Goal: Task Accomplishment & Management: Complete application form

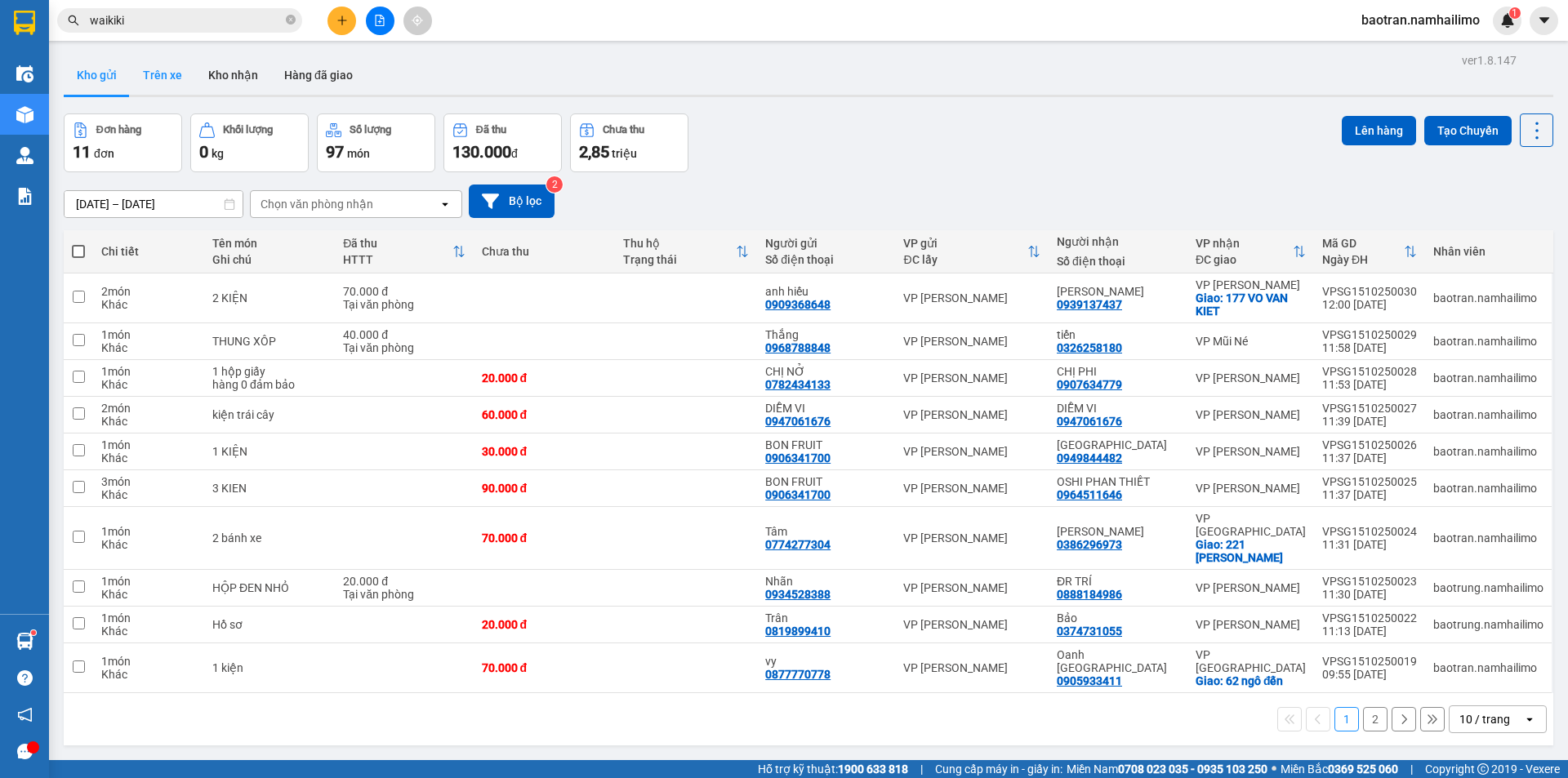
click at [147, 79] on button "Trên xe" at bounding box center [162, 74] width 65 height 39
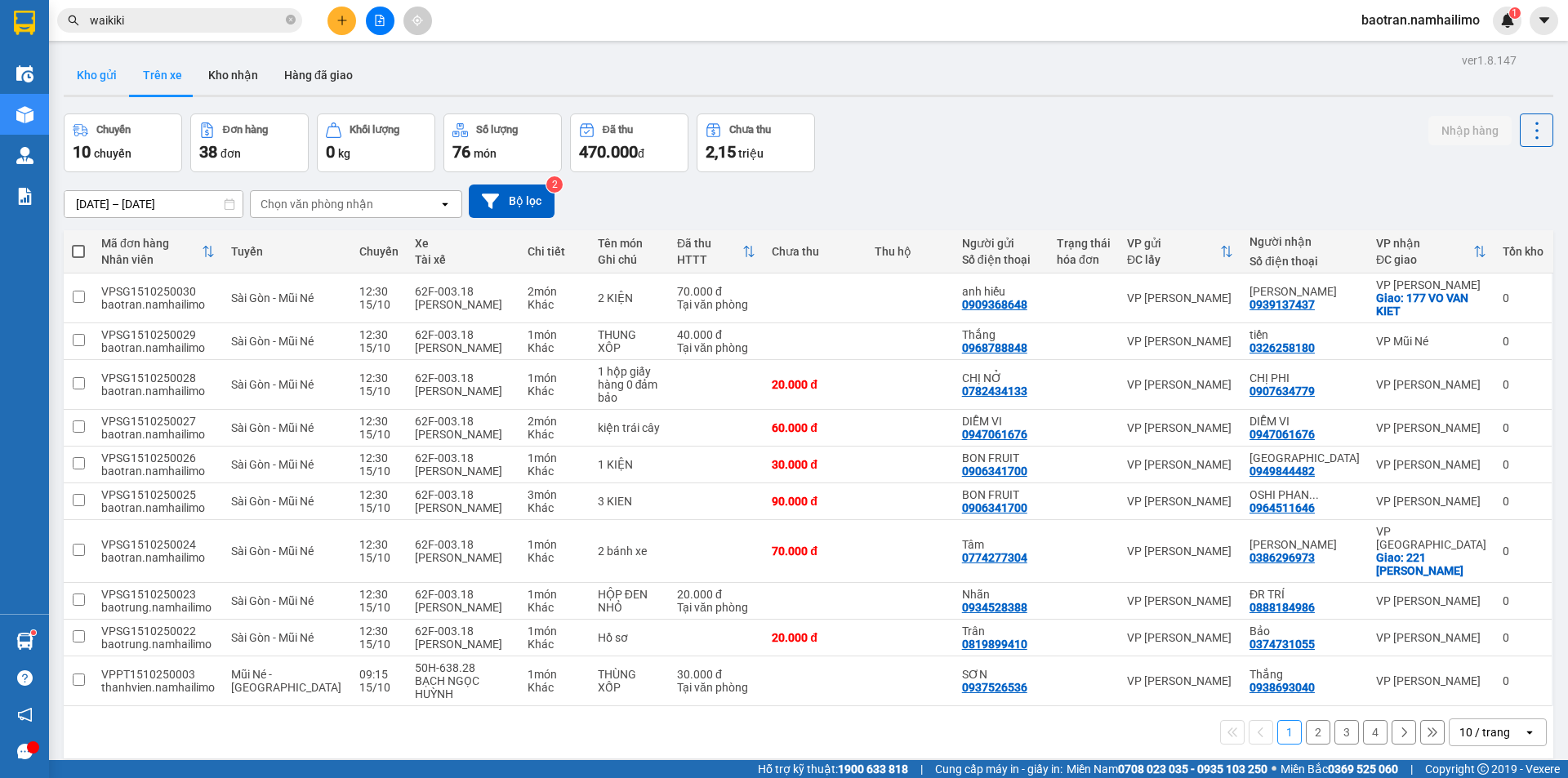
click at [97, 78] on button "Kho gửi" at bounding box center [97, 74] width 66 height 39
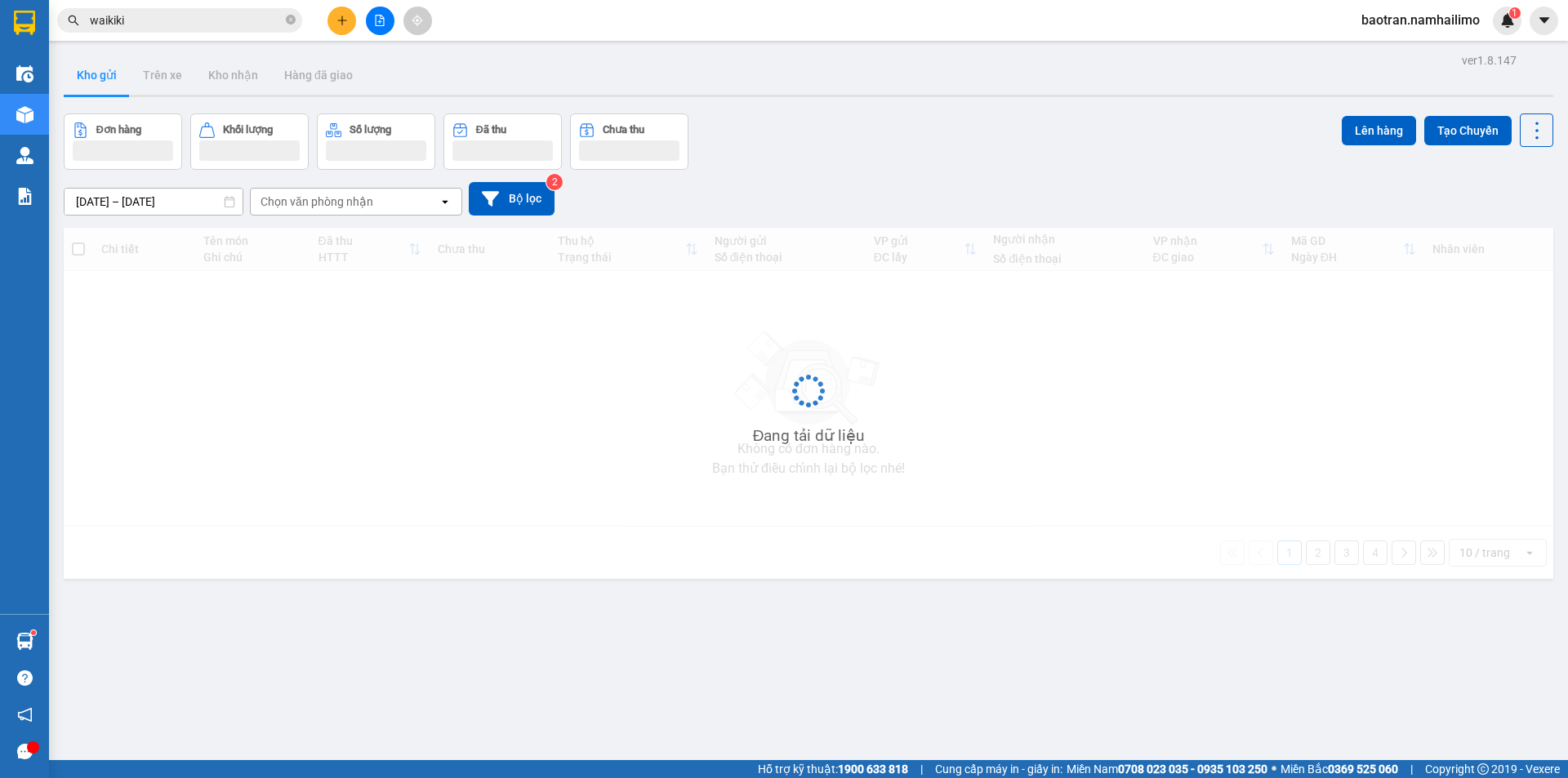
click at [97, 78] on button "Kho gửi" at bounding box center [97, 74] width 66 height 39
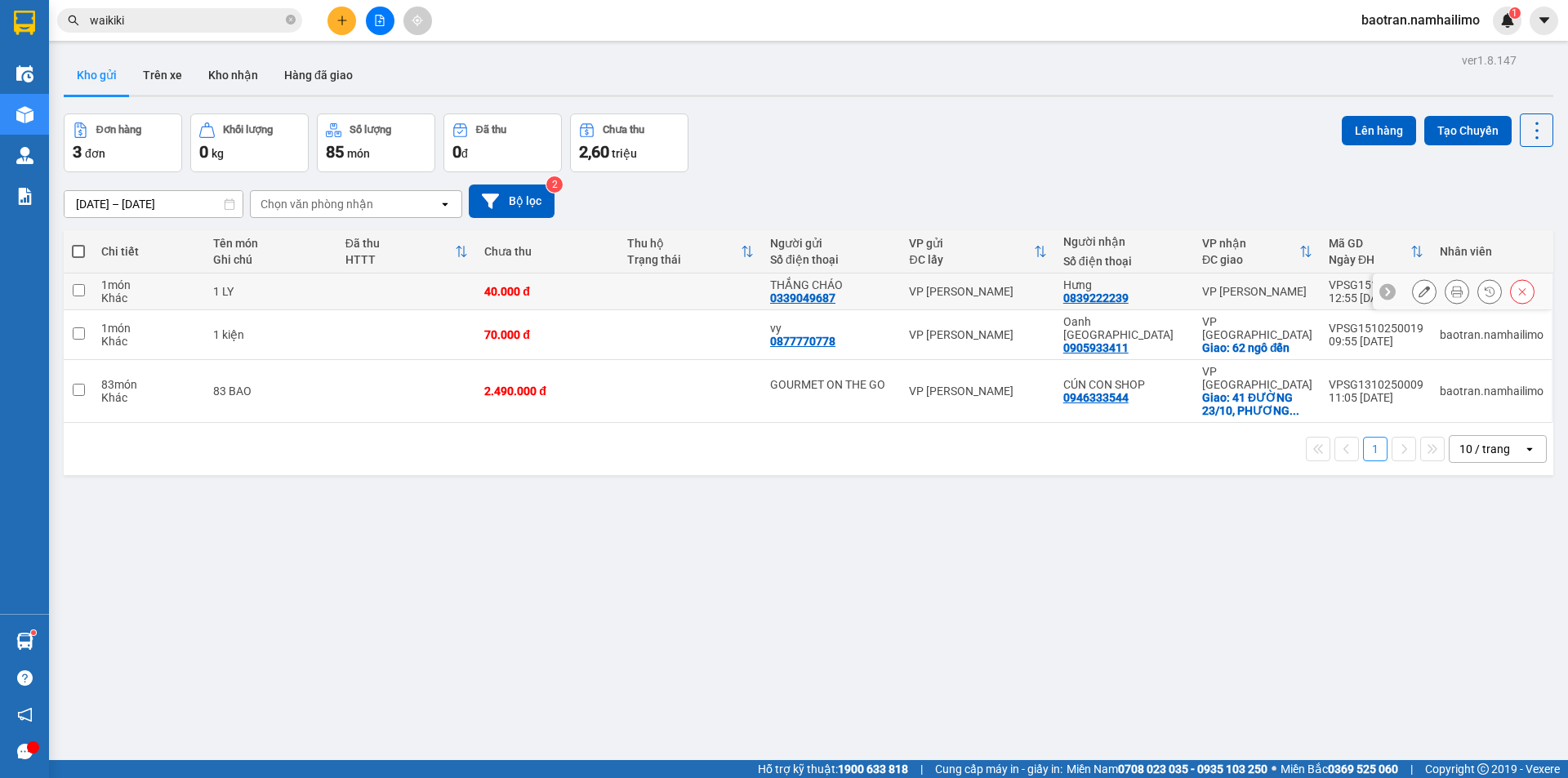
click at [1452, 289] on button at bounding box center [1457, 292] width 23 height 29
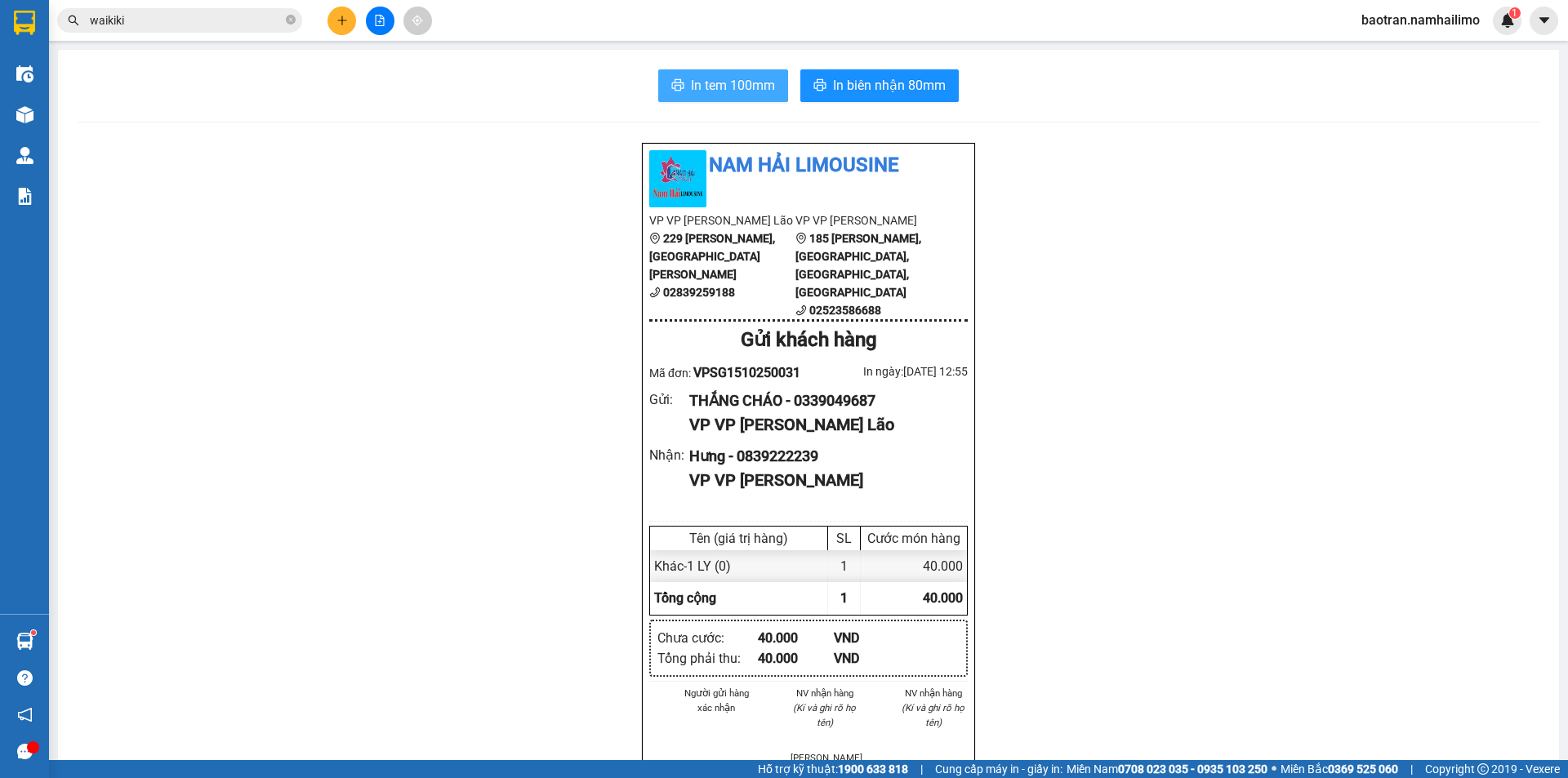
click at [738, 89] on span "In tem 100mm" at bounding box center [733, 85] width 84 height 21
click at [938, 85] on span "In biên nhận 80mm" at bounding box center [889, 85] width 112 height 21
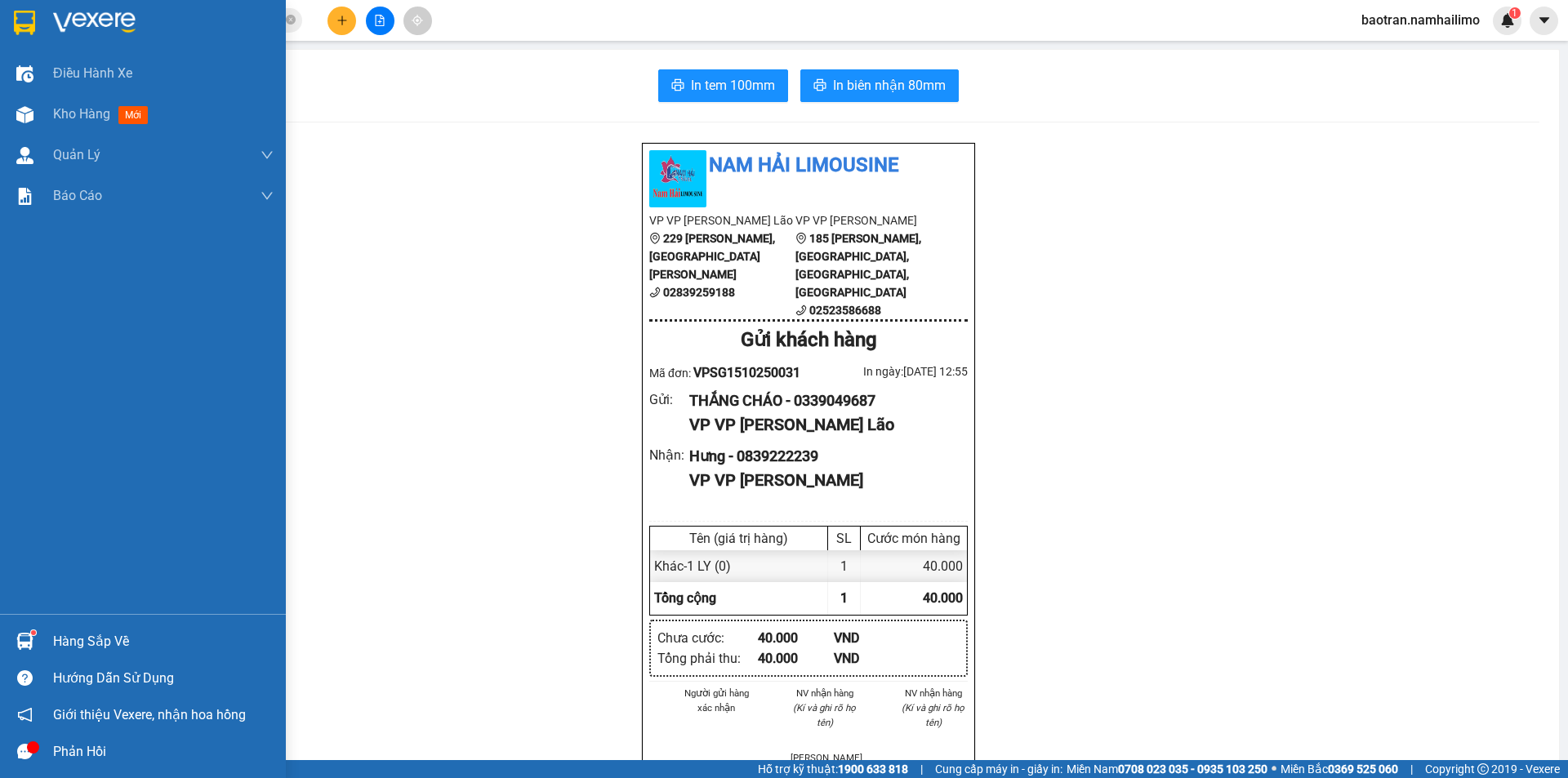
drag, startPoint x: 45, startPoint y: 109, endPoint x: 0, endPoint y: 761, distance: 653.6
click at [45, 112] on div "Kho hàng mới" at bounding box center [143, 114] width 286 height 41
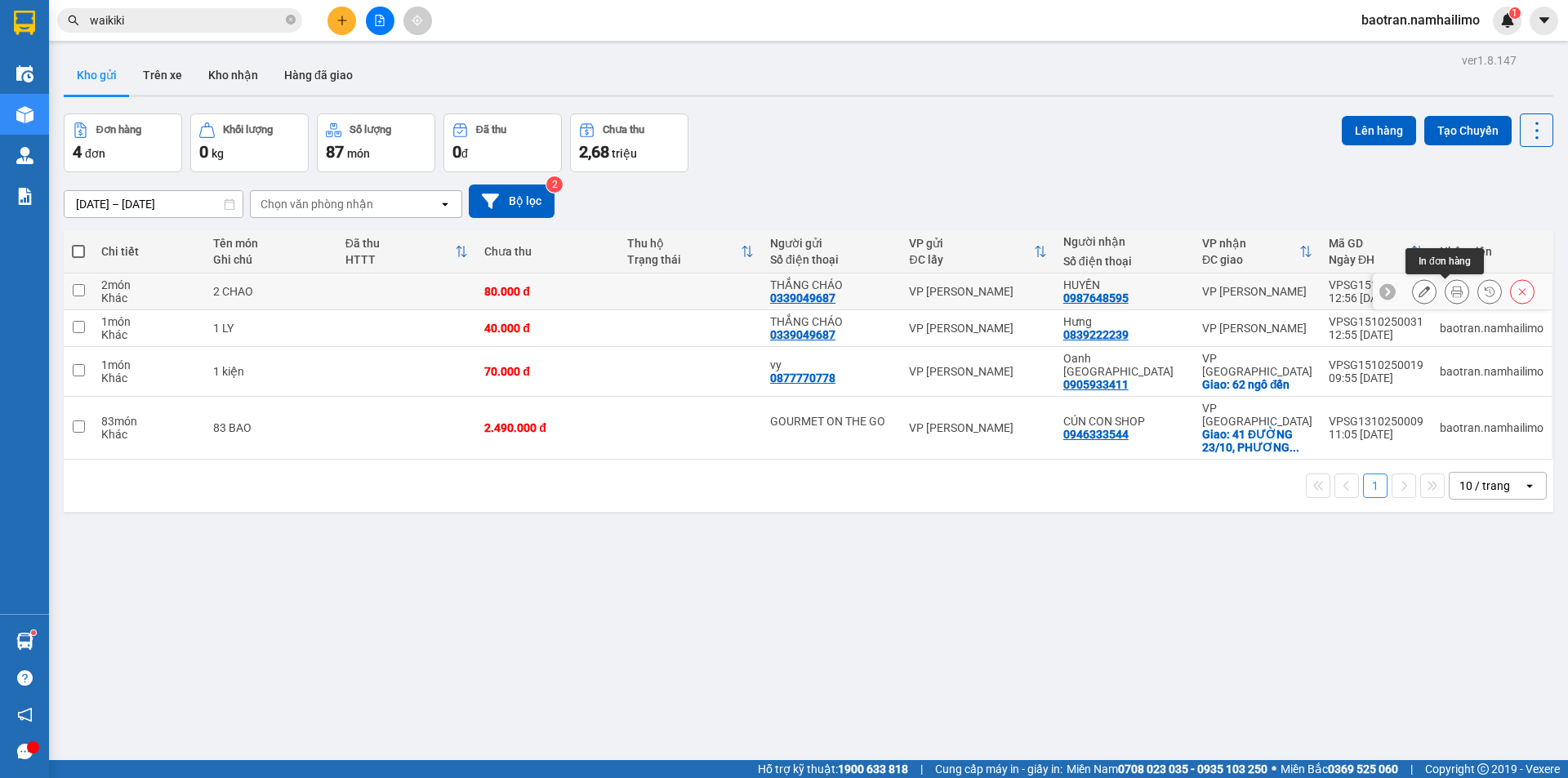
click at [1451, 289] on icon at bounding box center [1457, 292] width 12 height 12
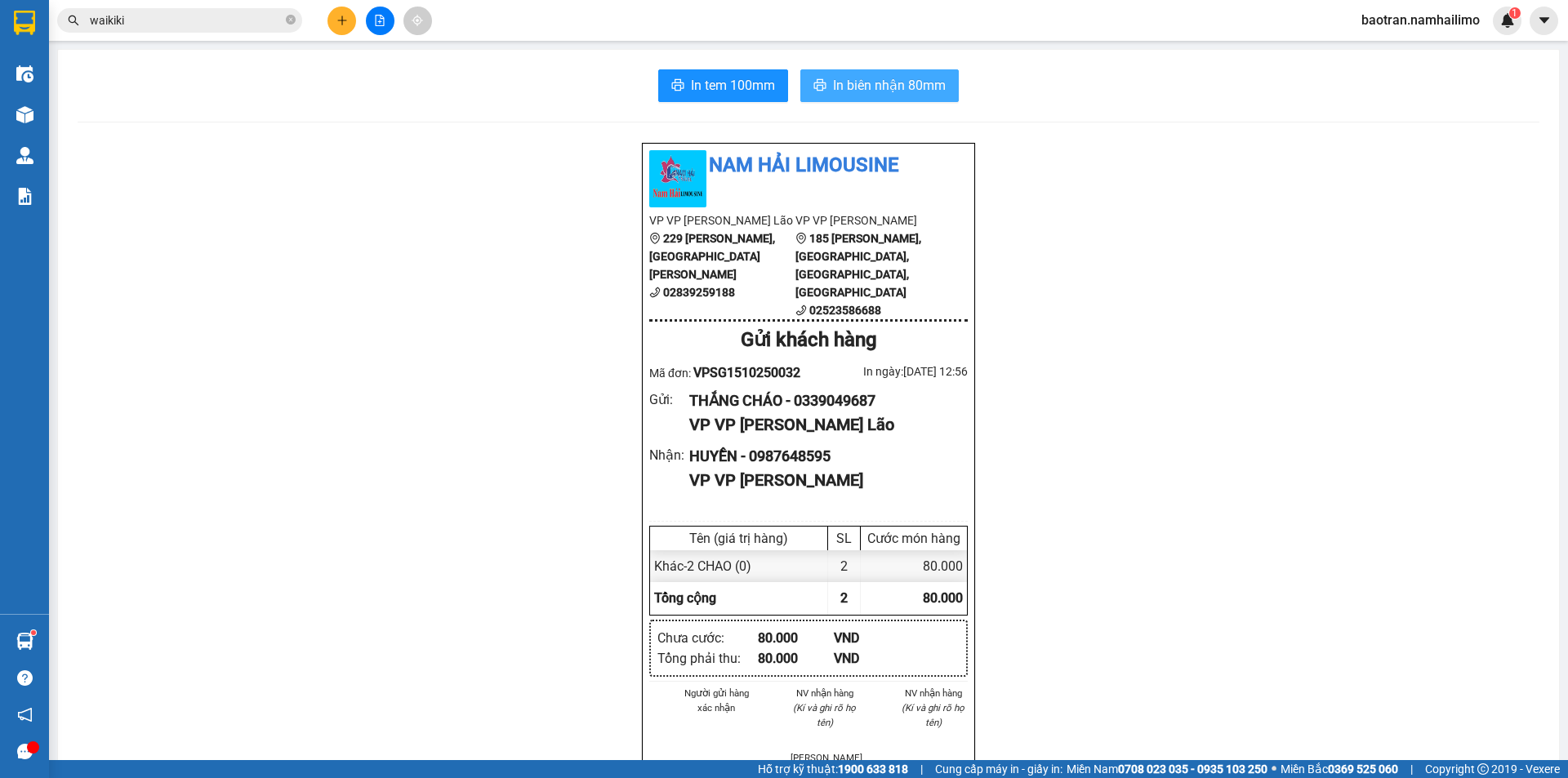
click at [844, 89] on span "In biên nhận 80mm" at bounding box center [889, 85] width 112 height 21
click at [764, 97] on button "In tem 100mm" at bounding box center [723, 85] width 130 height 32
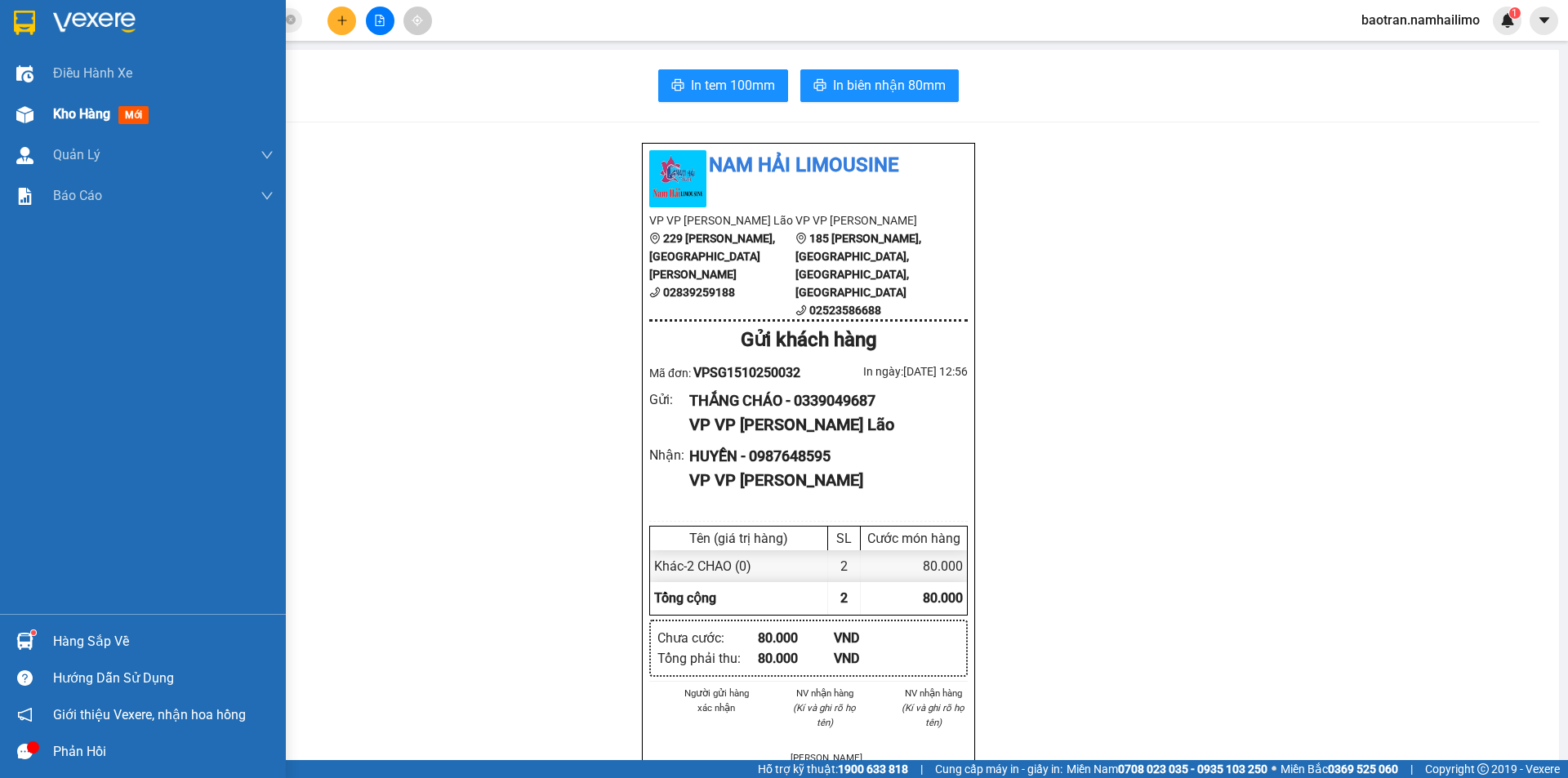
click at [45, 105] on div "Kho hàng mới" at bounding box center [143, 114] width 286 height 41
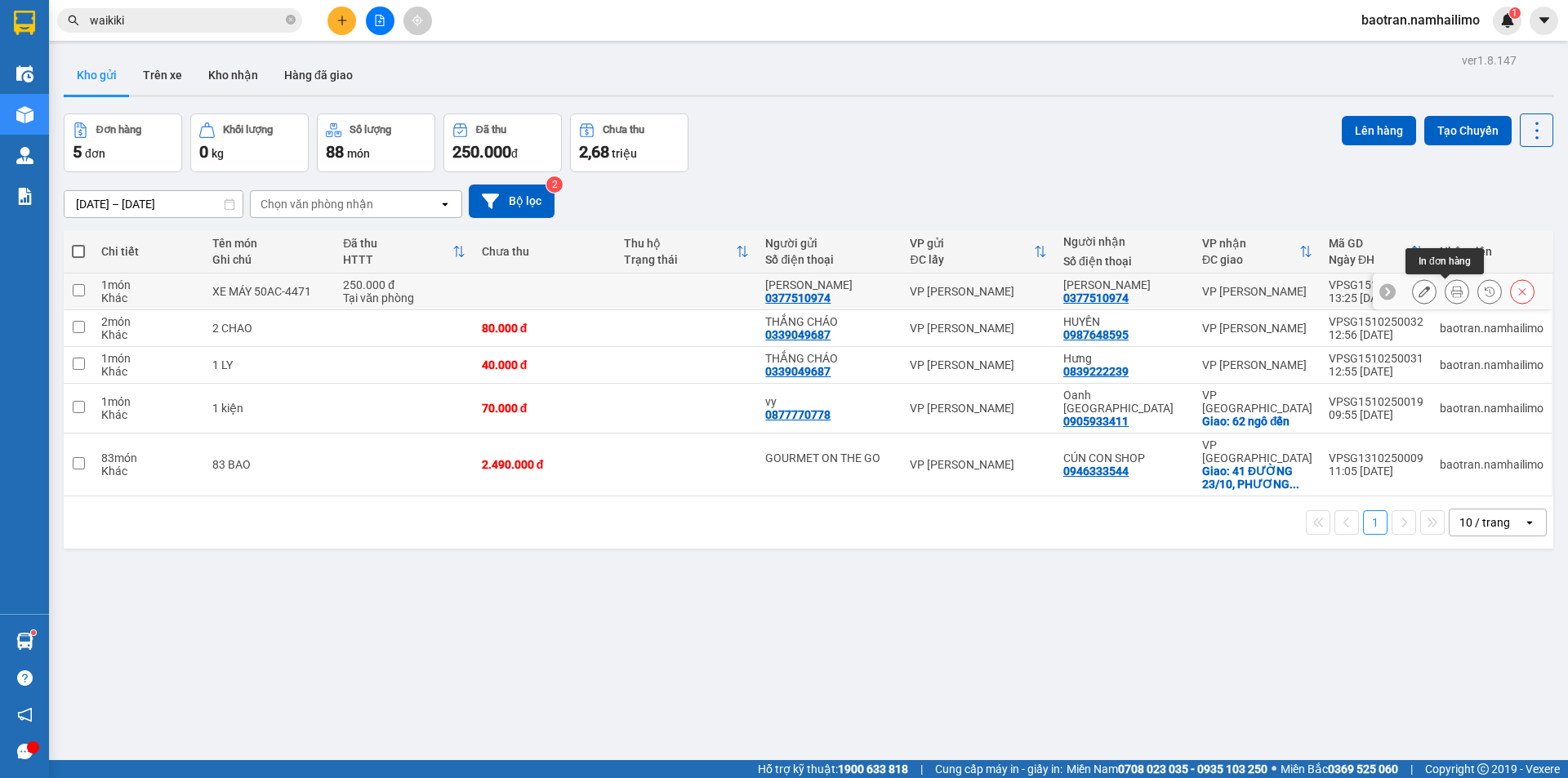
click at [1451, 297] on button at bounding box center [1457, 292] width 23 height 29
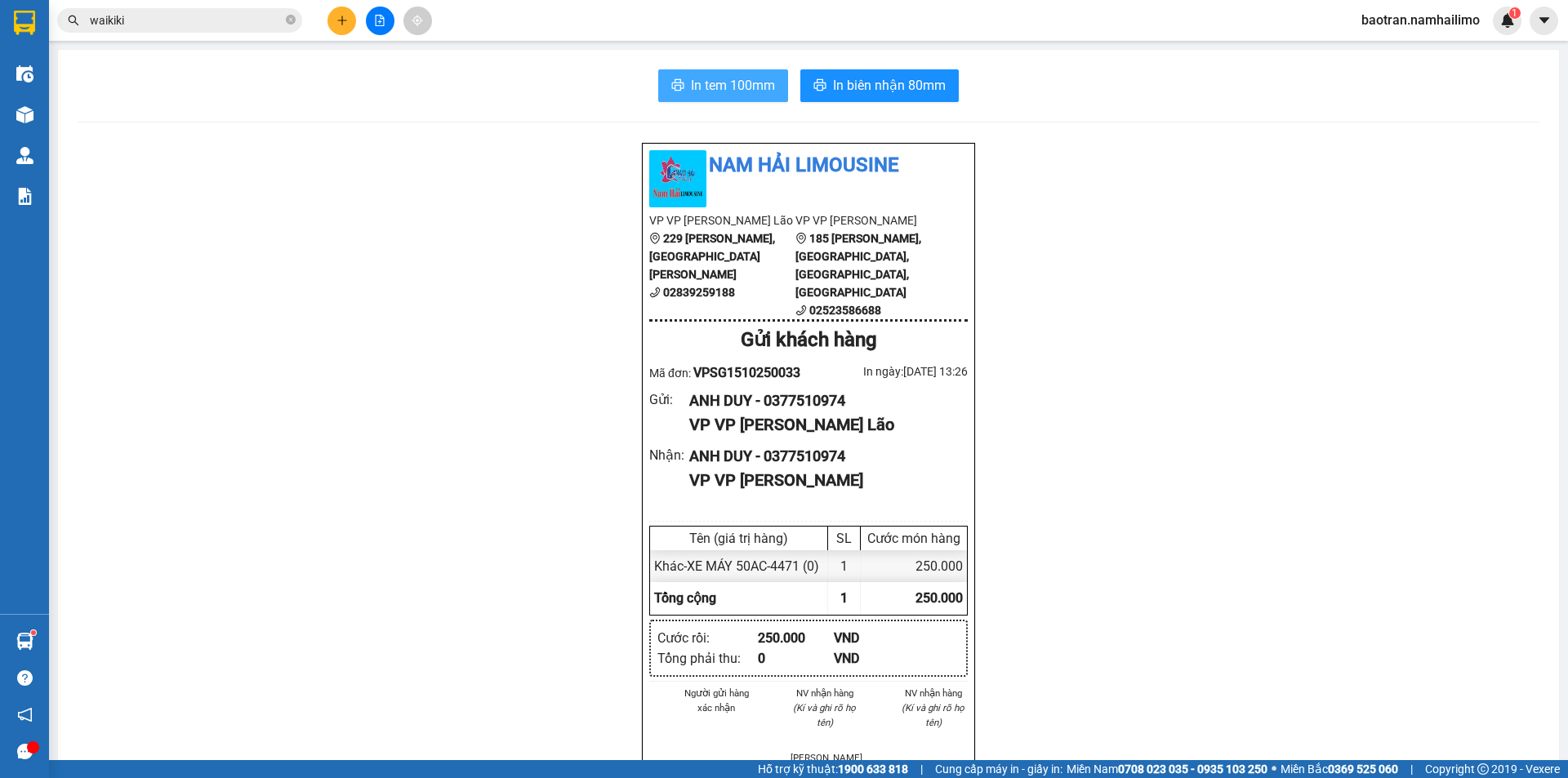
click at [777, 84] on button "In tem 100mm" at bounding box center [723, 85] width 130 height 32
click at [892, 83] on span "In biên nhận 80mm" at bounding box center [889, 85] width 112 height 21
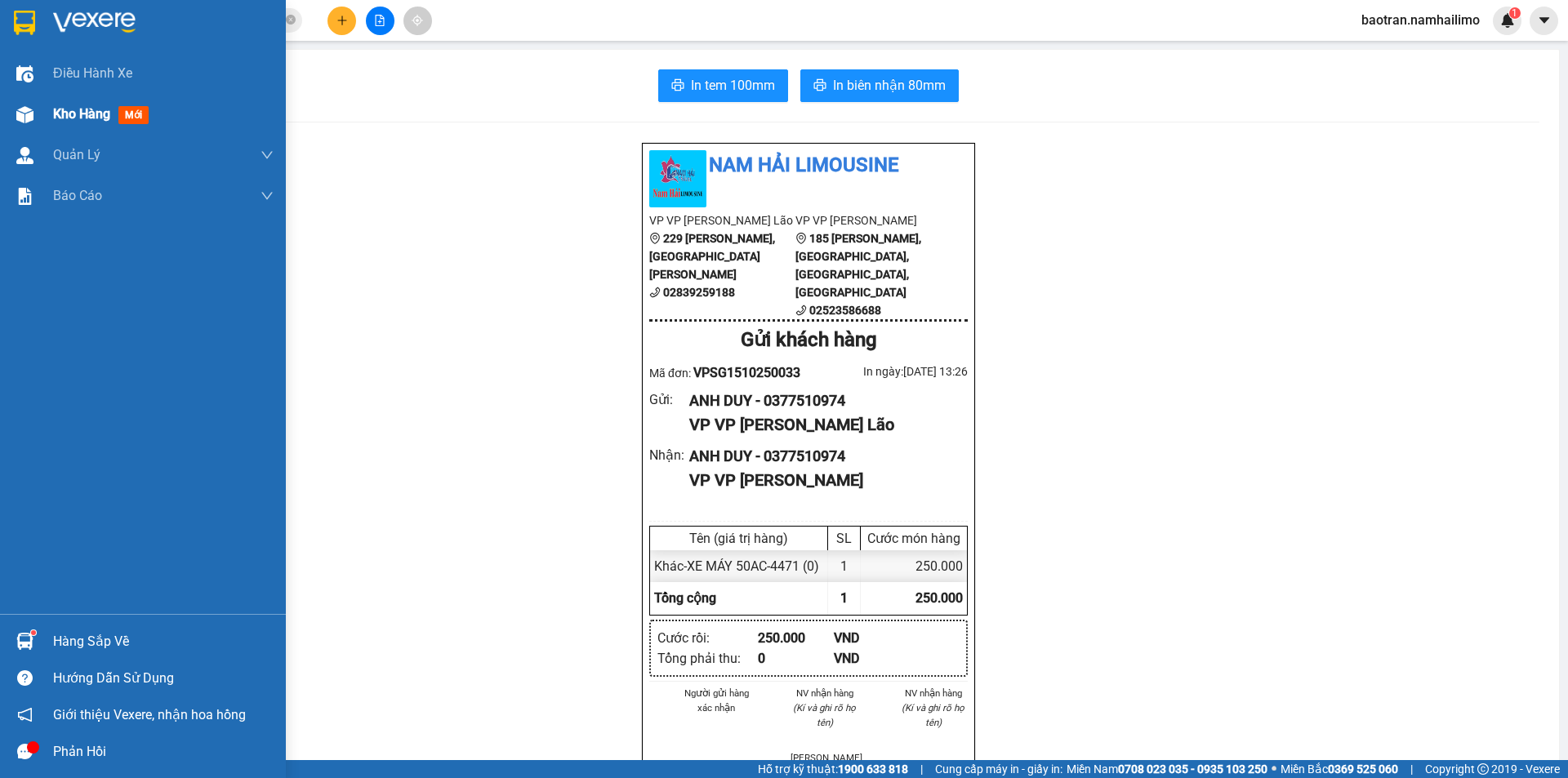
click at [32, 104] on div at bounding box center [25, 114] width 29 height 29
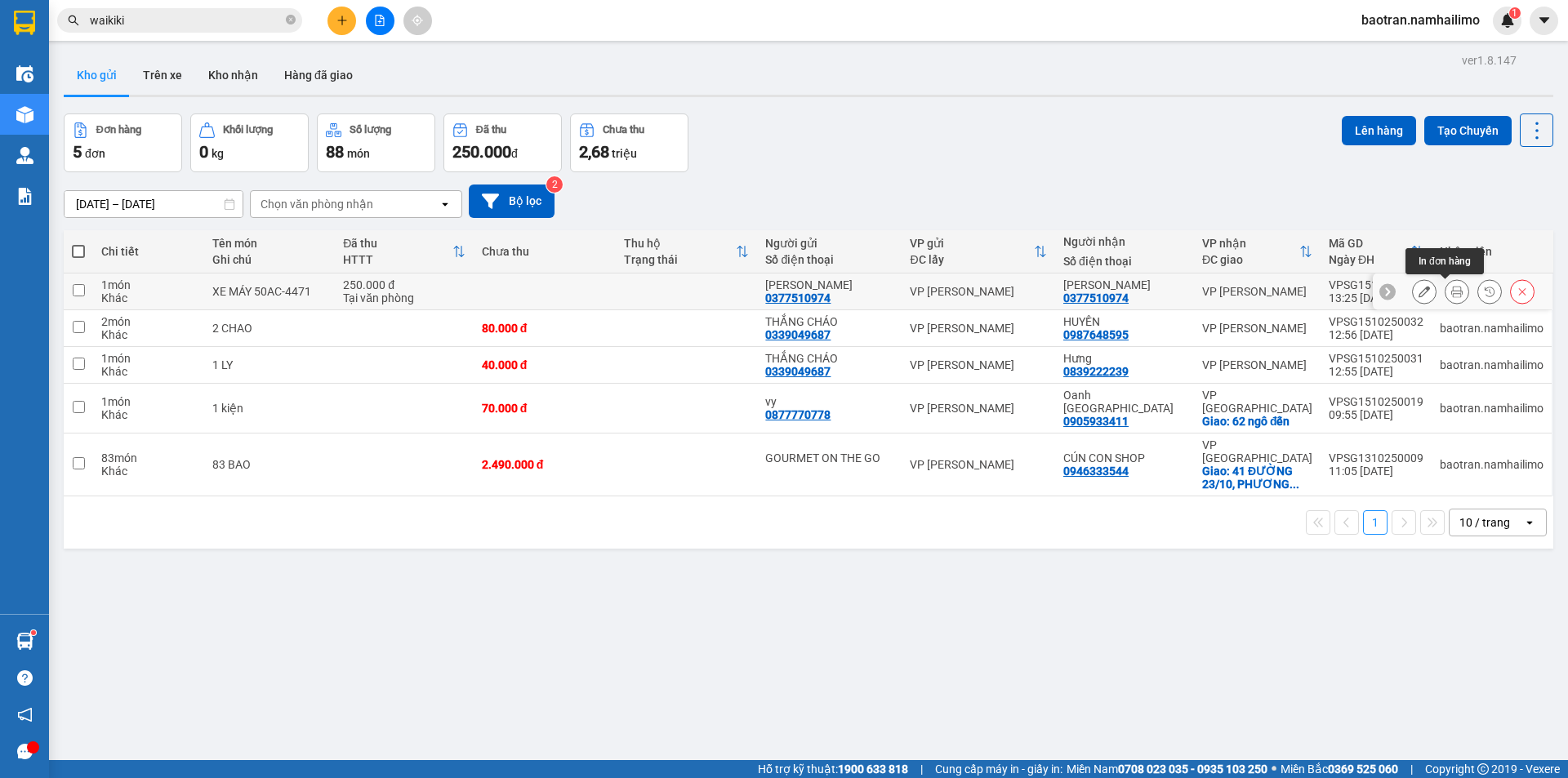
click at [1451, 291] on icon at bounding box center [1457, 292] width 12 height 12
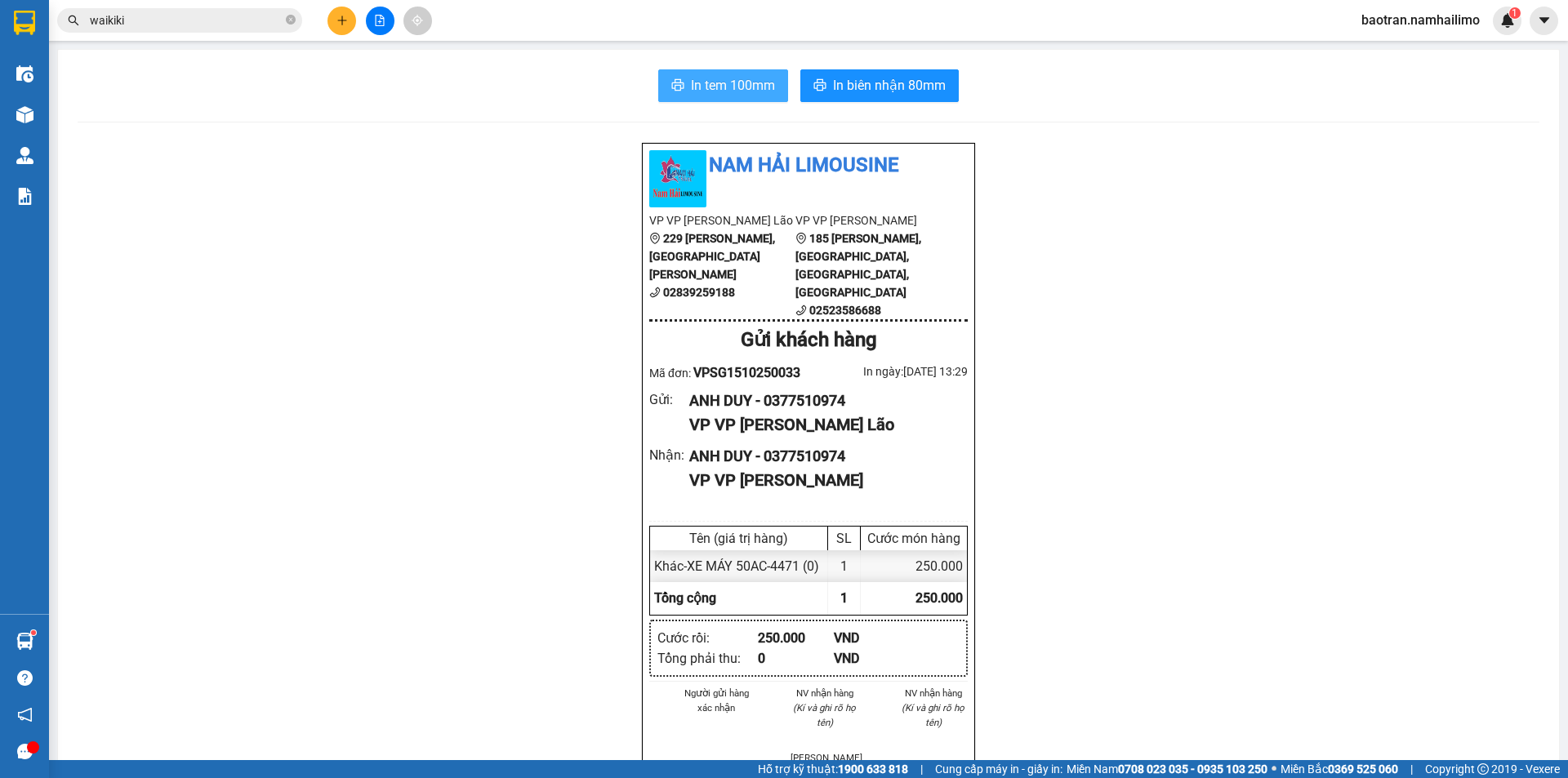
click at [772, 88] on button "In tem 100mm" at bounding box center [723, 85] width 130 height 32
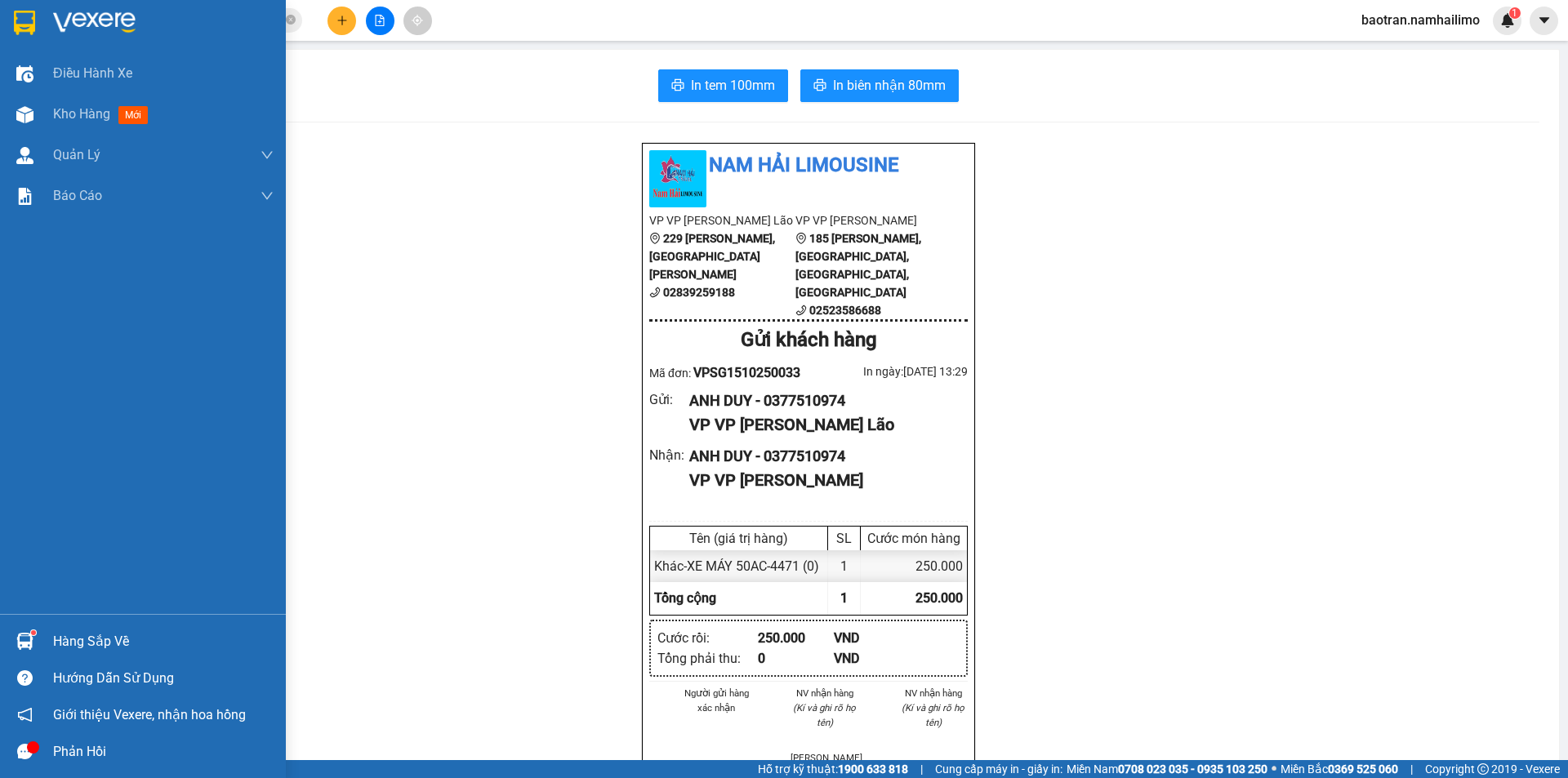
drag, startPoint x: 28, startPoint y: 636, endPoint x: 53, endPoint y: 637, distance: 25.0
click at [28, 637] on img at bounding box center [25, 641] width 17 height 17
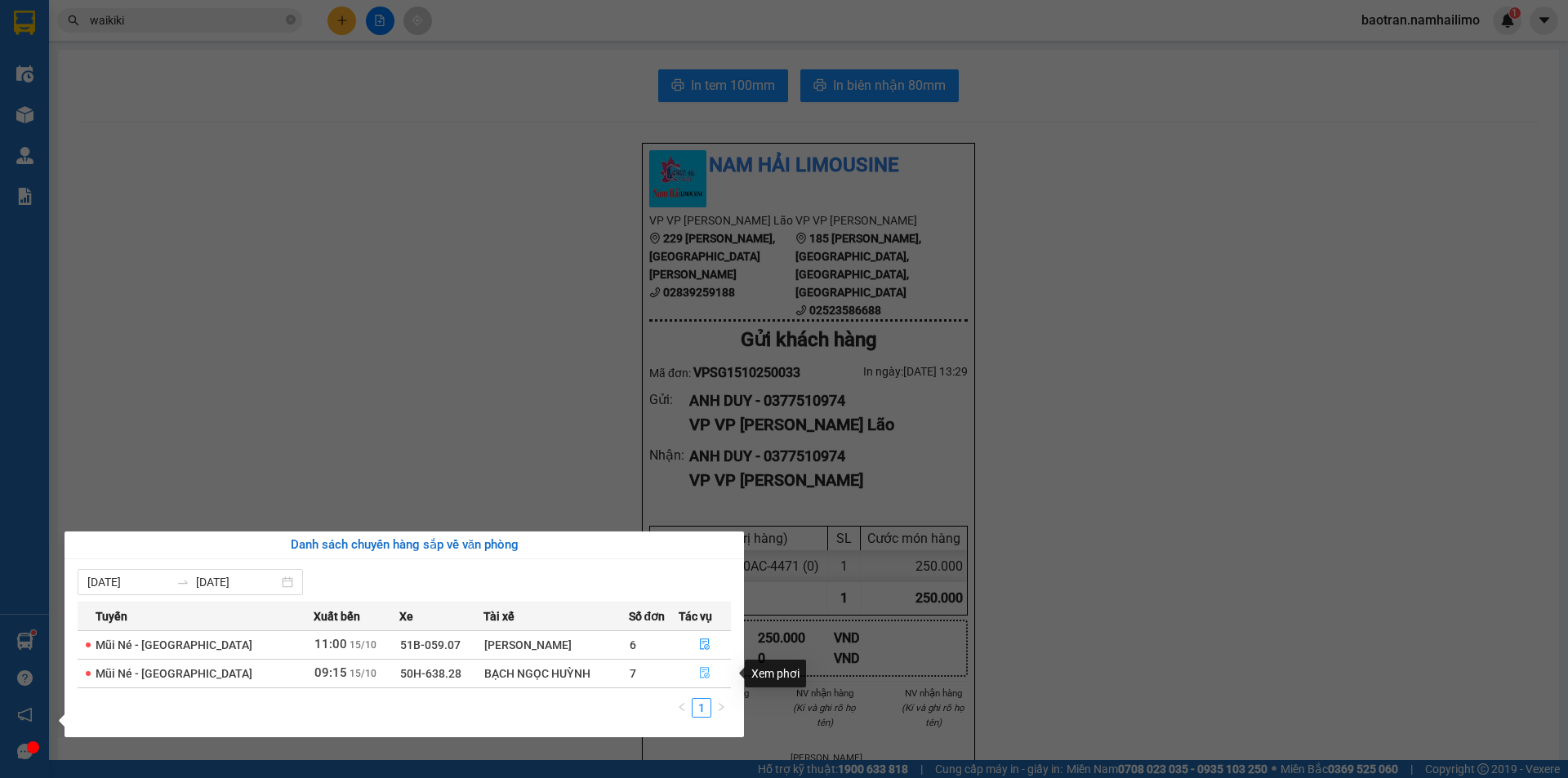
click at [693, 672] on button "button" at bounding box center [705, 674] width 51 height 26
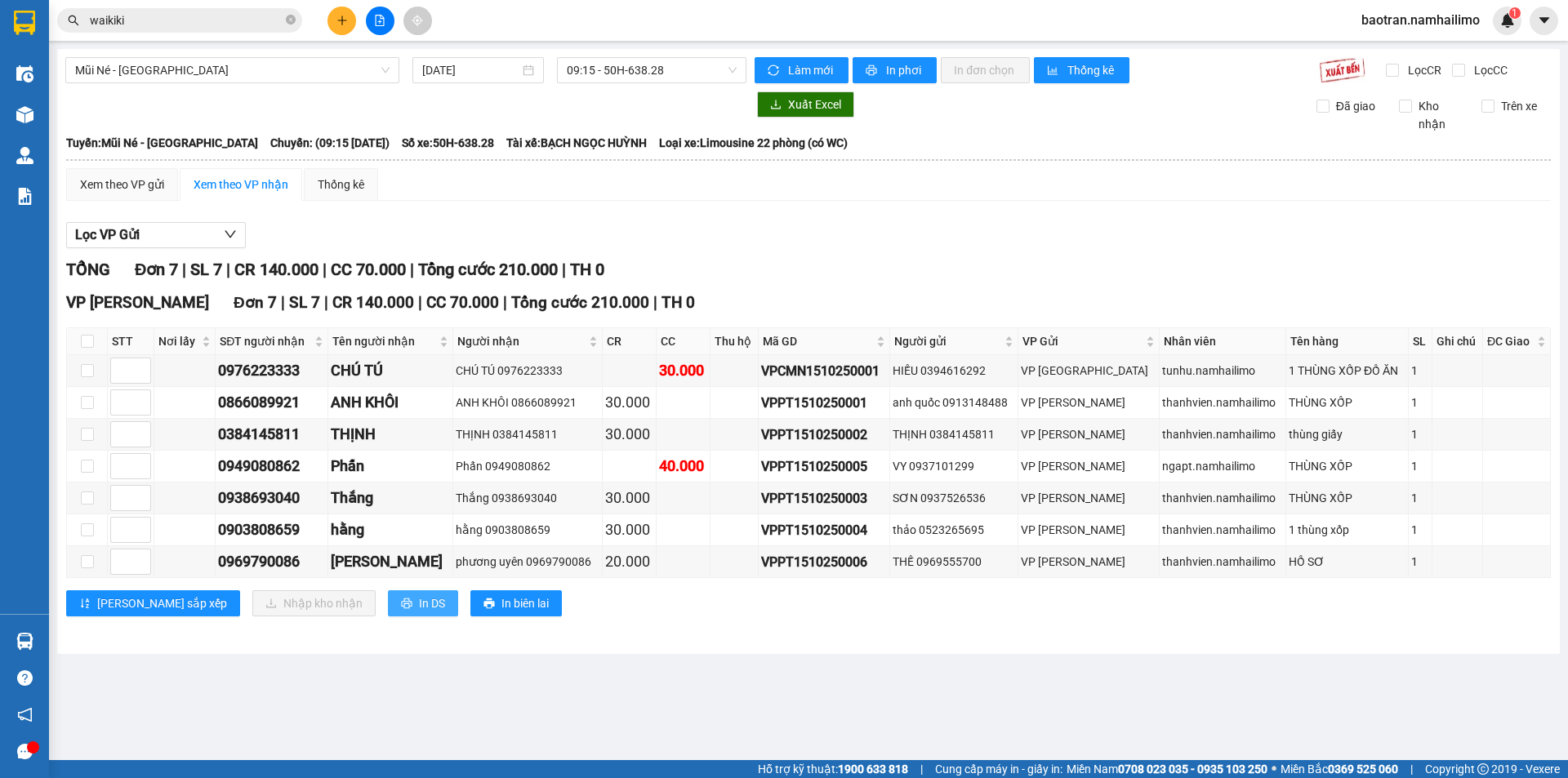
drag, startPoint x: 337, startPoint y: 611, endPoint x: 345, endPoint y: 607, distance: 8.9
click at [401, 609] on span "printer" at bounding box center [407, 604] width 12 height 13
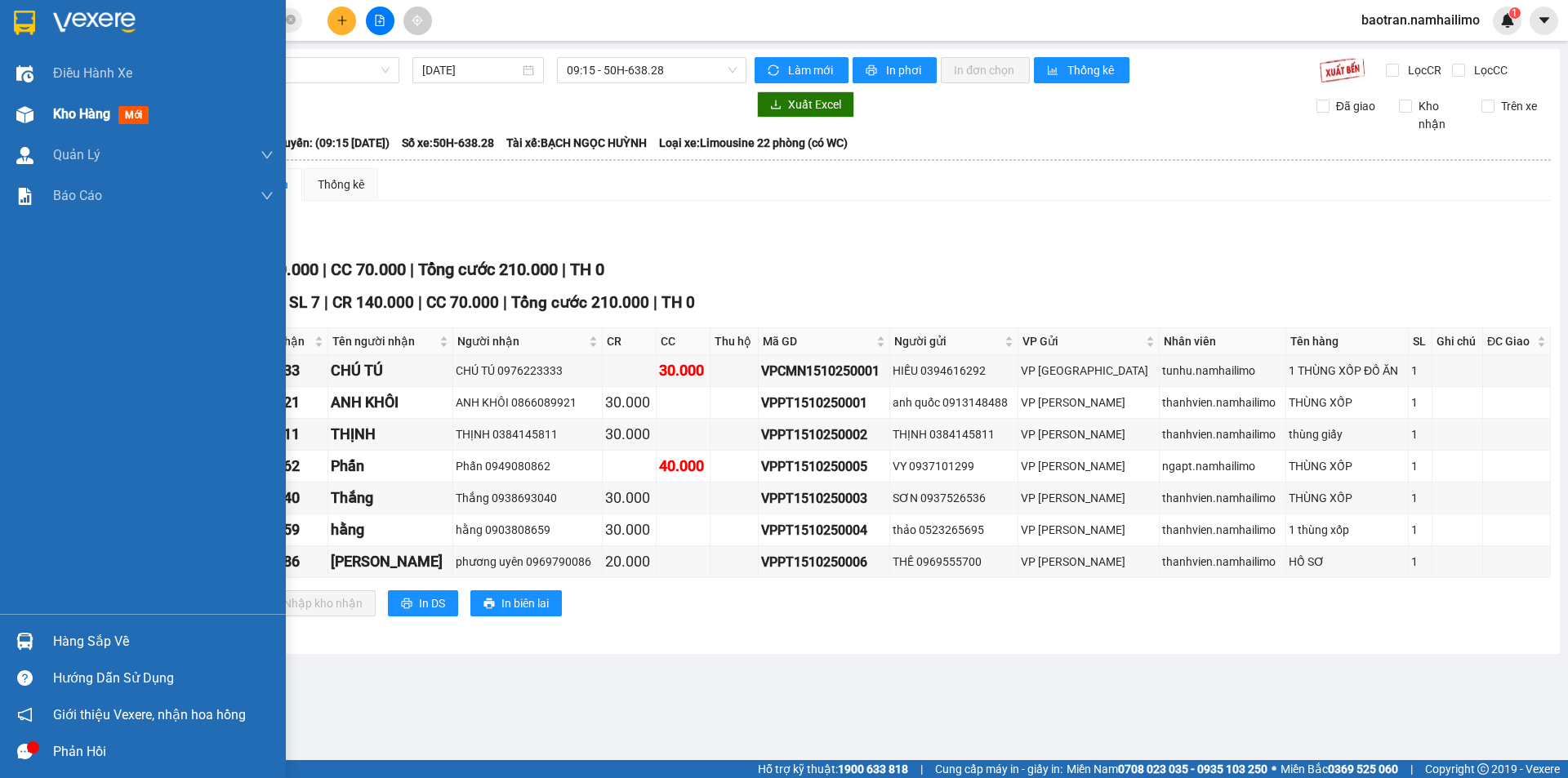
click at [67, 126] on div "Kho hàng mới" at bounding box center [163, 114] width 221 height 41
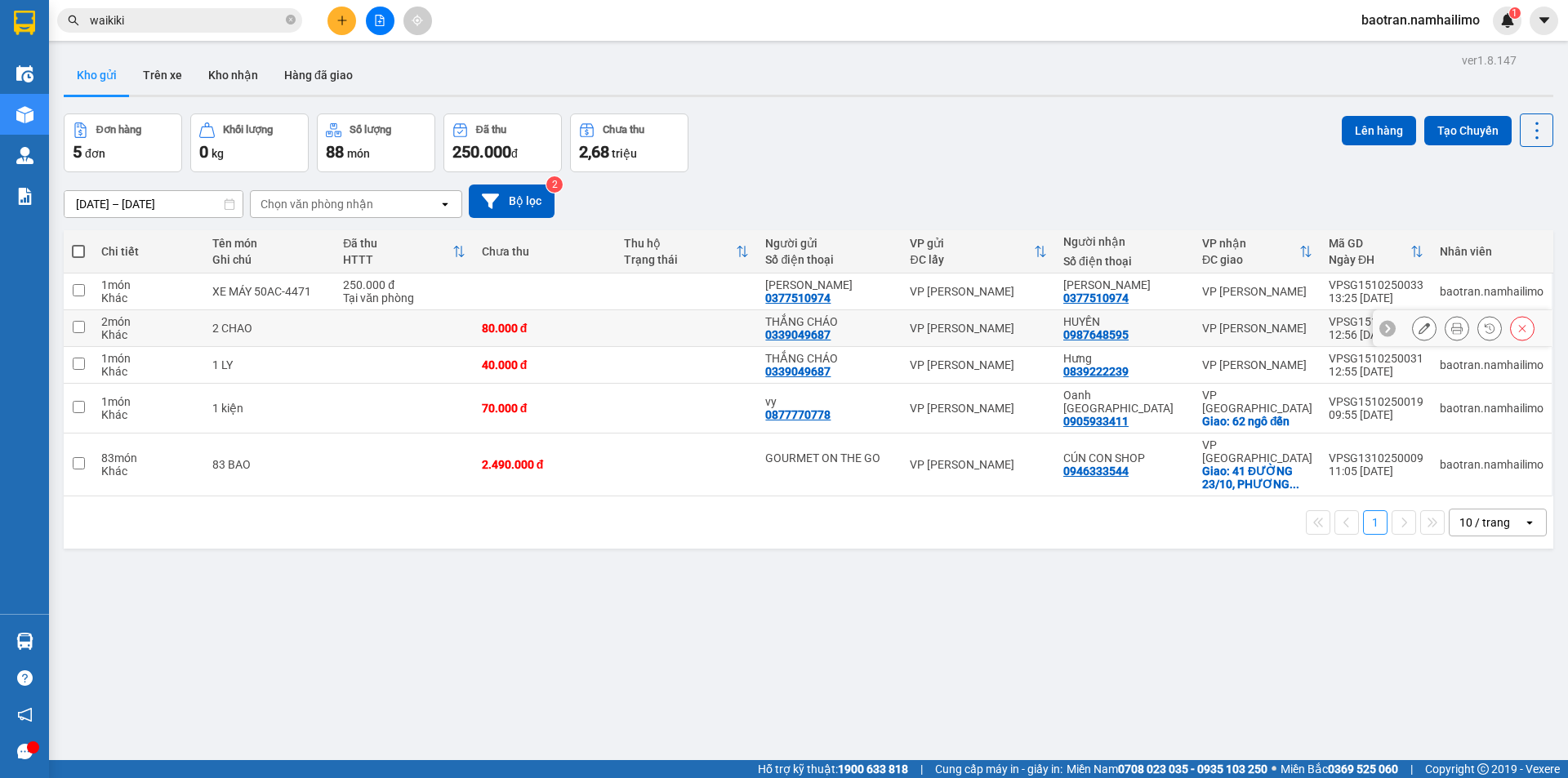
click at [457, 313] on td at bounding box center [404, 328] width 138 height 36
checkbox input "true"
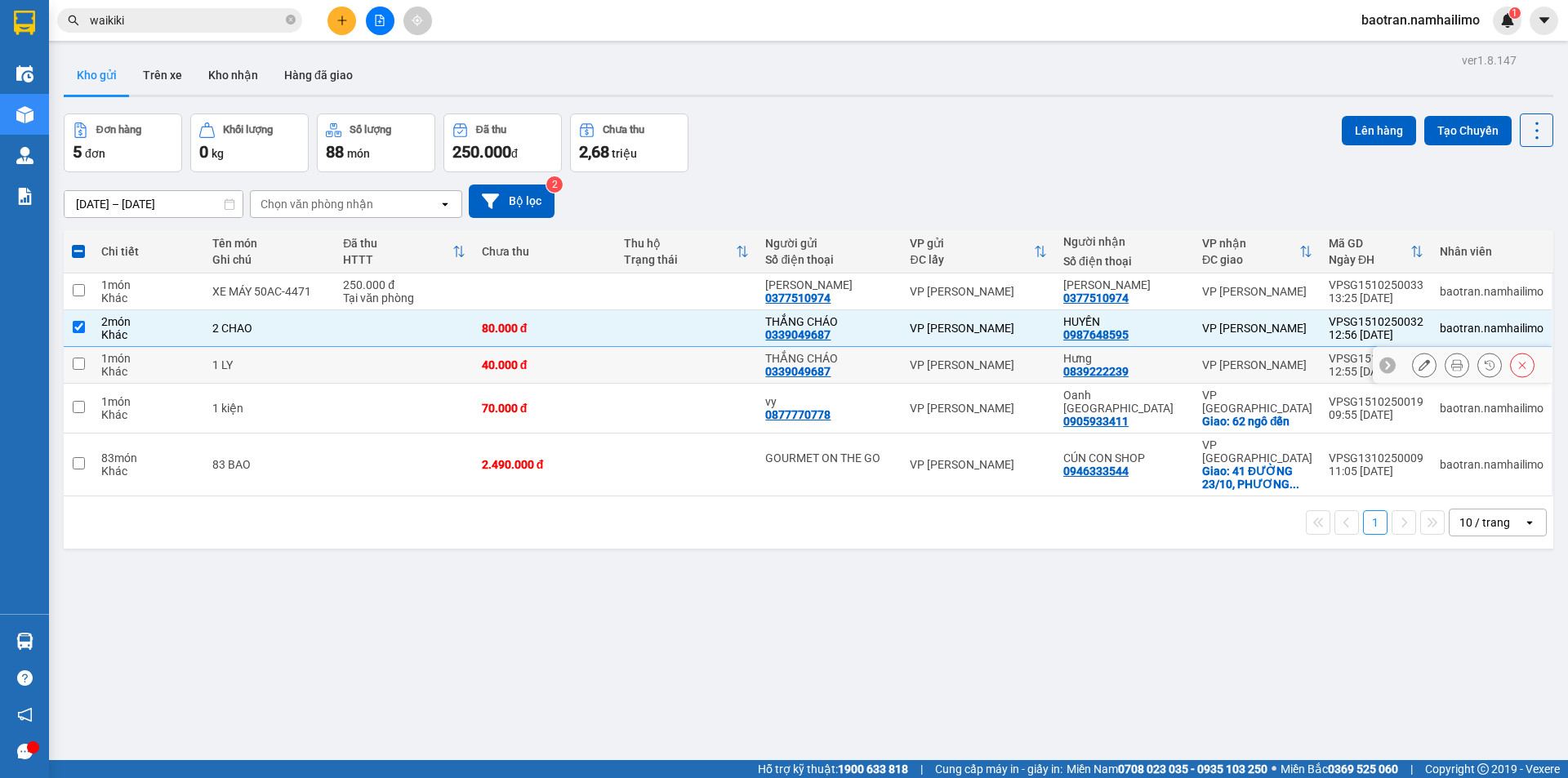
click at [1097, 365] on div "0839222239" at bounding box center [1096, 371] width 65 height 13
click at [1000, 359] on div "VP [PERSON_NAME]" at bounding box center [978, 365] width 137 height 13
checkbox input "true"
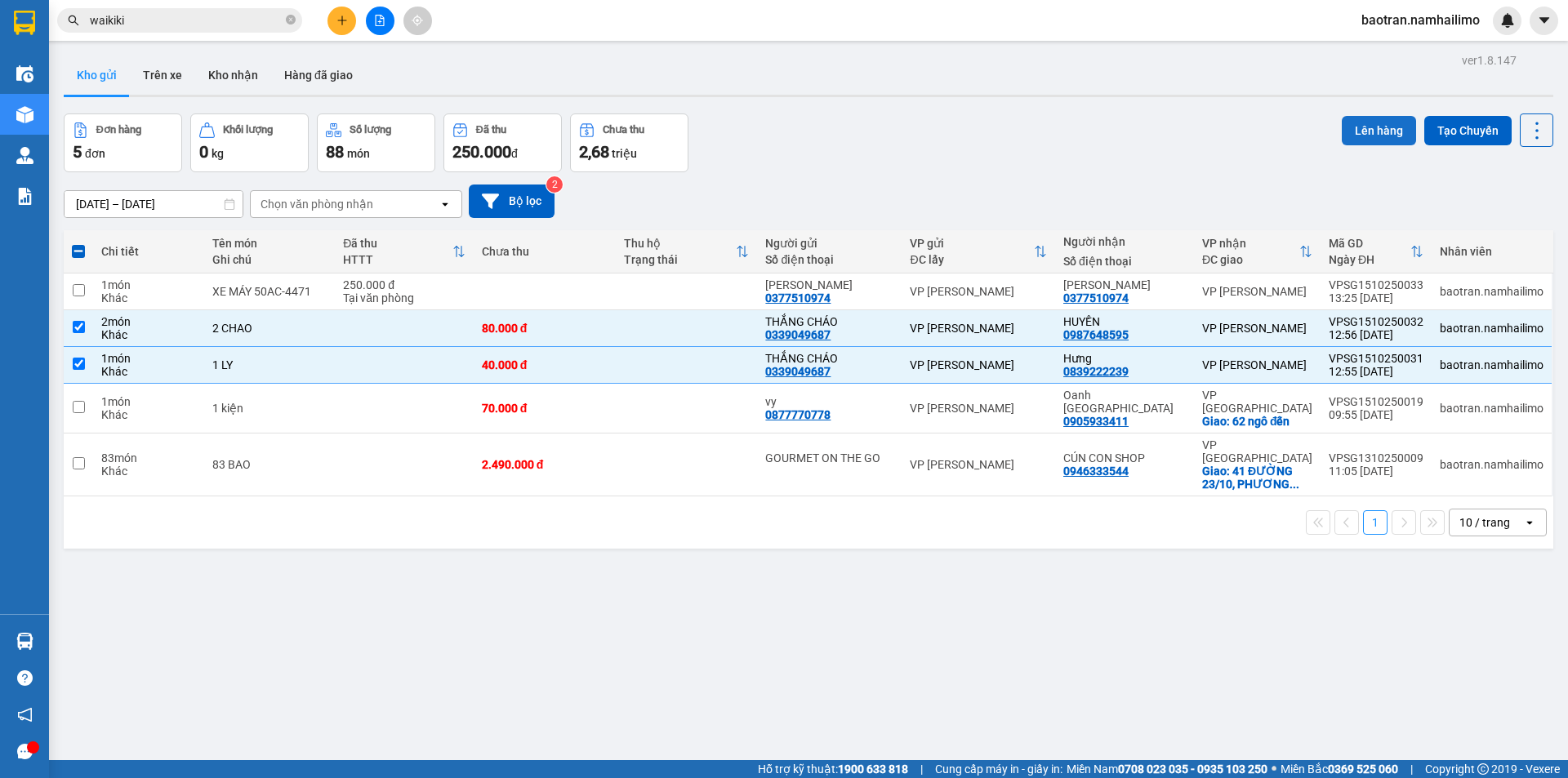
click at [1352, 140] on button "Lên hàng" at bounding box center [1379, 131] width 74 height 30
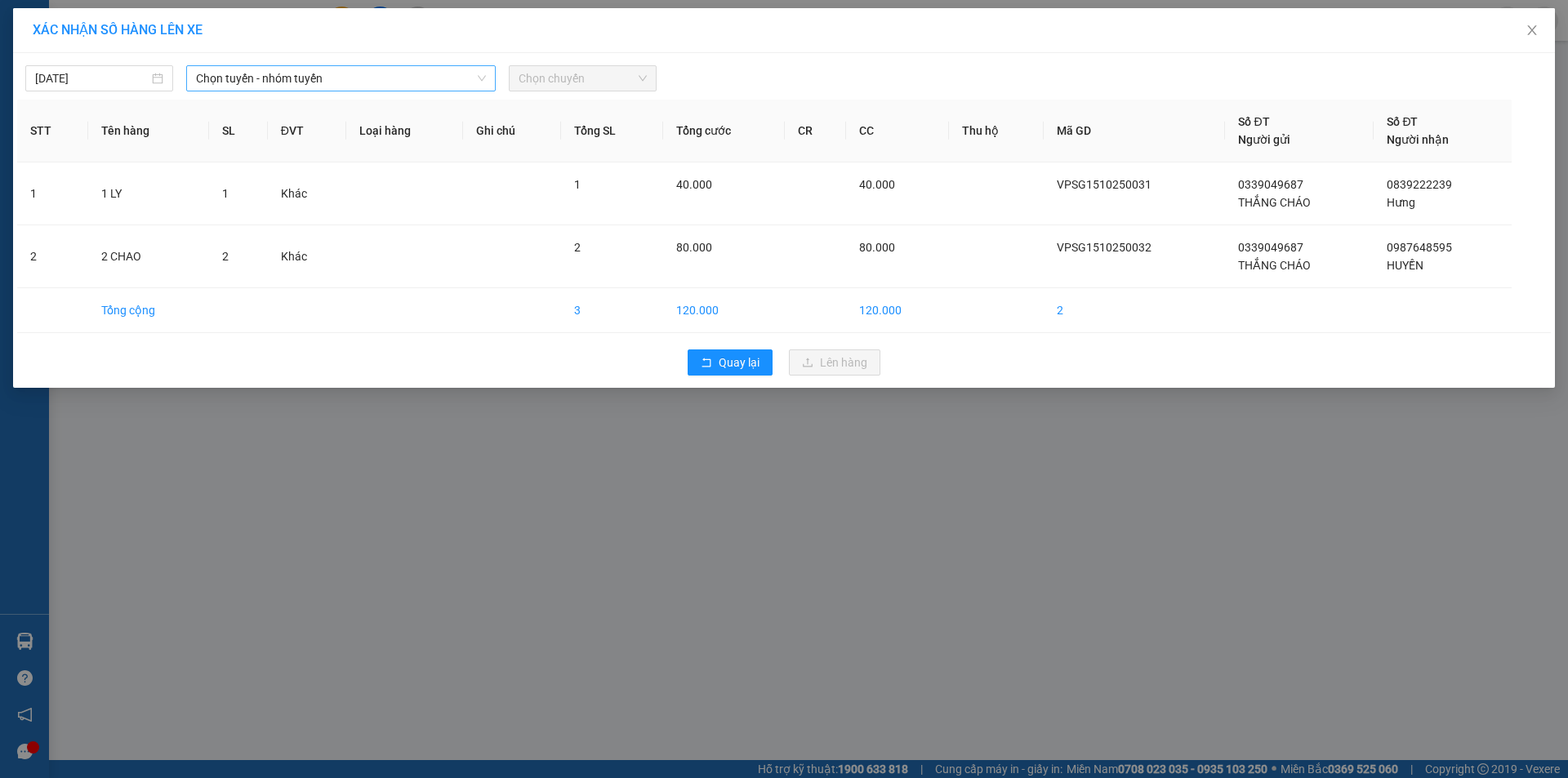
click at [428, 65] on div "Chọn tuyến - nhóm tuyến" at bounding box center [341, 79] width 309 height 26
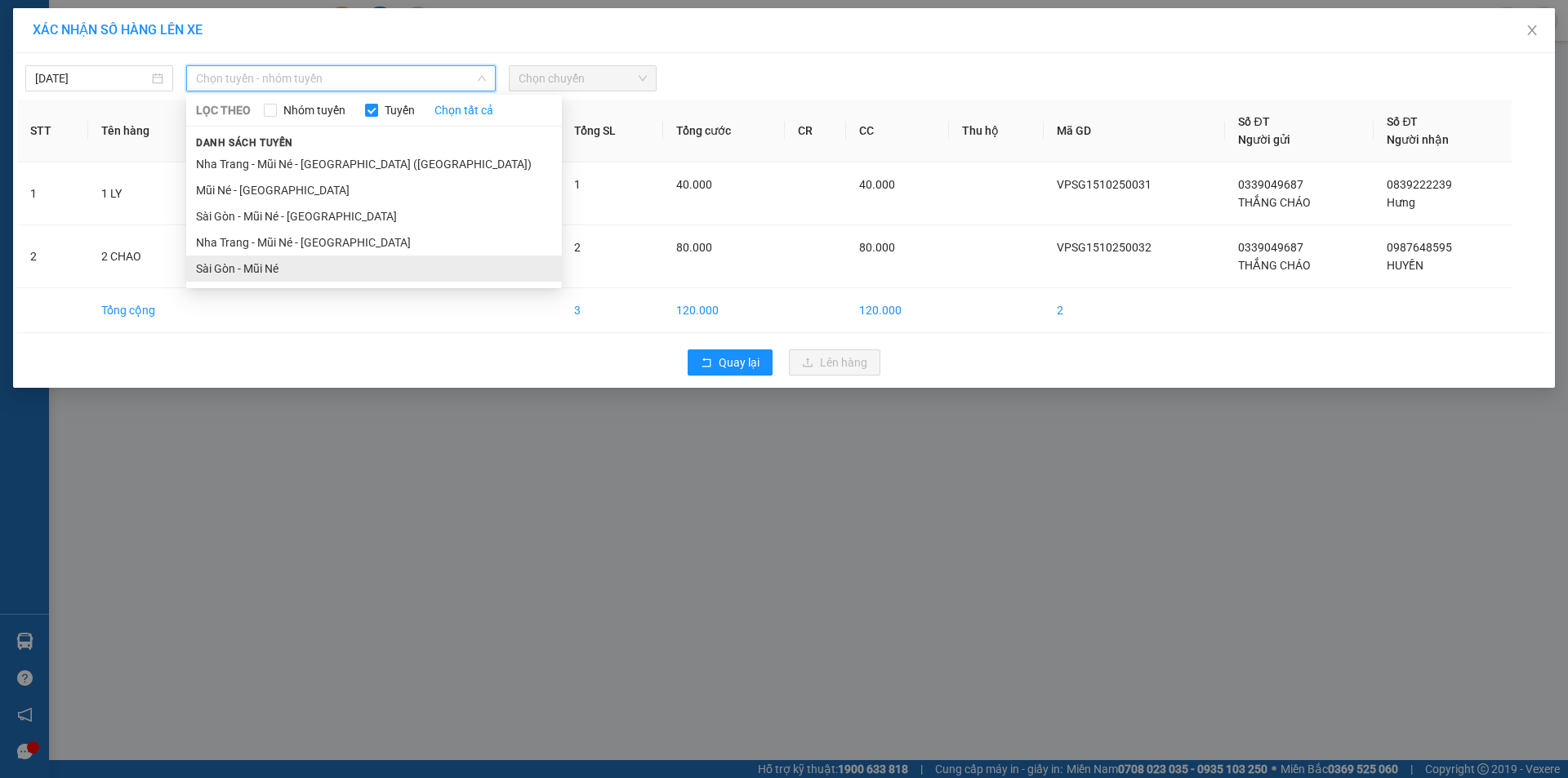
click at [361, 261] on li "Sài Gòn - Mũi Né" at bounding box center [374, 269] width 375 height 26
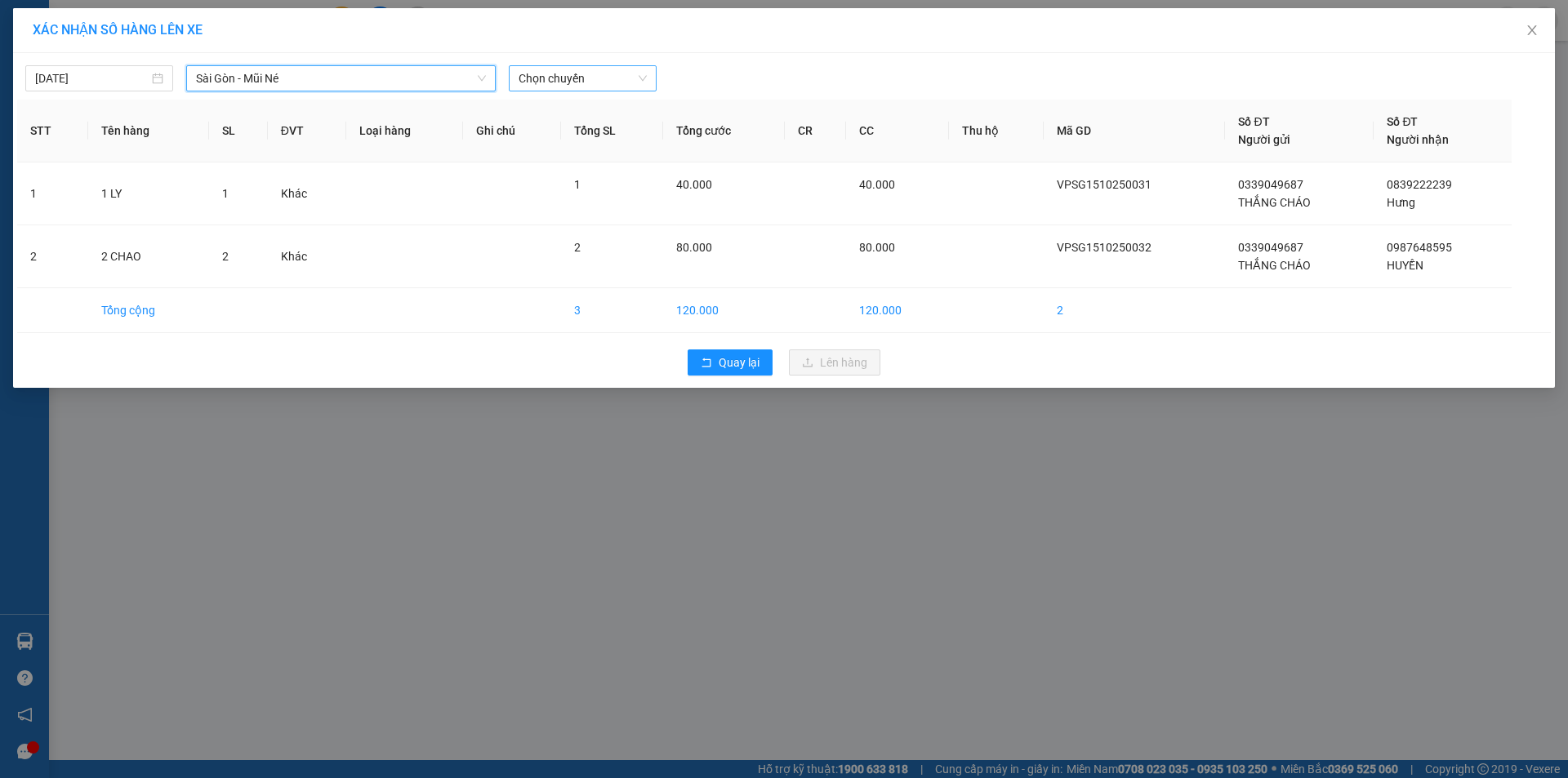
click at [582, 76] on span "Chọn chuyến" at bounding box center [582, 79] width 128 height 25
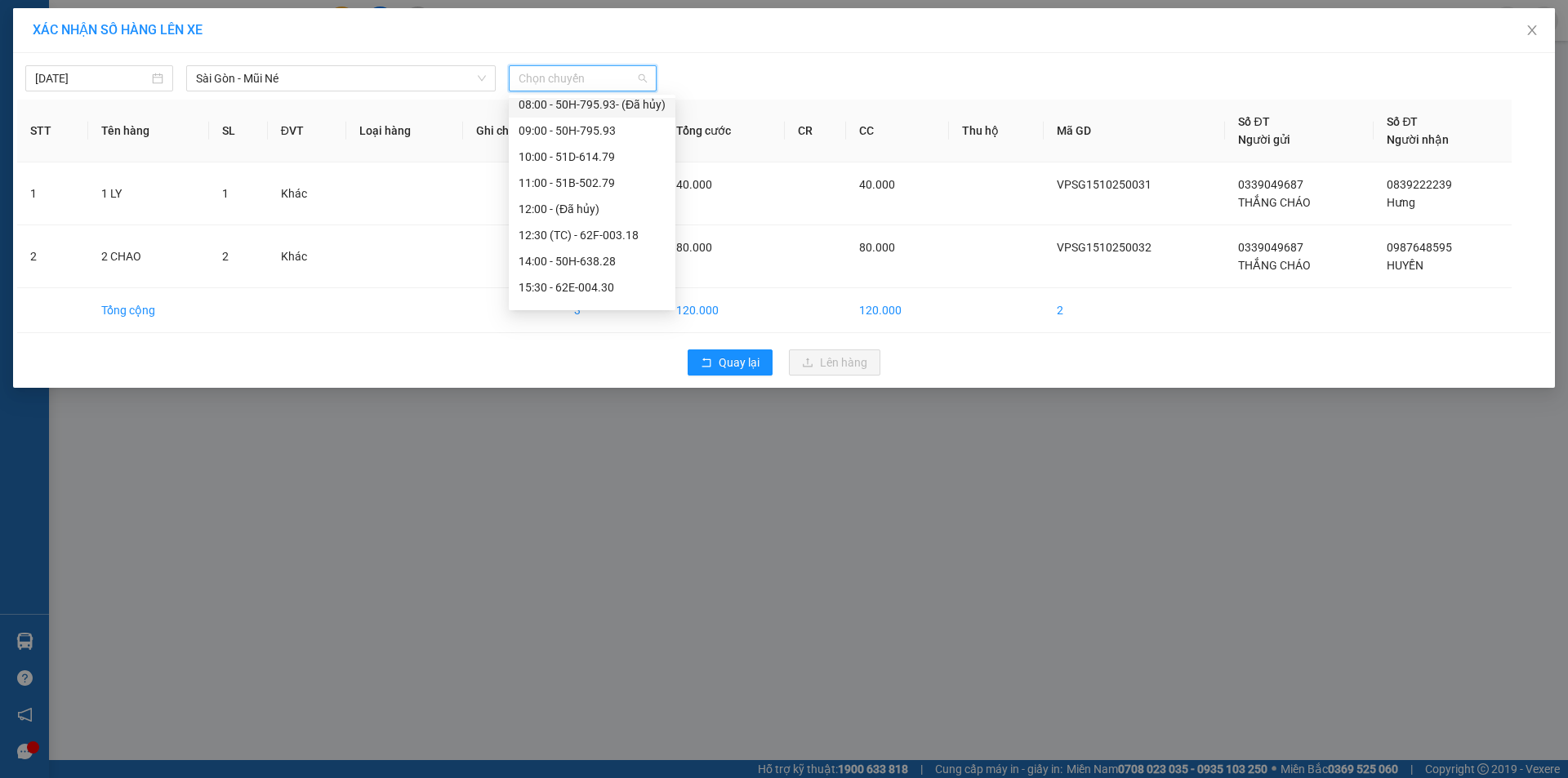
scroll to position [93, 0]
click at [623, 258] on div "14:00 - 50H-638.28" at bounding box center [592, 254] width 147 height 18
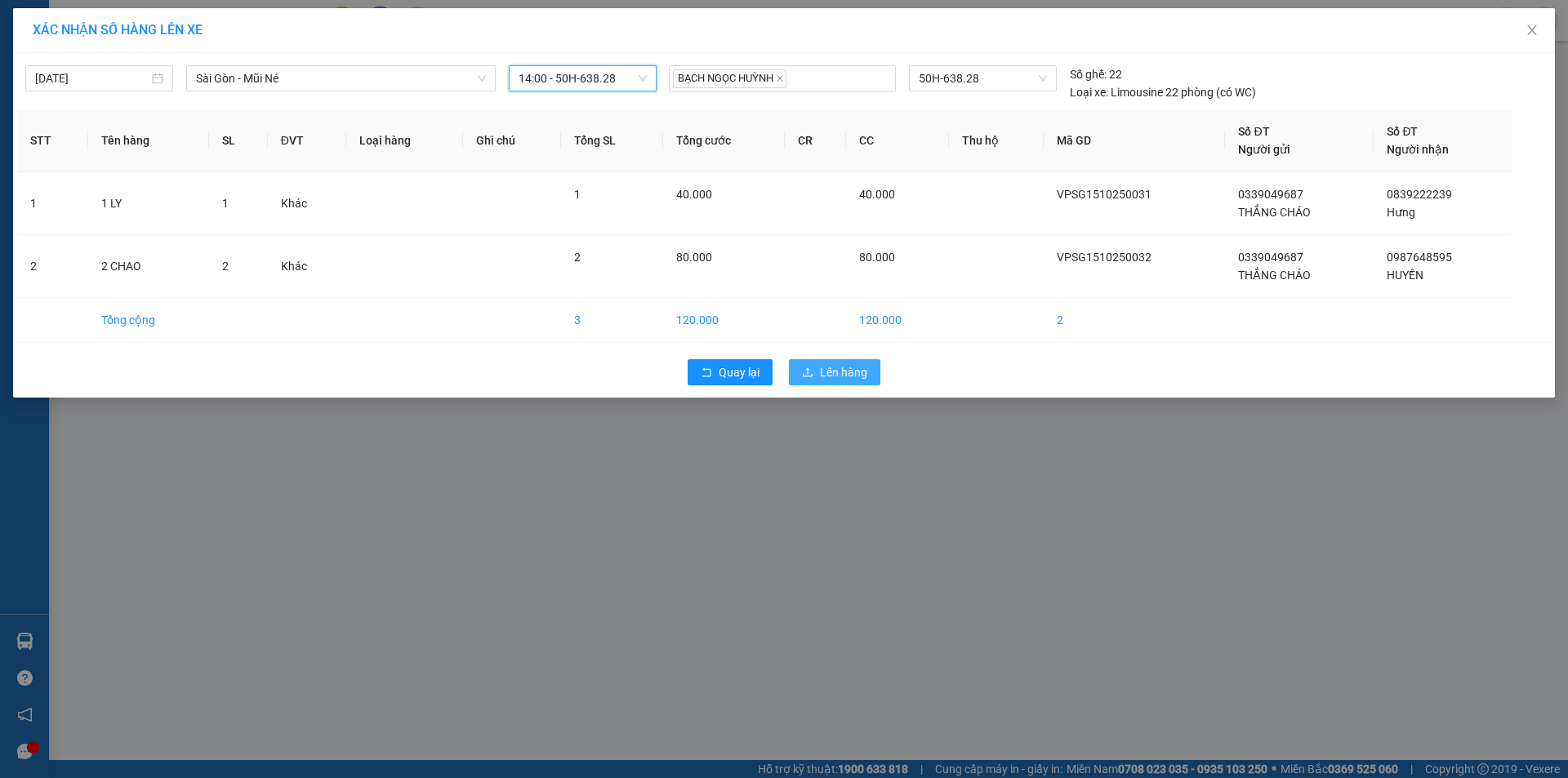
click at [836, 375] on span "Lên hàng" at bounding box center [843, 372] width 47 height 18
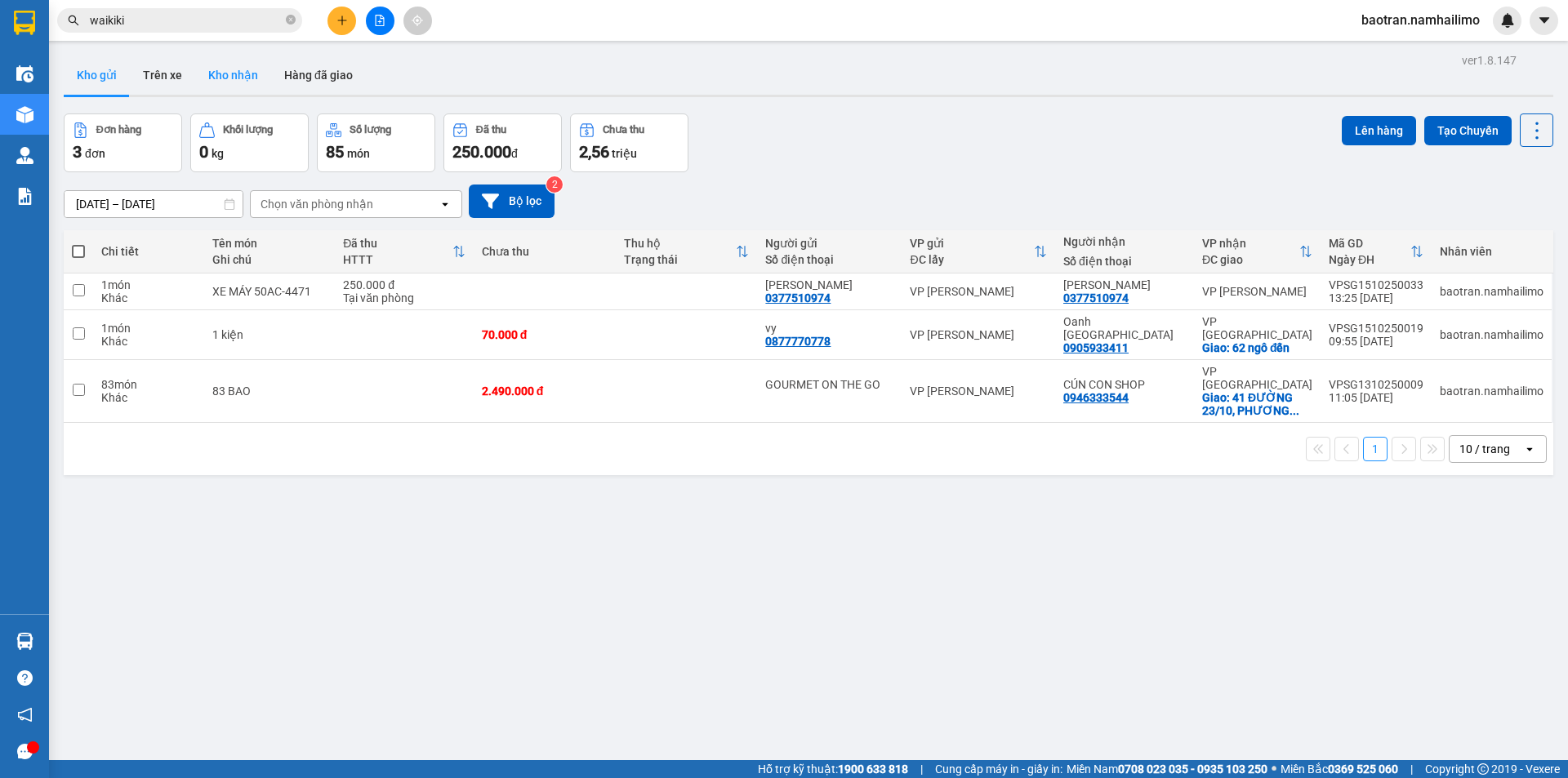
click at [231, 87] on button "Kho nhận" at bounding box center [233, 74] width 76 height 39
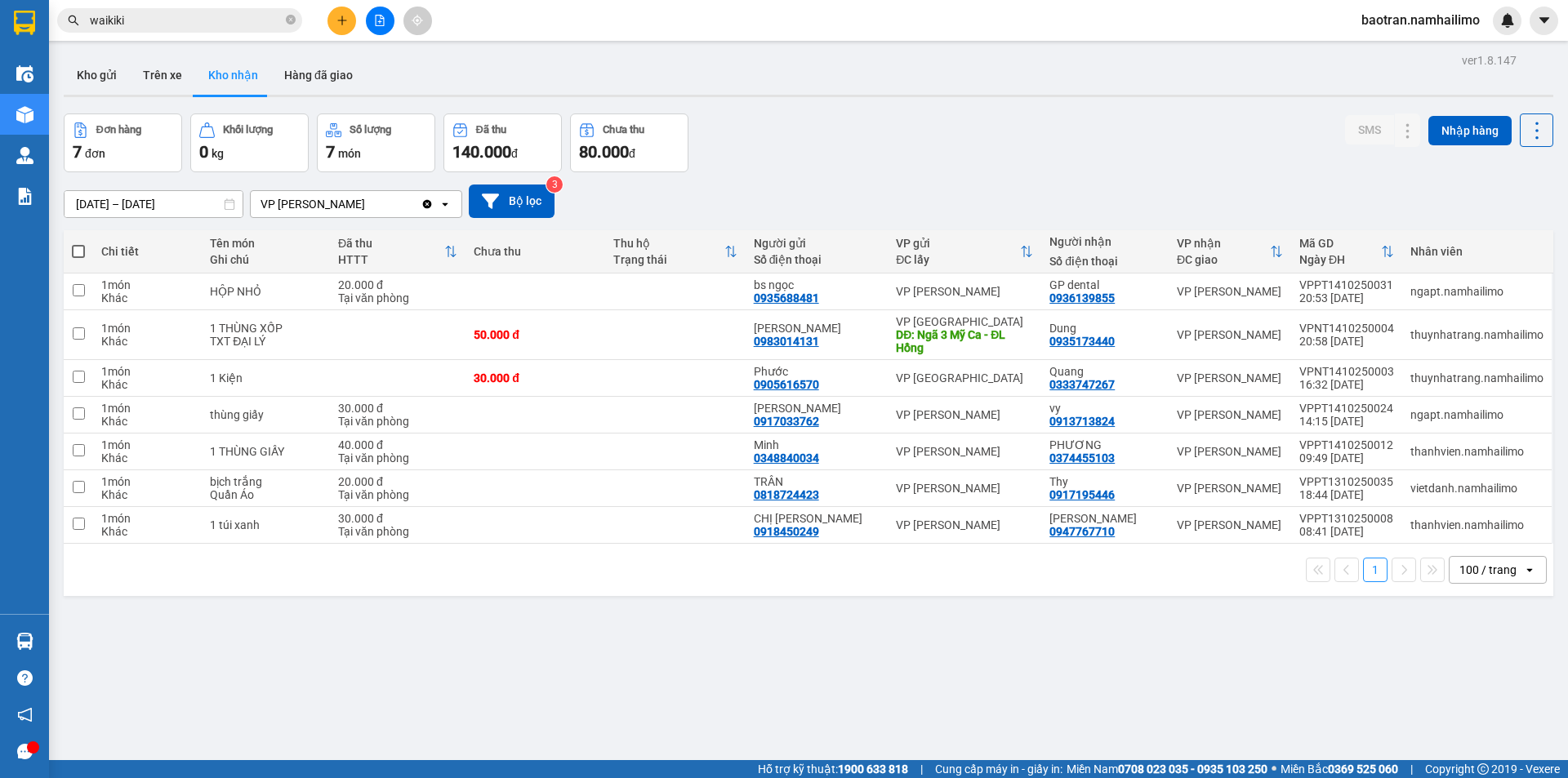
click at [1470, 580] on div "100 / trang" at bounding box center [1486, 570] width 74 height 26
click at [1167, 629] on div "ver 1.8.147 Kho gửi Trên xe Kho nhận Hàng đã giao Đơn hàng 7 đơn Khối lượng 0 k…" at bounding box center [808, 437] width 1503 height 778
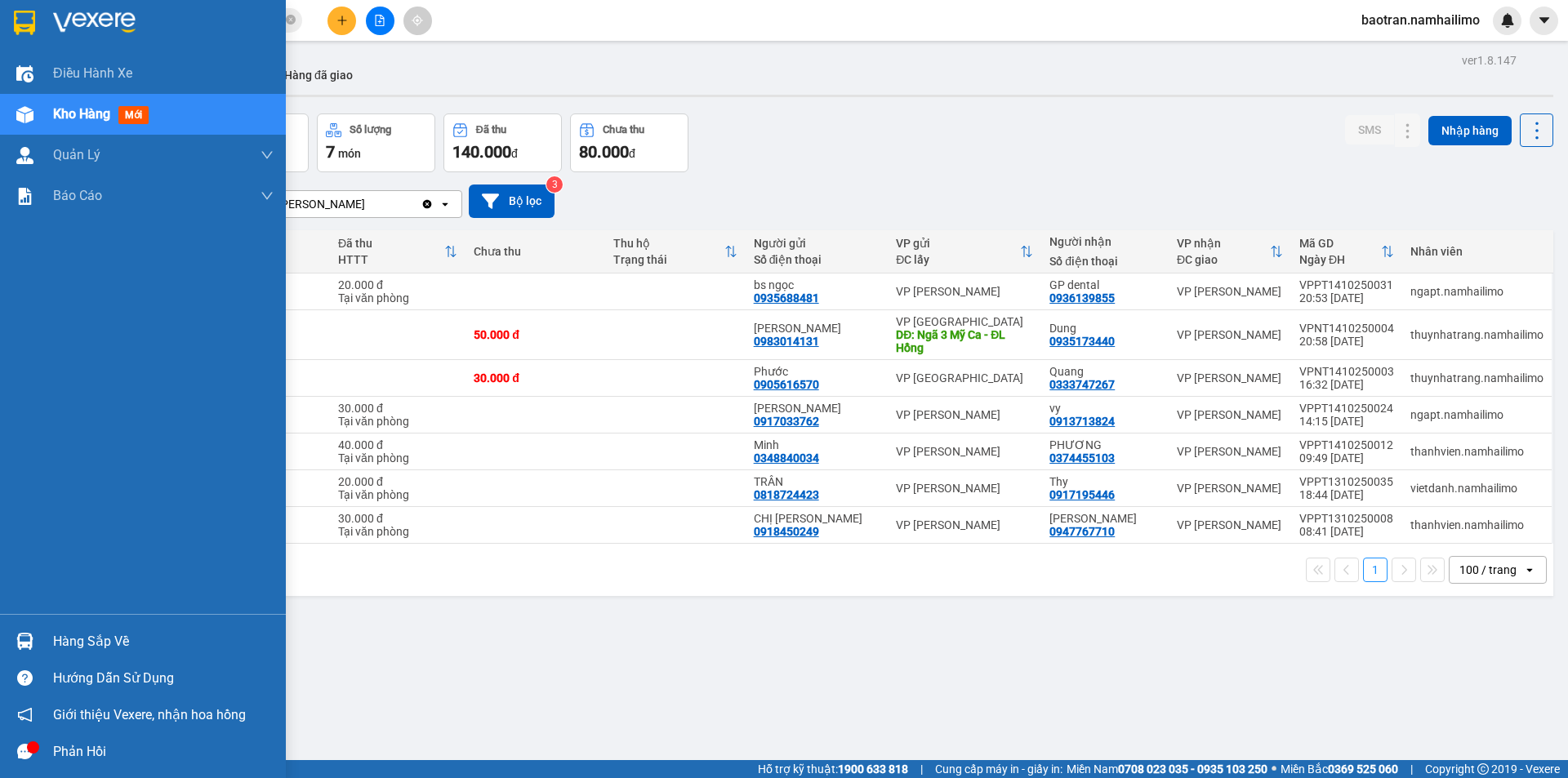
click at [98, 638] on div "Hàng sắp về" at bounding box center [163, 642] width 221 height 25
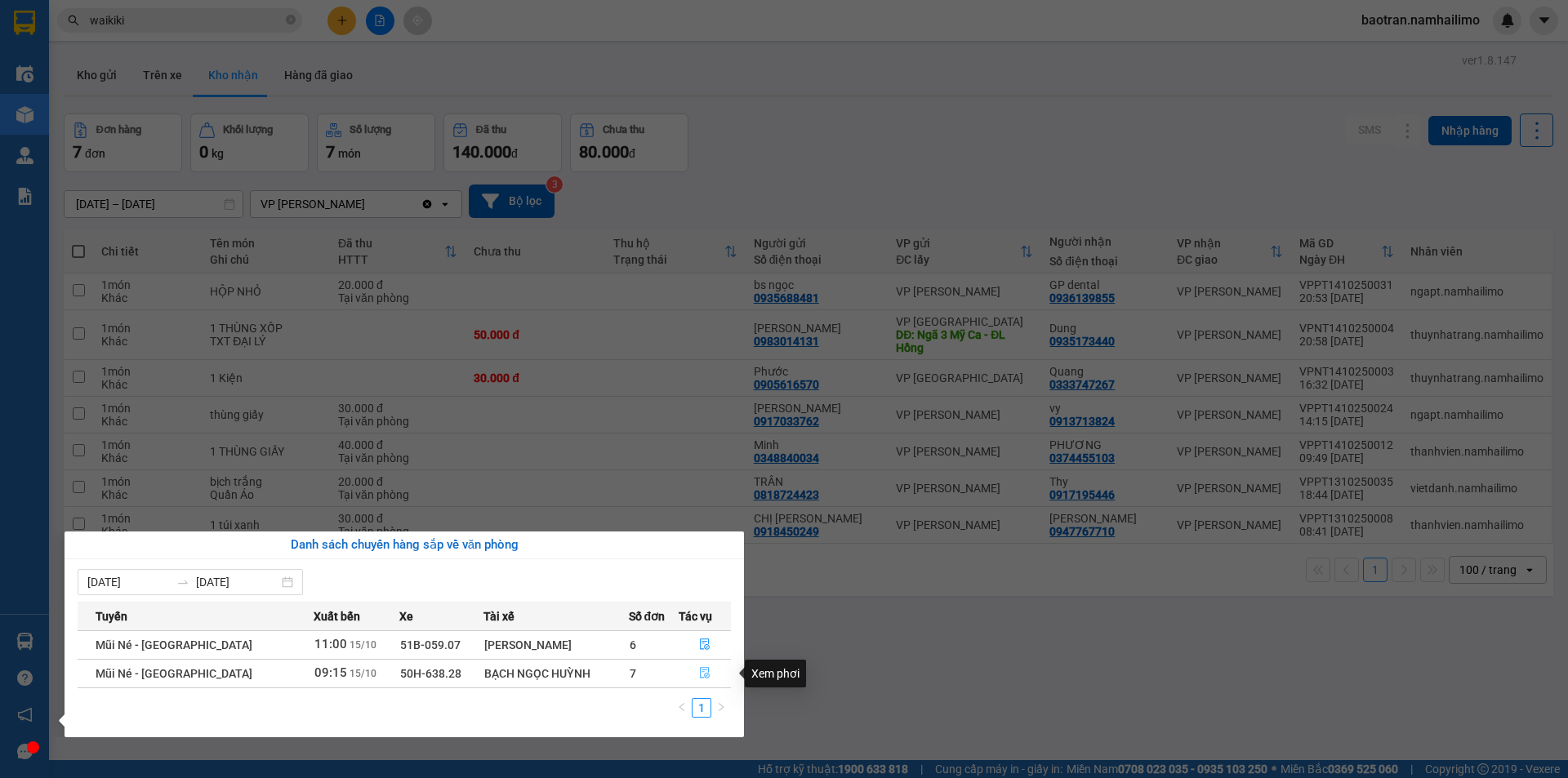
click at [703, 675] on icon "file-done" at bounding box center [705, 673] width 12 height 12
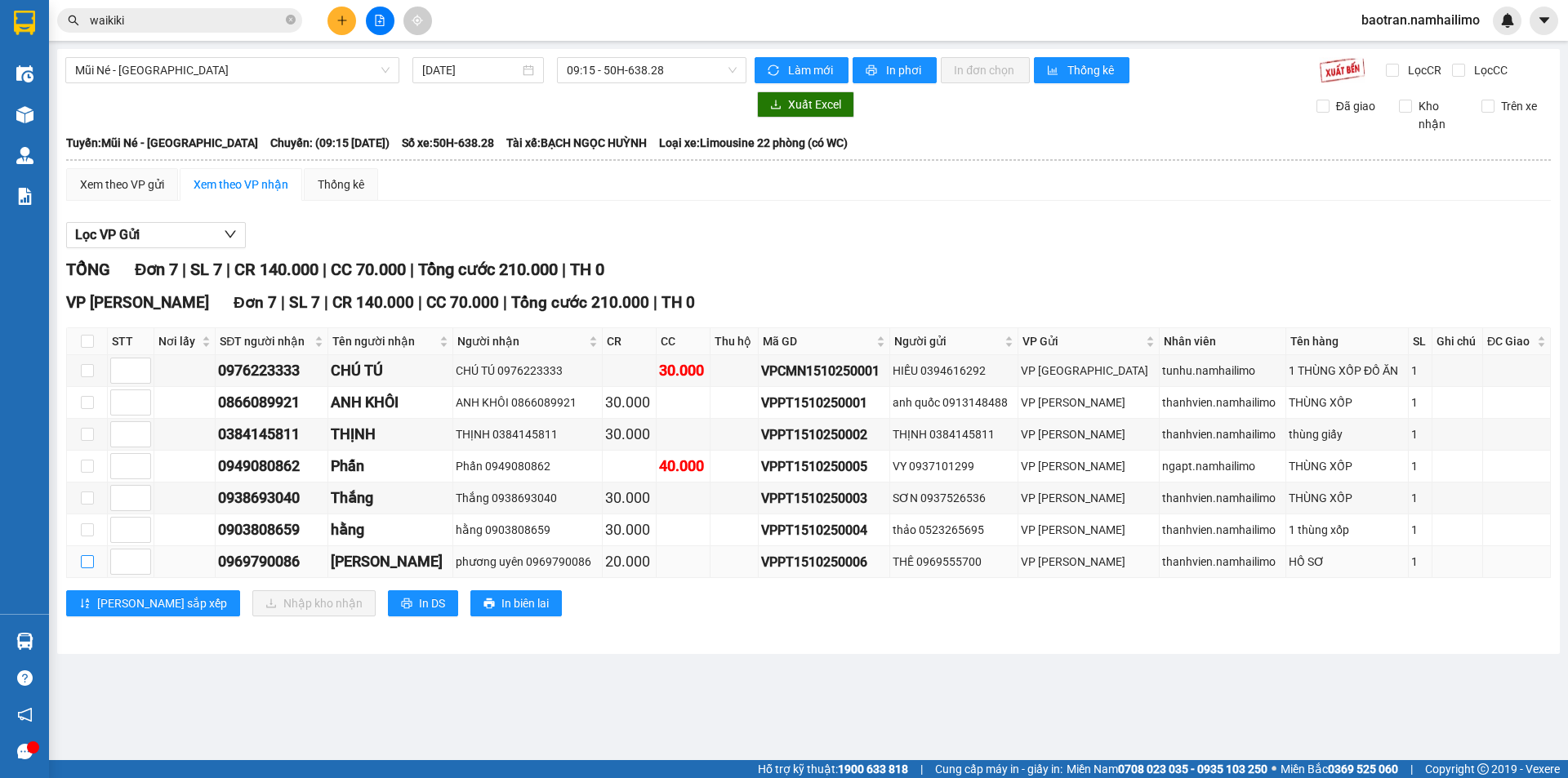
click at [89, 561] on input "checkbox" at bounding box center [88, 561] width 13 height 13
checkbox input "true"
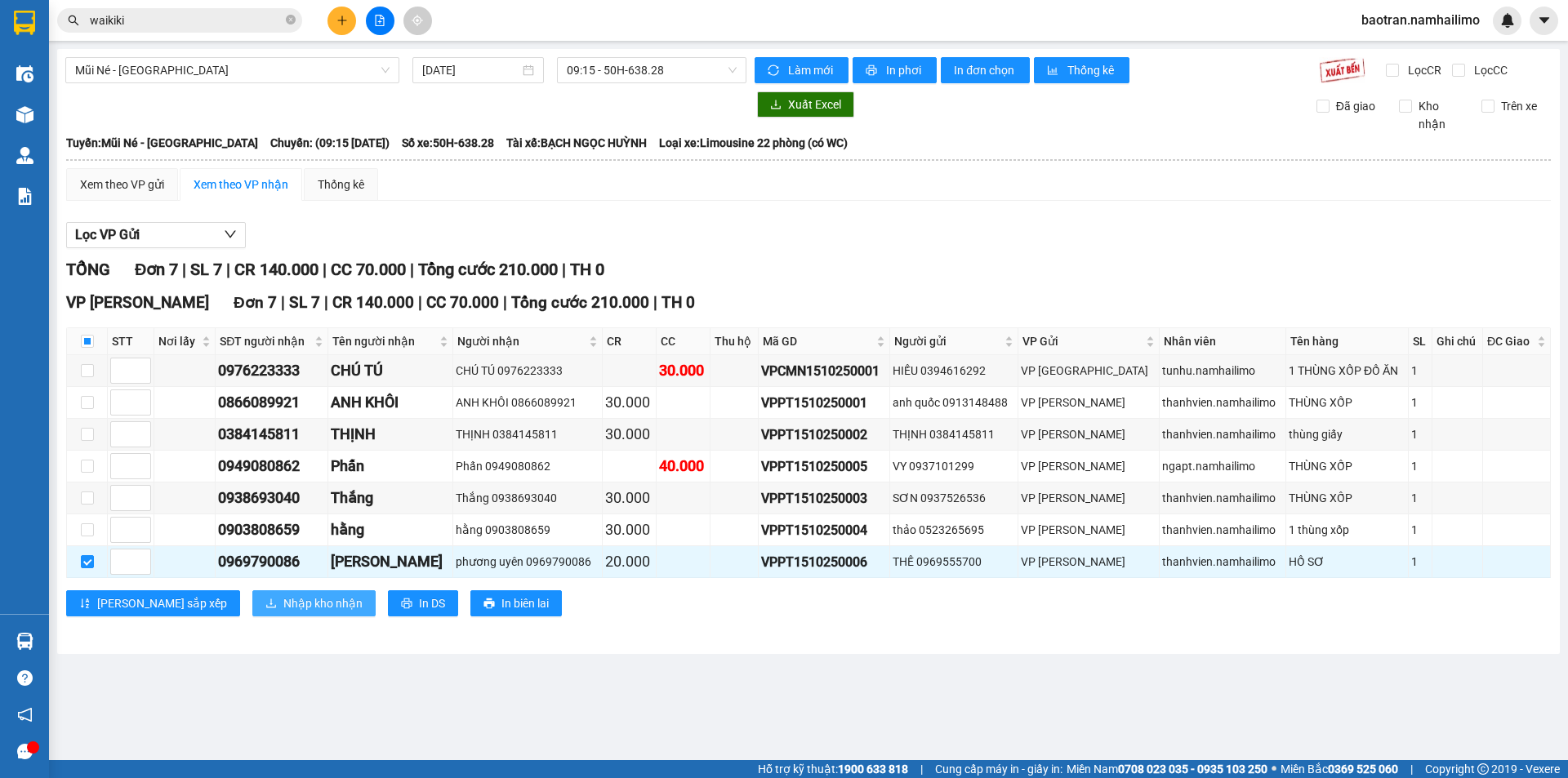
click at [284, 607] on span "Nhập kho nhận" at bounding box center [323, 604] width 79 height 18
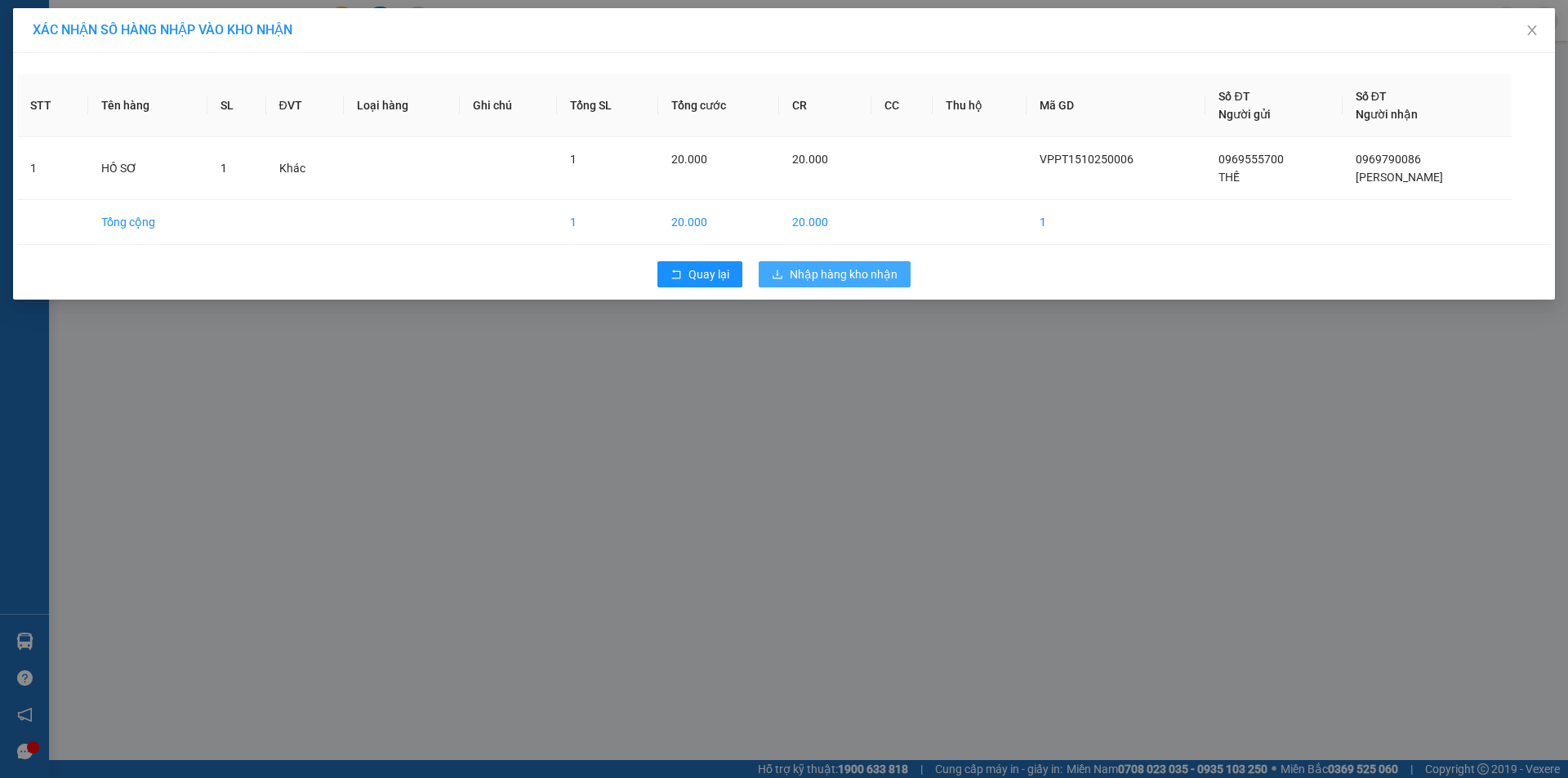
click at [844, 275] on span "Nhập hàng kho nhận" at bounding box center [844, 274] width 108 height 18
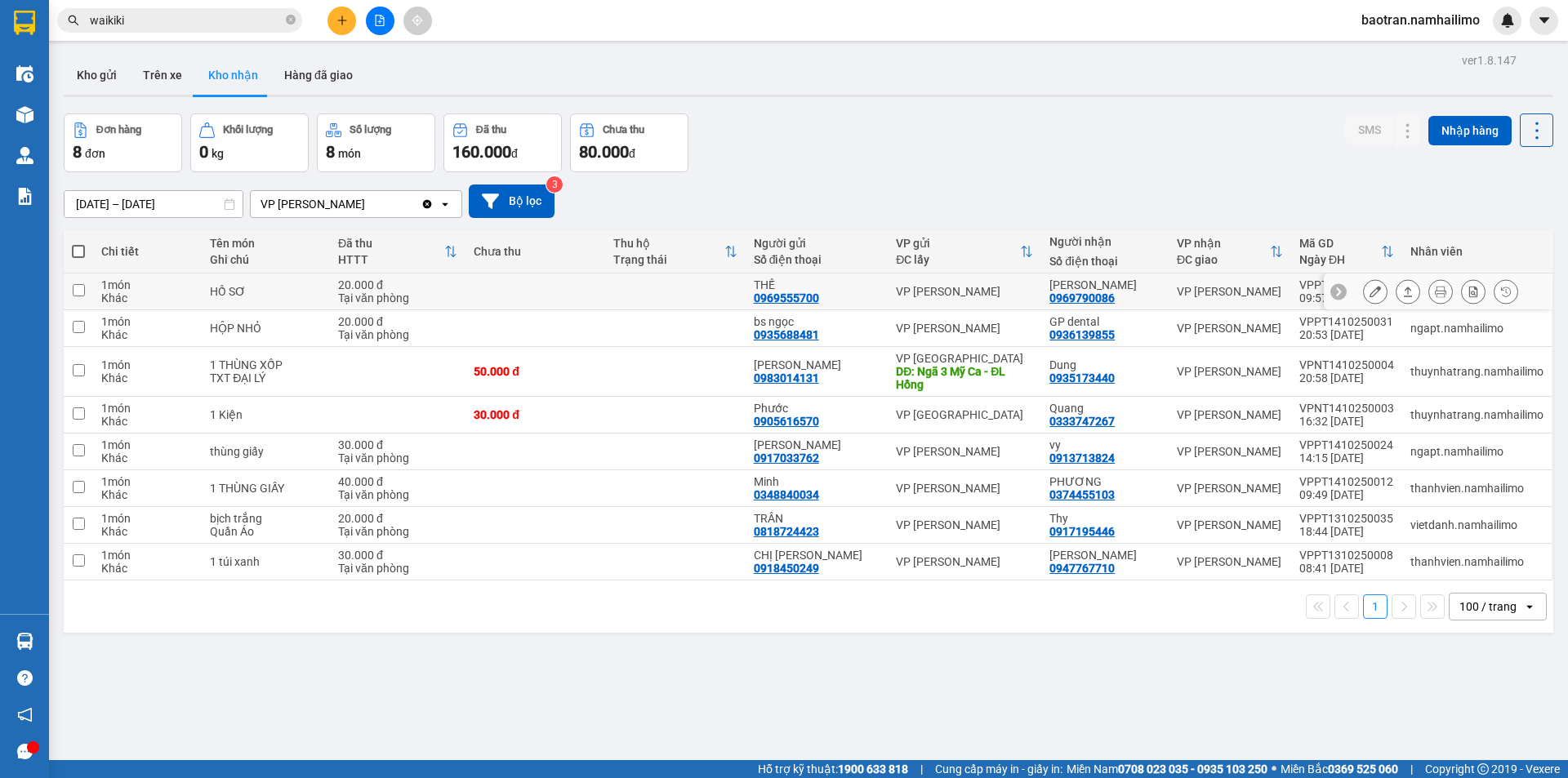
click at [1370, 292] on icon at bounding box center [1375, 292] width 12 height 12
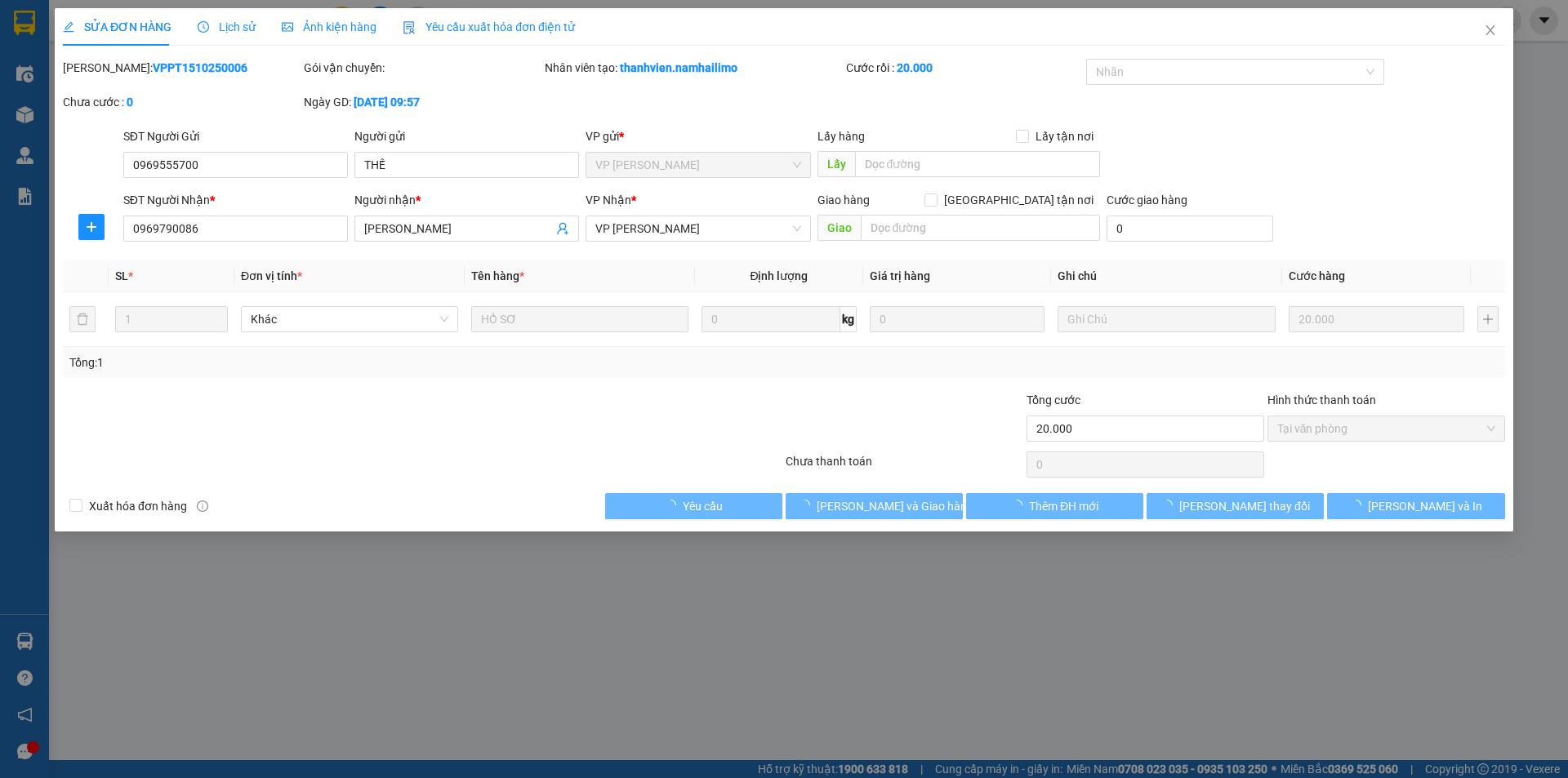
type input "0969555700"
type input "THẾ"
type input "0969790086"
type input "[PERSON_NAME]"
type input "20.000"
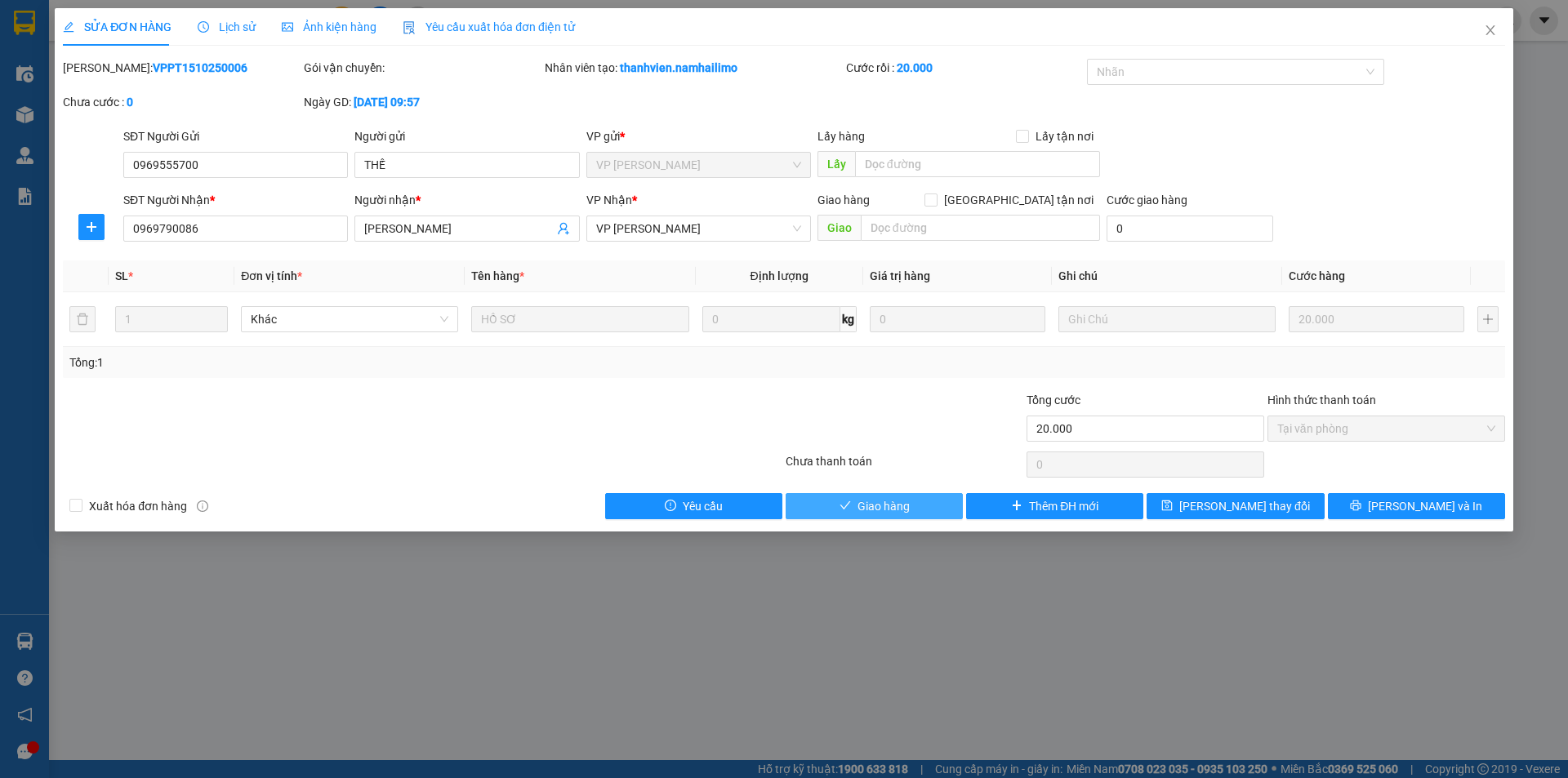
click at [925, 512] on button "Giao hàng" at bounding box center [874, 506] width 177 height 26
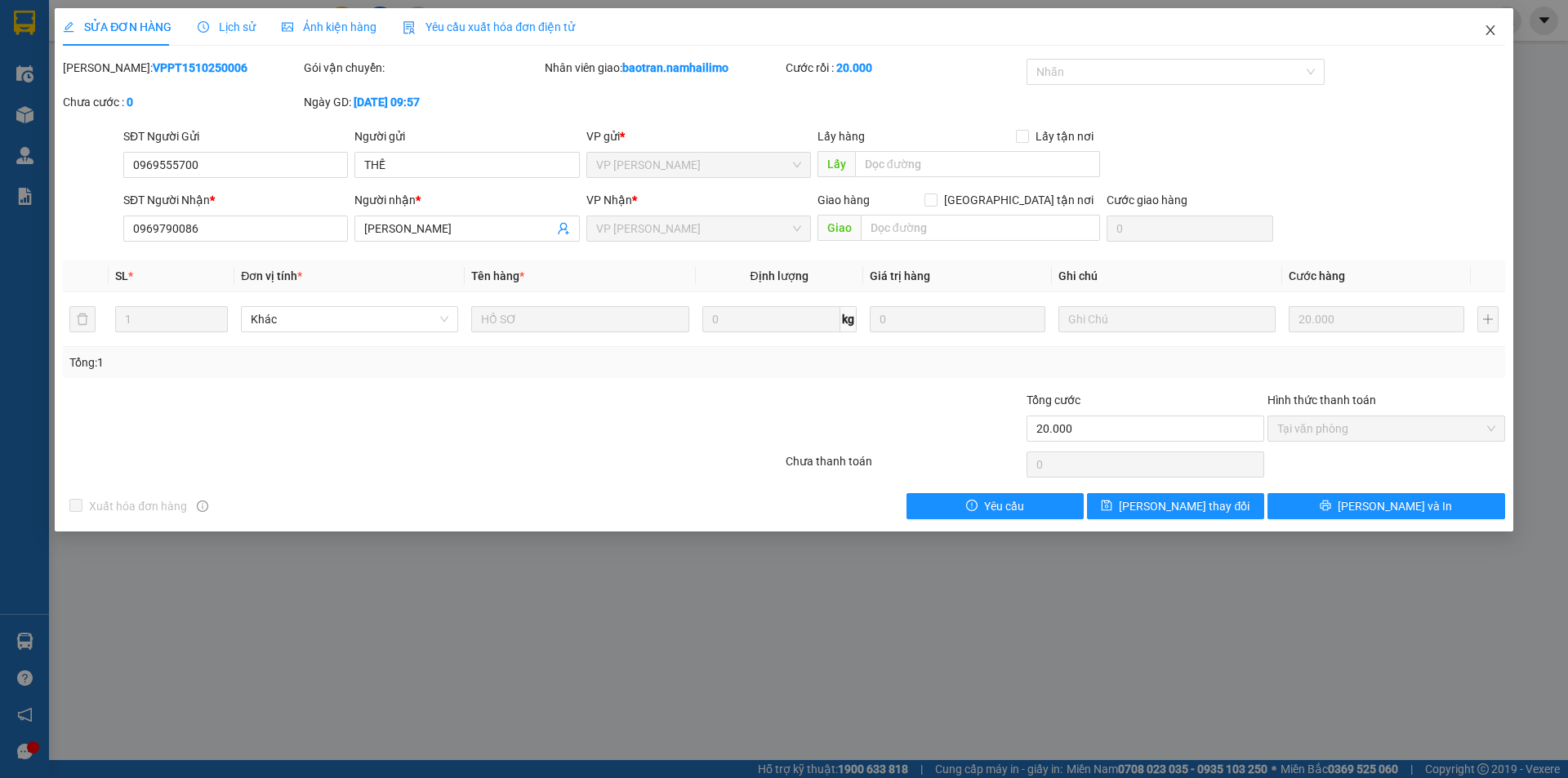
click at [1492, 32] on icon "close" at bounding box center [1489, 31] width 9 height 10
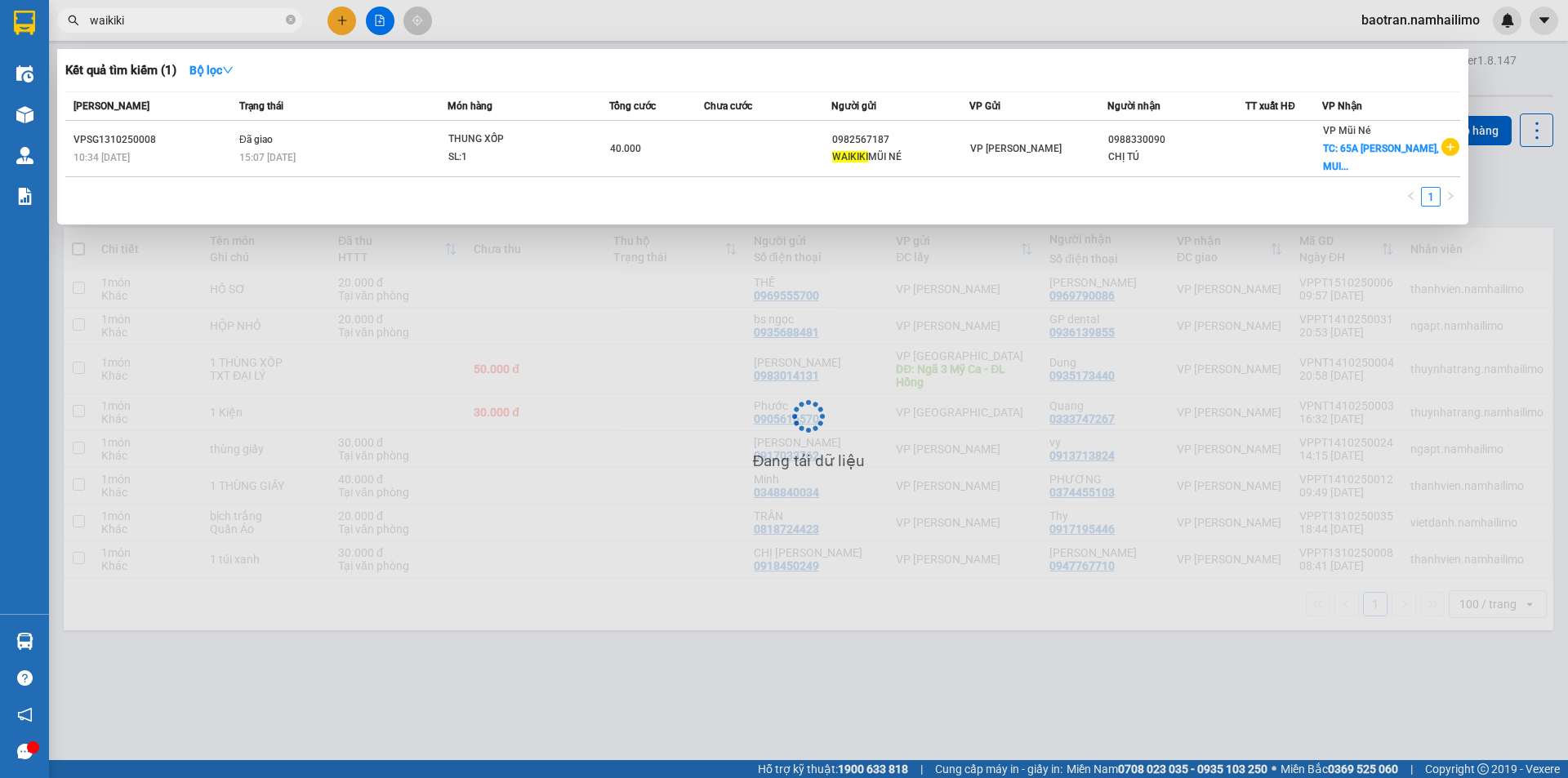
click at [151, 24] on input "waikiki" at bounding box center [186, 21] width 193 height 18
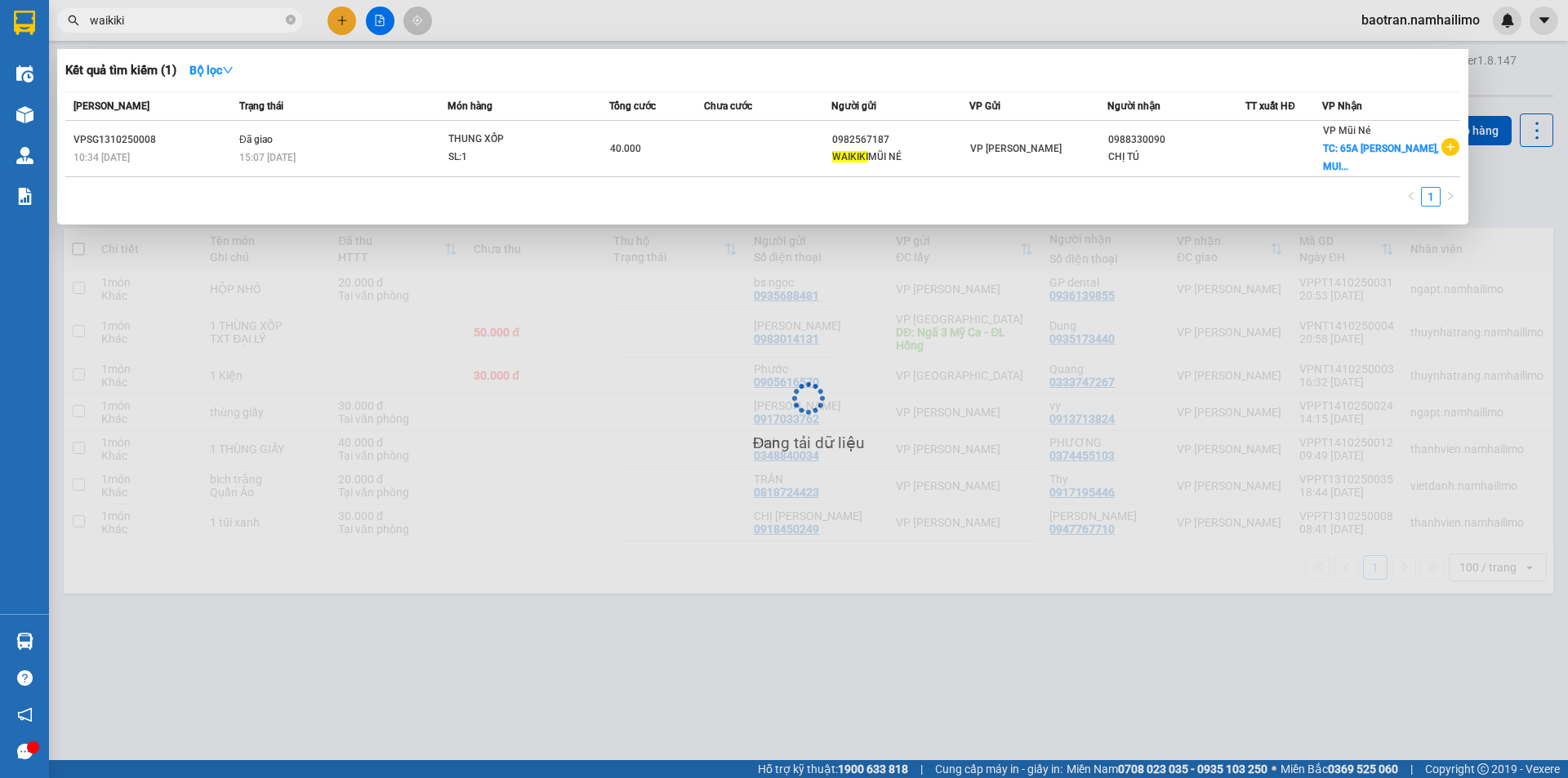
click at [151, 24] on input "waikiki" at bounding box center [186, 21] width 193 height 18
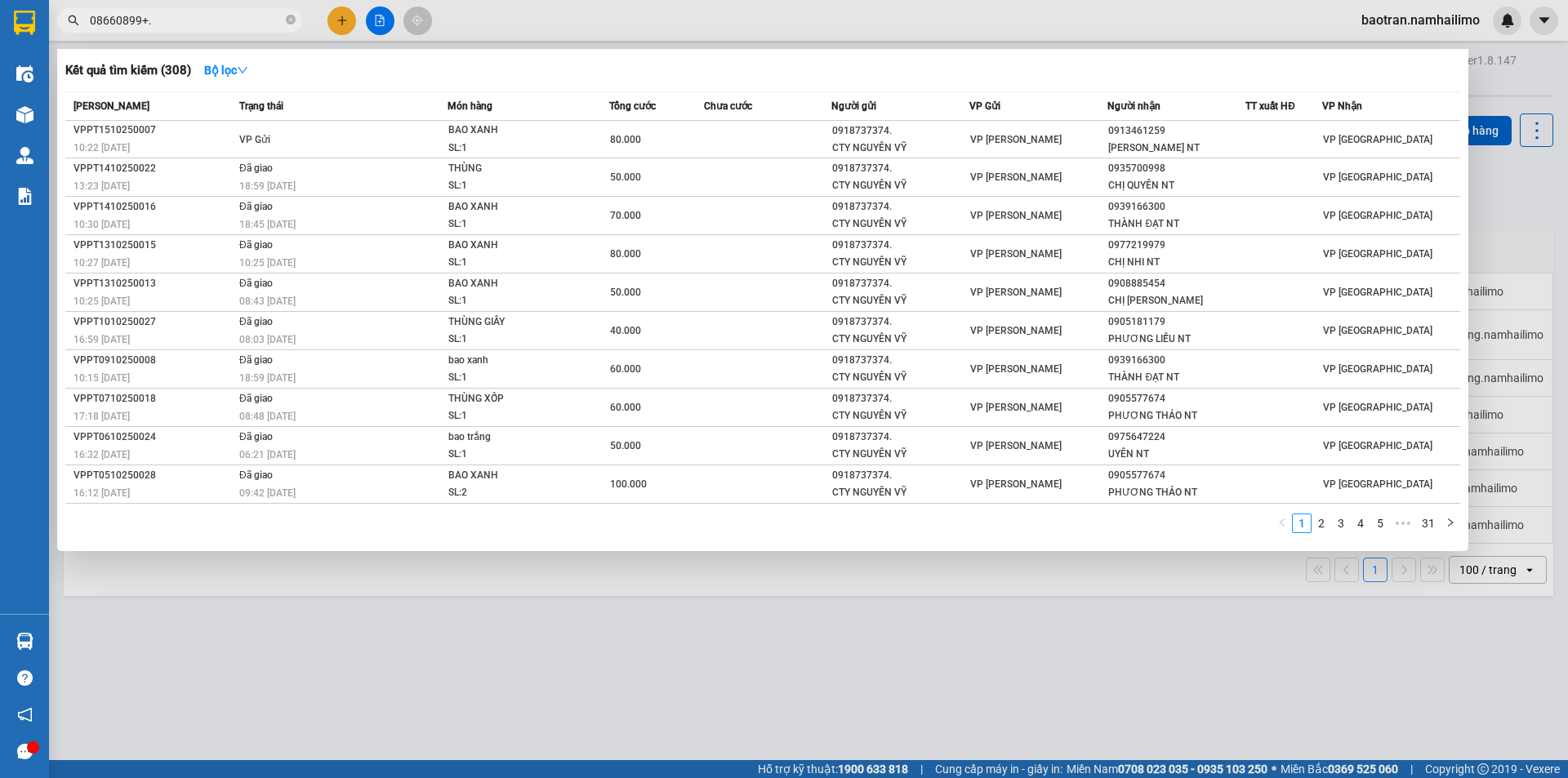
type input "08660899+."
click at [290, 17] on icon "close-circle" at bounding box center [291, 20] width 10 height 10
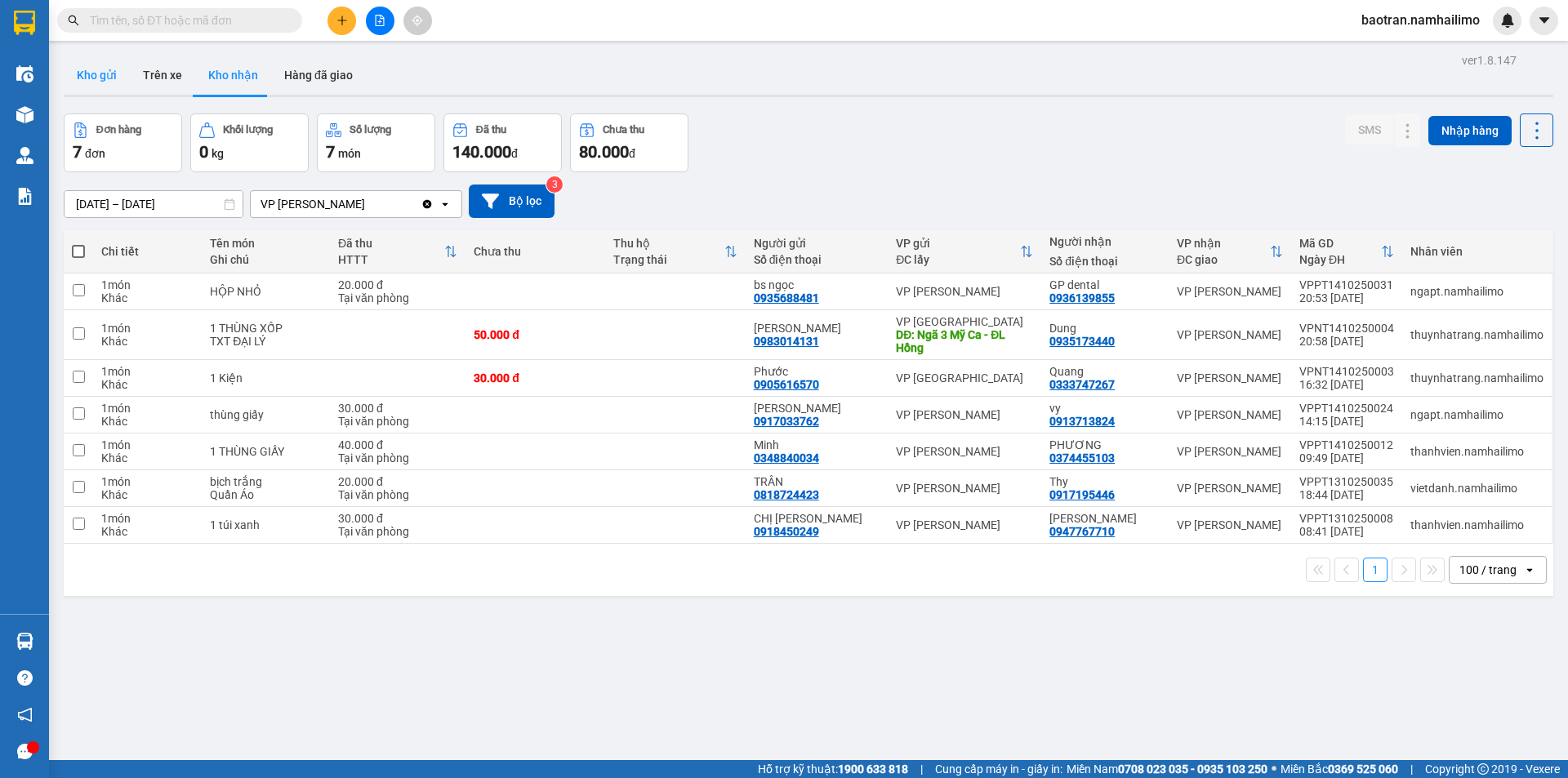
click at [86, 78] on button "Kho gửi" at bounding box center [97, 74] width 66 height 39
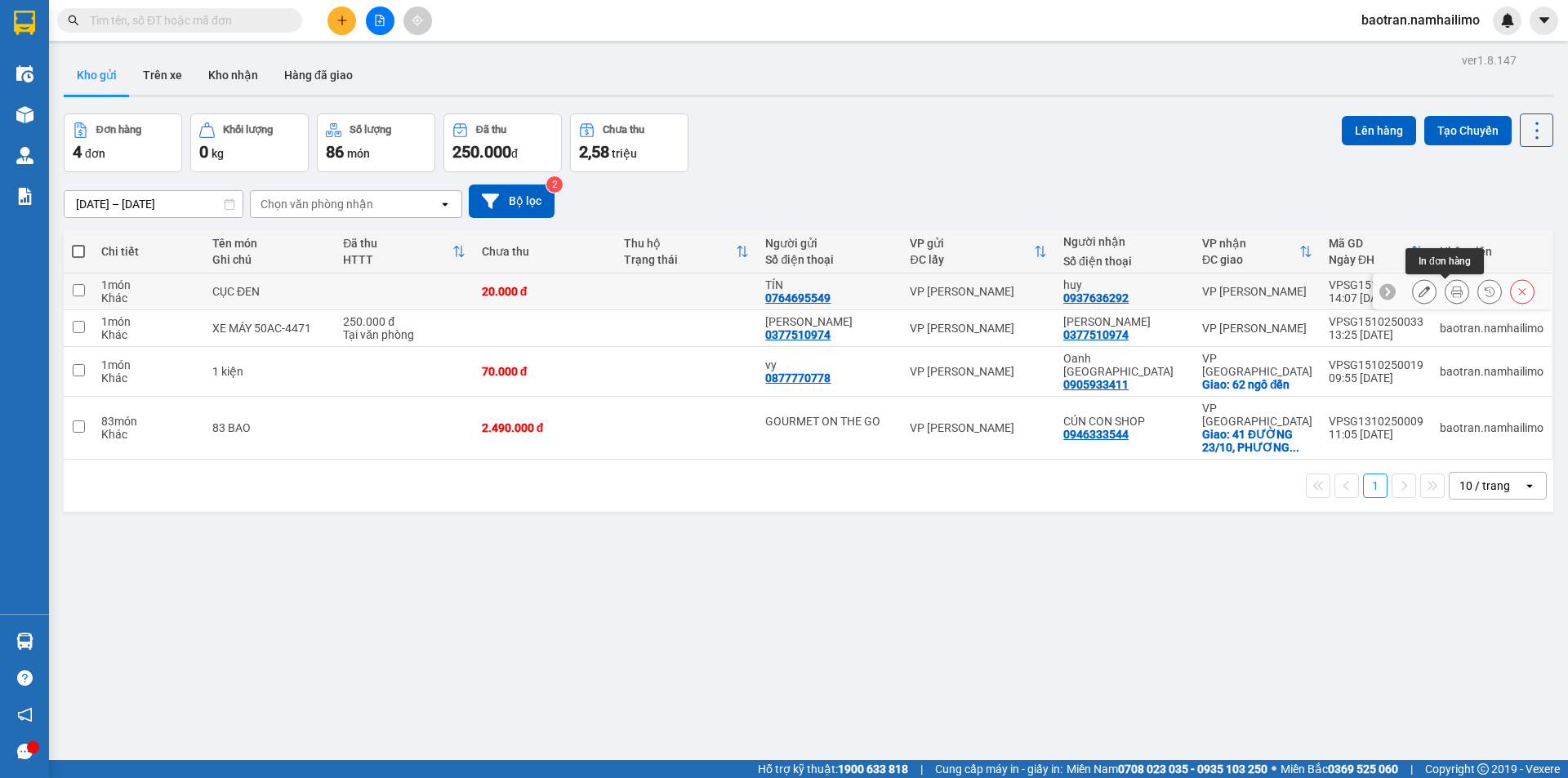
click at [1451, 295] on icon at bounding box center [1457, 292] width 12 height 12
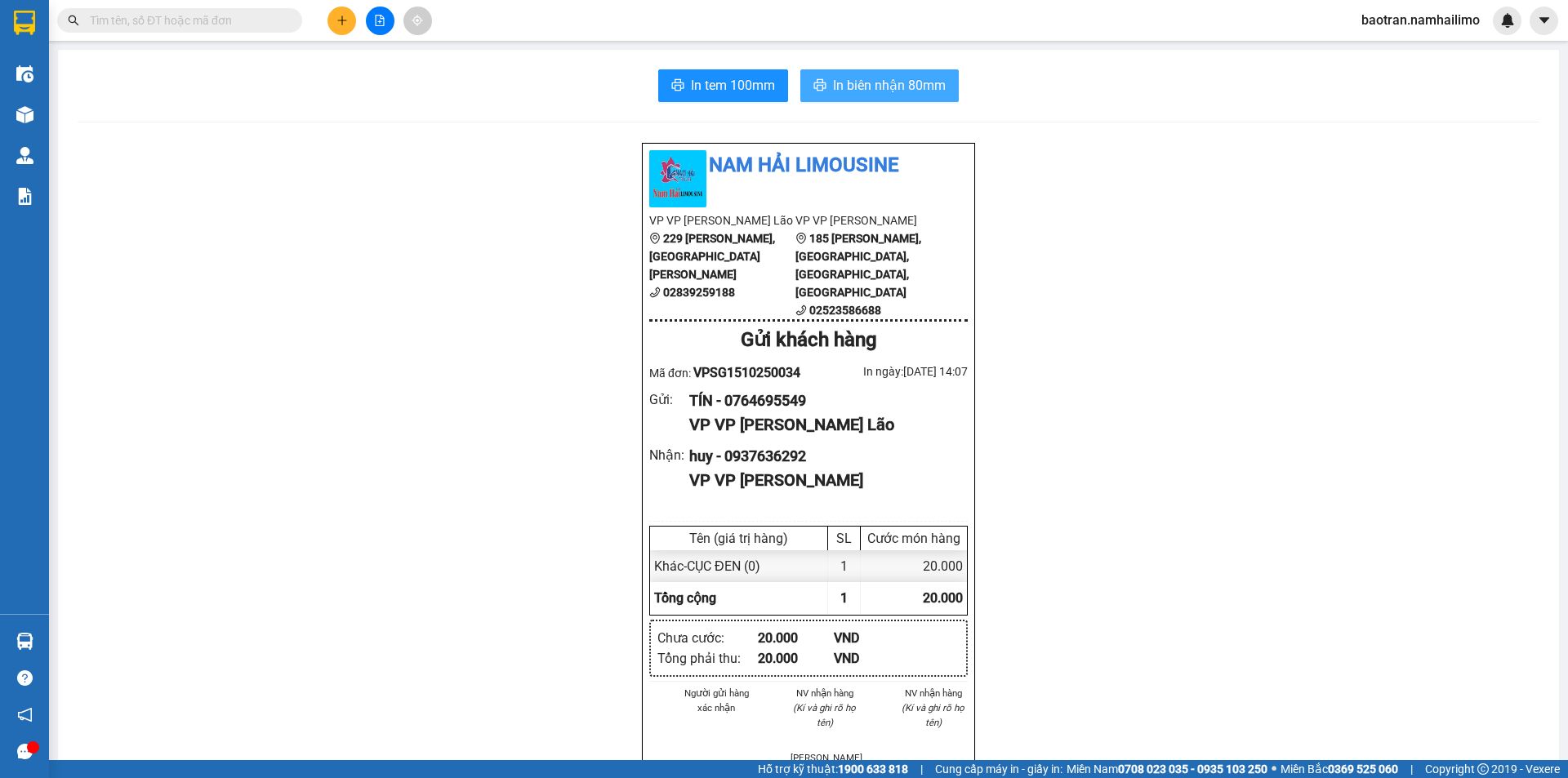
click at [833, 85] on span "In biên nhận 80mm" at bounding box center [889, 85] width 112 height 21
click at [729, 74] on button "In tem 100mm" at bounding box center [723, 85] width 130 height 32
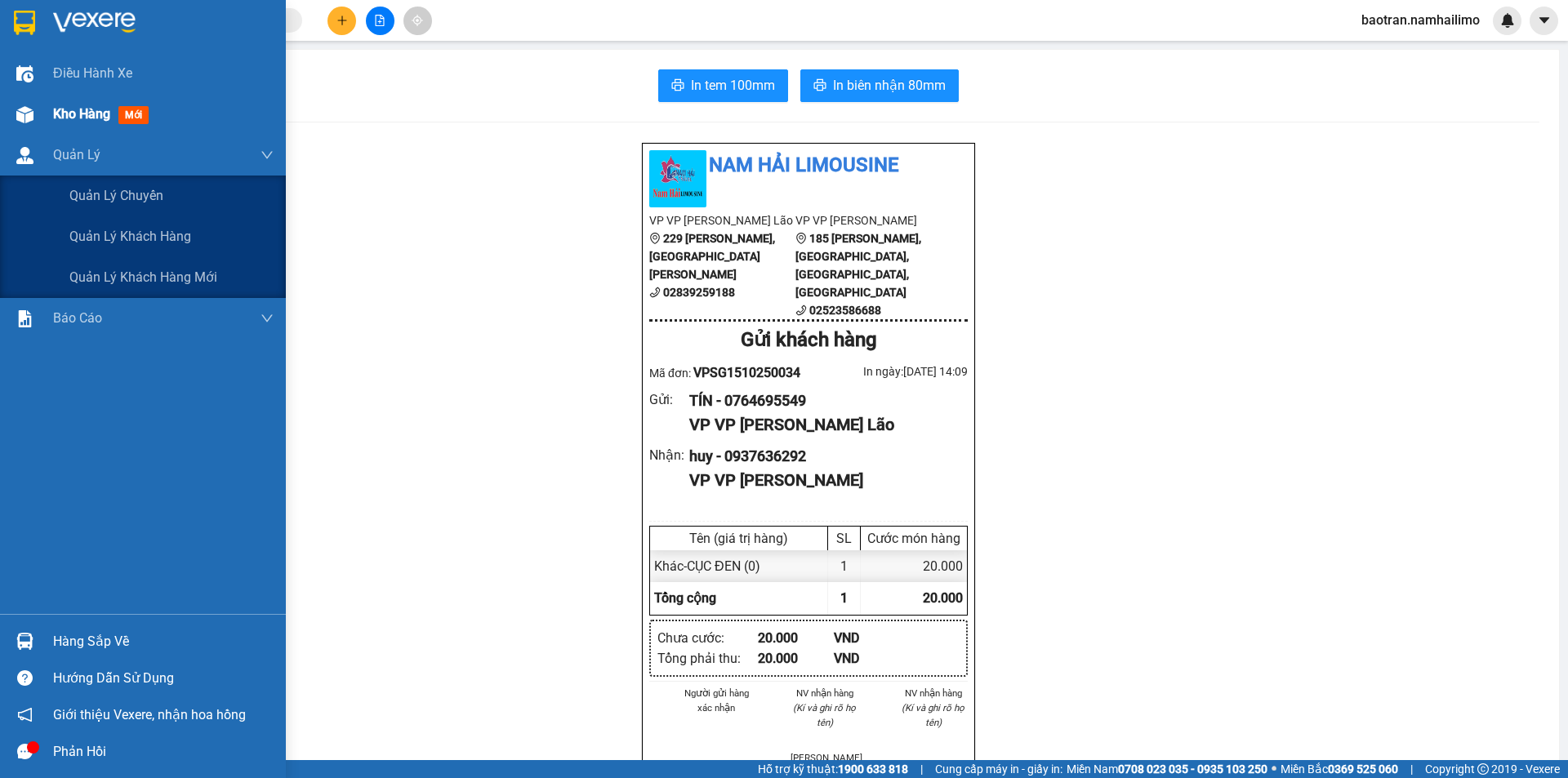
click at [22, 115] on img at bounding box center [25, 114] width 17 height 17
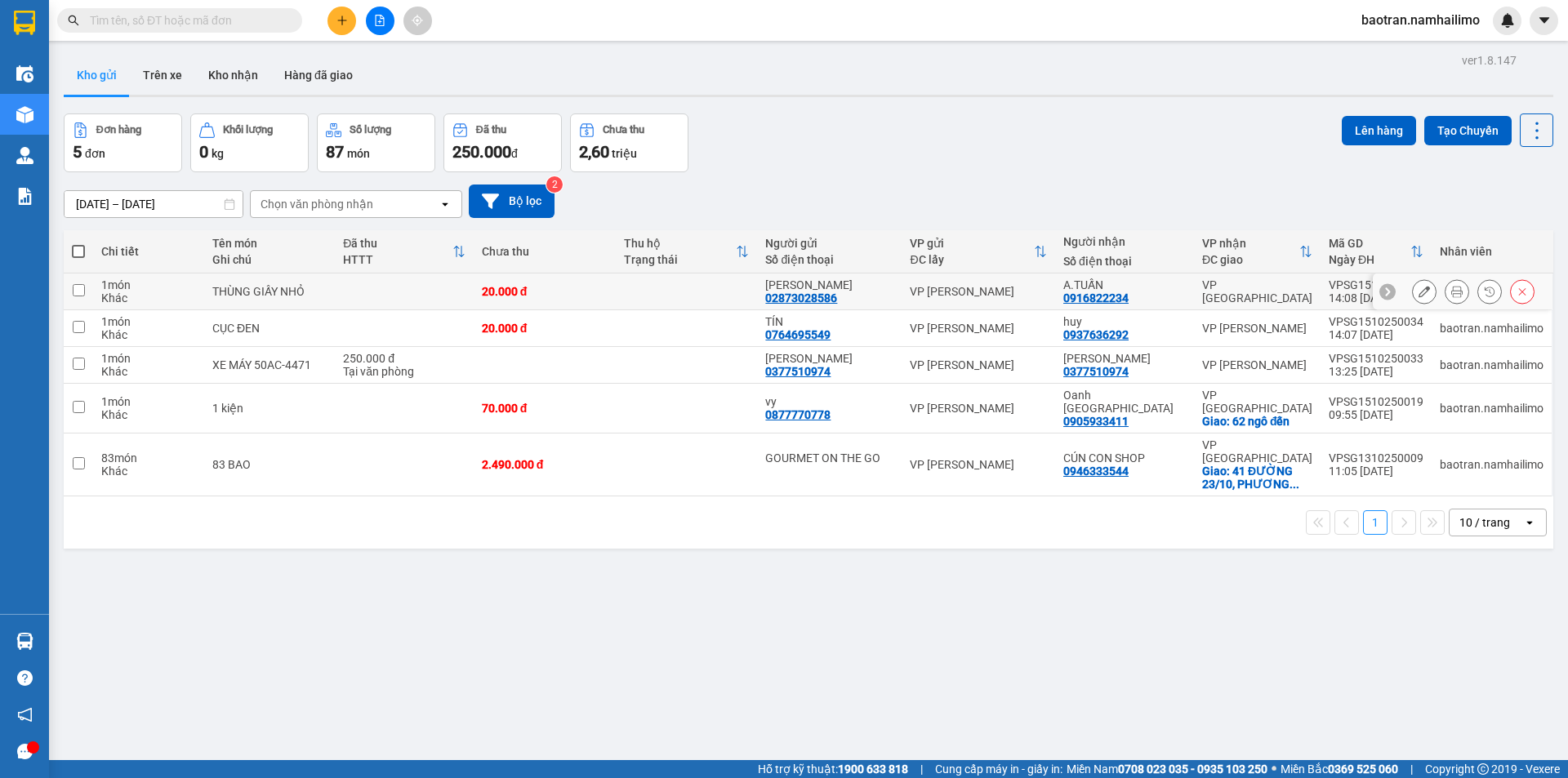
click at [1451, 294] on icon at bounding box center [1457, 292] width 12 height 12
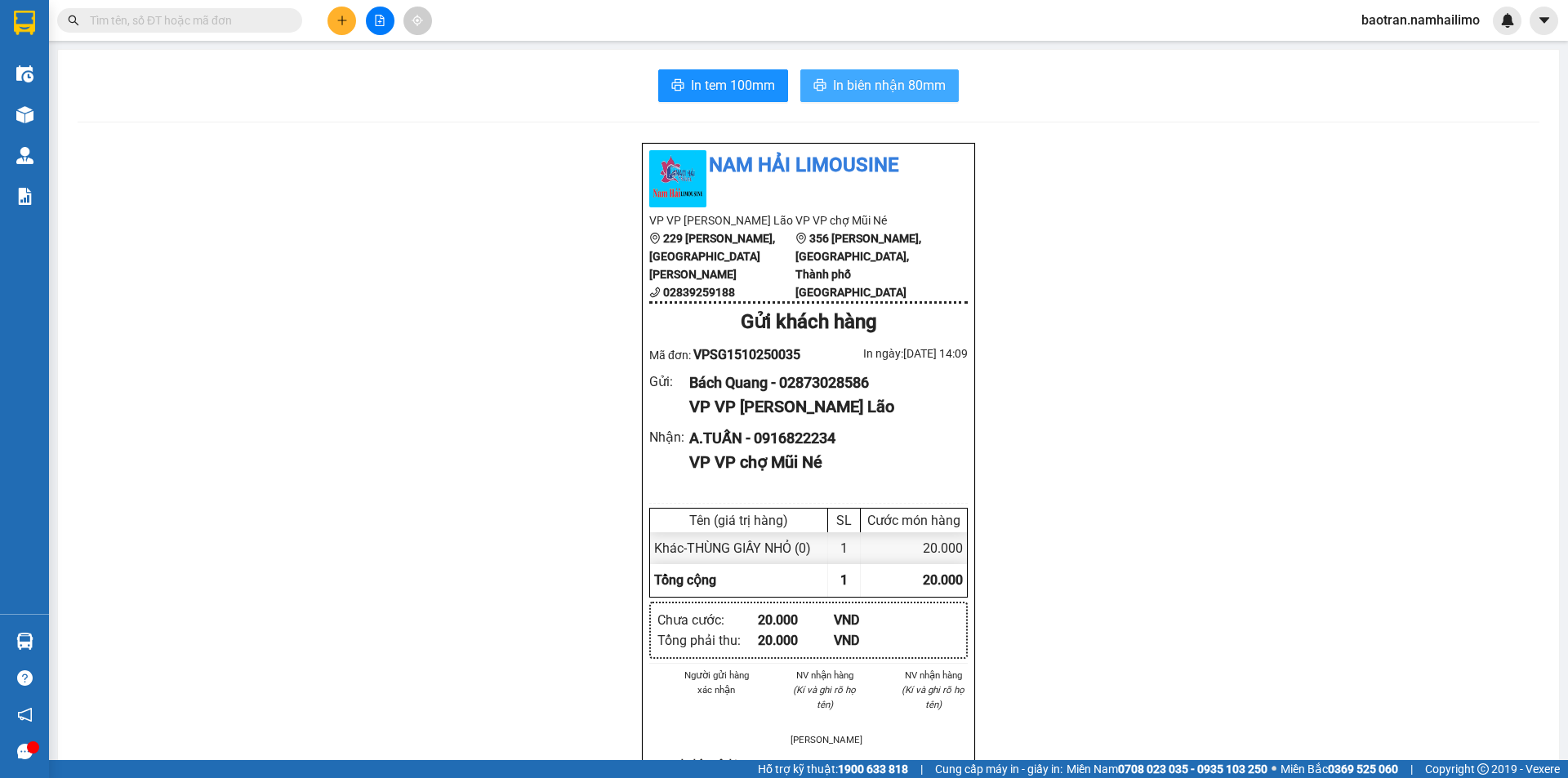
drag, startPoint x: 866, startPoint y: 74, endPoint x: 872, endPoint y: 84, distance: 11.7
click at [872, 84] on div "In tem 100mm In biên nhận 80mm Nam Hải Limousine VP VP [PERSON_NAME] Lão [STREE…" at bounding box center [808, 750] width 1501 height 1401
click at [880, 90] on span "In biên nhận 80mm" at bounding box center [889, 85] width 112 height 21
click at [753, 92] on span "In tem 100mm" at bounding box center [733, 85] width 84 height 21
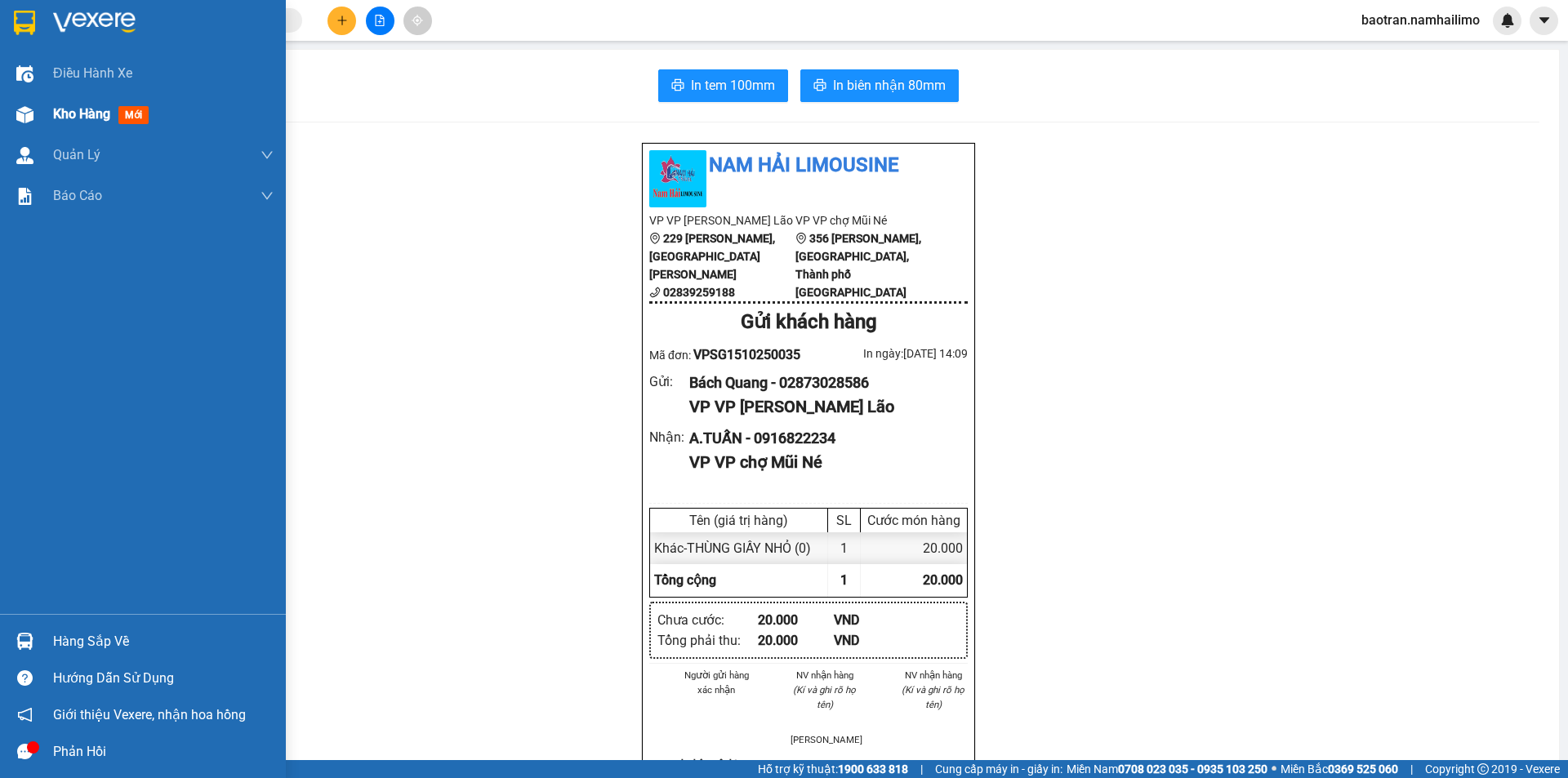
drag, startPoint x: 15, startPoint y: 116, endPoint x: 98, endPoint y: 131, distance: 84.3
click at [14, 117] on div at bounding box center [25, 114] width 29 height 29
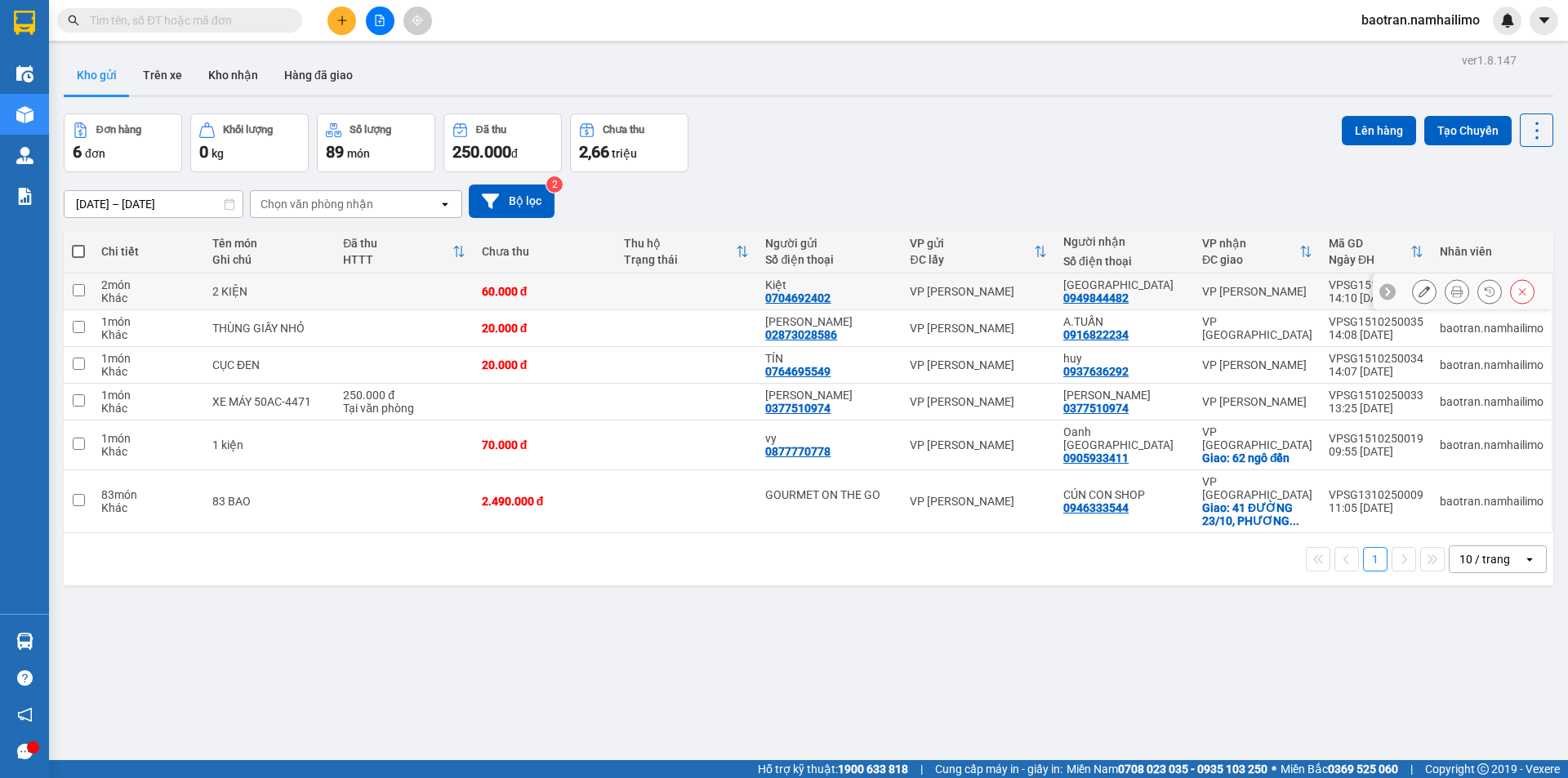
click at [1451, 292] on icon at bounding box center [1457, 292] width 12 height 12
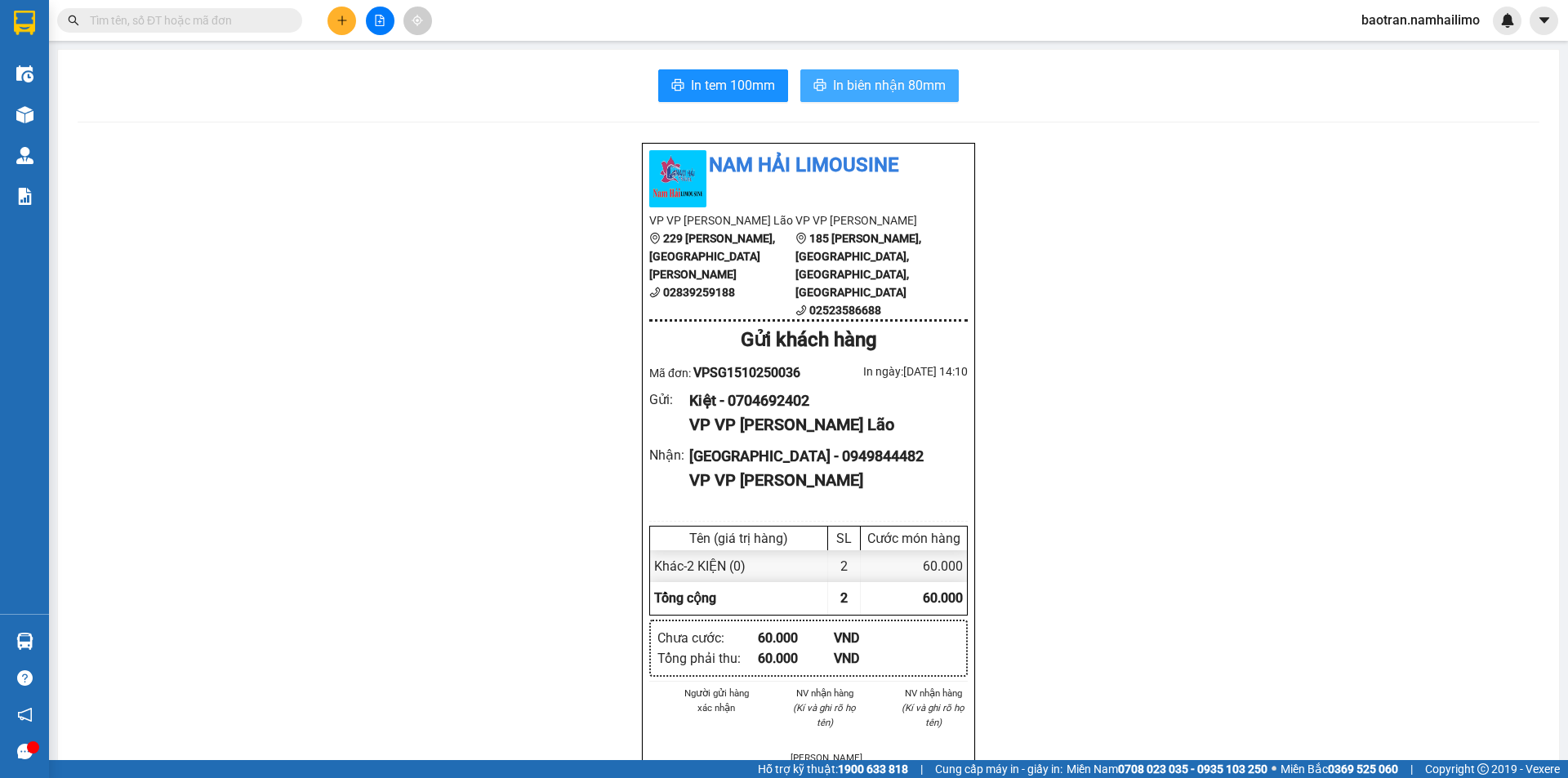
click at [902, 79] on span "In biên nhận 80mm" at bounding box center [889, 85] width 112 height 21
click at [726, 83] on span "In tem 100mm" at bounding box center [733, 85] width 84 height 21
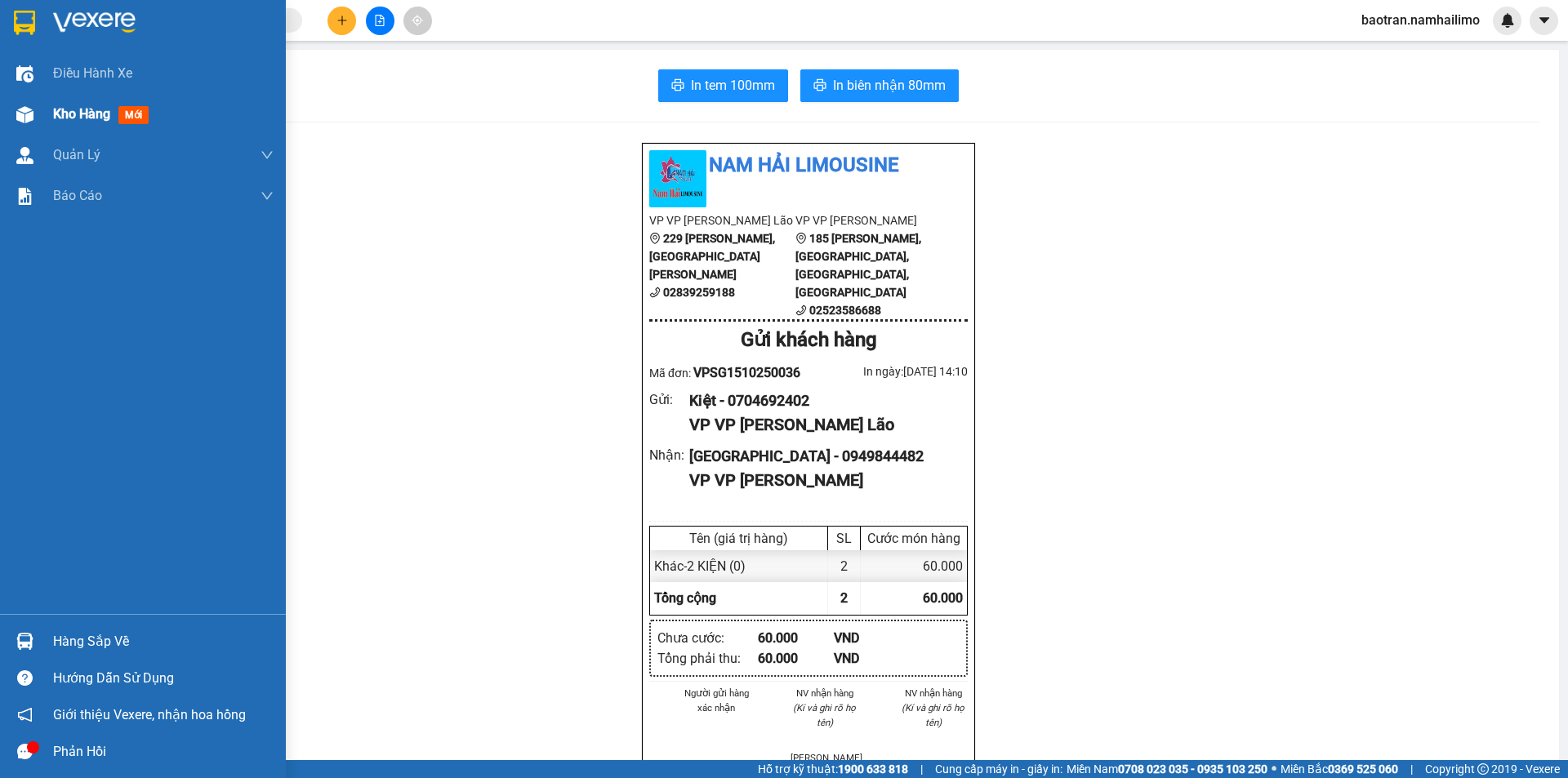
click at [57, 103] on div "Kho hàng mới" at bounding box center [163, 114] width 221 height 41
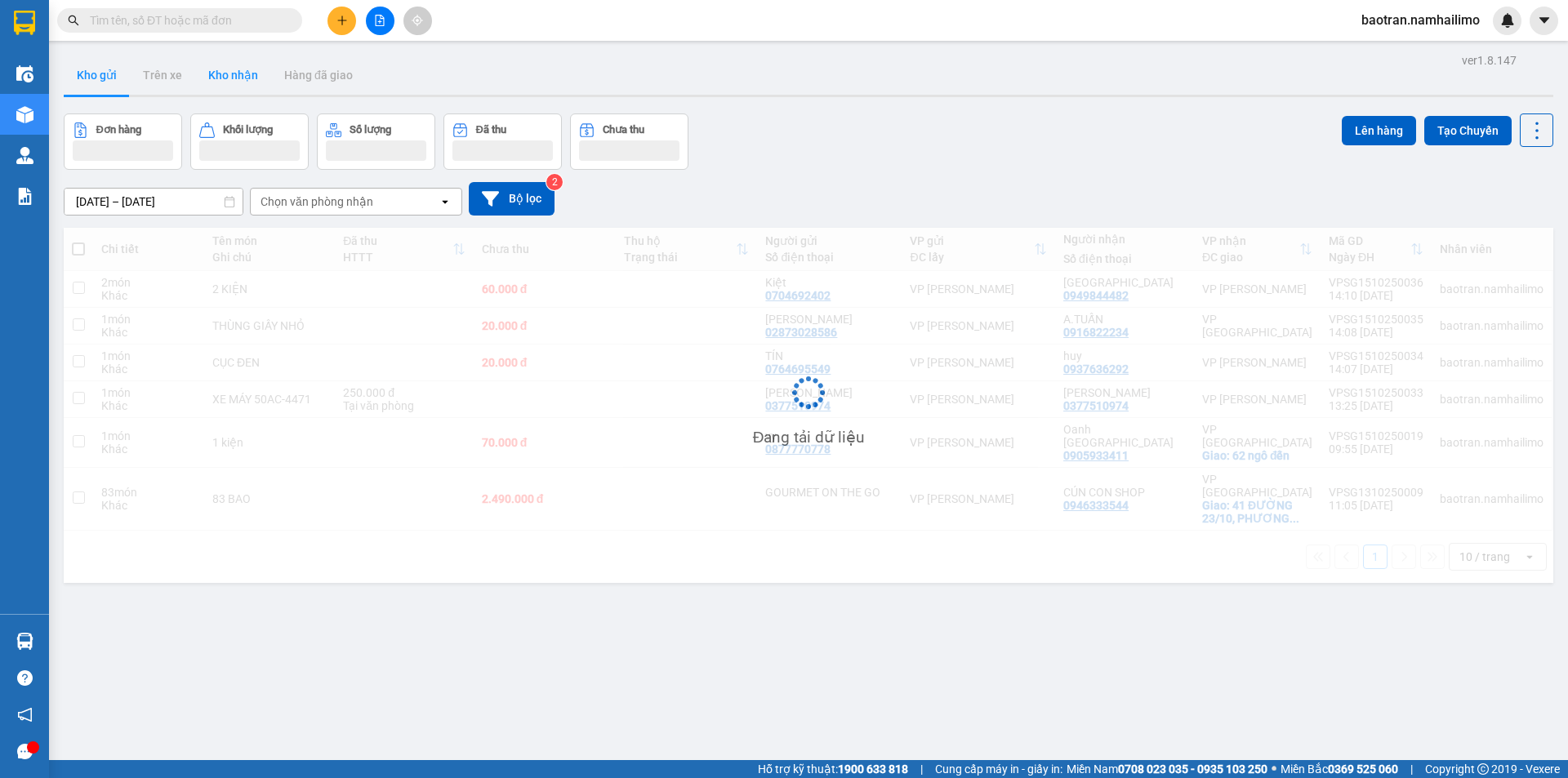
click at [230, 79] on button "Kho nhận" at bounding box center [233, 74] width 76 height 39
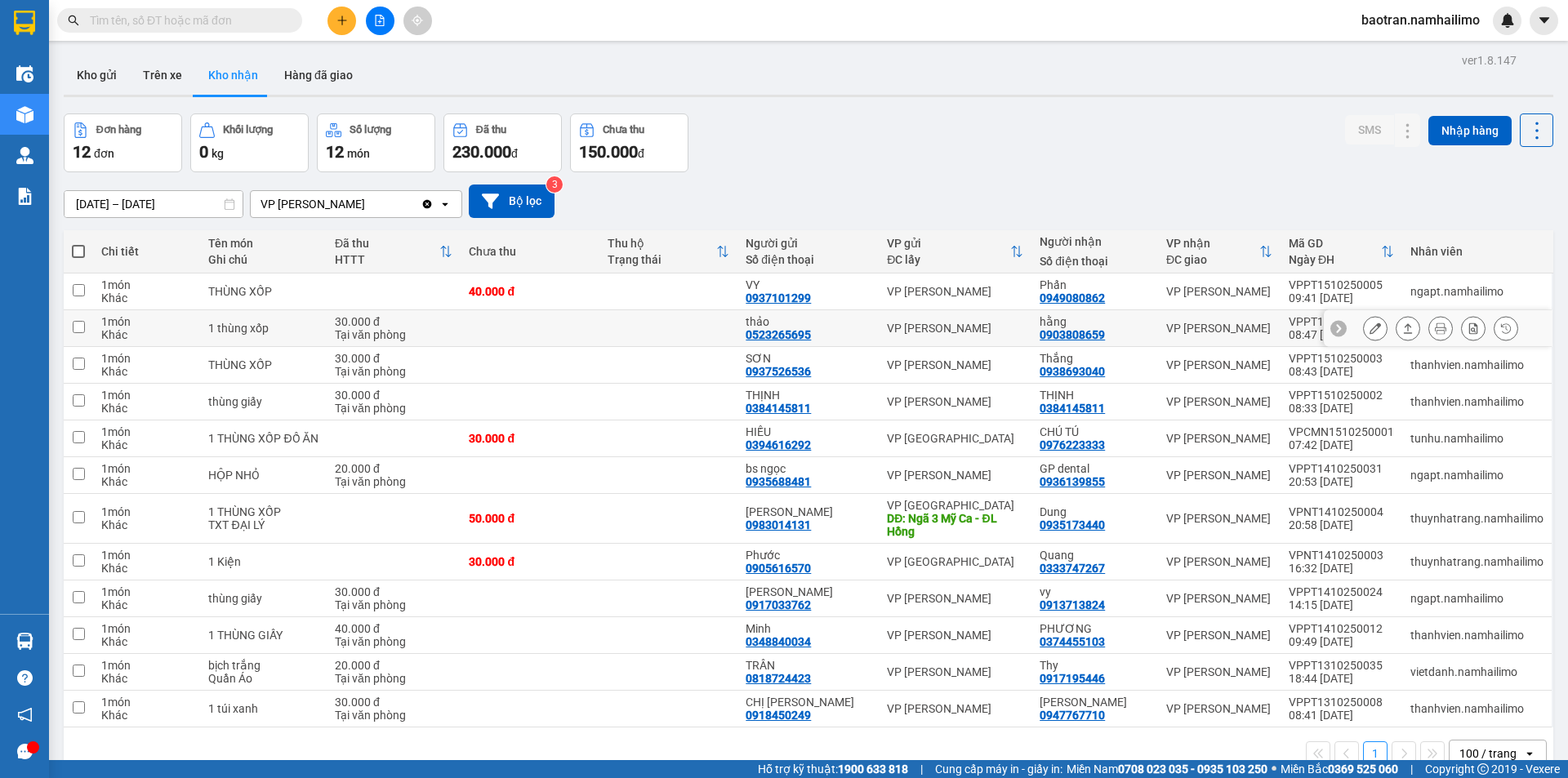
click at [270, 327] on div "1 thùng xốp" at bounding box center [263, 328] width 109 height 13
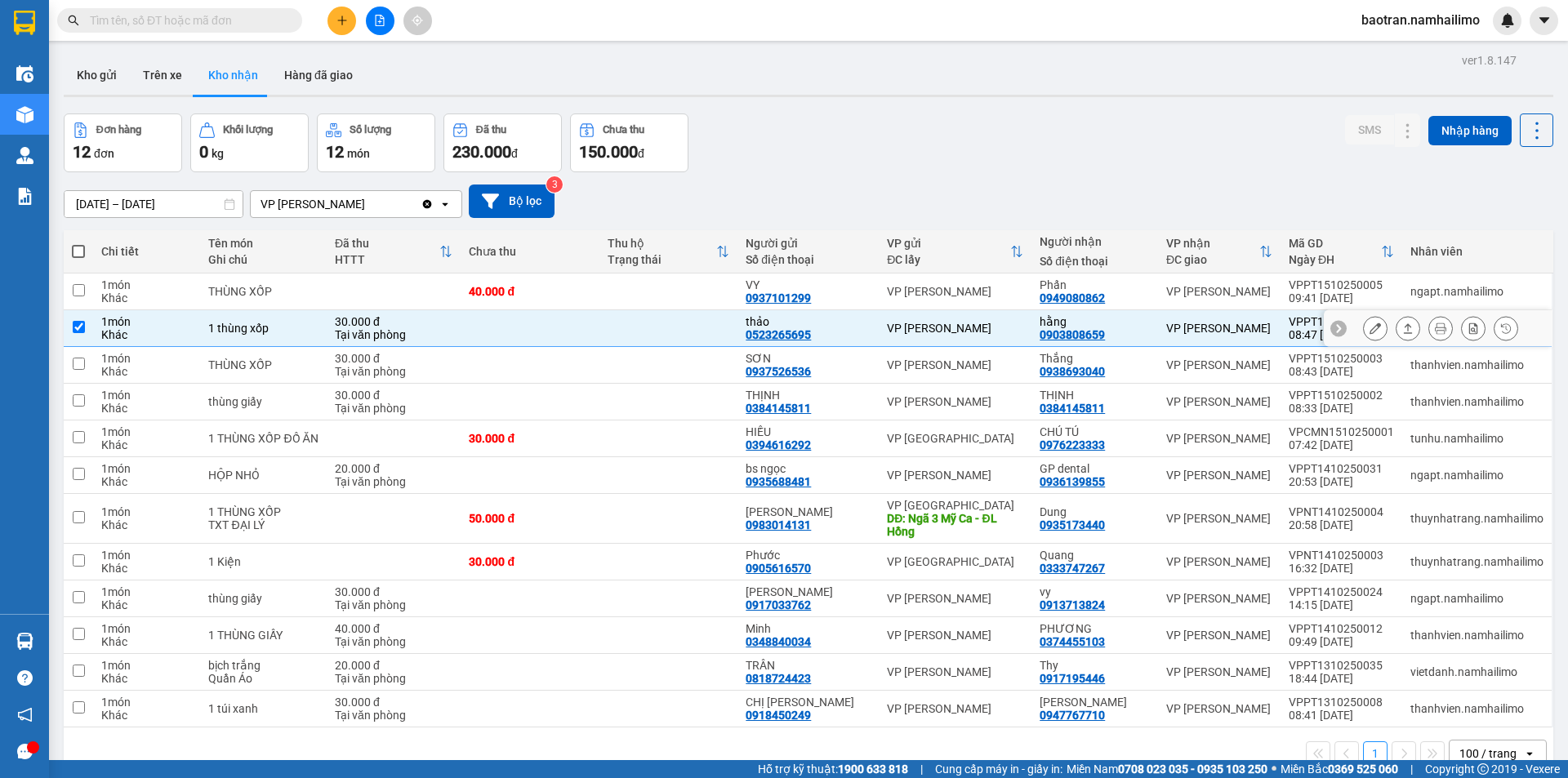
checkbox input "true"
click at [1370, 327] on icon at bounding box center [1375, 328] width 12 height 12
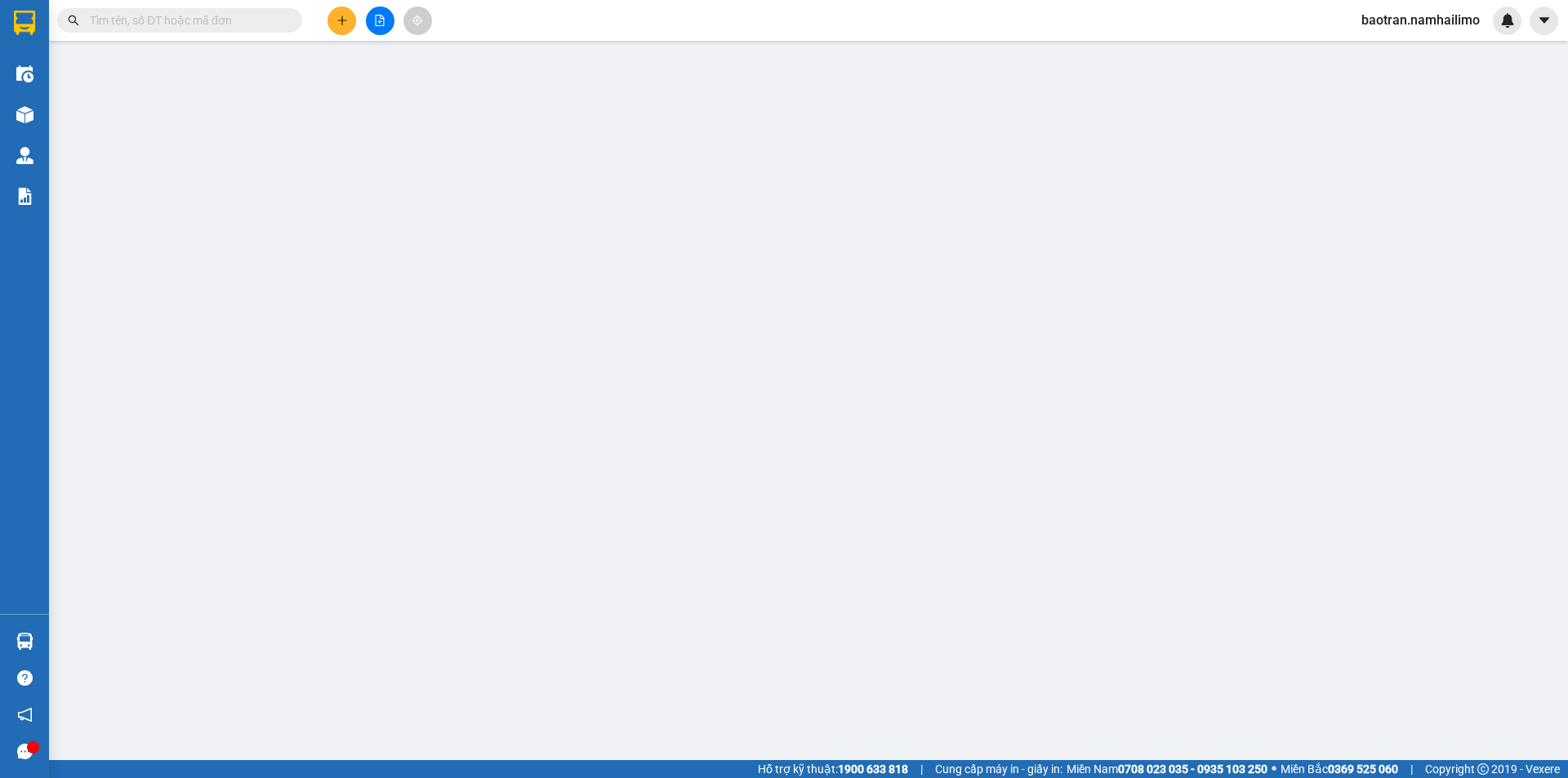
type input "0523265695"
type input "thảo"
type input "0903808659"
type input "hằng"
type input "30.000"
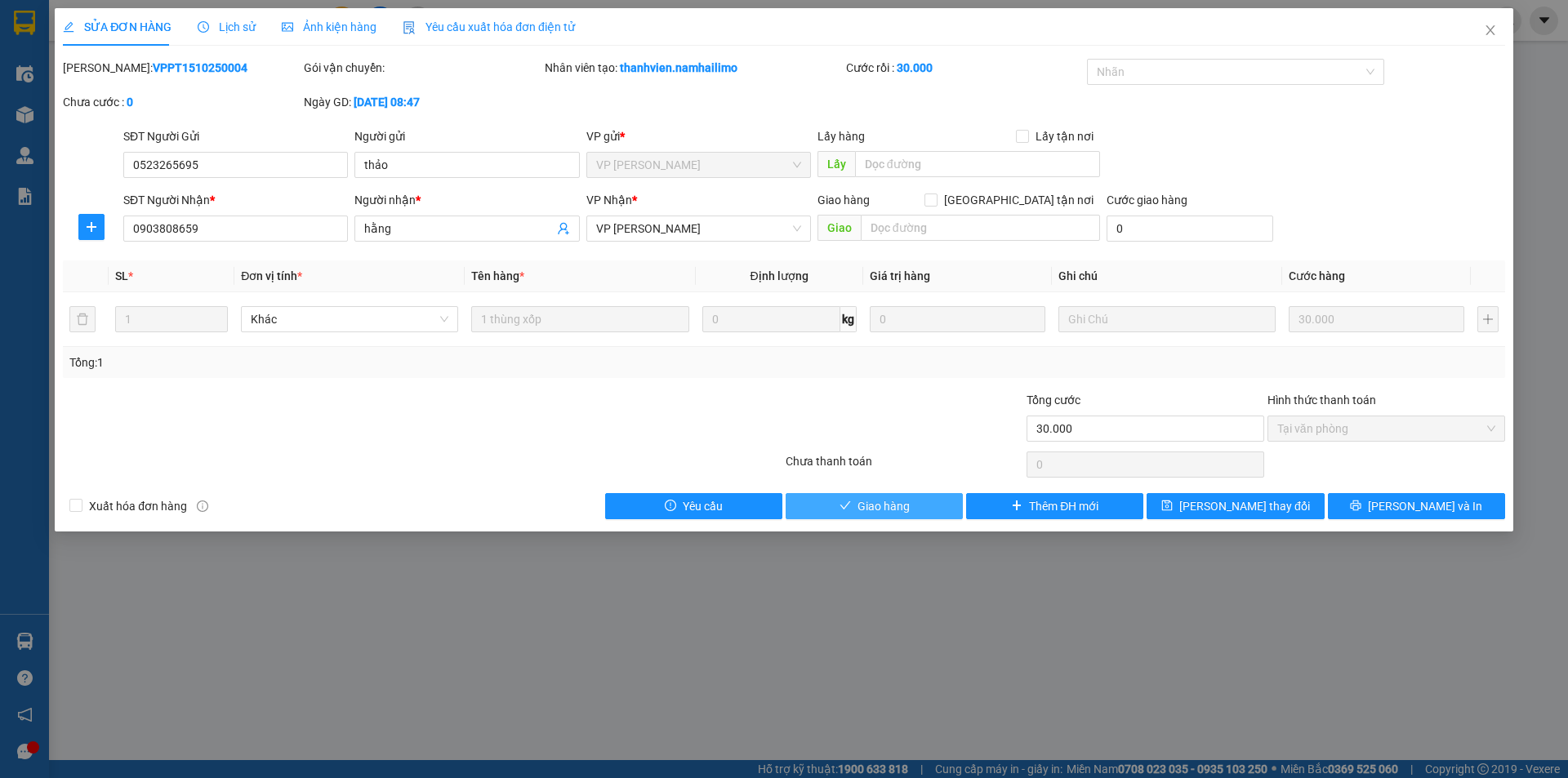
click at [869, 499] on span "Giao hàng" at bounding box center [883, 506] width 52 height 18
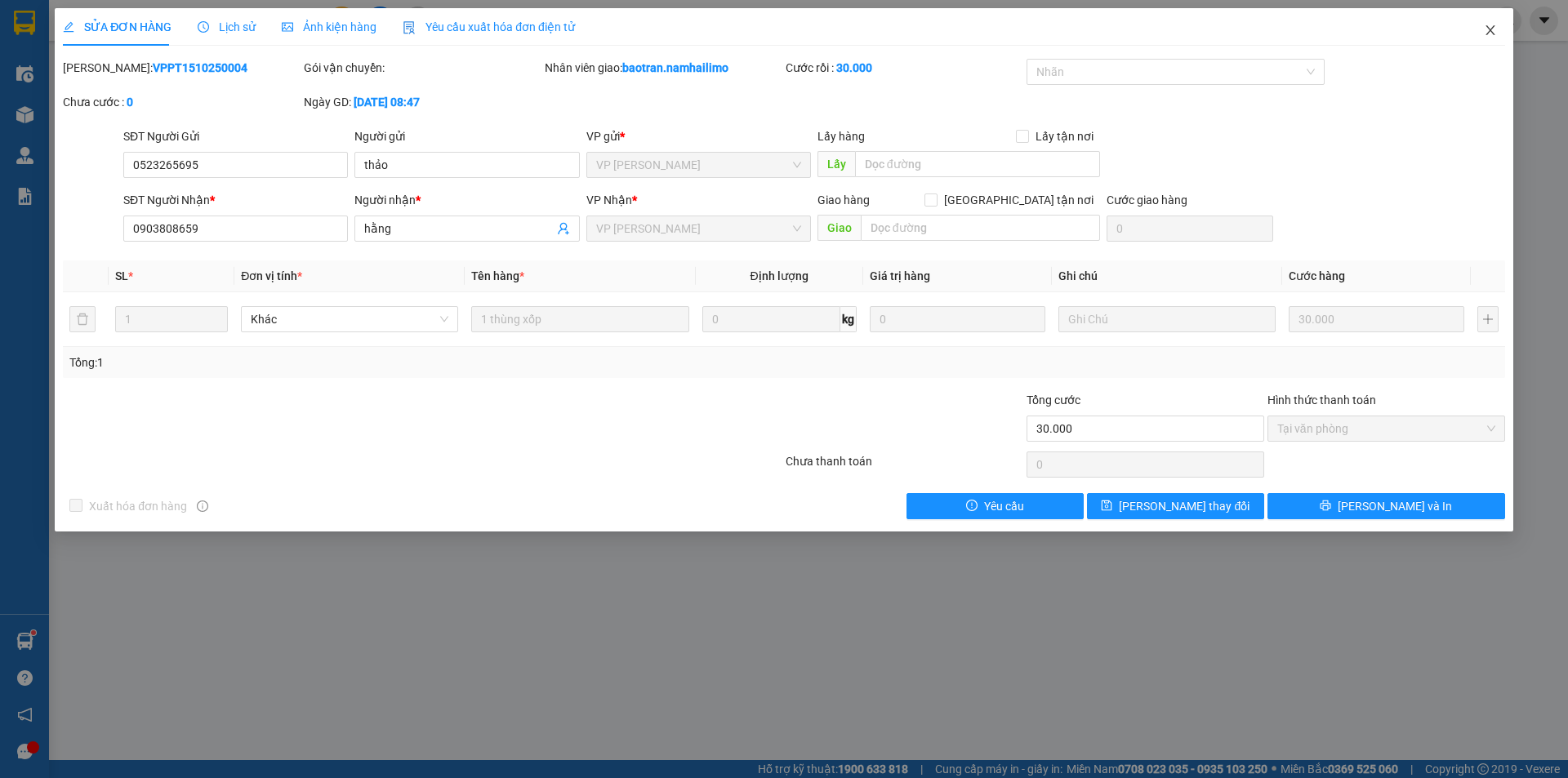
drag, startPoint x: 1482, startPoint y: 30, endPoint x: 1461, endPoint y: 30, distance: 21.0
click at [1483, 30] on span "Close" at bounding box center [1489, 31] width 45 height 45
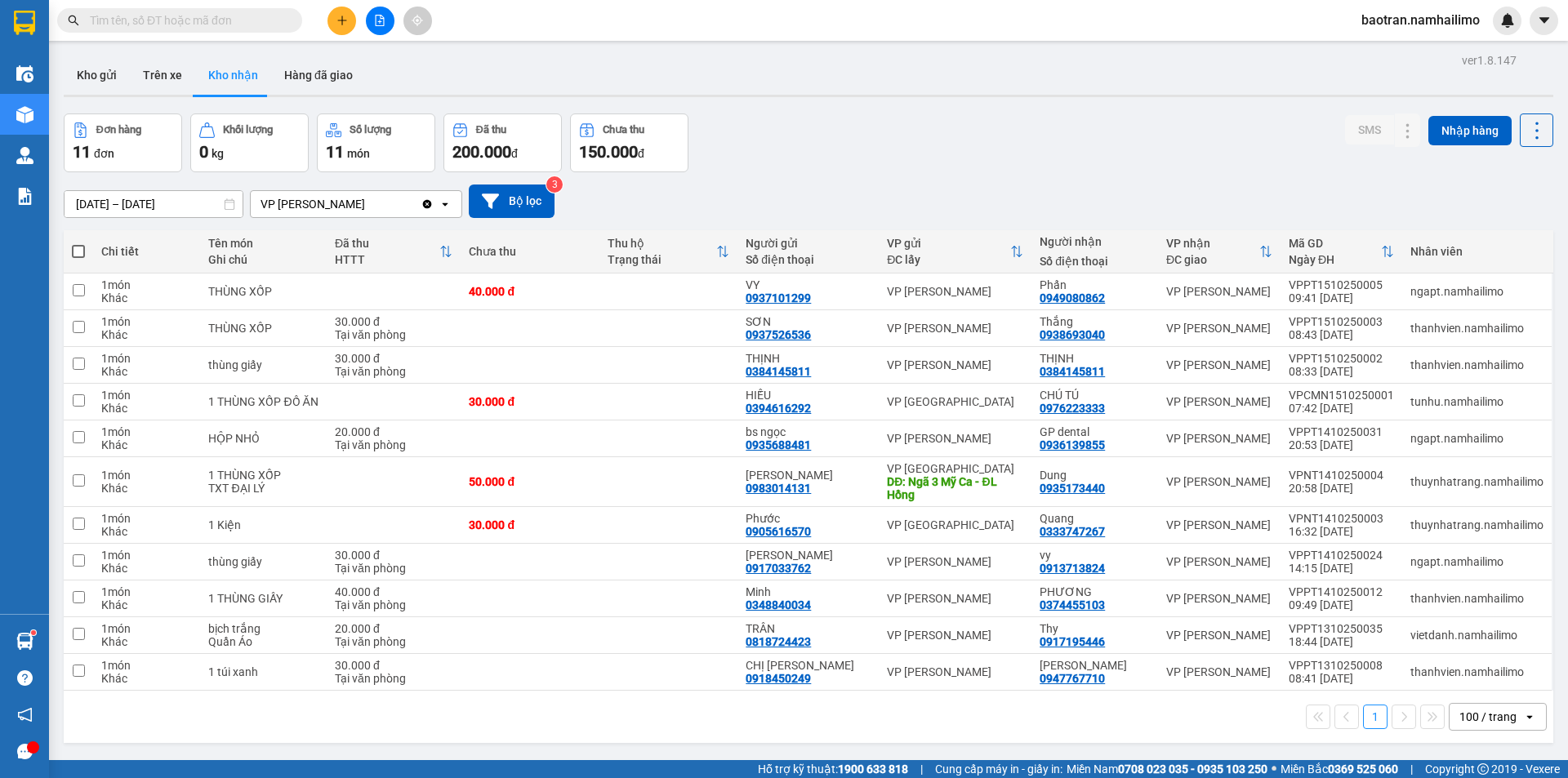
click at [1427, 31] on div "baotran.namhailimo" at bounding box center [1434, 21] width 173 height 29
click at [1546, 18] on icon "caret-down" at bounding box center [1543, 20] width 10 height 6
click at [1368, 21] on span "baotran.namhailimo" at bounding box center [1420, 20] width 145 height 21
click at [1394, 52] on span "Đăng xuất" at bounding box center [1428, 50] width 109 height 18
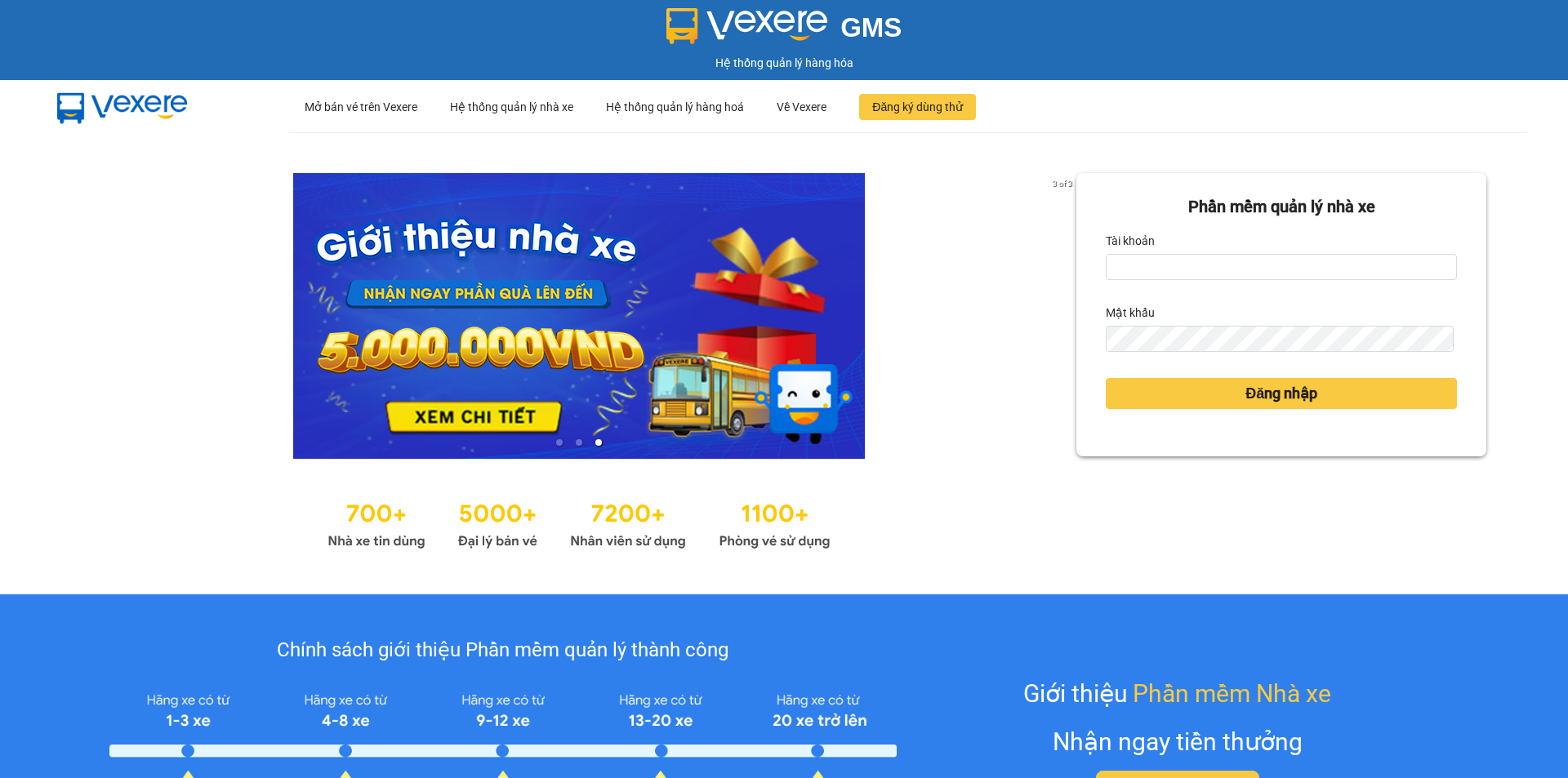
click at [1242, 240] on div "Tài khoản" at bounding box center [1281, 241] width 351 height 26
click at [1250, 277] on input "Tài khoản" at bounding box center [1281, 267] width 351 height 26
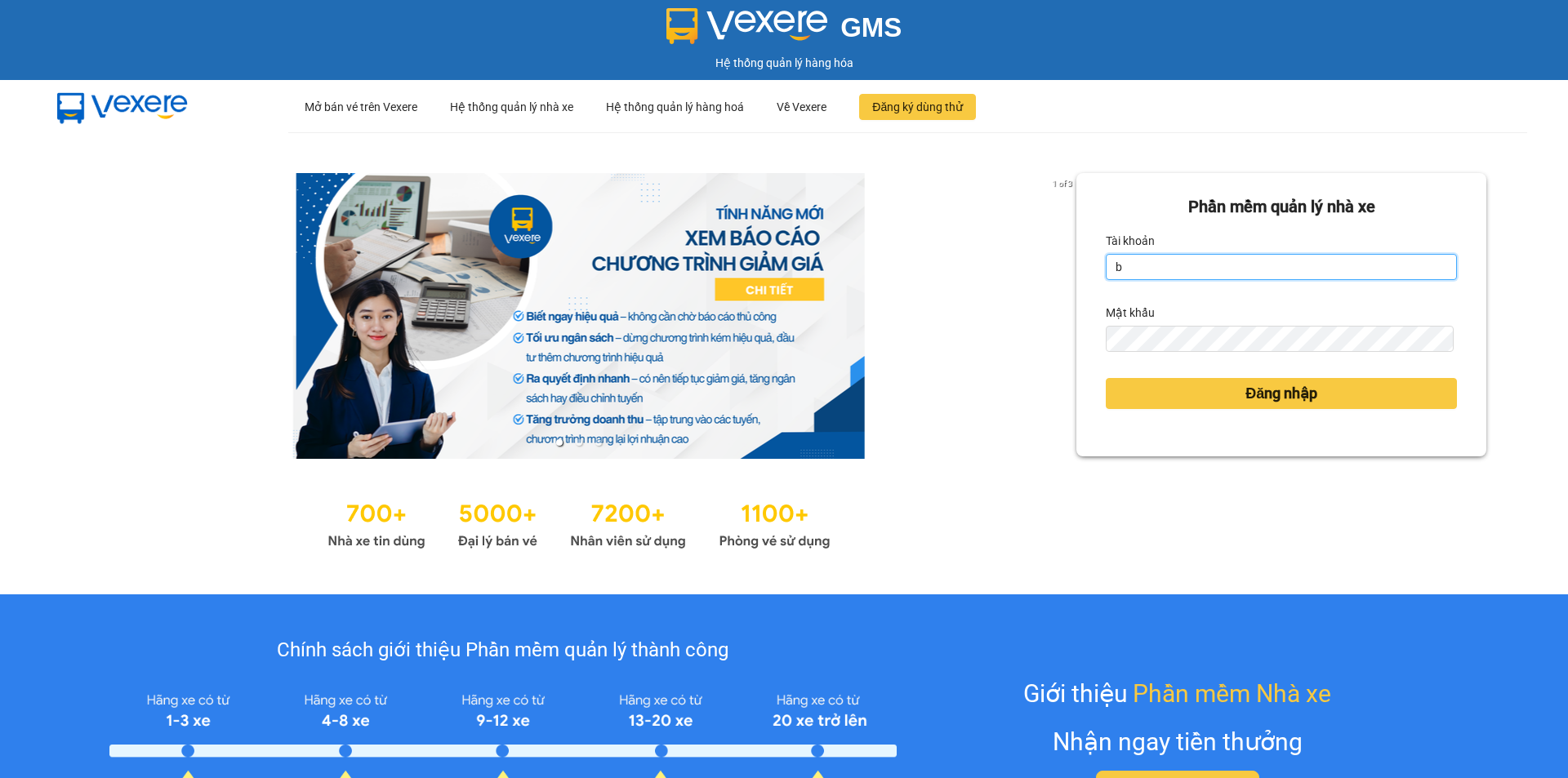
type input "binh.namhailimo"
click at [1234, 246] on div "Tài khoản" at bounding box center [1281, 241] width 351 height 26
click at [1243, 275] on input "binh.namhailimo" at bounding box center [1281, 267] width 351 height 26
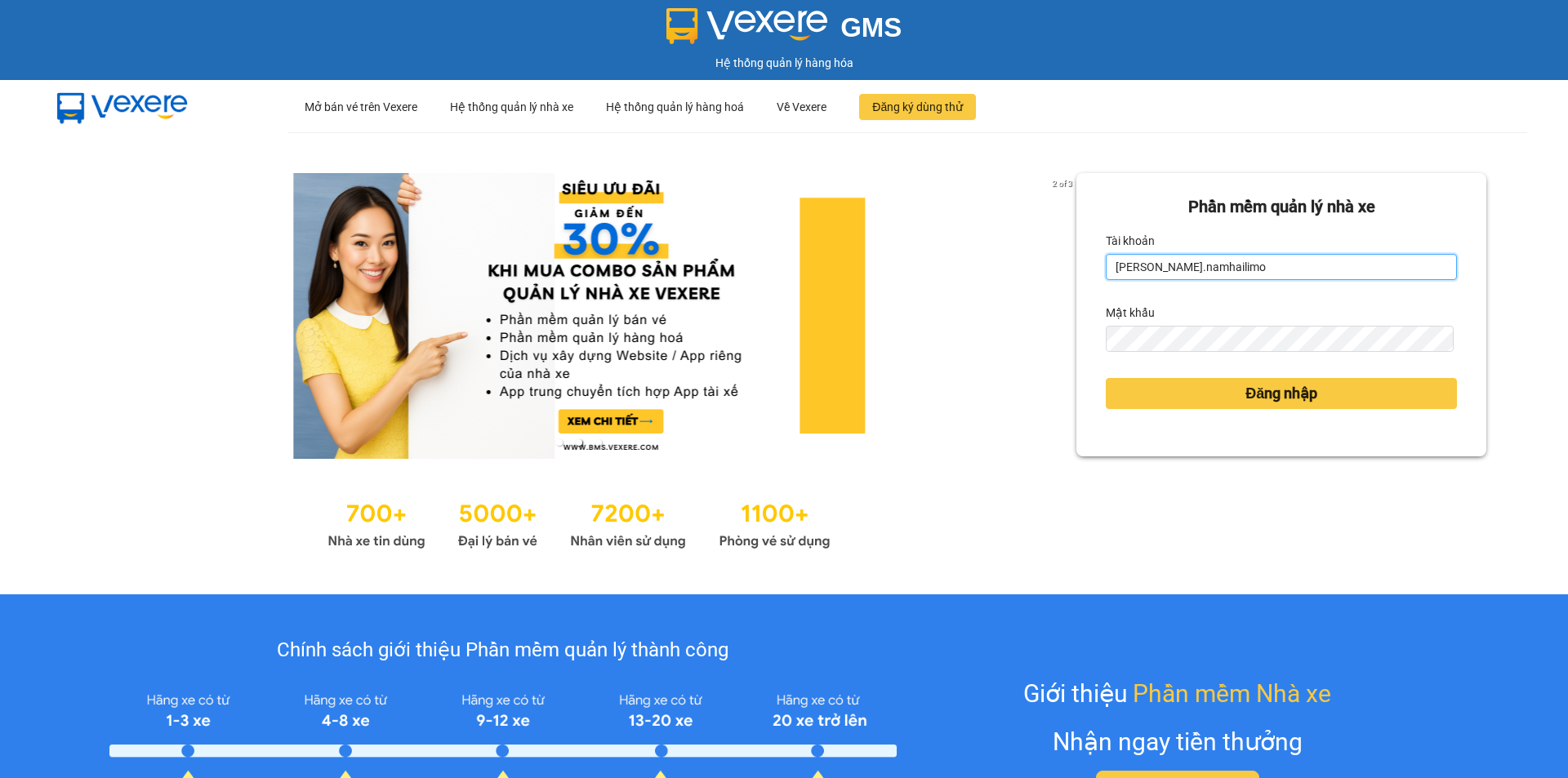
click at [1243, 275] on input "binh.namhailimo" at bounding box center [1281, 267] width 351 height 26
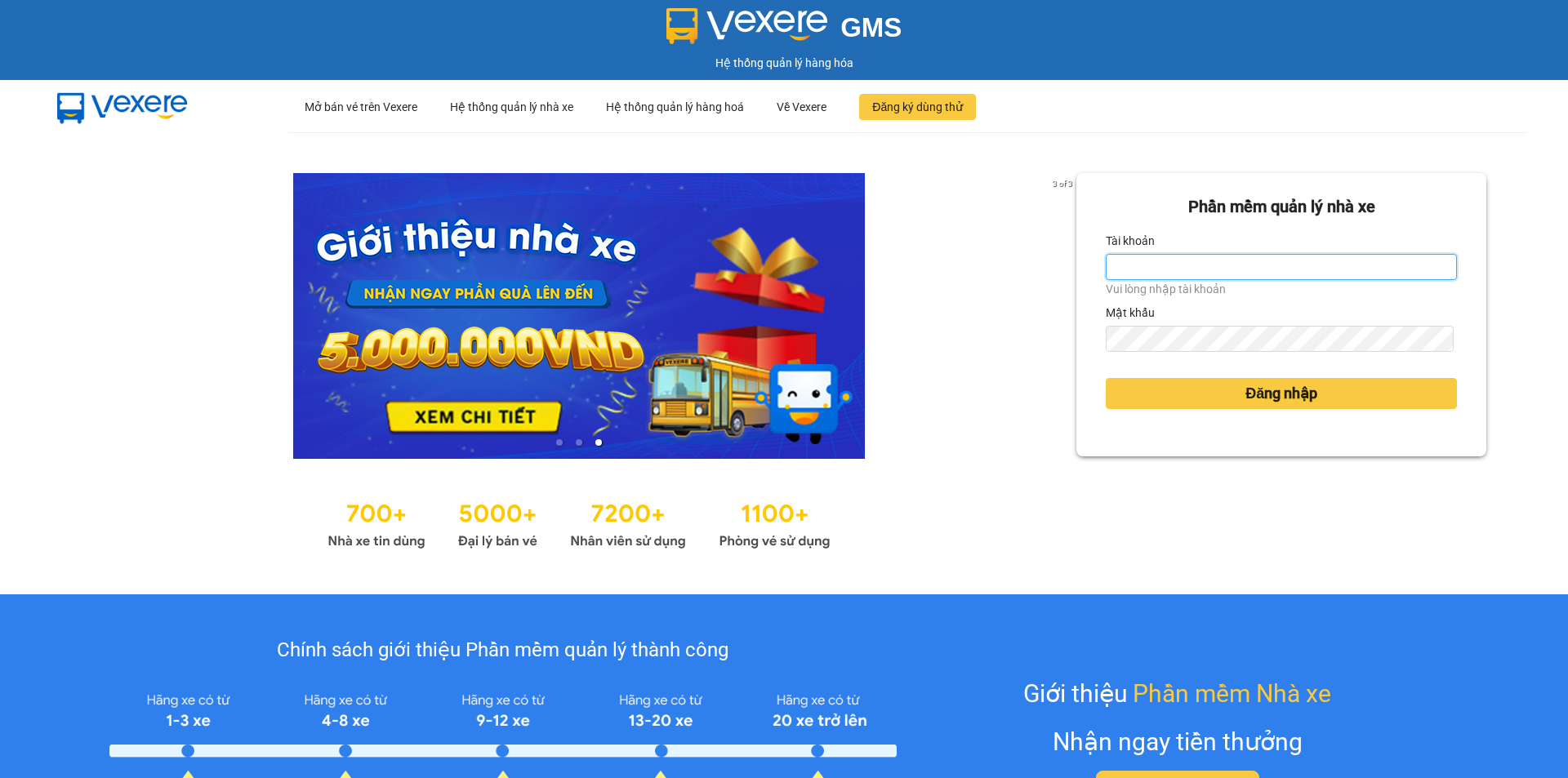
click at [1250, 262] on input "Tài khoản" at bounding box center [1281, 267] width 351 height 26
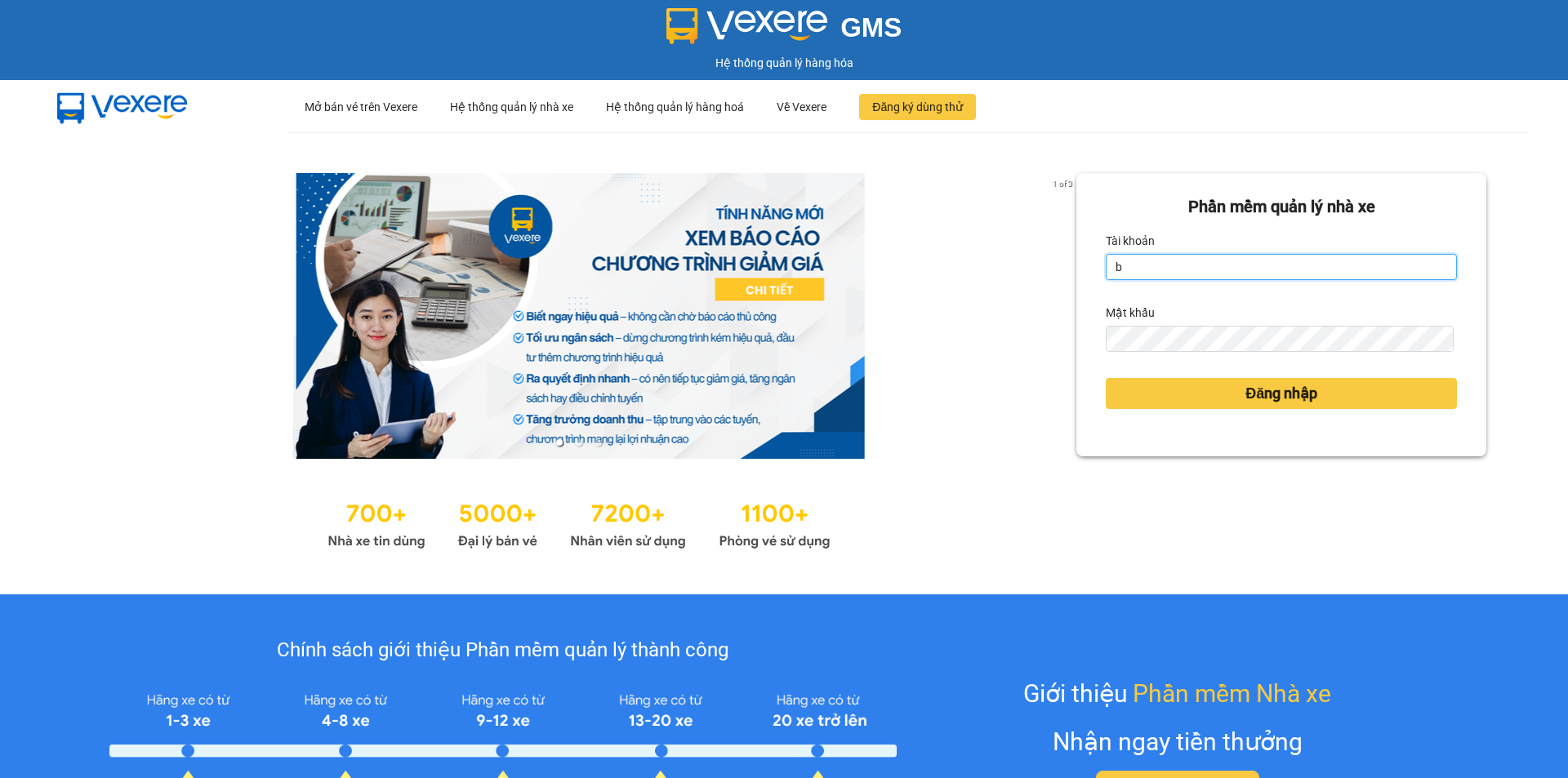
type input "baotran.namhailimo"
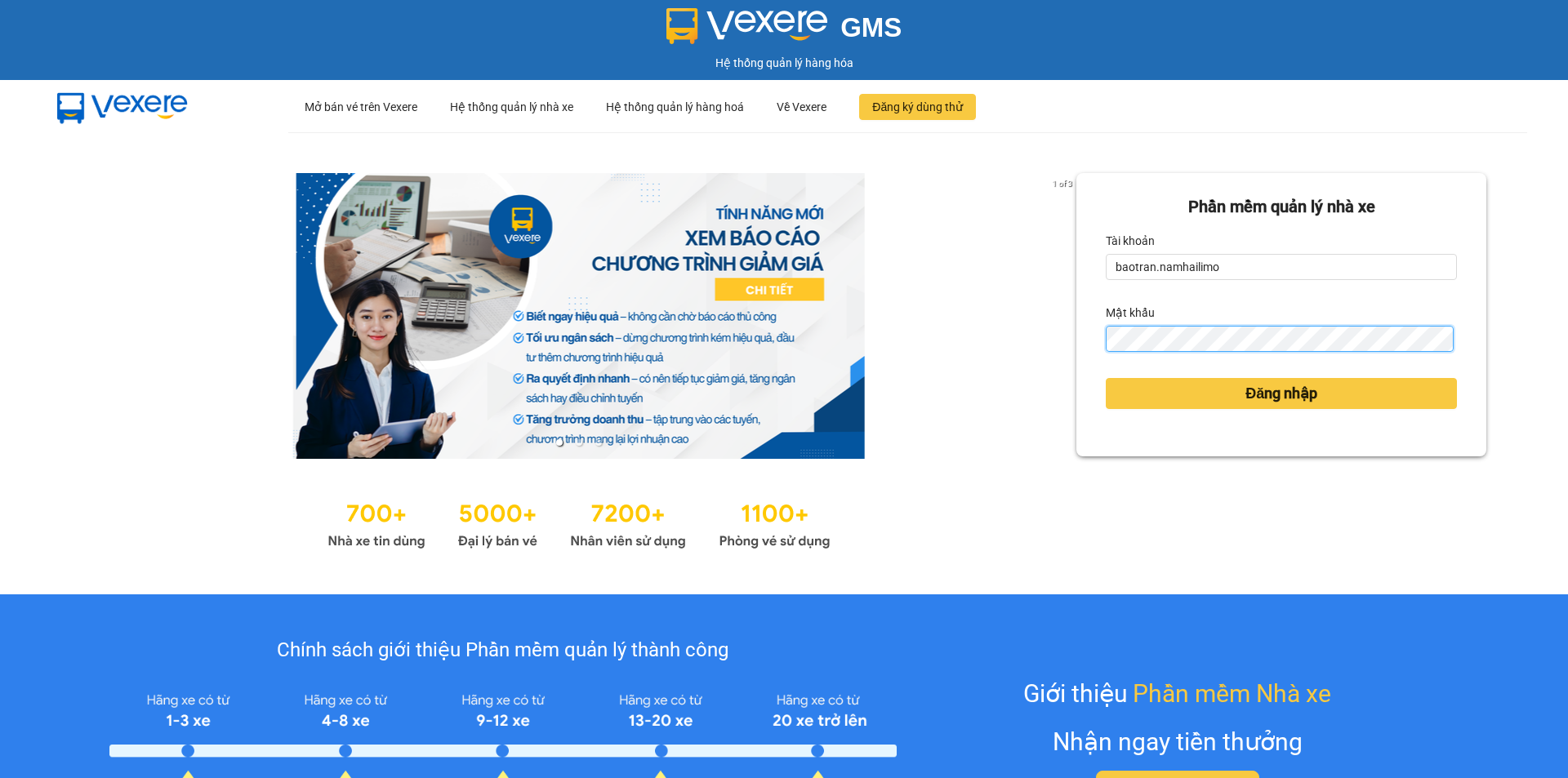
click at [1106, 378] on button "Đăng nhập" at bounding box center [1281, 394] width 351 height 31
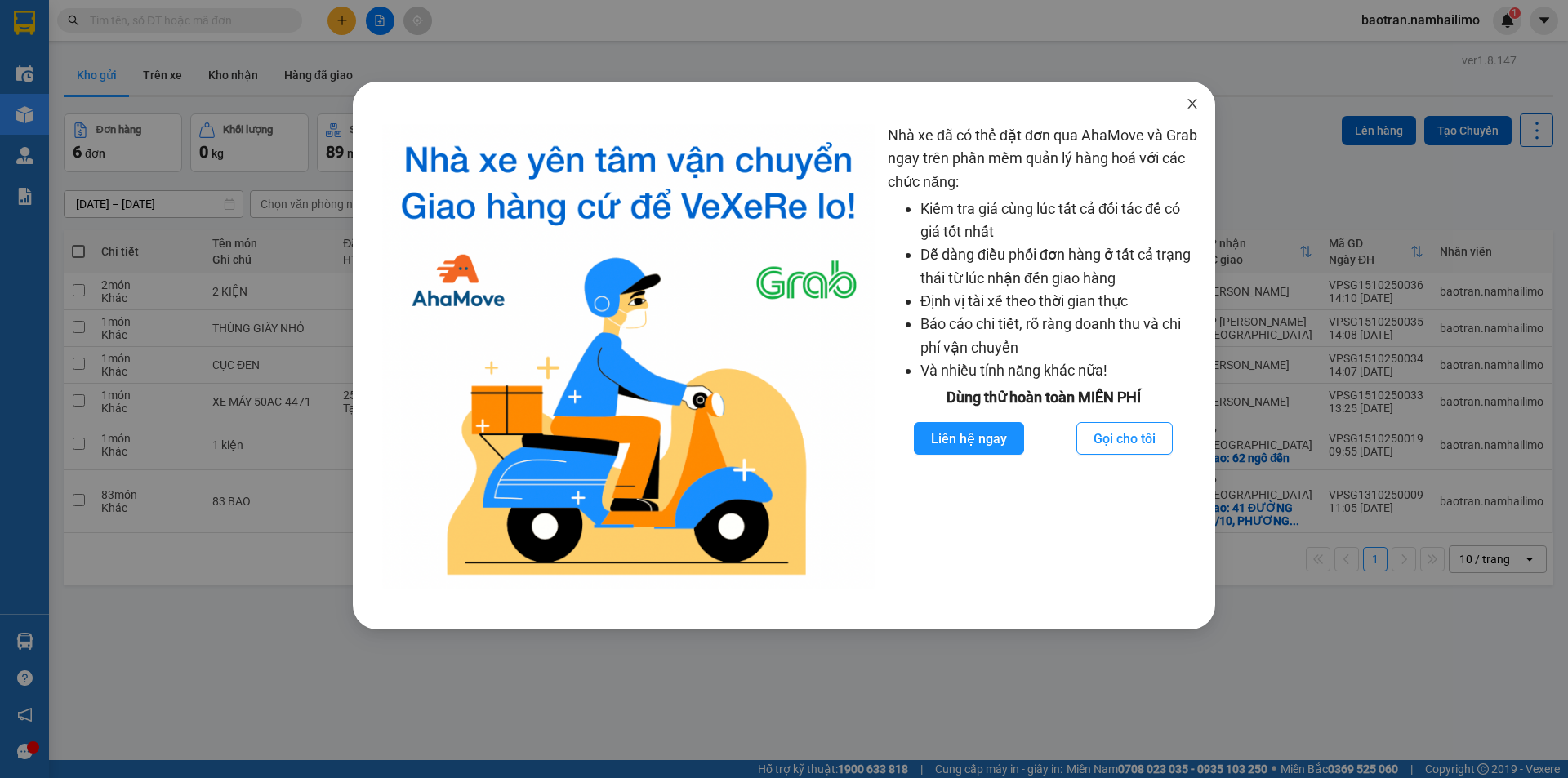
click at [1188, 97] on span "Close" at bounding box center [1192, 104] width 45 height 45
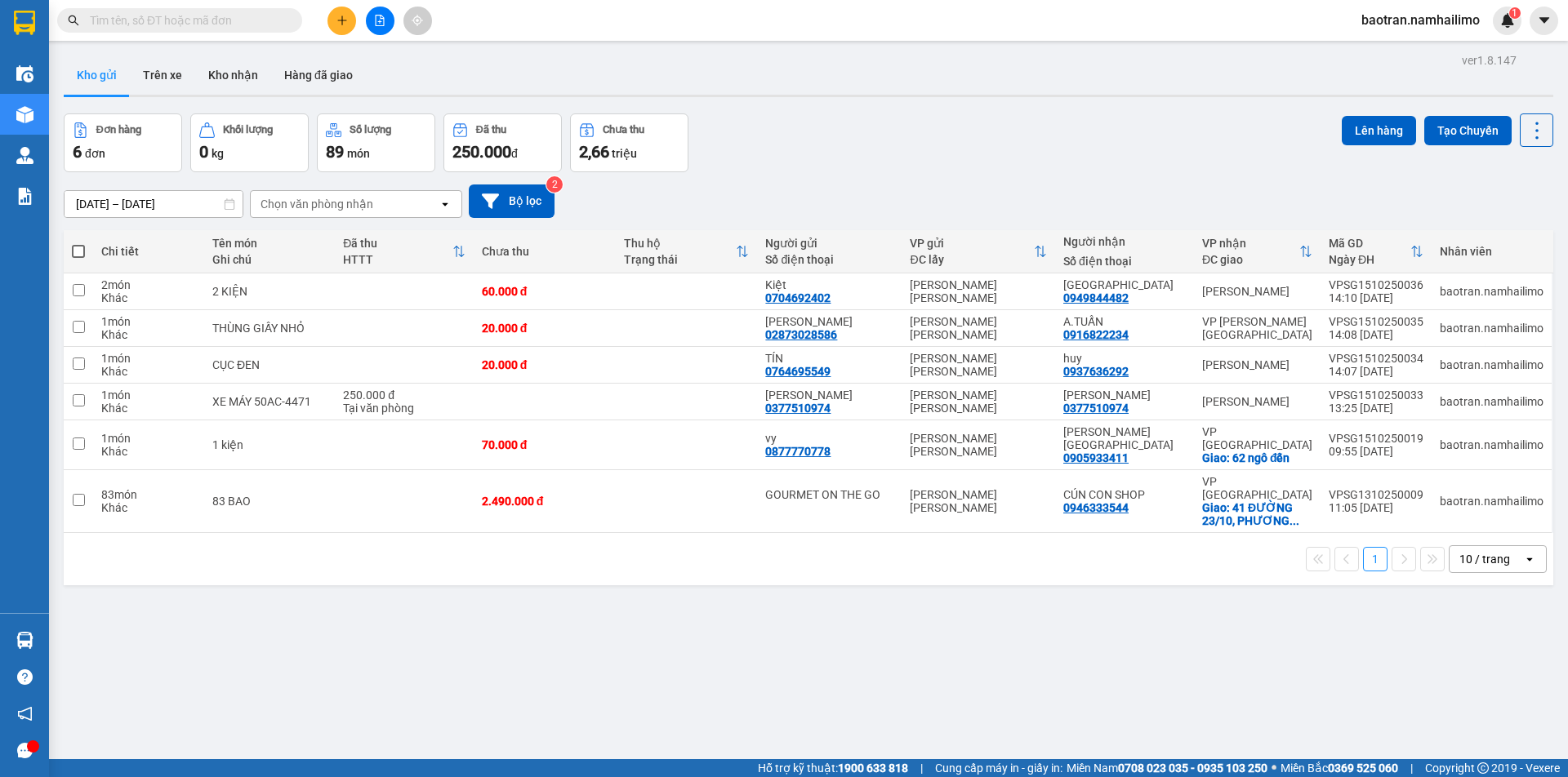
click at [1422, 11] on span "baotran.namhailimo" at bounding box center [1420, 20] width 145 height 21
click at [1411, 46] on span "Đăng xuất" at bounding box center [1428, 50] width 109 height 18
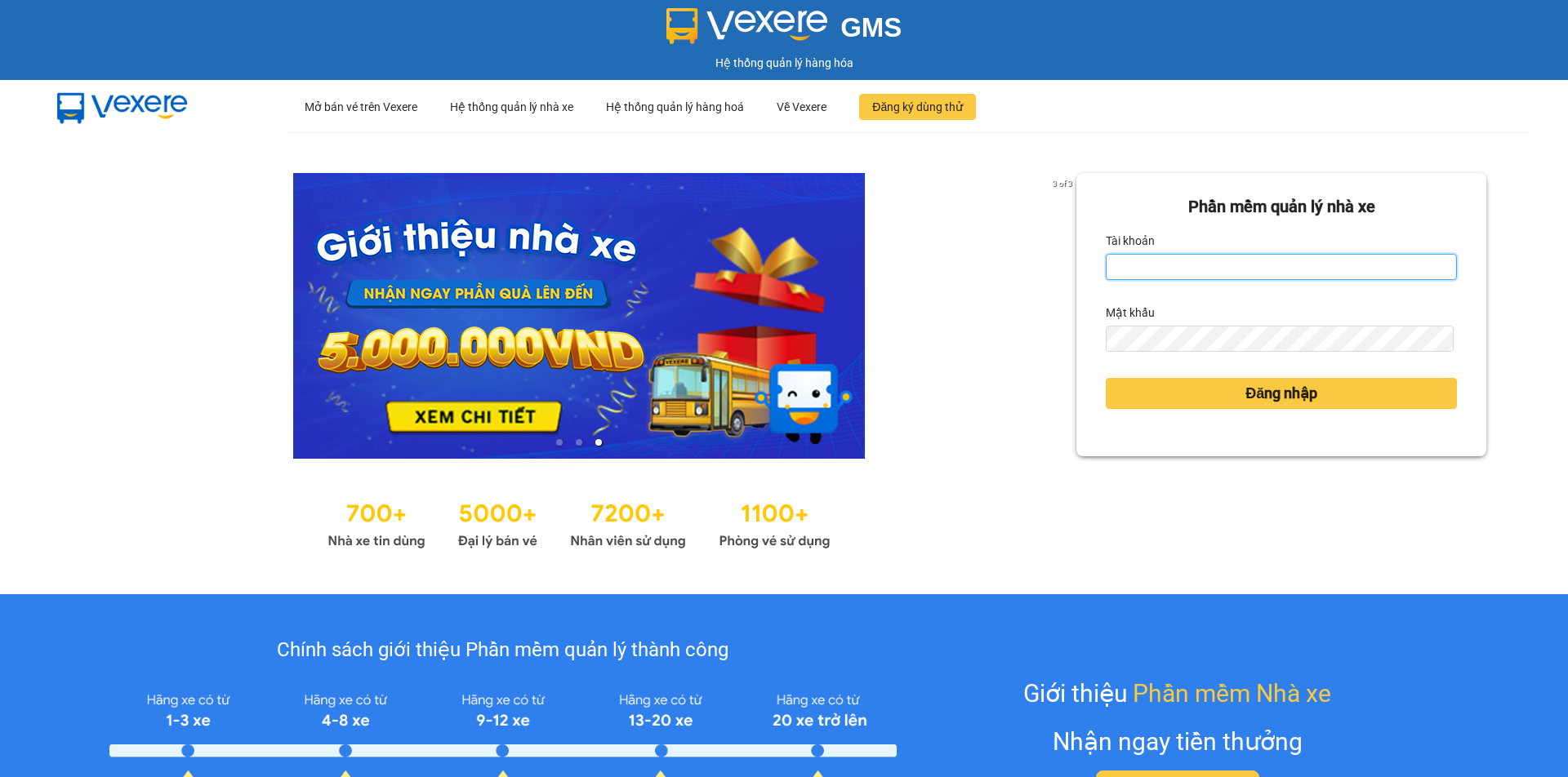
click at [1178, 269] on input "Tài khoản" at bounding box center [1281, 267] width 351 height 26
type input "camtu.namhailimo"
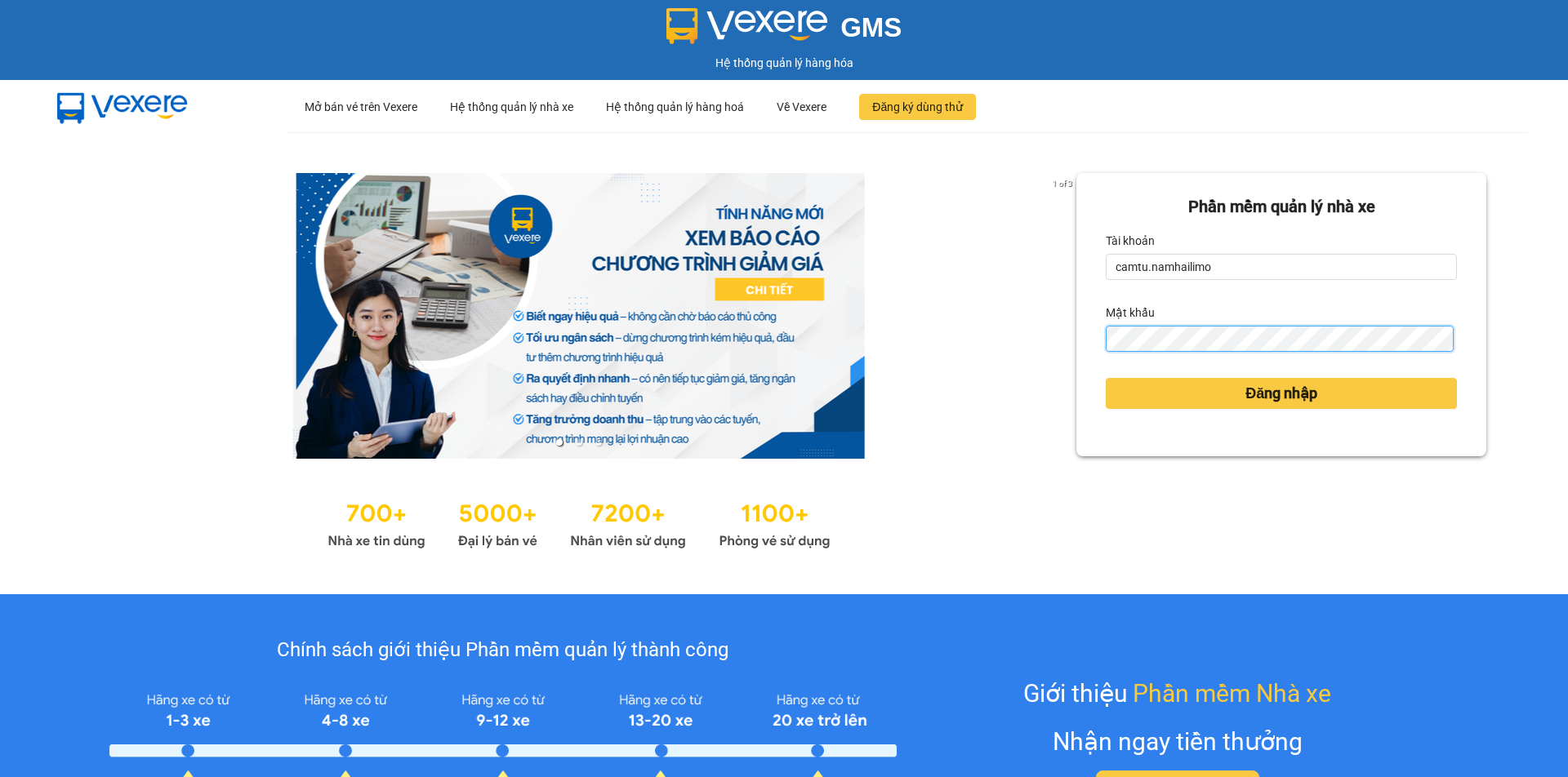
click at [1106, 378] on button "Đăng nhập" at bounding box center [1281, 393] width 351 height 31
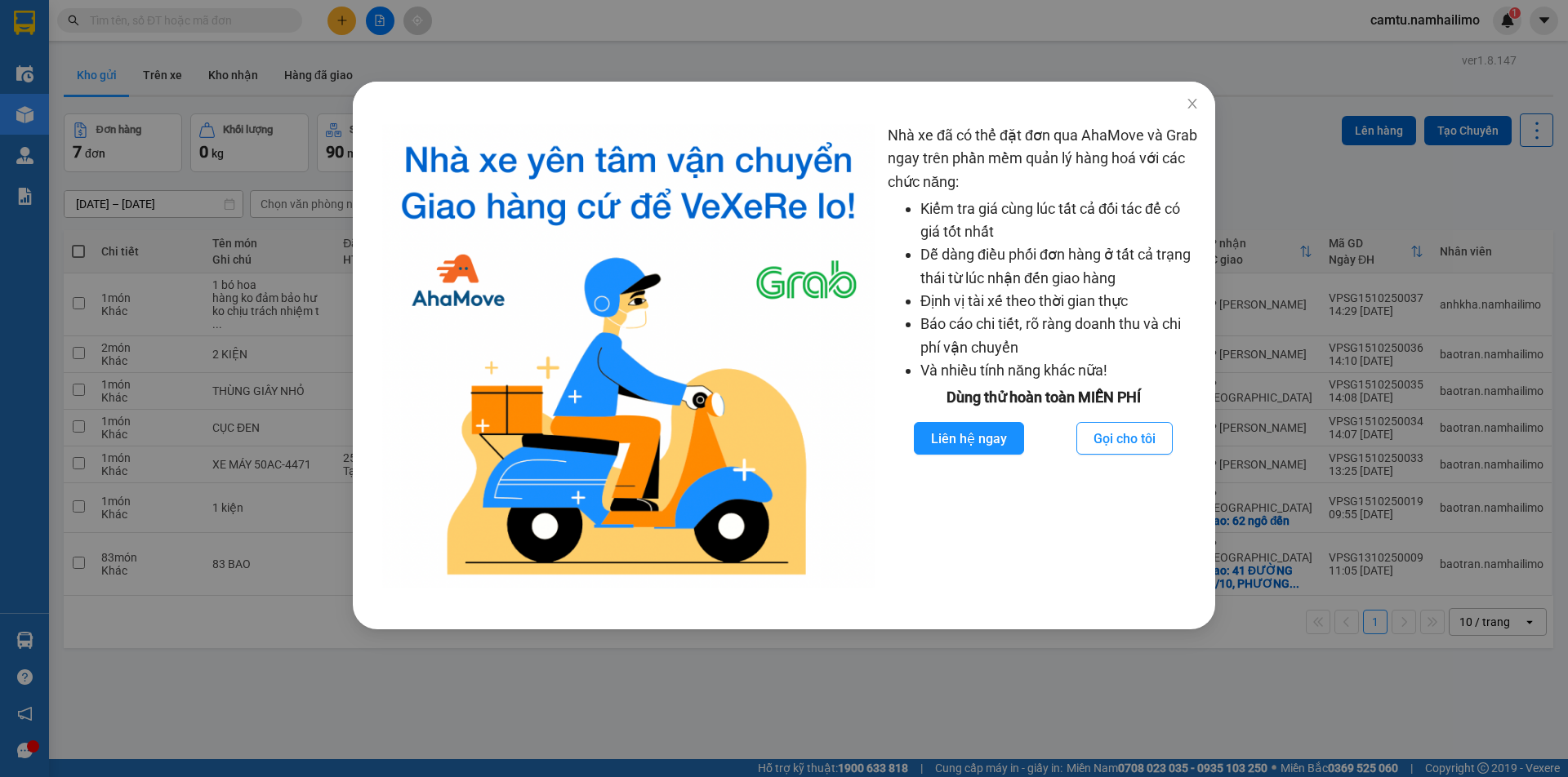
click at [829, 722] on div "Nhà xe đã có thể đặt đơn qua AhaMove và Grab ngay trên phần mềm quản lý hàng ho…" at bounding box center [784, 388] width 1568 height 777
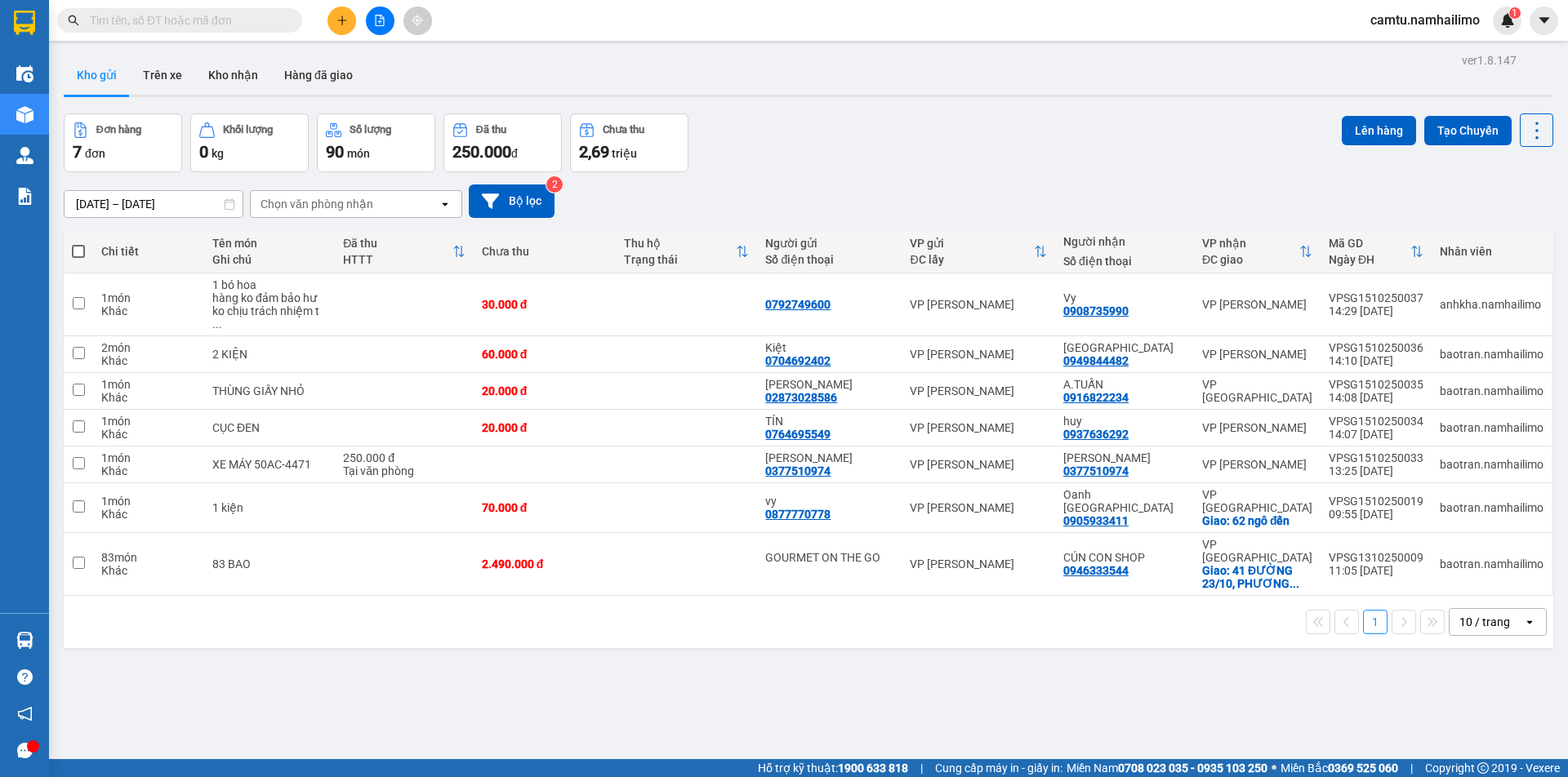
click at [234, 10] on span at bounding box center [179, 21] width 245 height 25
click at [245, 32] on div "Kết quả tìm kiếm ( 0 ) Bộ lọc No Data" at bounding box center [159, 21] width 318 height 29
drag, startPoint x: 257, startPoint y: 5, endPoint x: 267, endPoint y: 32, distance: 28.8
click at [257, 7] on div "Kết quả tìm kiếm ( 0 ) Bộ lọc No Data camtu.namhailimo 1" at bounding box center [784, 20] width 1568 height 41
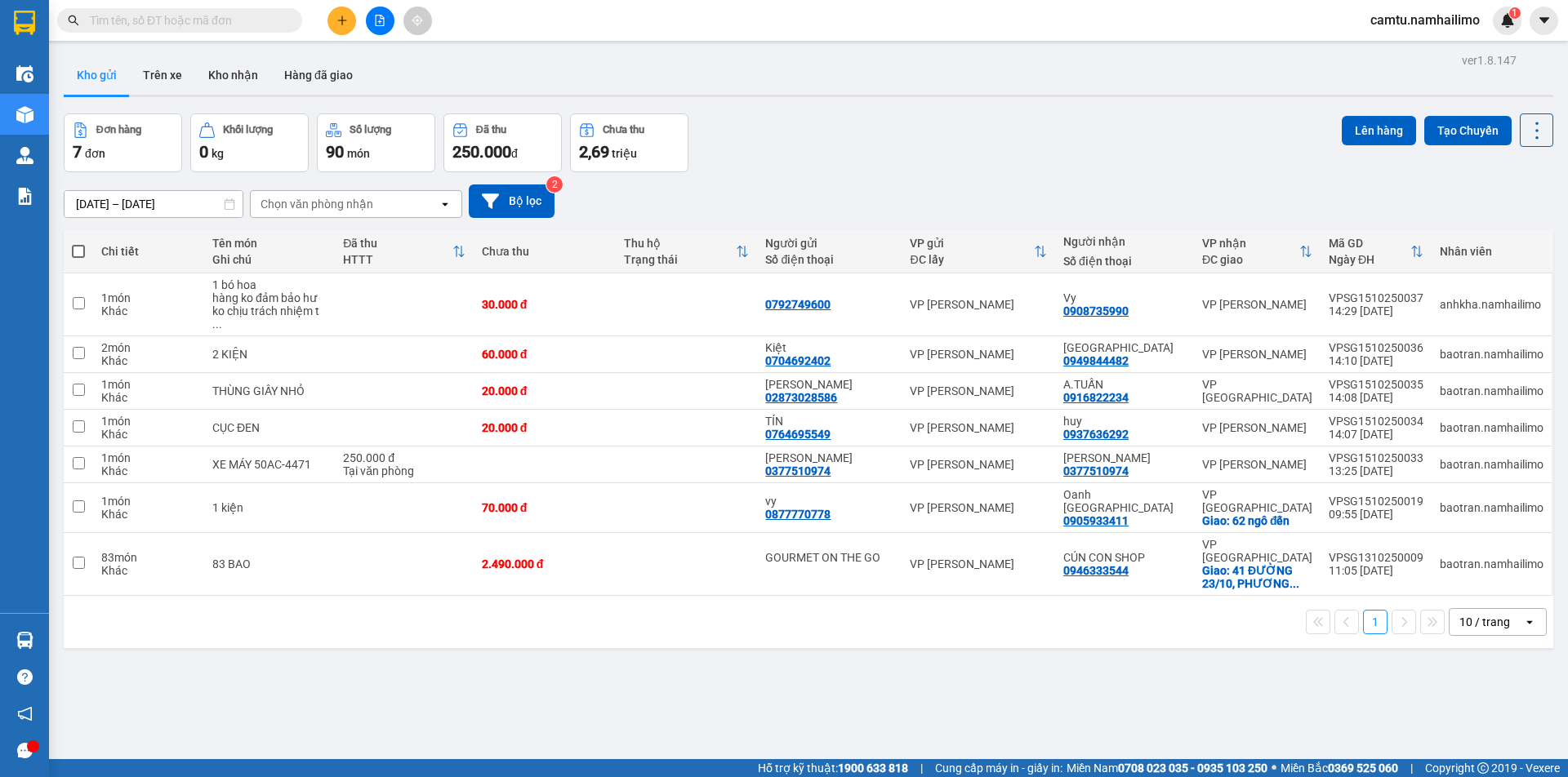
click at [261, 18] on input "text" at bounding box center [186, 21] width 193 height 18
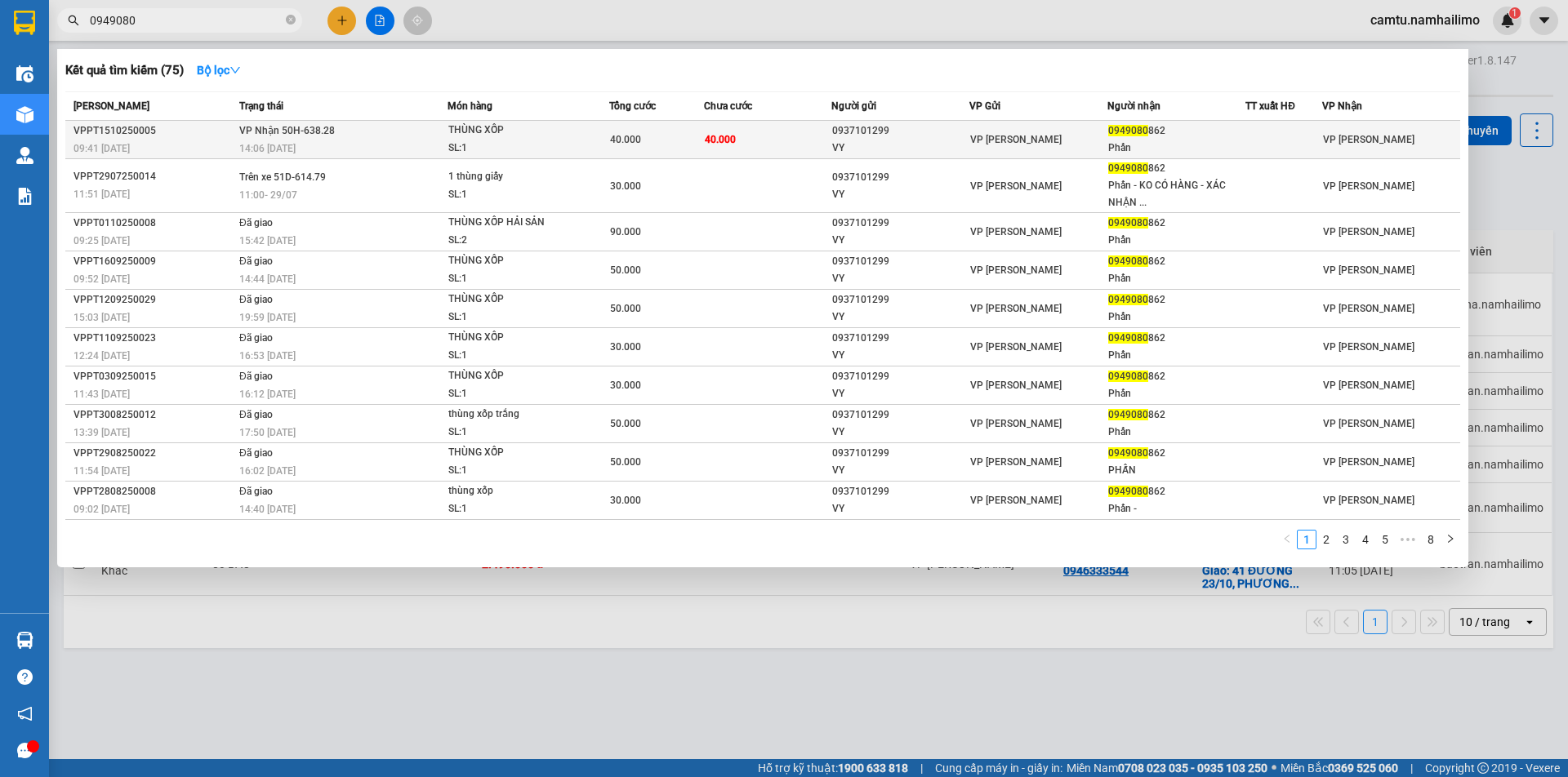
type input "0949080"
click at [1220, 158] on td "0949080 862 Phấn" at bounding box center [1176, 140] width 138 height 38
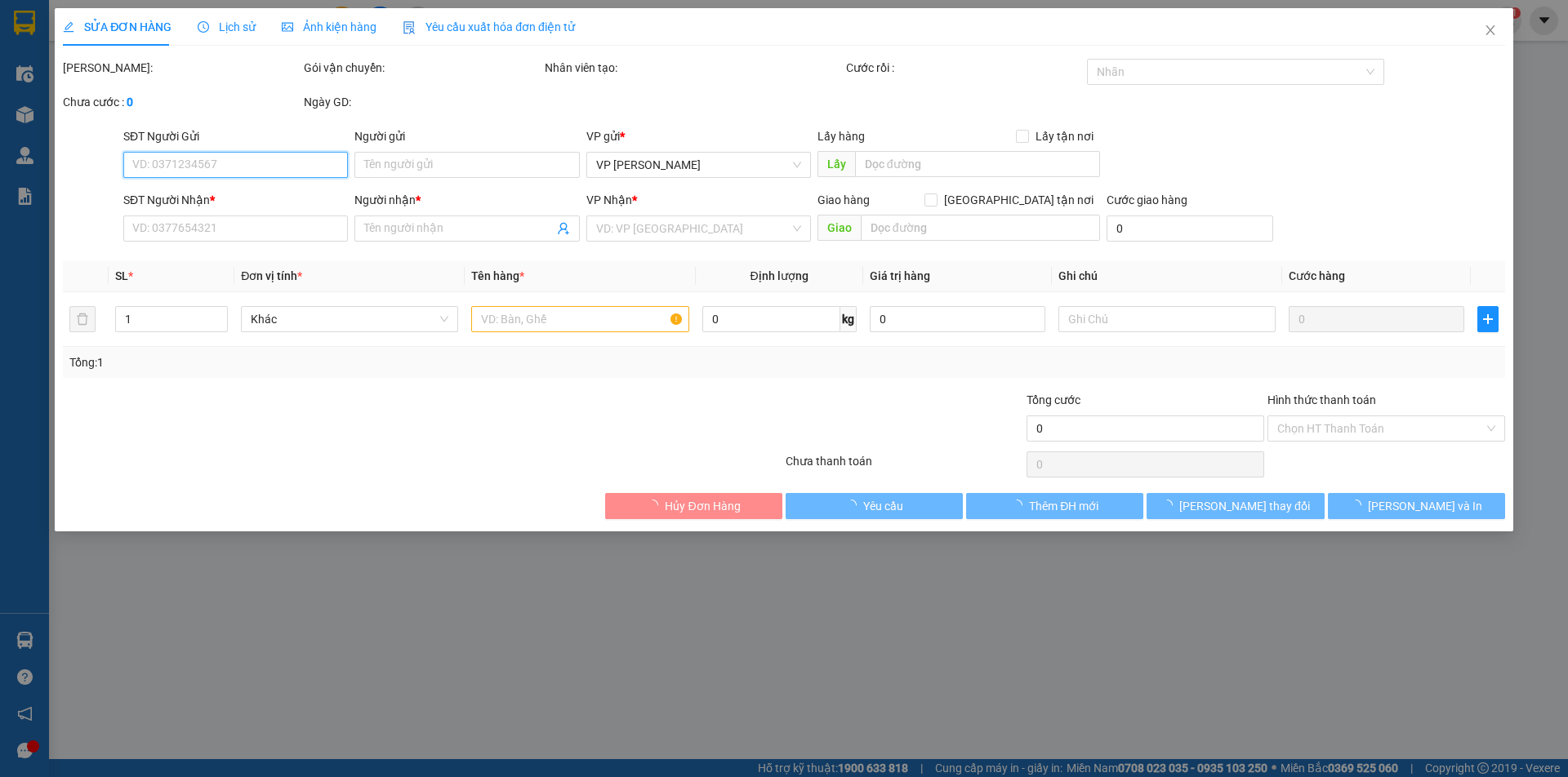
type input "0937101299"
type input "VY"
type input "0949080862"
type input "Phấn"
type input "40.000"
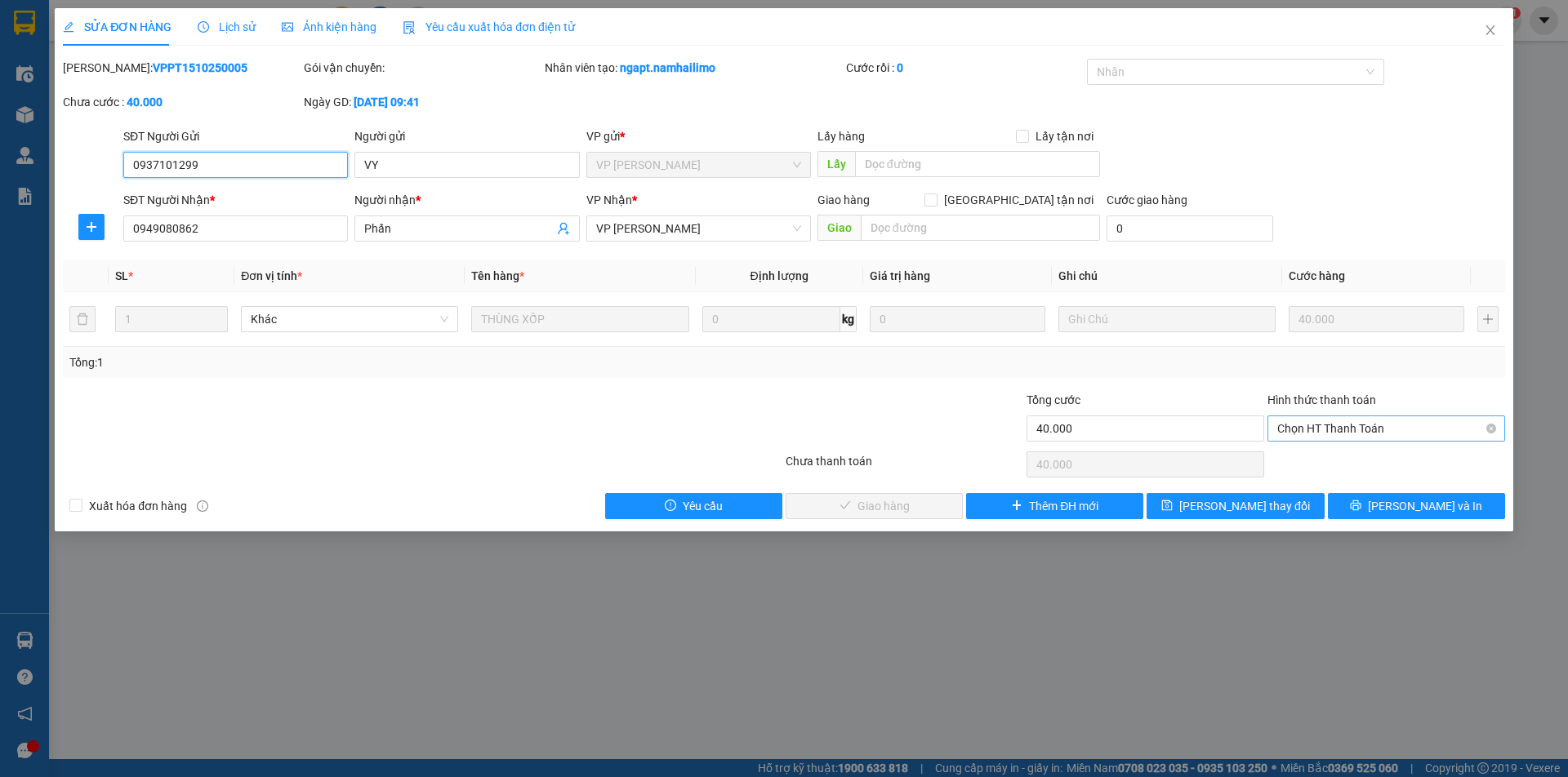
click at [1366, 436] on span "Chọn HT Thanh Toán" at bounding box center [1386, 429] width 218 height 25
click at [1353, 461] on div "Tại văn phòng" at bounding box center [1386, 461] width 218 height 18
type input "0"
click at [839, 513] on span "[PERSON_NAME] và Giao hàng" at bounding box center [895, 506] width 157 height 18
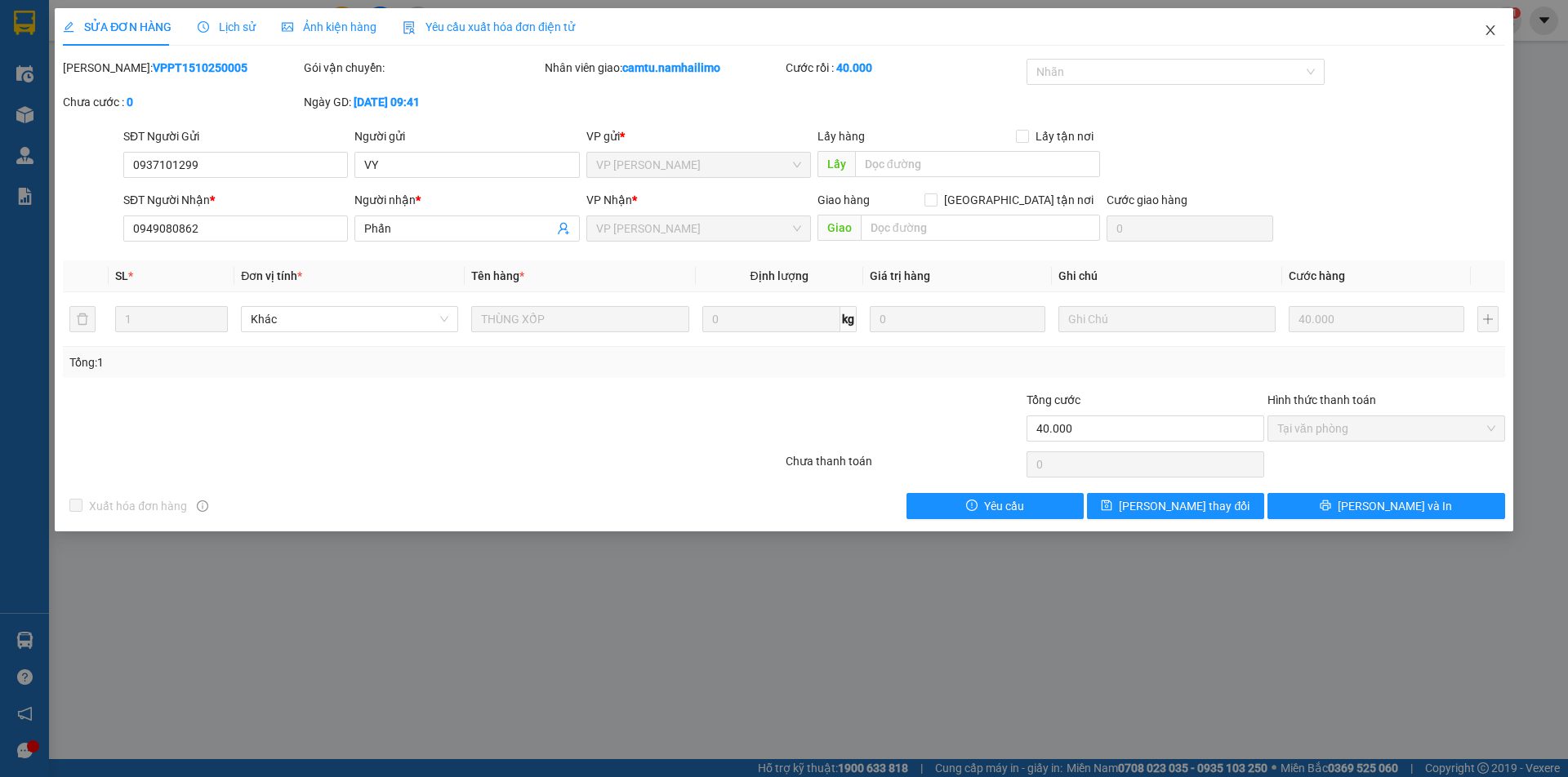
click at [1494, 30] on icon "close" at bounding box center [1490, 31] width 13 height 13
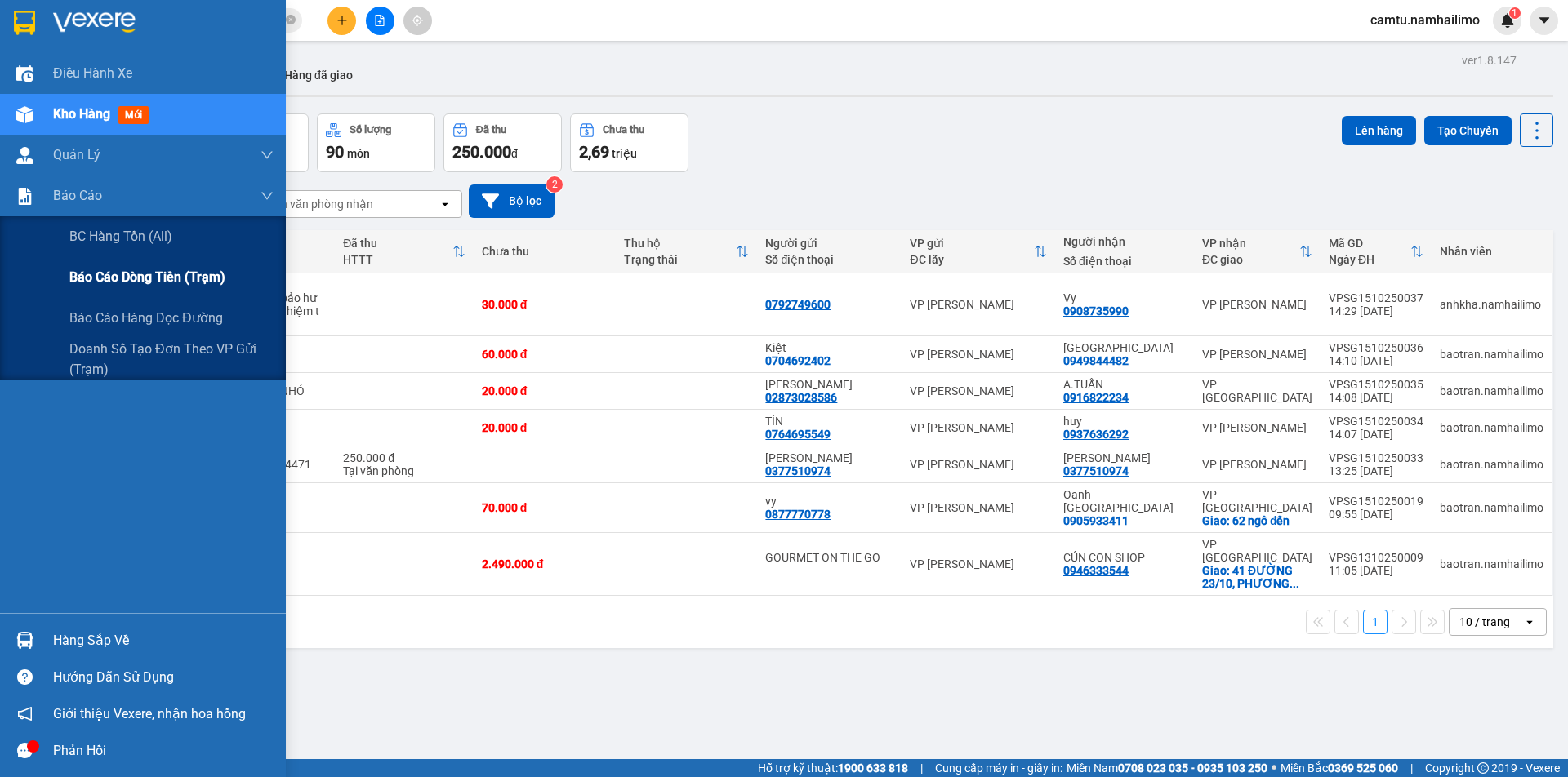
click at [94, 279] on span "Báo cáo dòng tiền (trạm)" at bounding box center [147, 277] width 156 height 21
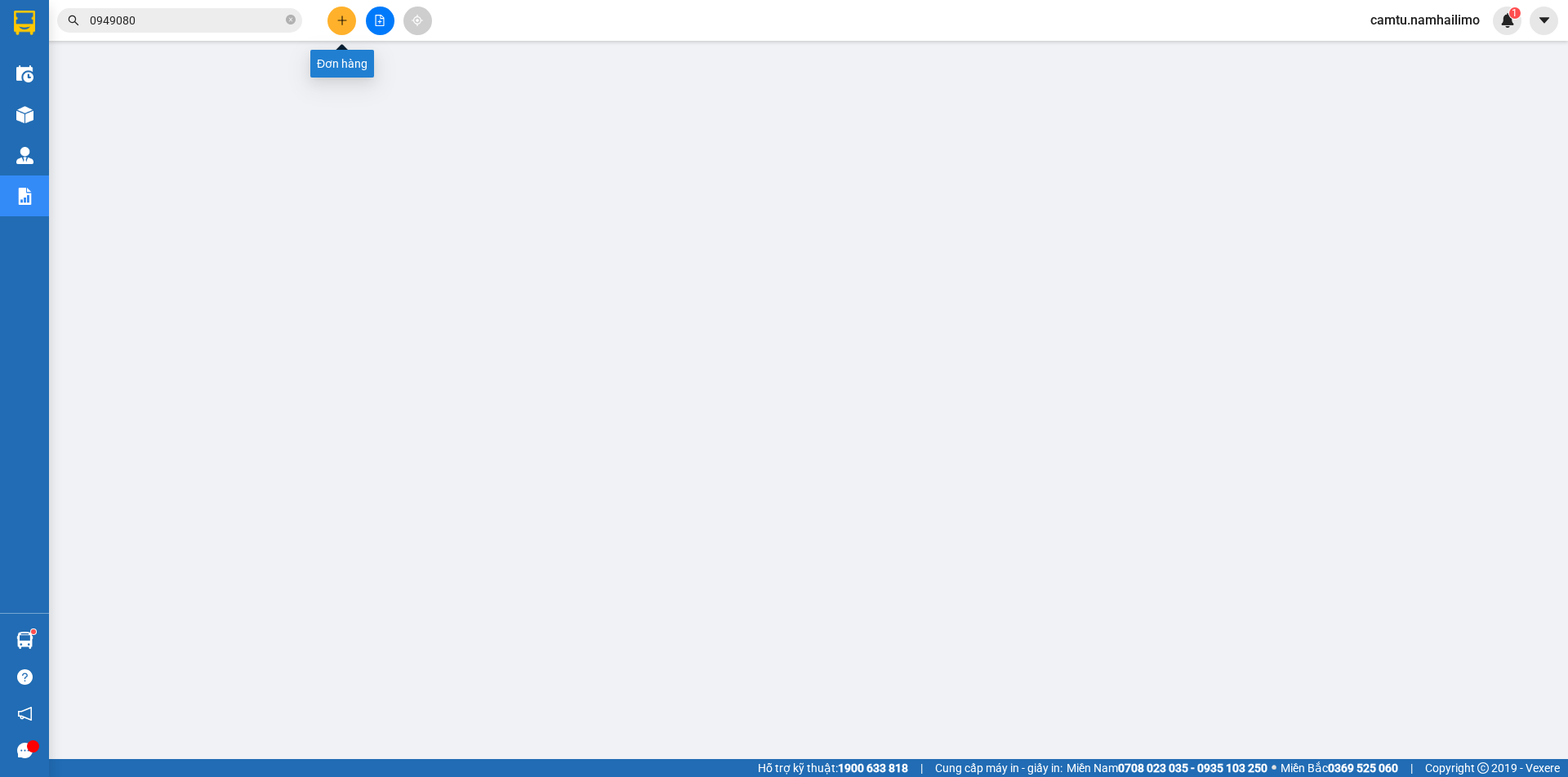
click at [337, 26] on icon "plus" at bounding box center [342, 21] width 12 height 12
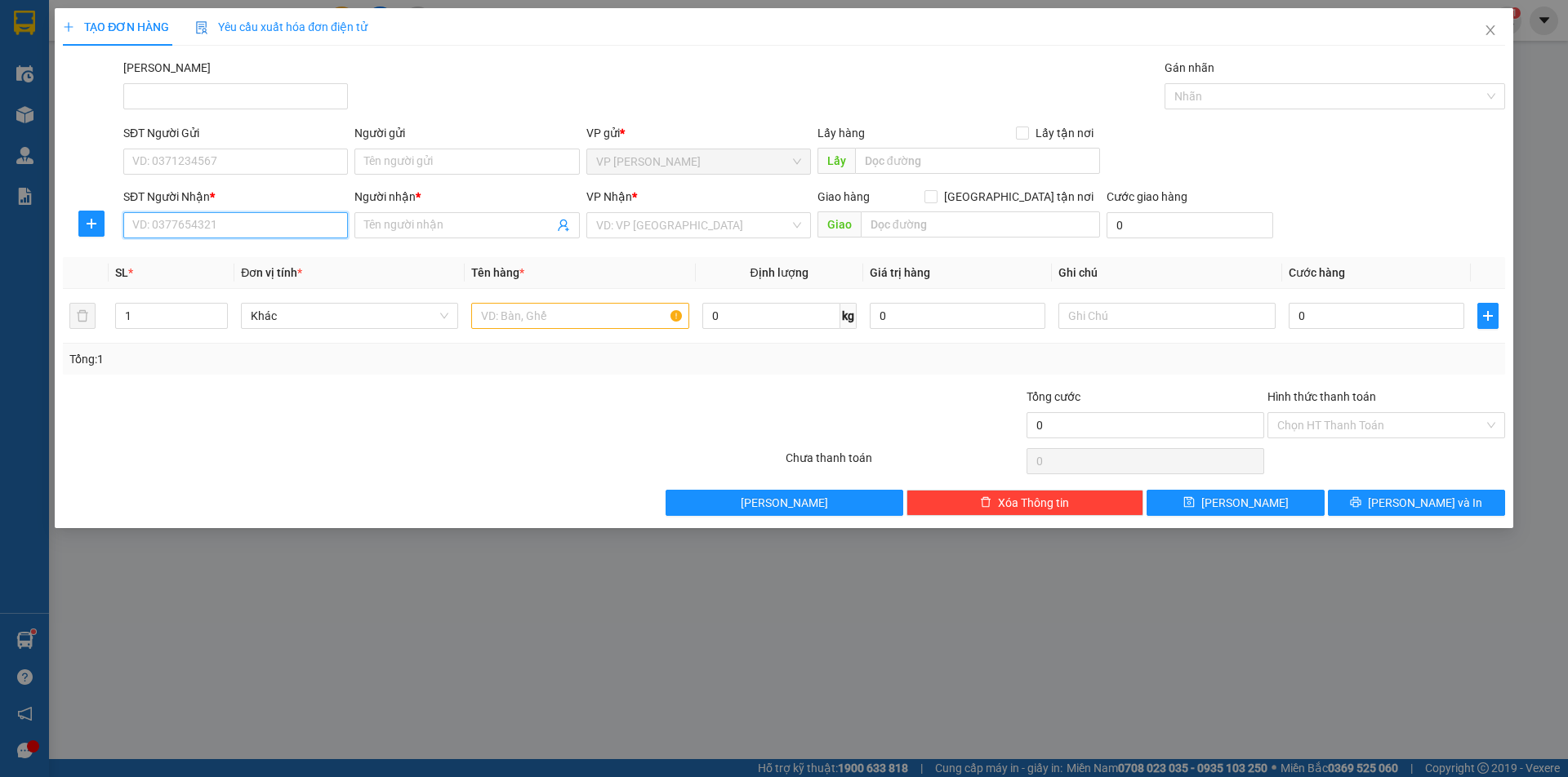
click at [232, 224] on input "SĐT Người Nhận *" at bounding box center [236, 226] width 225 height 26
click at [232, 222] on input "0090" at bounding box center [236, 226] width 225 height 26
click at [222, 229] on input "0090" at bounding box center [236, 226] width 225 height 26
click at [202, 269] on div "0988330090 - CHỊ TÚ" at bounding box center [236, 258] width 225 height 26
type input "0988330090"
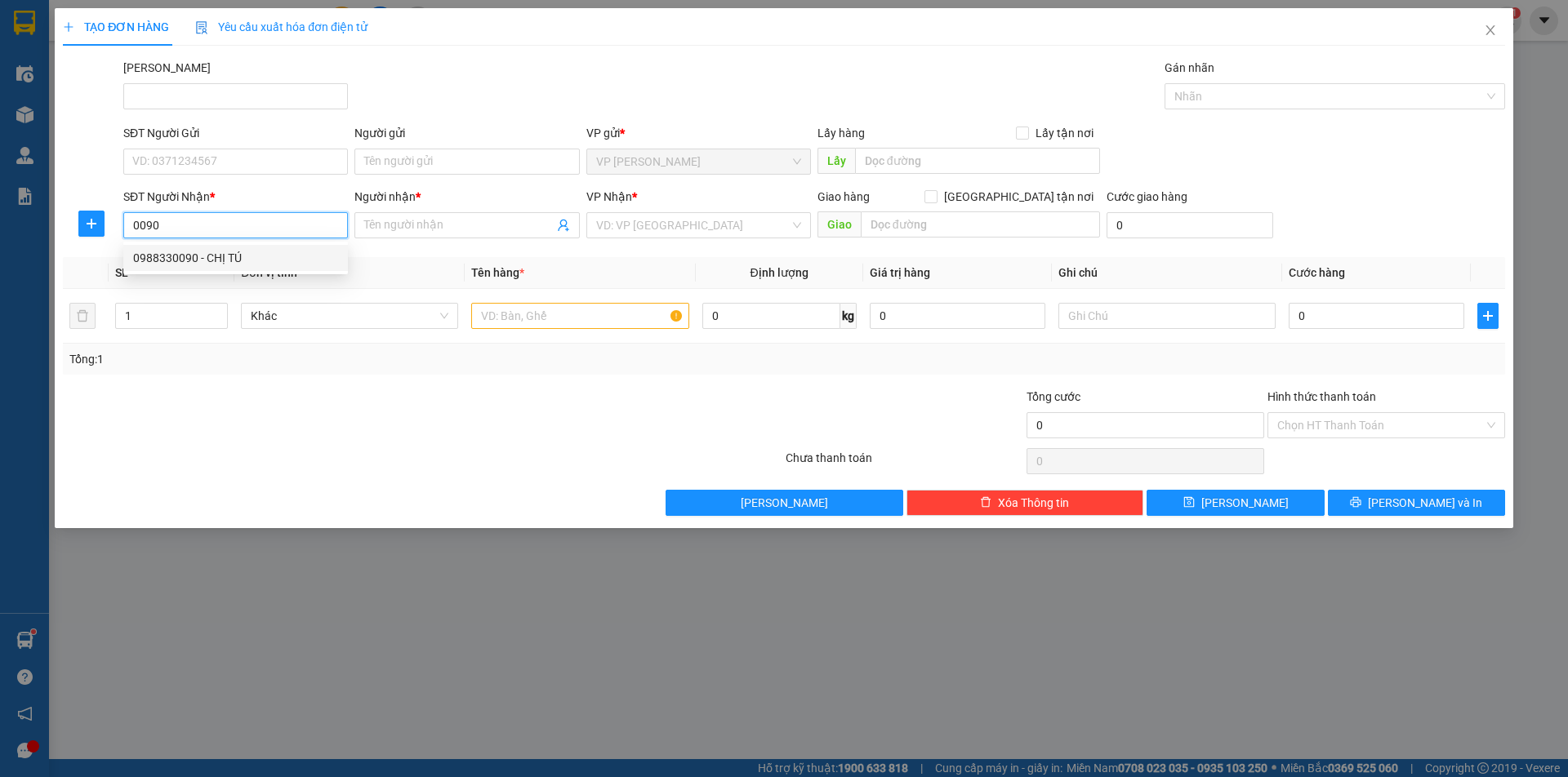
type input "CHỊ TÚ"
checkbox input "true"
type input "65A NGUYEN DINH CHIEU, MUINE"
type input "10.000"
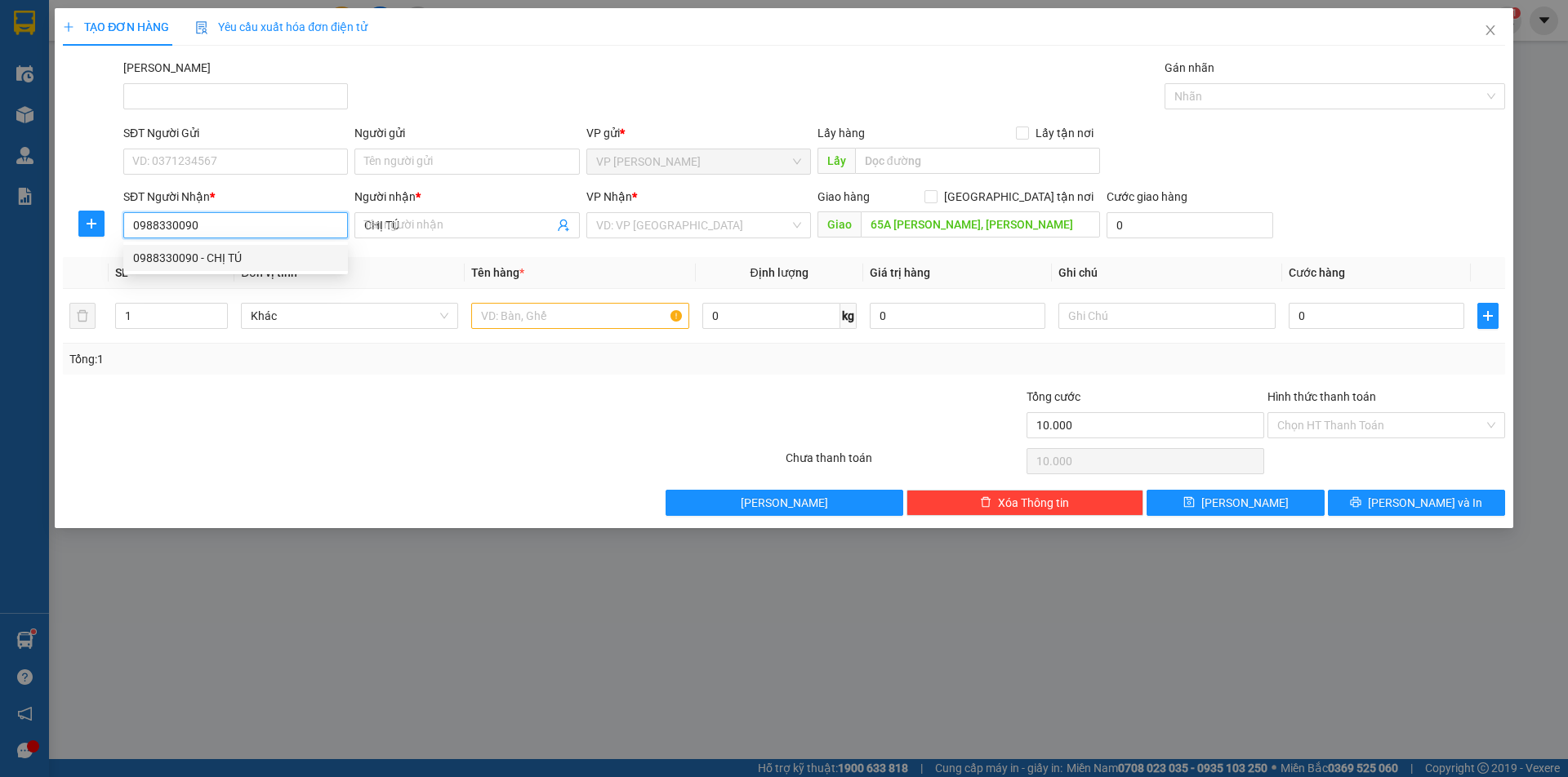
type input "50.000"
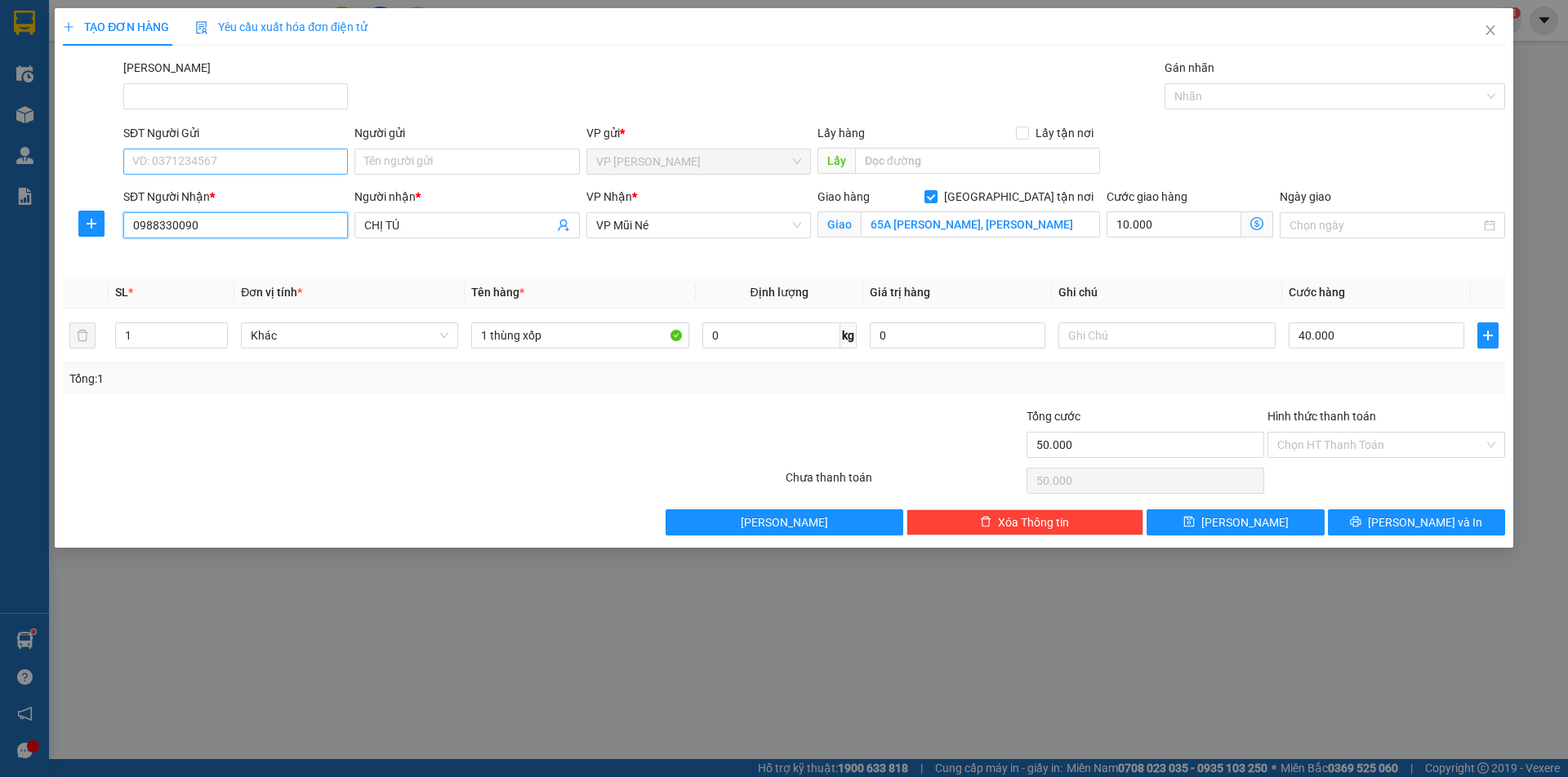
type input "0988330090"
click at [212, 170] on input "SĐT Người Gửi" at bounding box center [236, 162] width 225 height 26
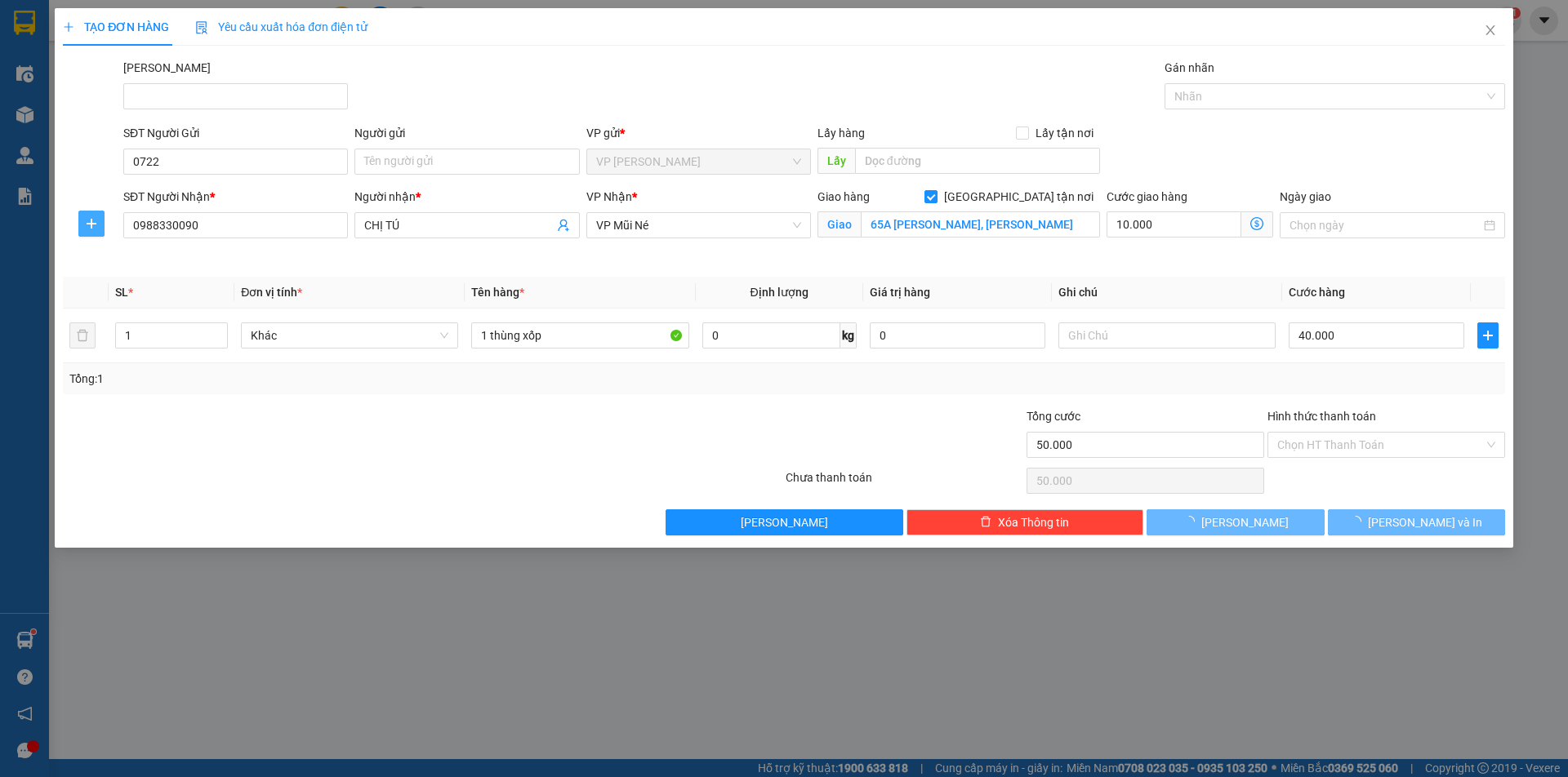
click at [102, 214] on button "button" at bounding box center [92, 224] width 26 height 26
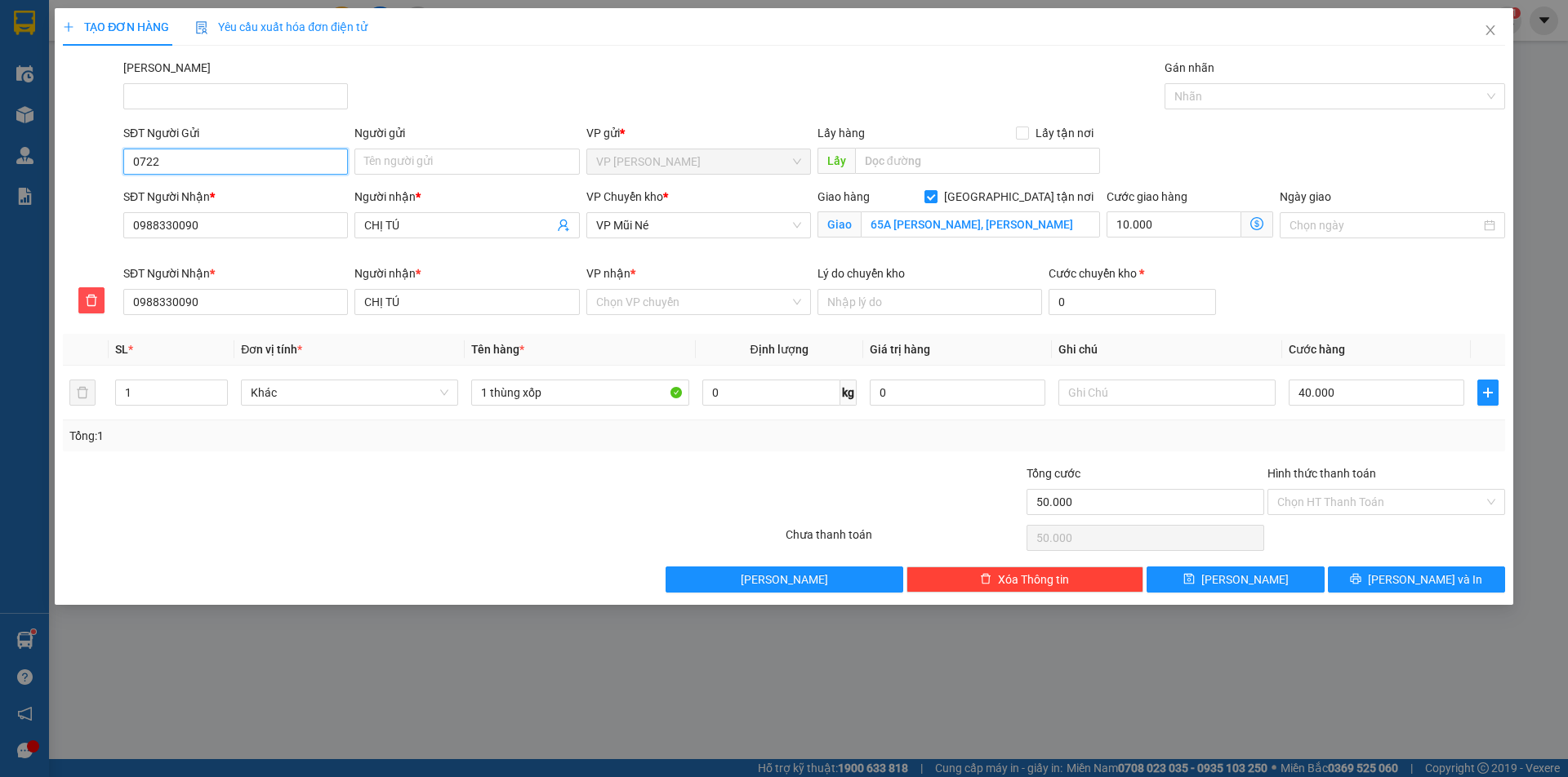
click at [218, 166] on input "0722" at bounding box center [236, 162] width 225 height 26
click at [131, 166] on input "0722" at bounding box center [236, 162] width 225 height 26
type input "0906740722"
click at [480, 163] on input "Người gửi" at bounding box center [467, 162] width 225 height 26
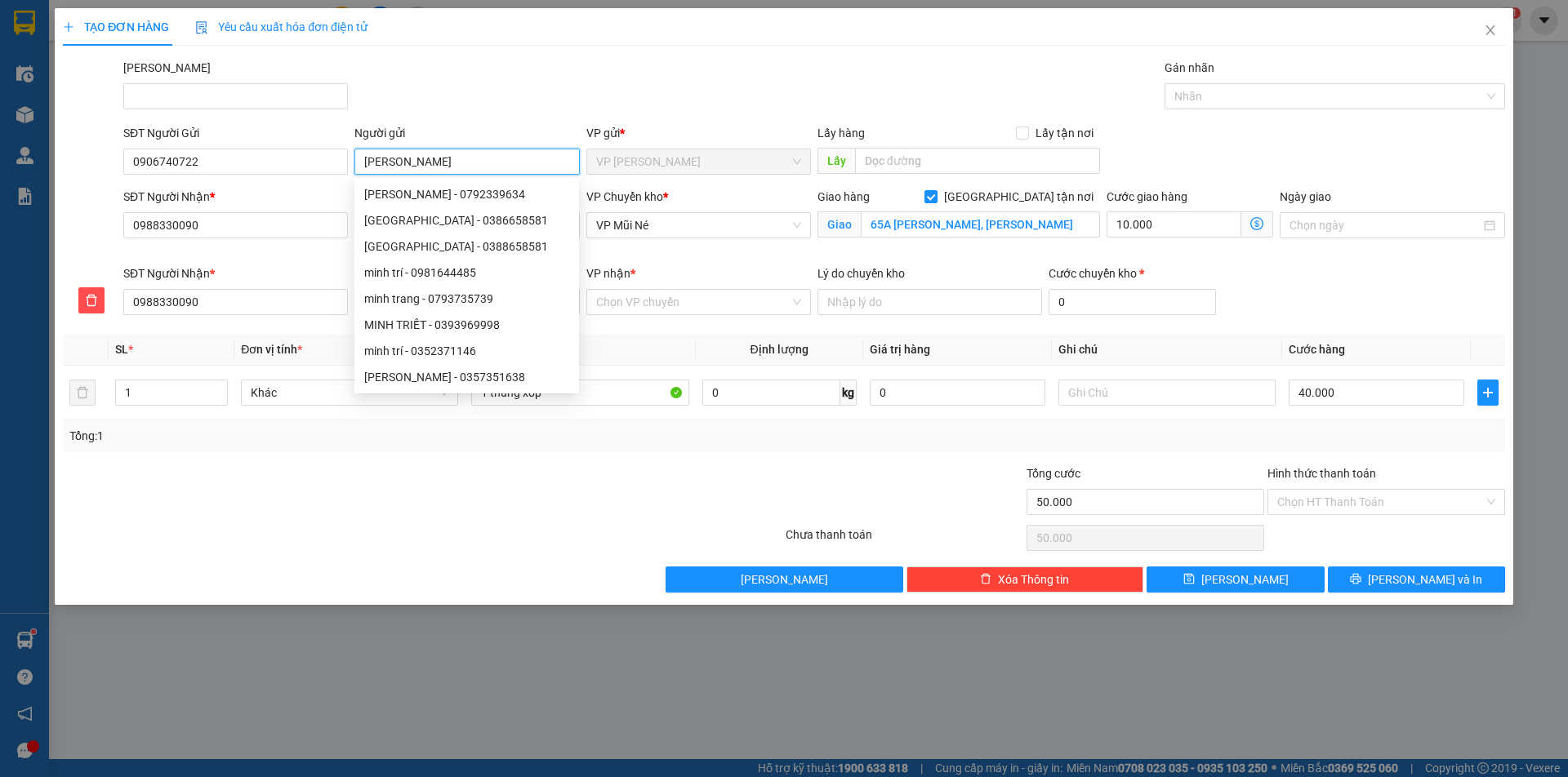
type input "MINH TRÍ"
click at [1262, 287] on div "SĐT Người Nhận * 0988330090 Người nhận * CHỊ TÚ VP nhận * Chọn VP chuyển Lý do …" at bounding box center [814, 293] width 1389 height 57
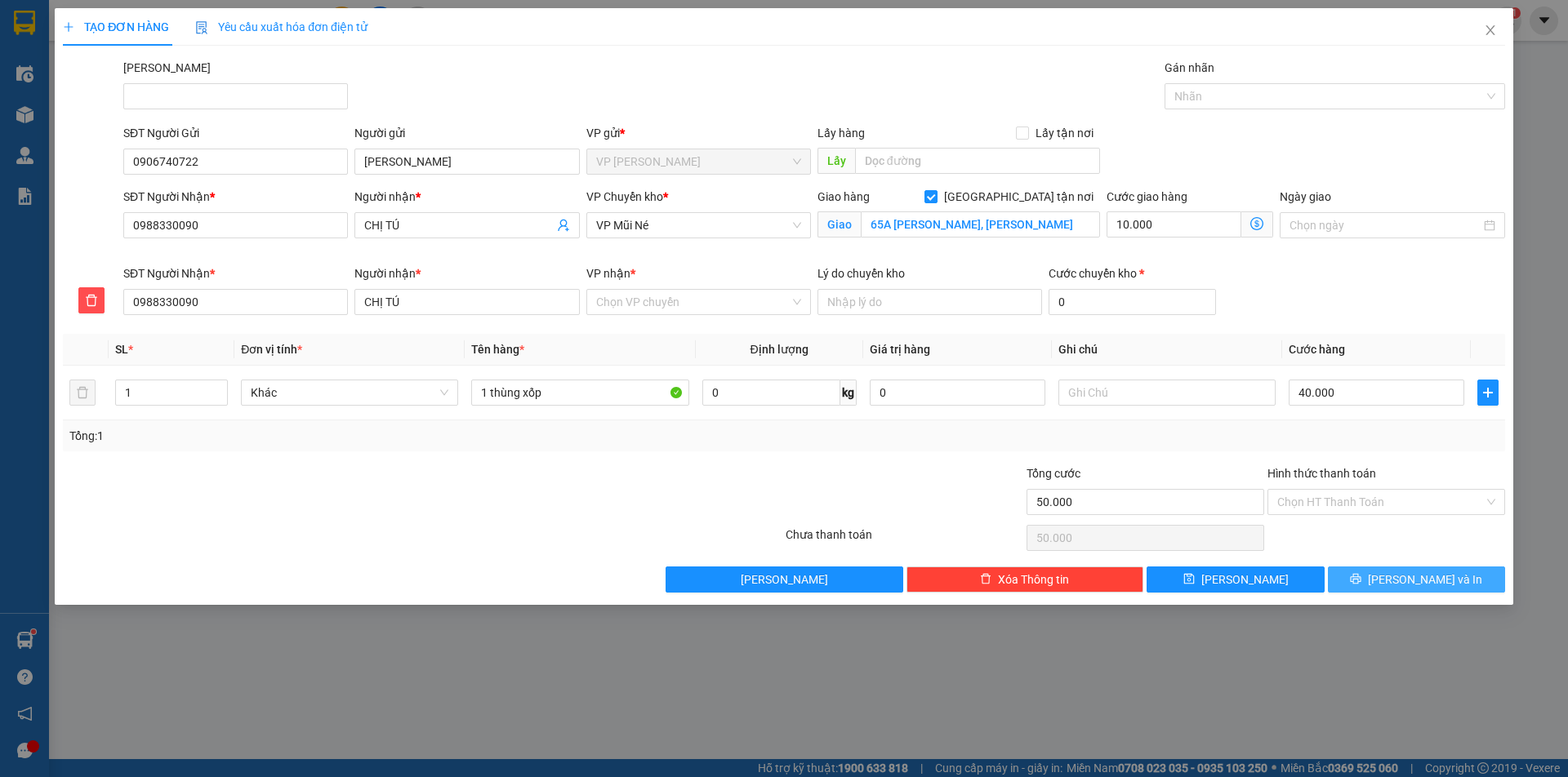
click at [1384, 576] on button "[PERSON_NAME] và In" at bounding box center [1417, 579] width 177 height 26
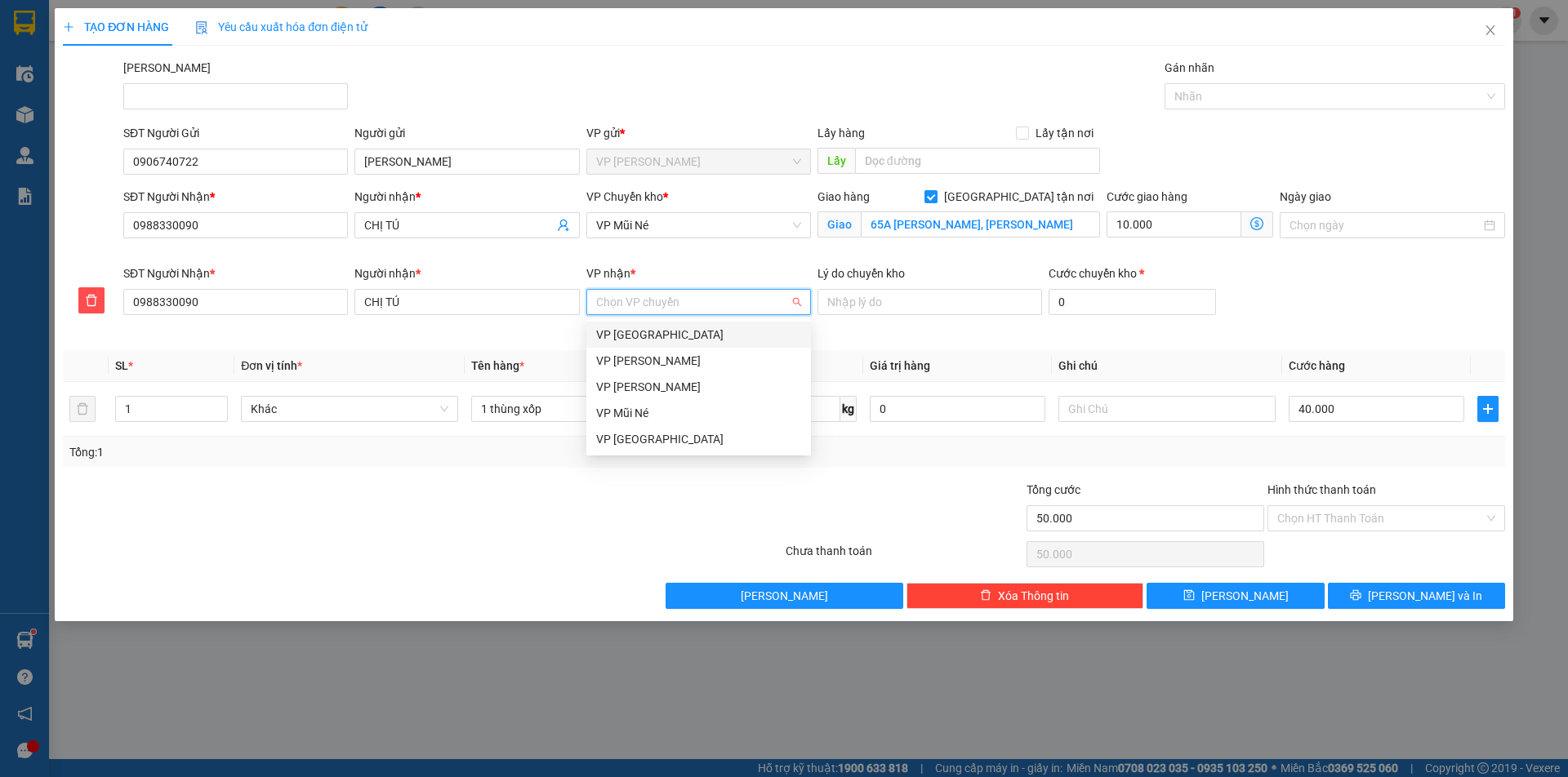
click at [696, 300] on input "VP nhận *" at bounding box center [693, 303] width 194 height 25
click at [664, 420] on div "VP Mũi Né" at bounding box center [699, 413] width 205 height 18
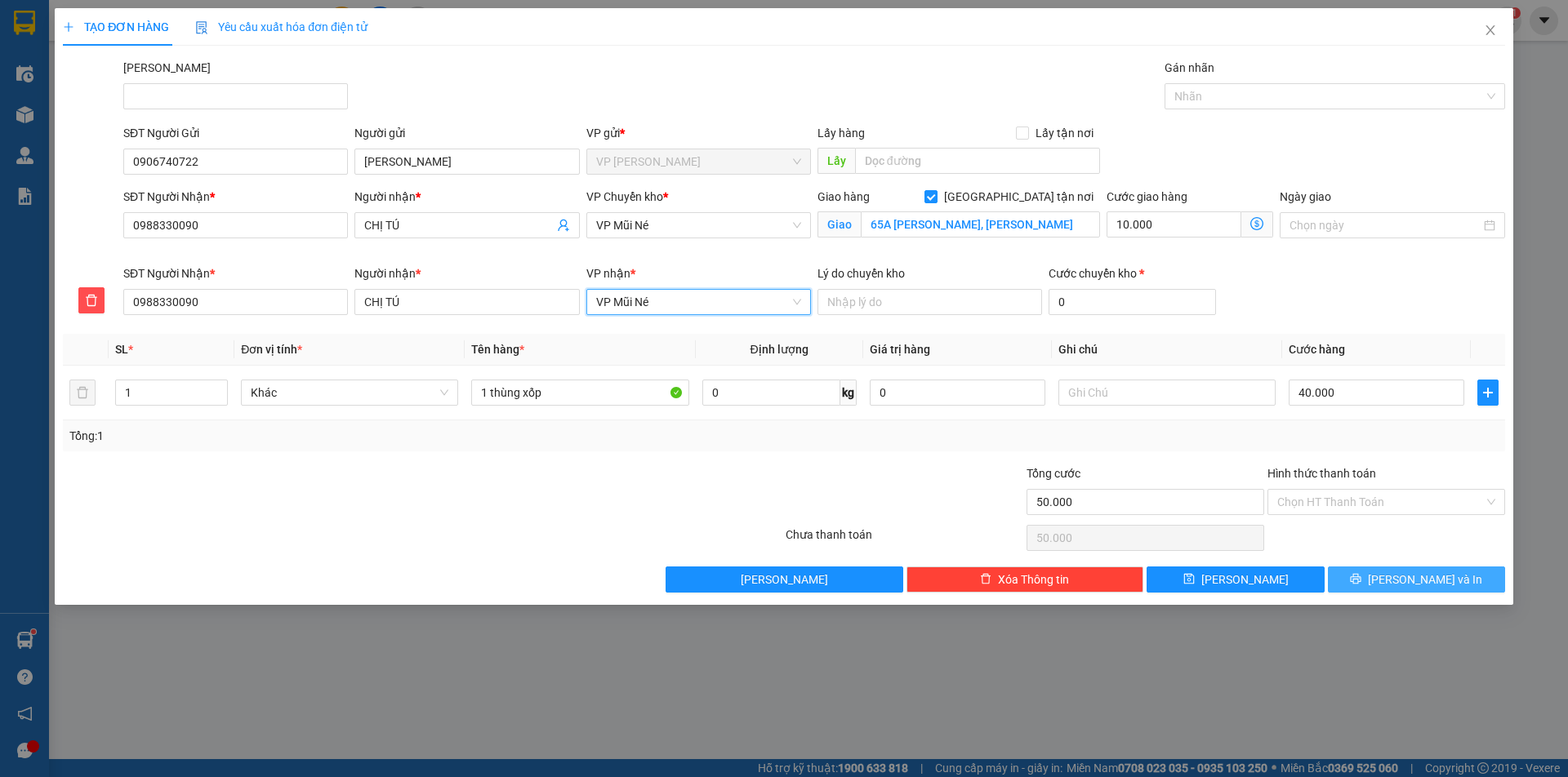
click at [1390, 590] on button "[PERSON_NAME] và In" at bounding box center [1417, 579] width 177 height 26
click at [1361, 582] on icon "printer" at bounding box center [1355, 579] width 11 height 11
click at [676, 294] on span "VP Mũi Né" at bounding box center [699, 303] width 205 height 25
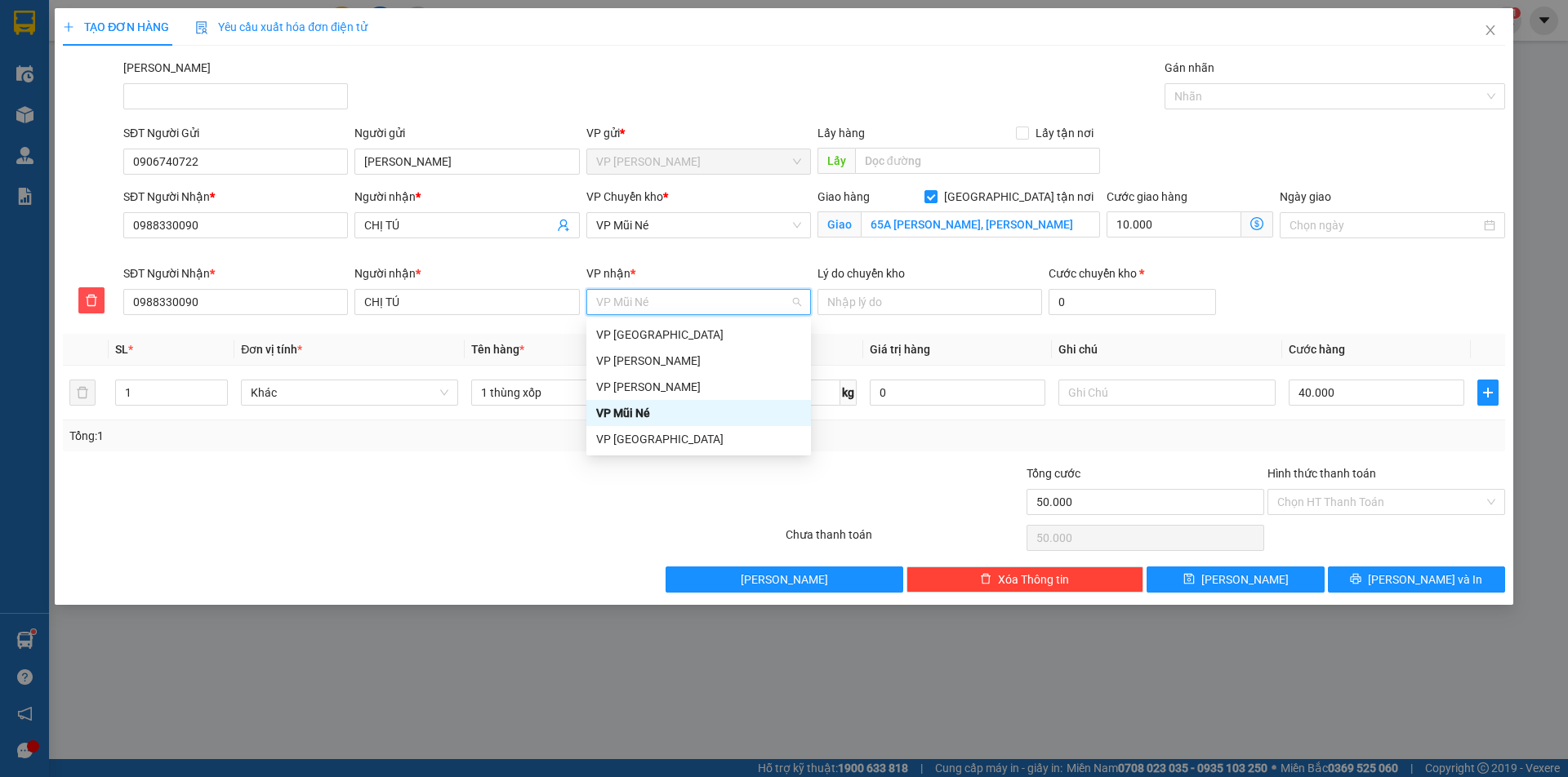
click at [631, 417] on div "VP Mũi Né" at bounding box center [699, 413] width 205 height 18
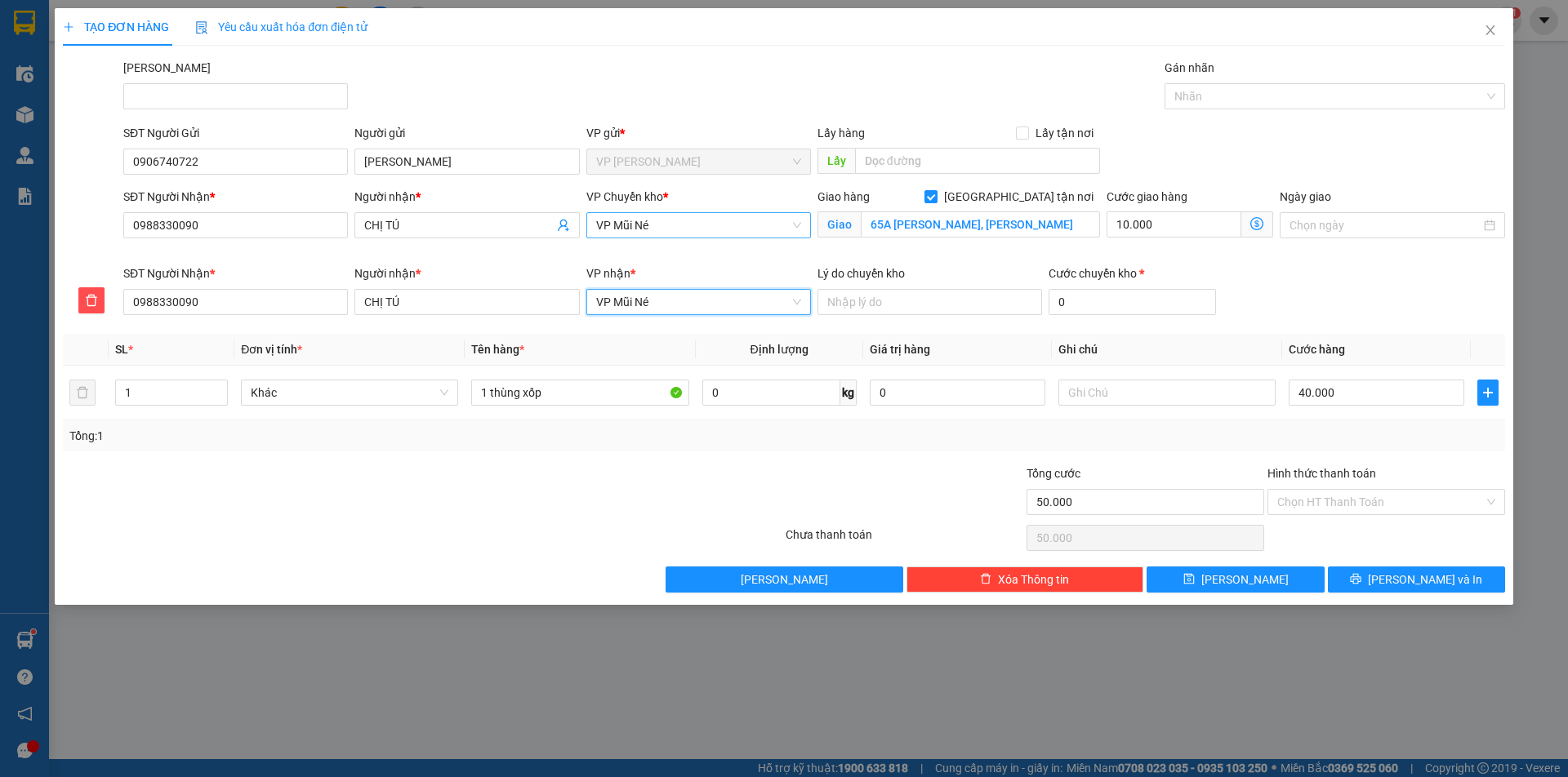
click at [660, 226] on span "VP Mũi Né" at bounding box center [699, 226] width 205 height 25
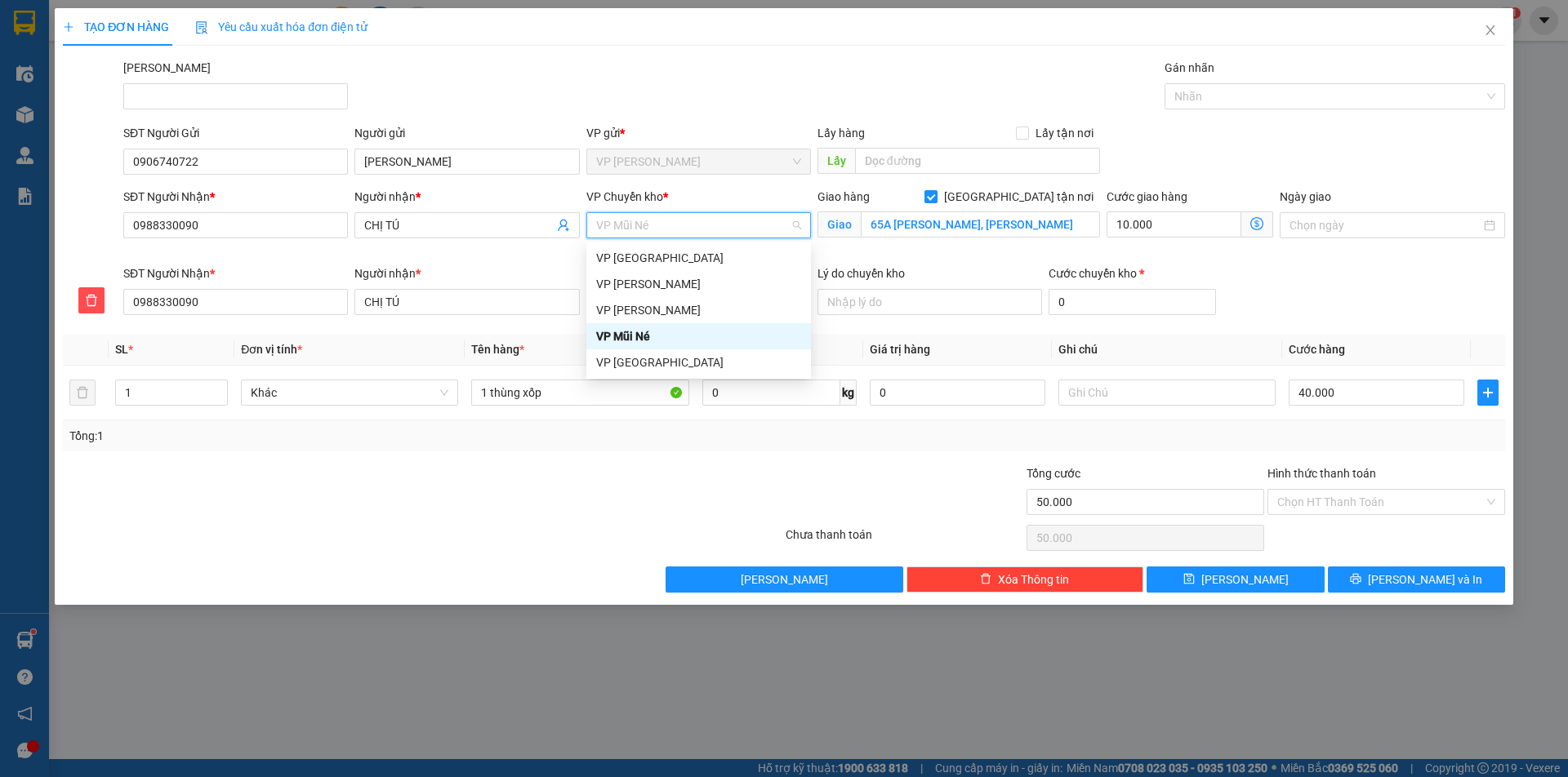
click at [660, 226] on span "VP Mũi Né" at bounding box center [699, 226] width 205 height 25
click at [631, 336] on div "VP Mũi Né" at bounding box center [699, 336] width 205 height 18
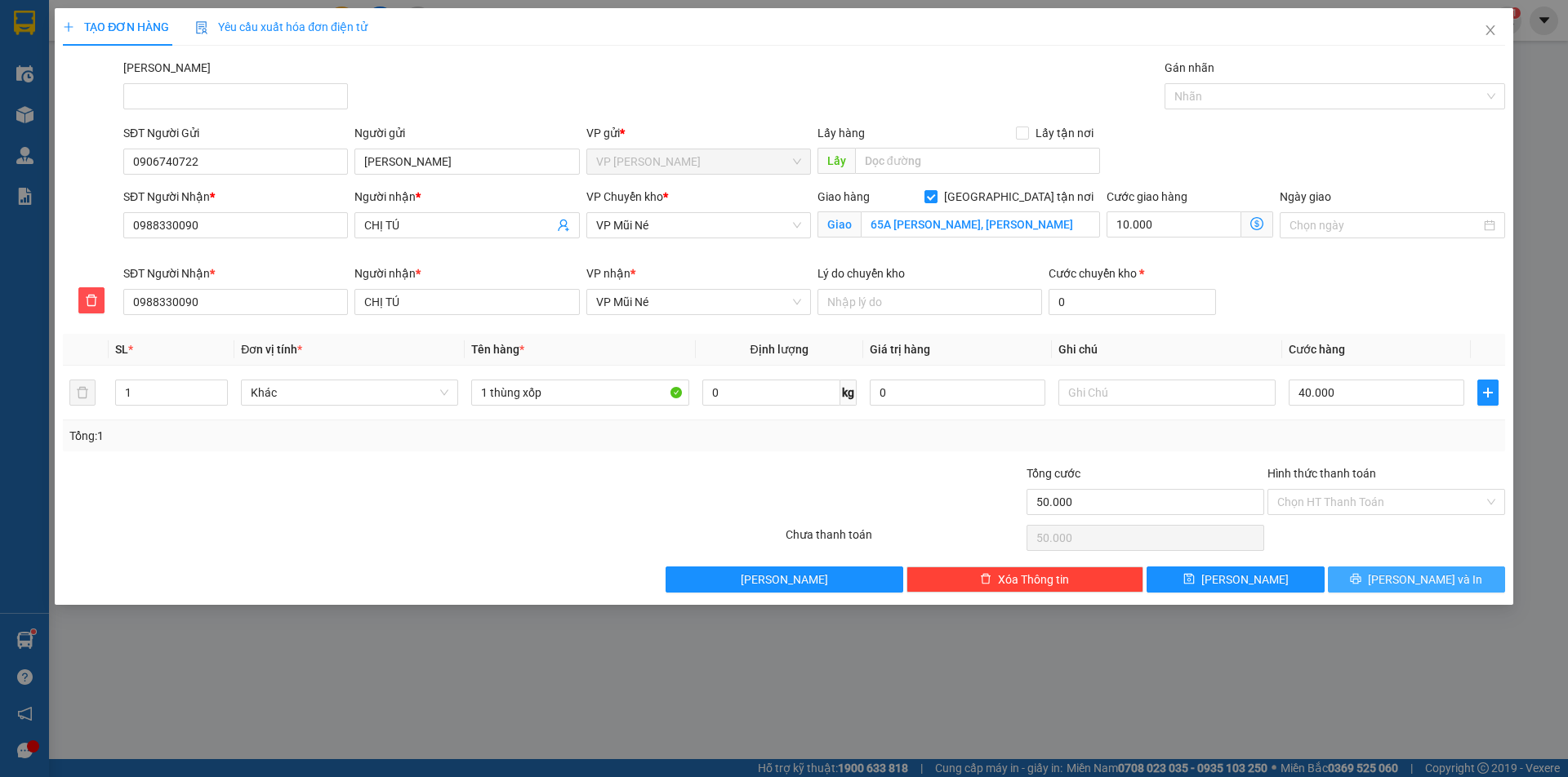
click at [1375, 576] on button "[PERSON_NAME] và In" at bounding box center [1417, 579] width 177 height 26
click at [667, 226] on span "VP Mũi Né" at bounding box center [699, 226] width 205 height 25
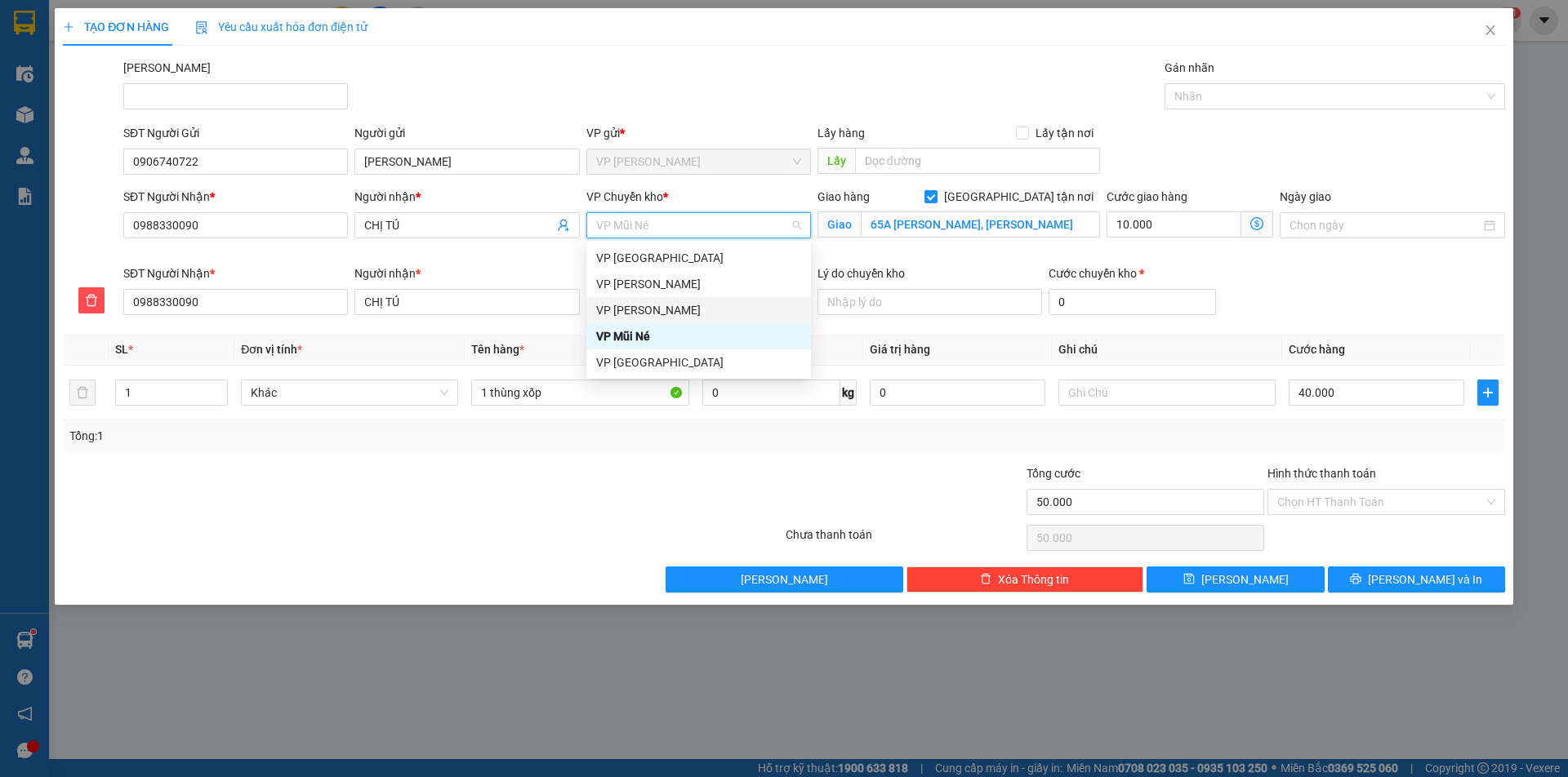
click at [578, 551] on div at bounding box center [423, 537] width 723 height 32
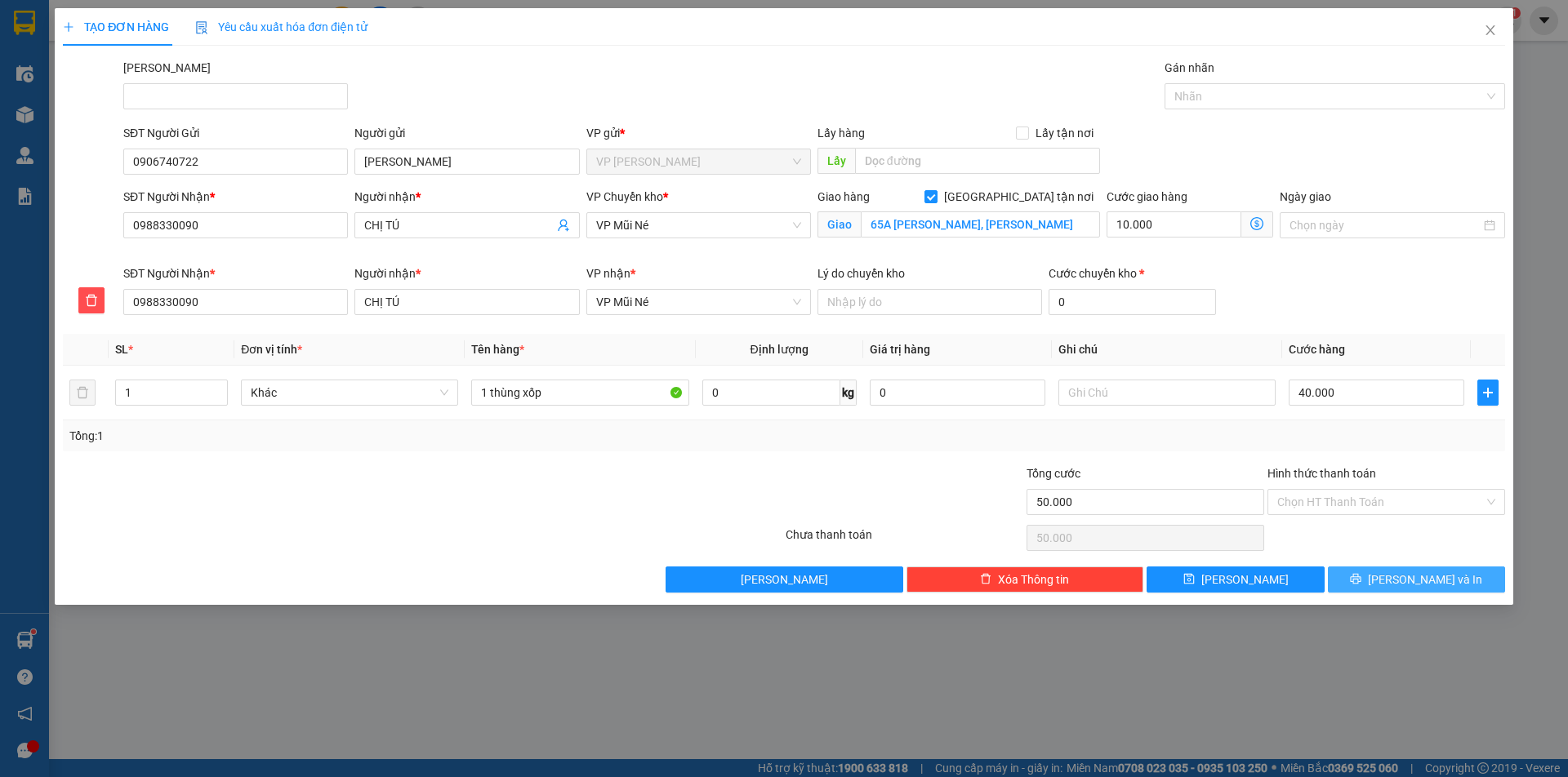
click at [1361, 574] on icon "printer" at bounding box center [1355, 579] width 11 height 11
click at [1271, 147] on div "SĐT Người Gửi 0906740722 Người gửi MINH TRÍ VP gửi * VP Phạm Ngũ Lão Lấy hàng L…" at bounding box center [814, 152] width 1389 height 57
click at [89, 301] on icon "delete" at bounding box center [92, 300] width 13 height 13
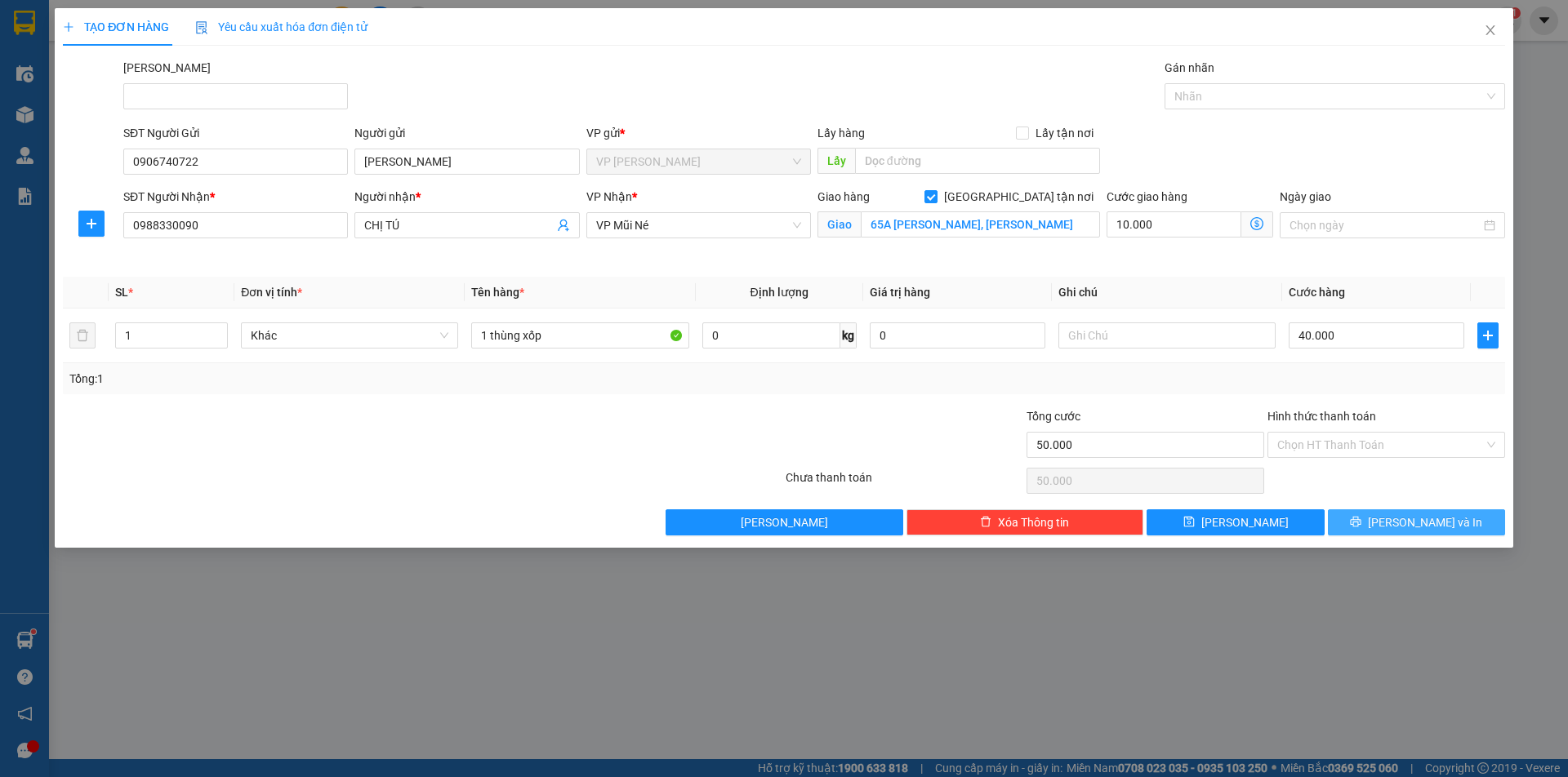
click at [1408, 534] on button "[PERSON_NAME] và In" at bounding box center [1417, 522] width 177 height 26
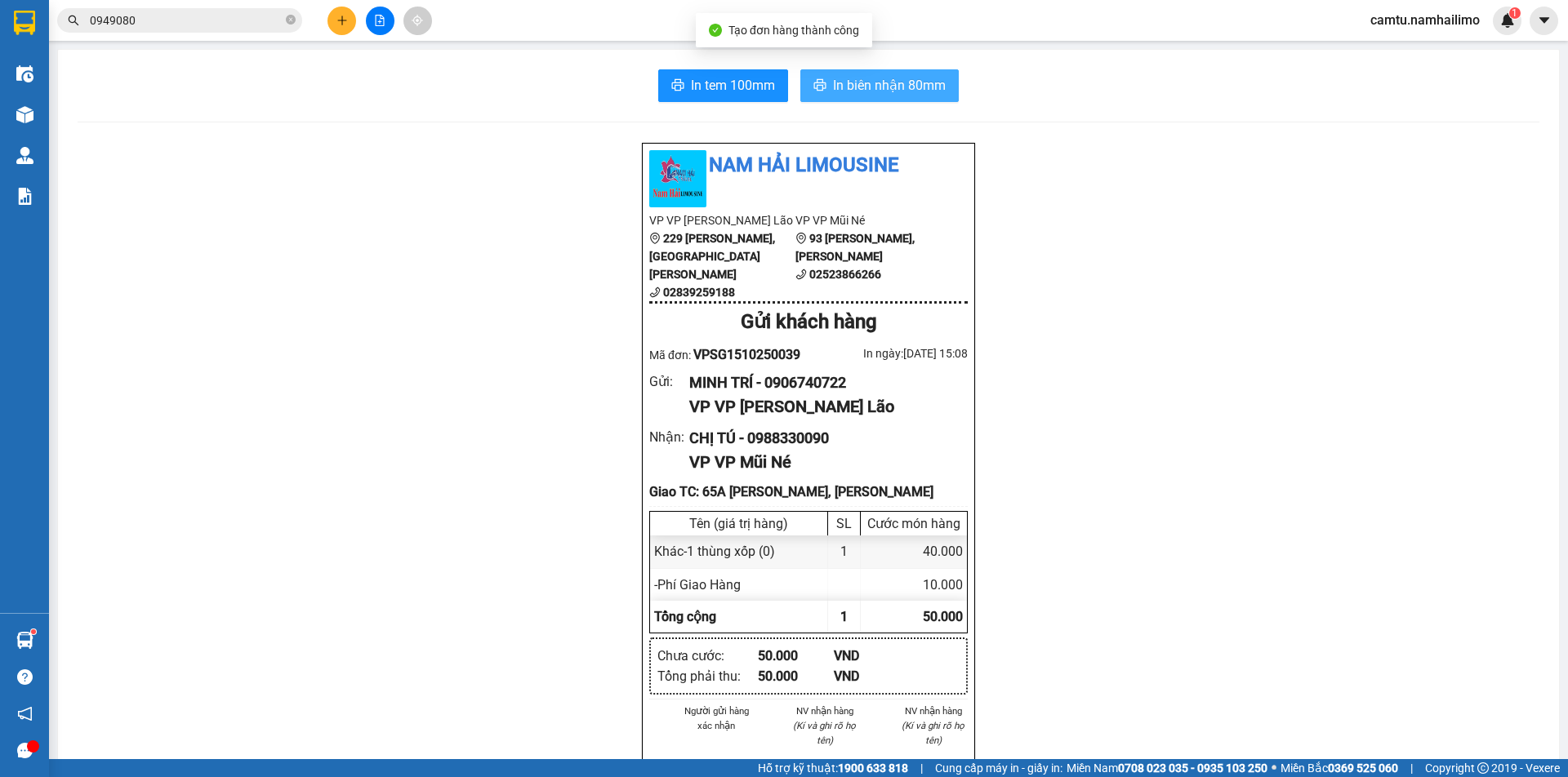
click at [857, 88] on span "In biên nhận 80mm" at bounding box center [889, 85] width 112 height 21
click at [854, 83] on span "In biên nhận 80mm" at bounding box center [889, 85] width 112 height 21
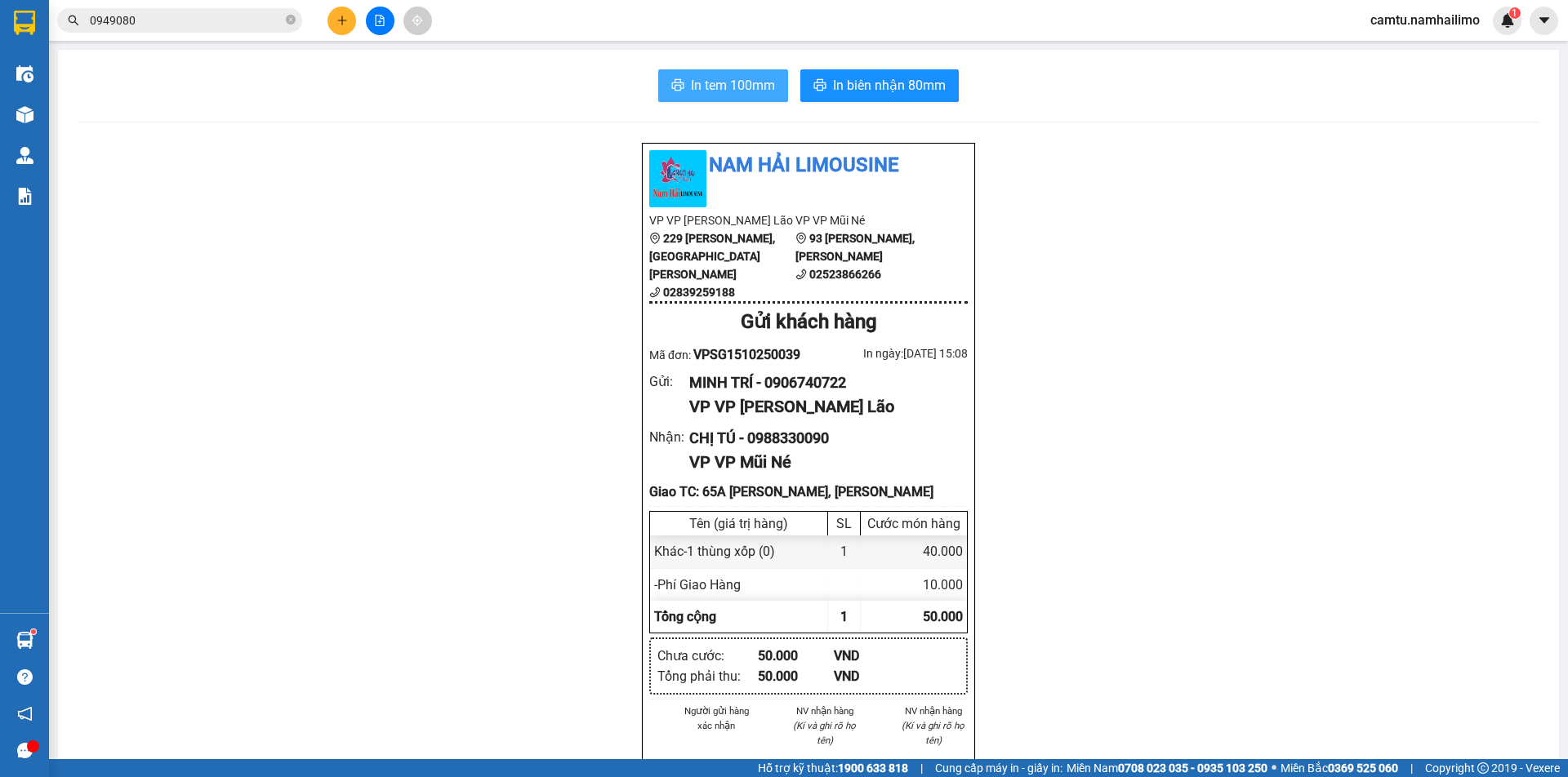
click at [706, 90] on span "In tem 100mm" at bounding box center [733, 85] width 84 height 21
click at [344, 27] on button at bounding box center [342, 21] width 29 height 29
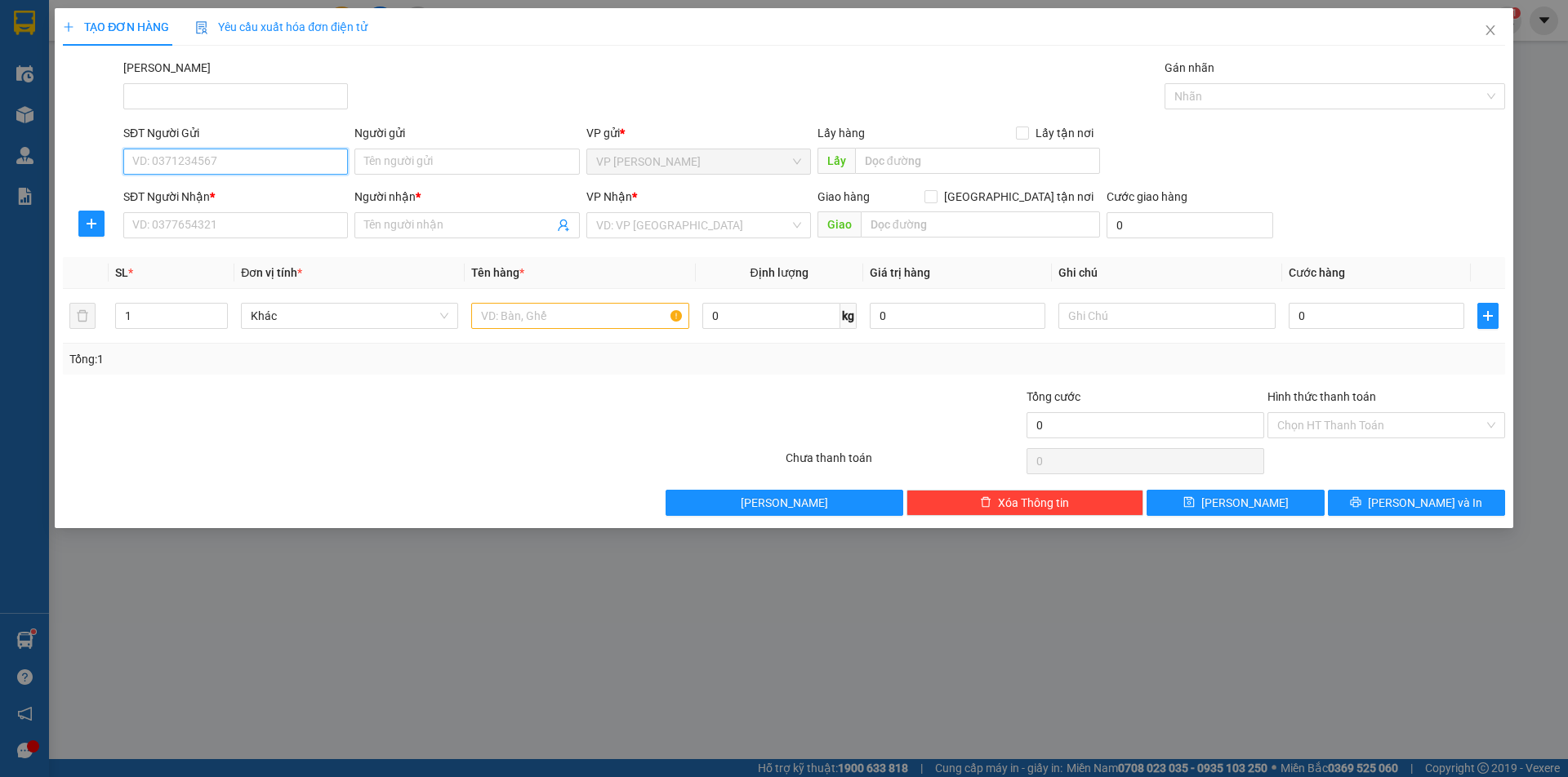
click at [189, 167] on input "SĐT Người Gửi" at bounding box center [236, 162] width 225 height 26
click at [190, 167] on input "0909838" at bounding box center [236, 162] width 225 height 26
click at [227, 203] on div "0909838272 - THẮM" at bounding box center [236, 194] width 225 height 26
type input "0909838272"
type input "THẮM"
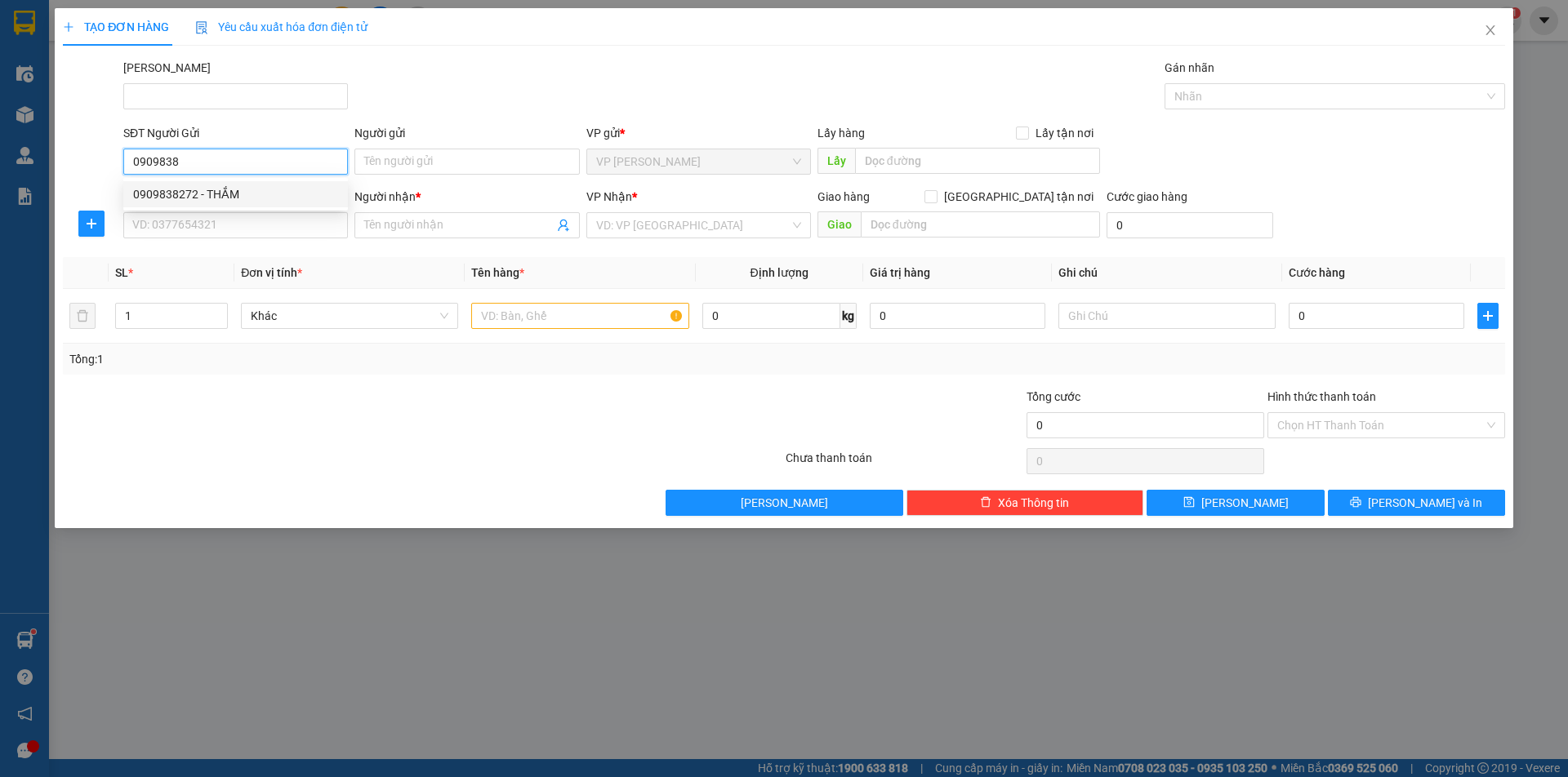
type input "0918210852"
type input "THIÊN"
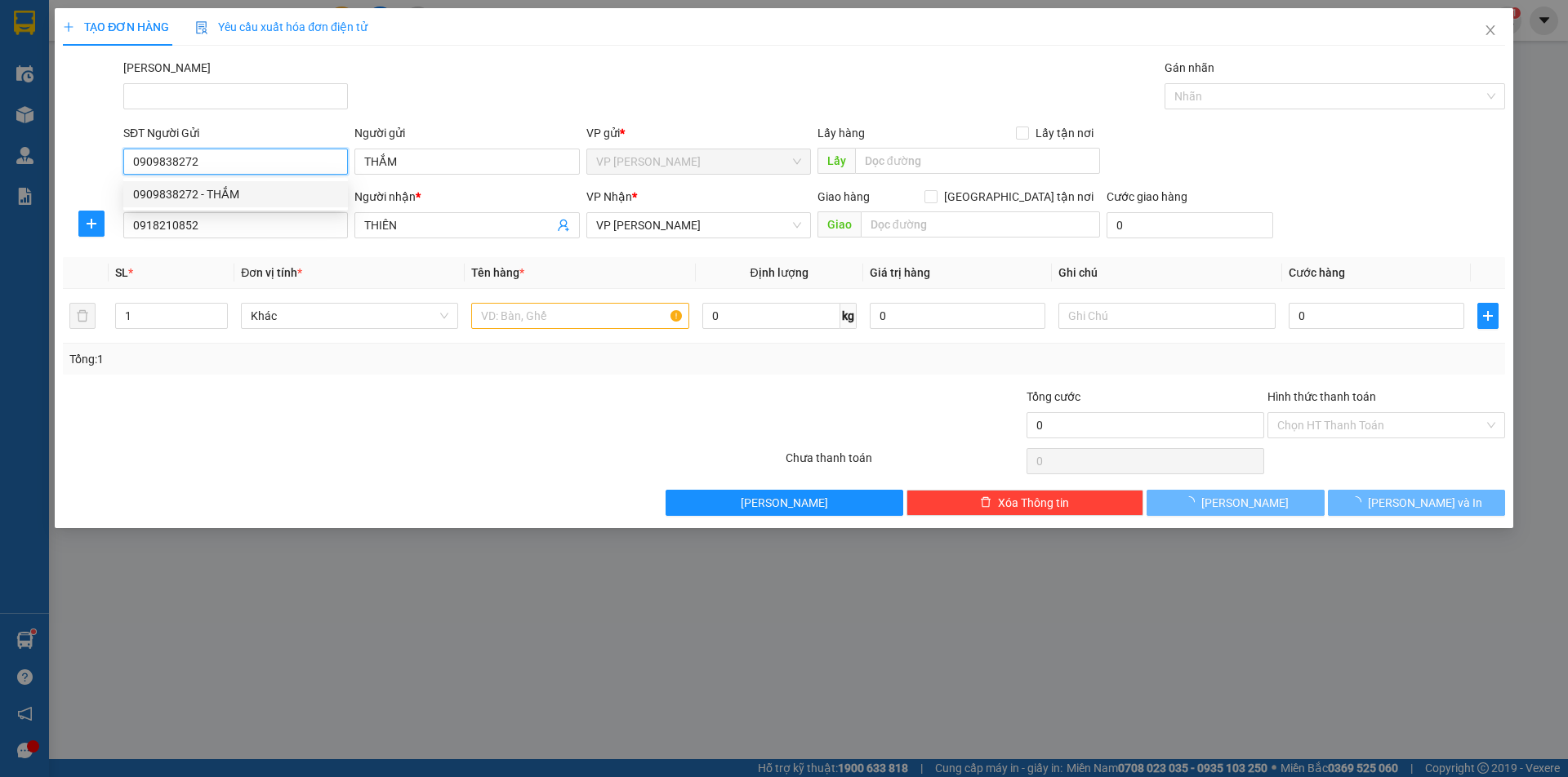
type input "40.000"
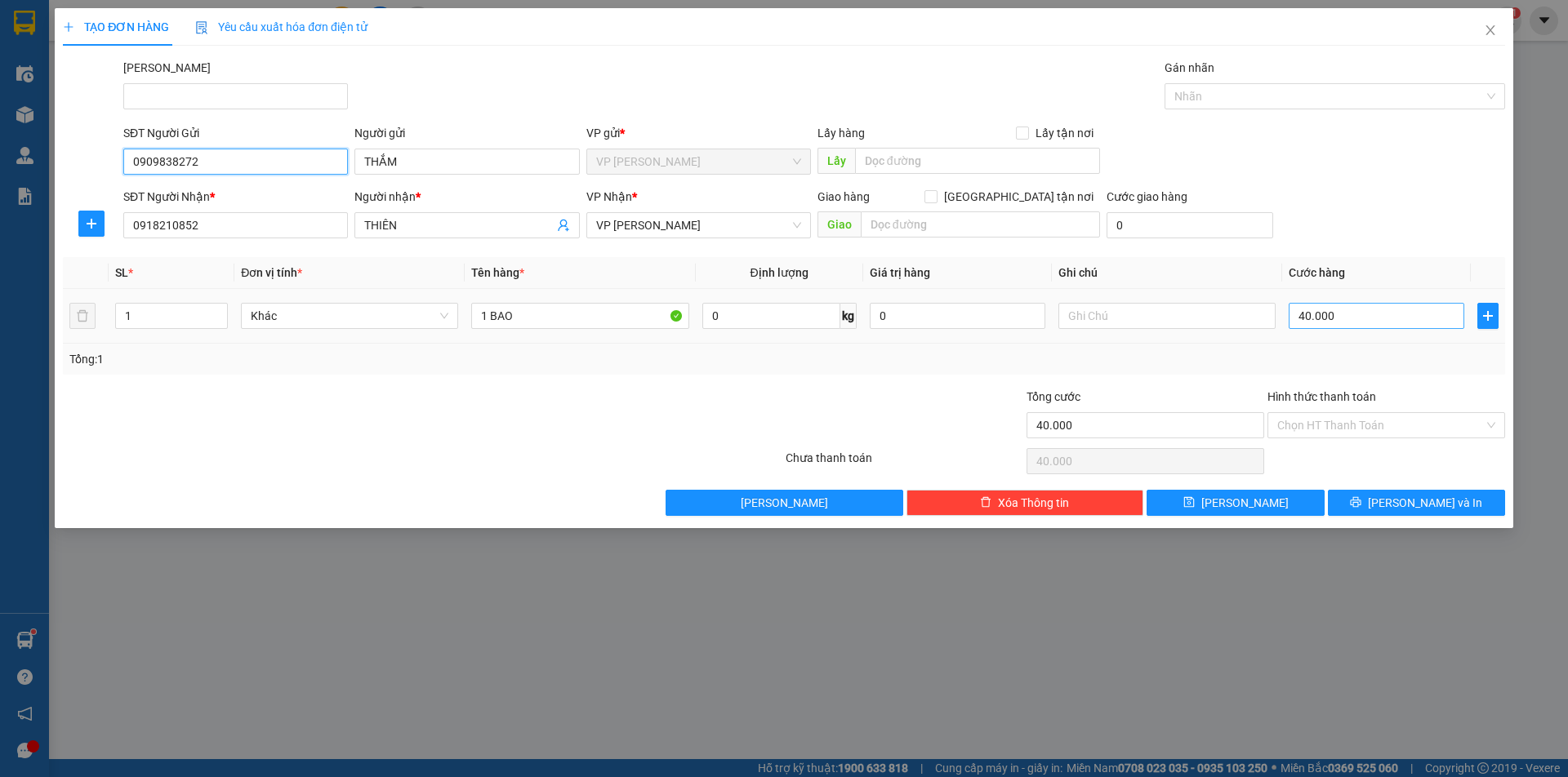
type input "0909838272"
click at [1349, 319] on input "40.000" at bounding box center [1376, 316] width 175 height 26
type input "5"
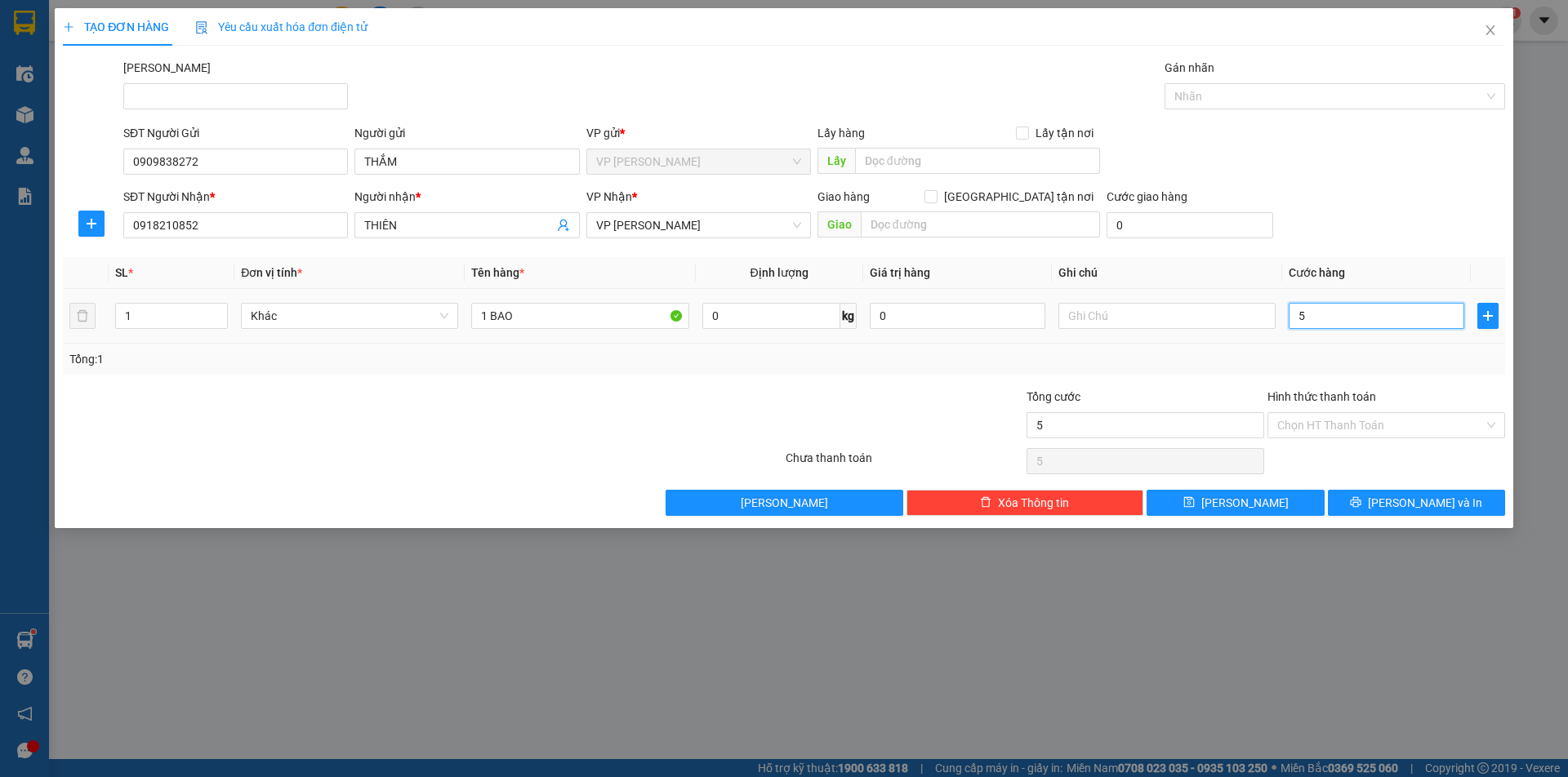
type input "50"
type input "50.000"
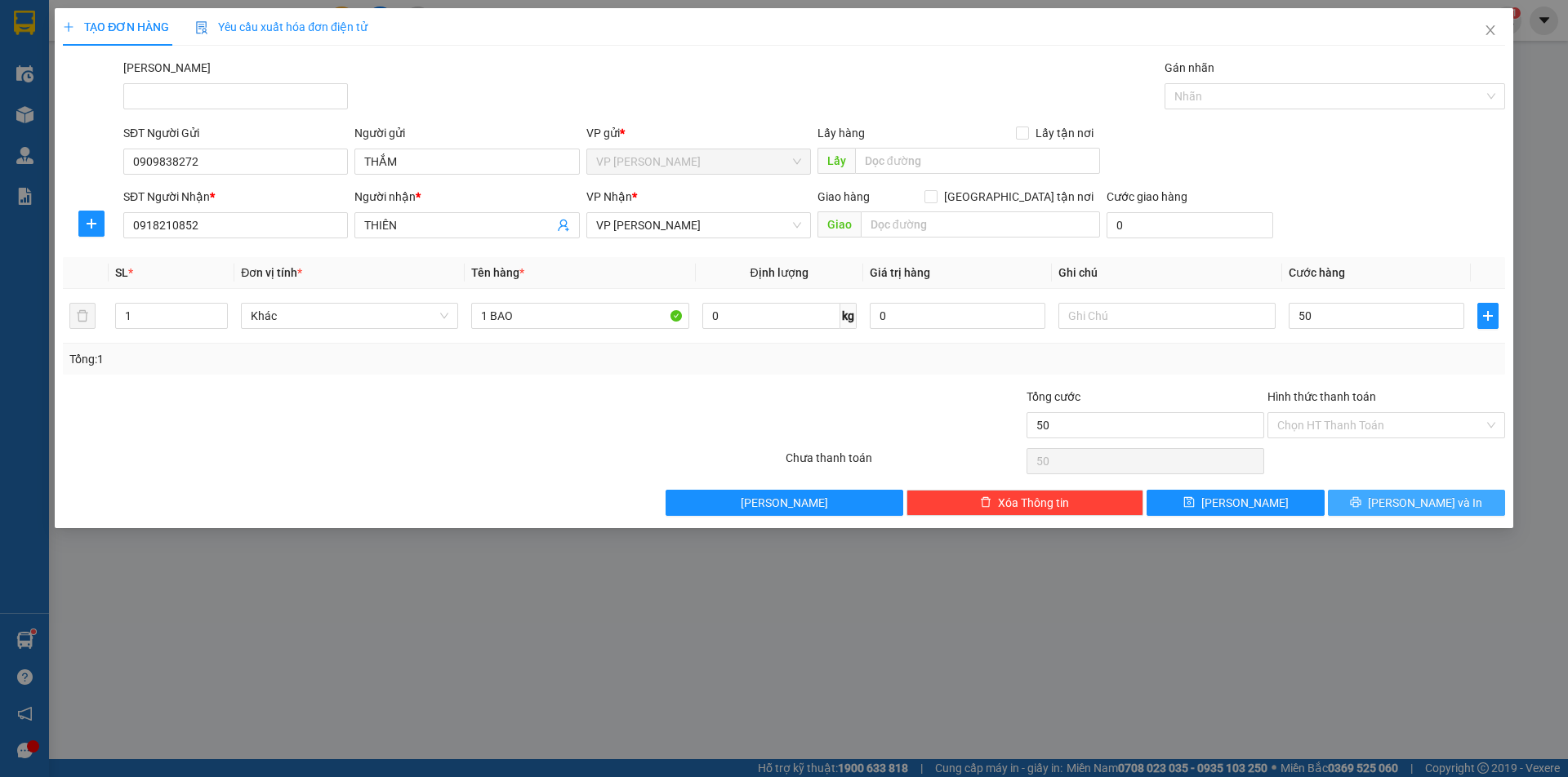
type input "50.000"
click at [1384, 499] on button "[PERSON_NAME] và In" at bounding box center [1417, 503] width 177 height 26
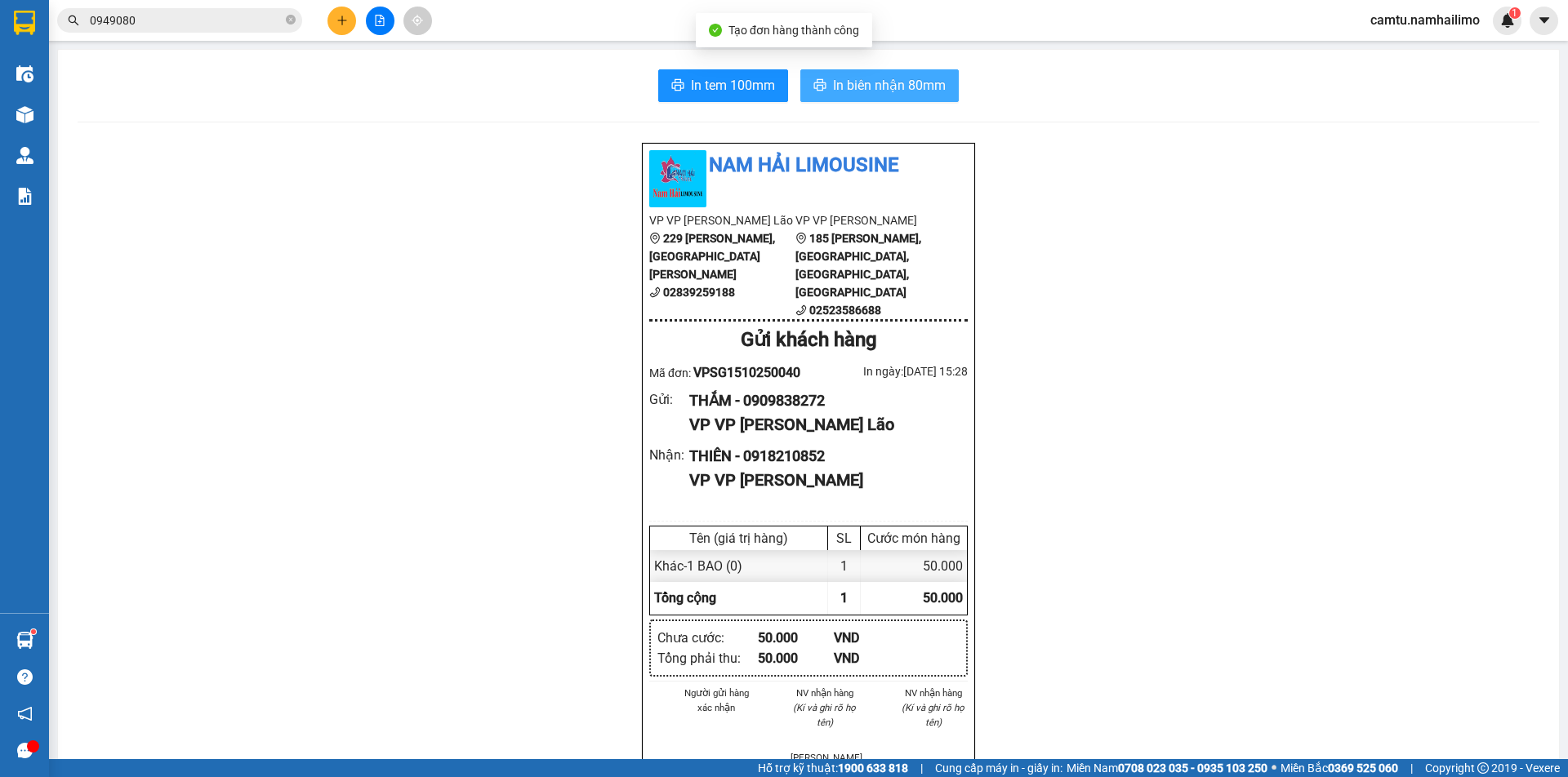
click at [835, 87] on span "In biên nhận 80mm" at bounding box center [889, 85] width 112 height 21
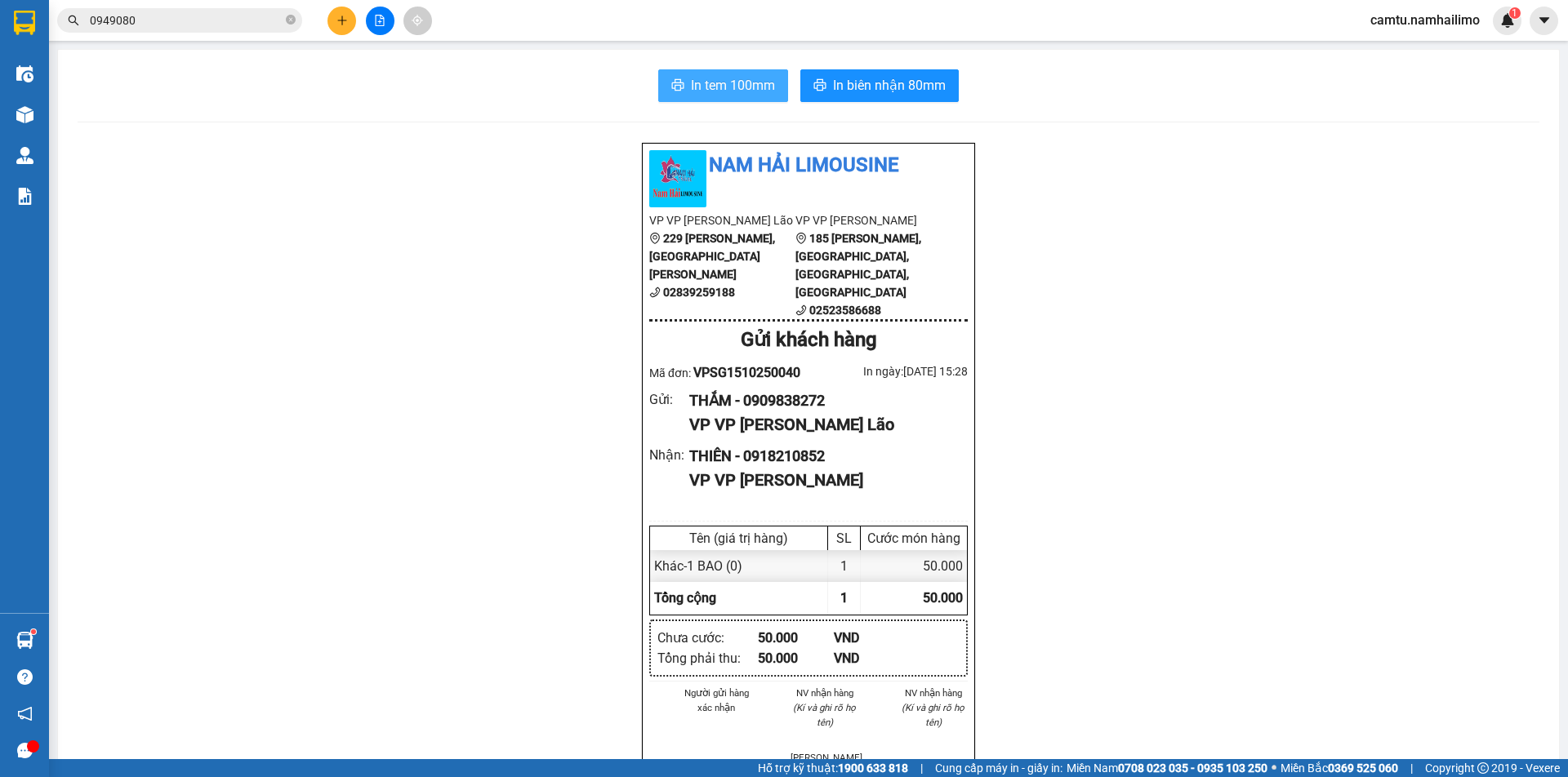
click at [691, 83] on span "In tem 100mm" at bounding box center [733, 85] width 84 height 21
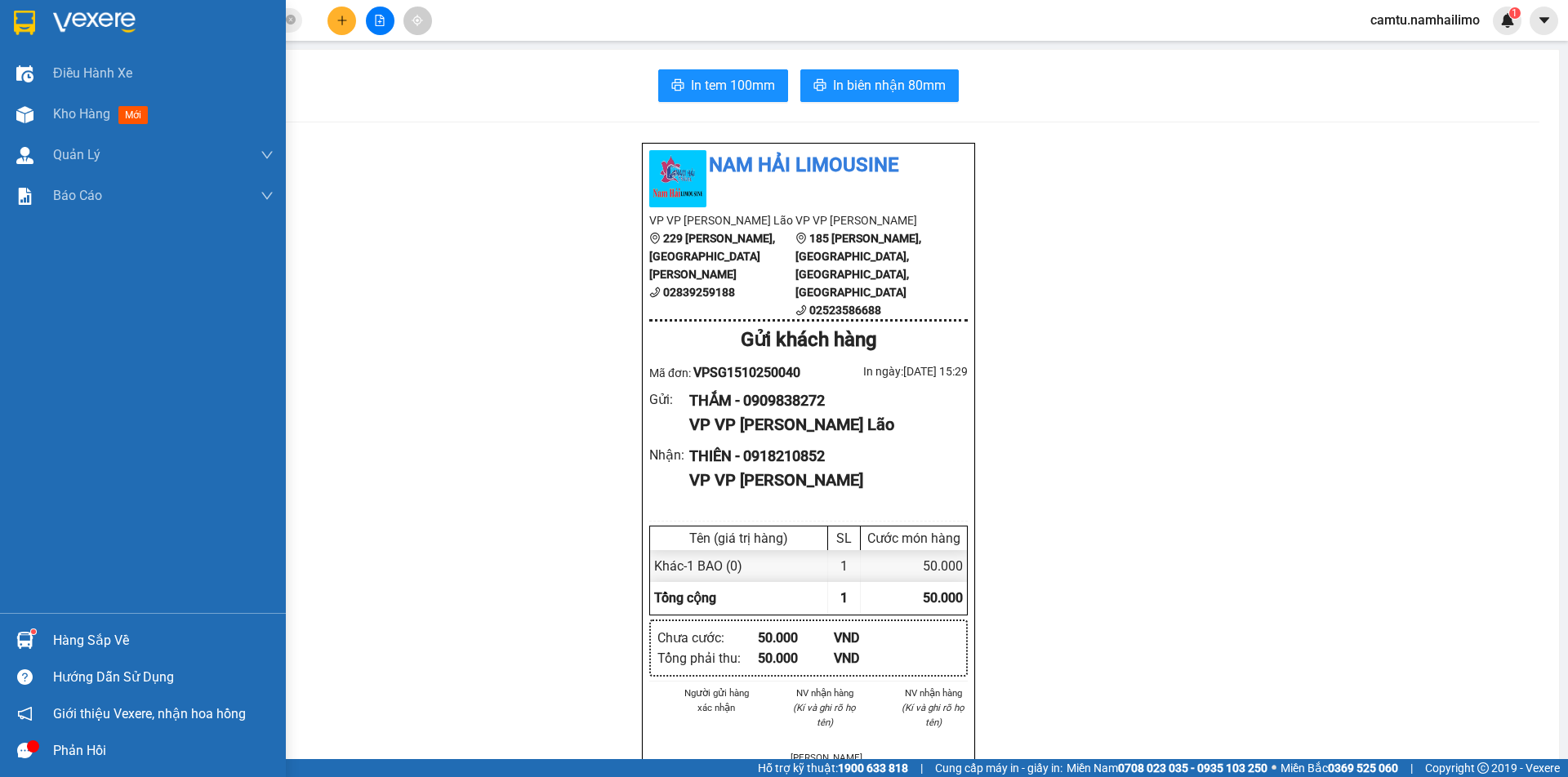
click at [36, 636] on div at bounding box center [25, 640] width 29 height 29
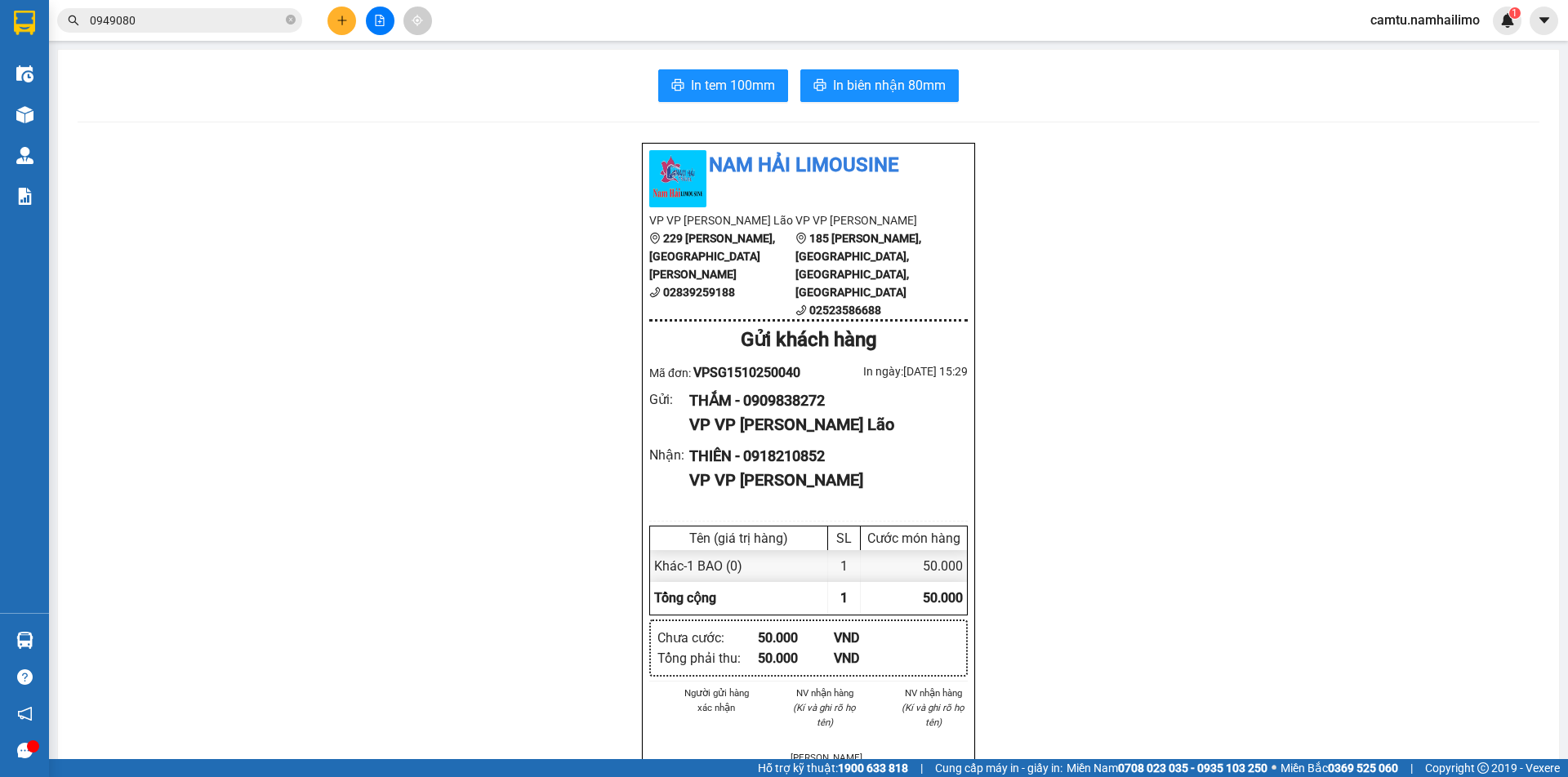
click at [343, 310] on section "Kết quả tìm kiếm ( 75 ) Bộ lọc Mã ĐH Trạng thái Món hàng Tổng cước Chưa cước Ng…" at bounding box center [784, 388] width 1568 height 777
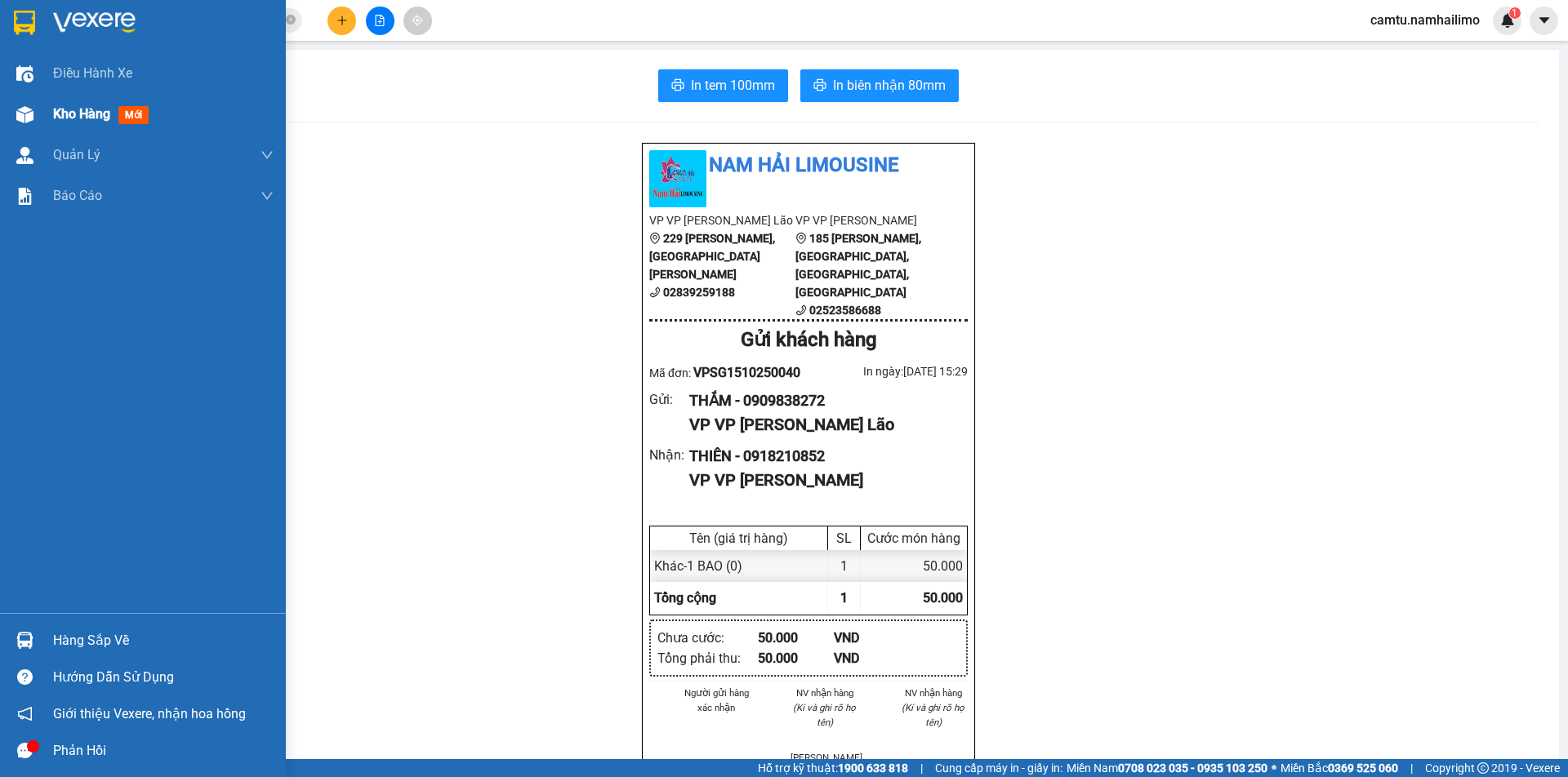
click at [37, 120] on div at bounding box center [25, 114] width 29 height 29
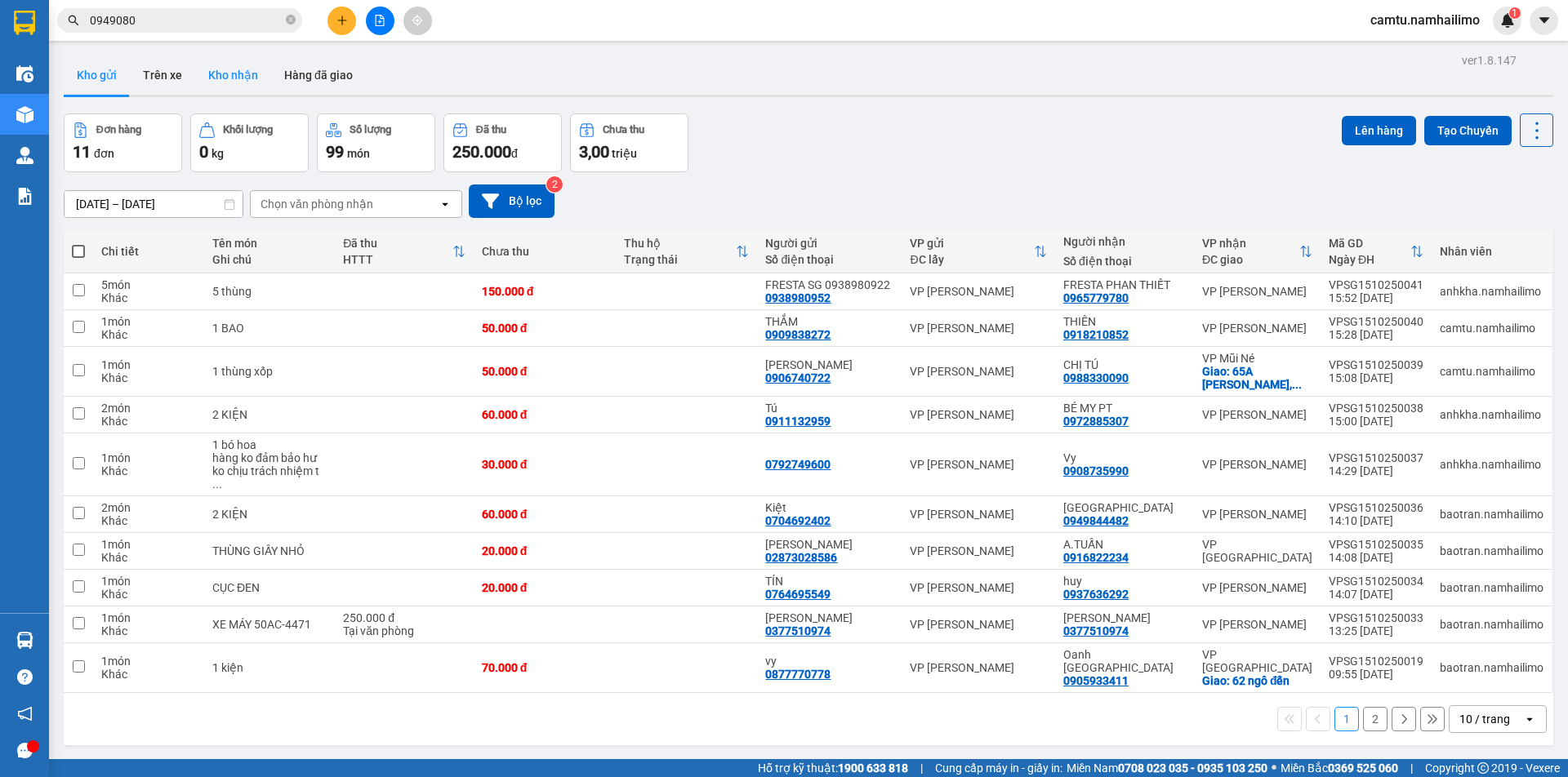
click at [248, 79] on button "Kho nhận" at bounding box center [233, 74] width 76 height 39
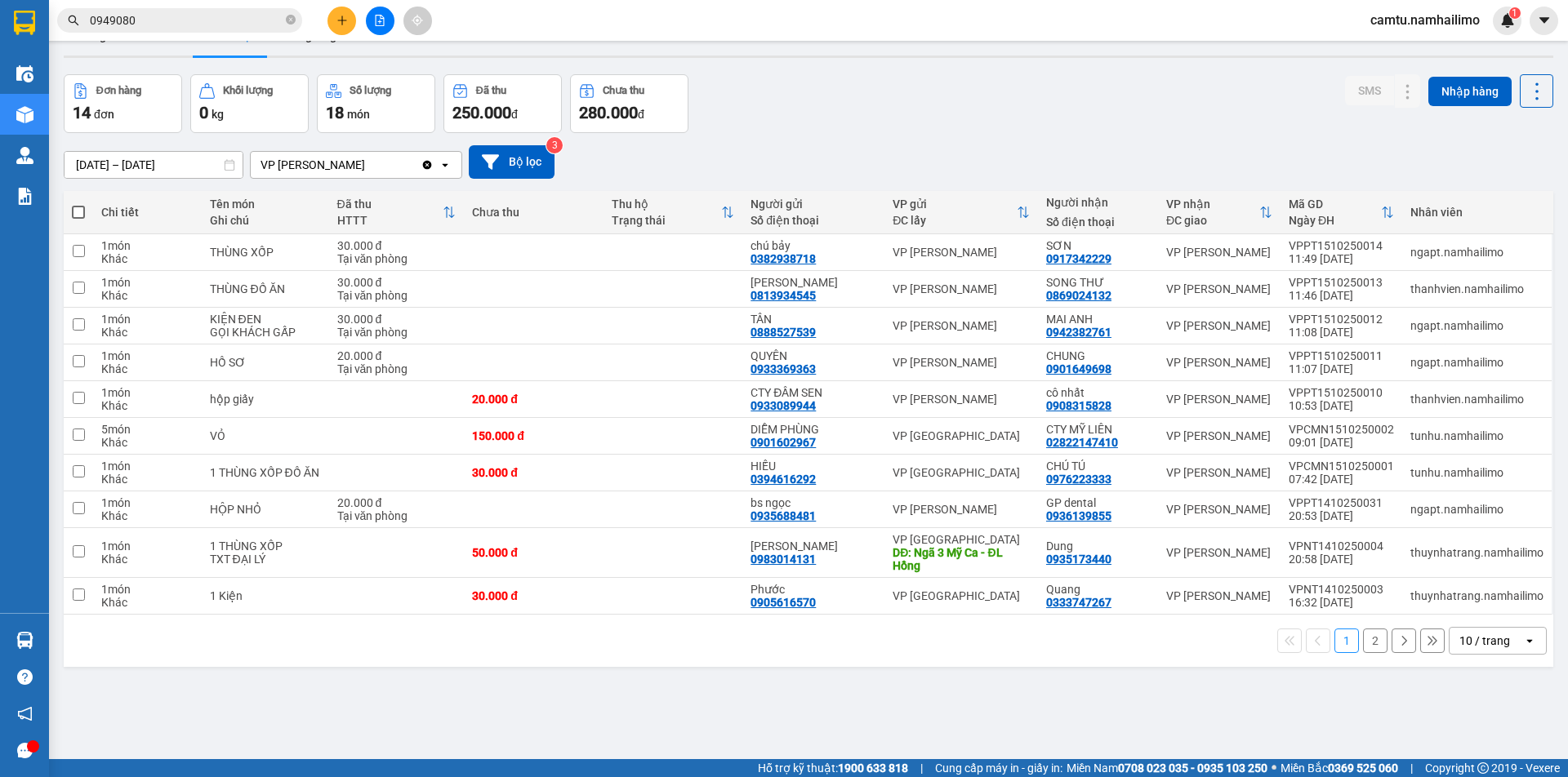
scroll to position [75, 0]
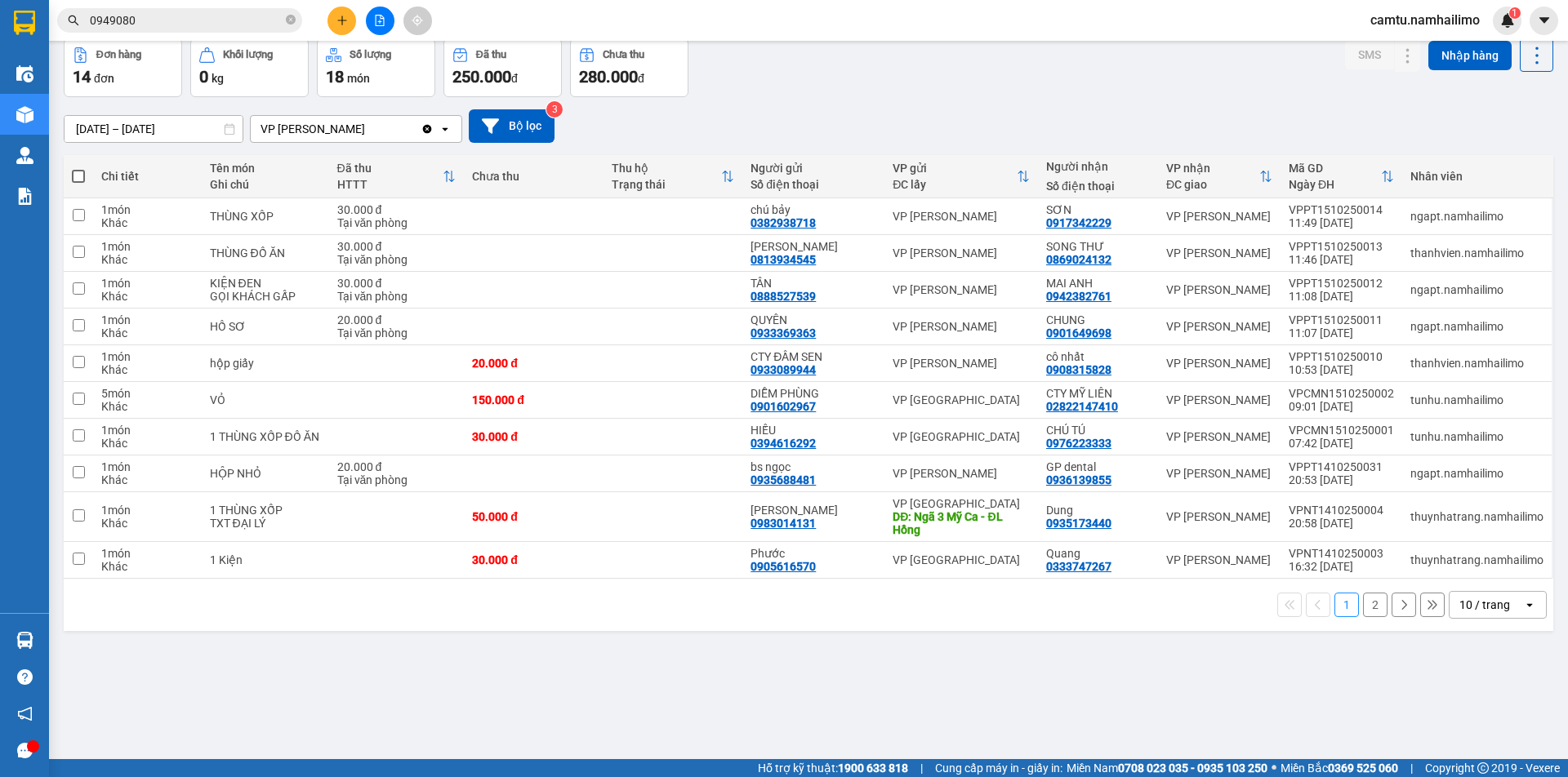
click at [179, 23] on input "0949080" at bounding box center [186, 21] width 193 height 18
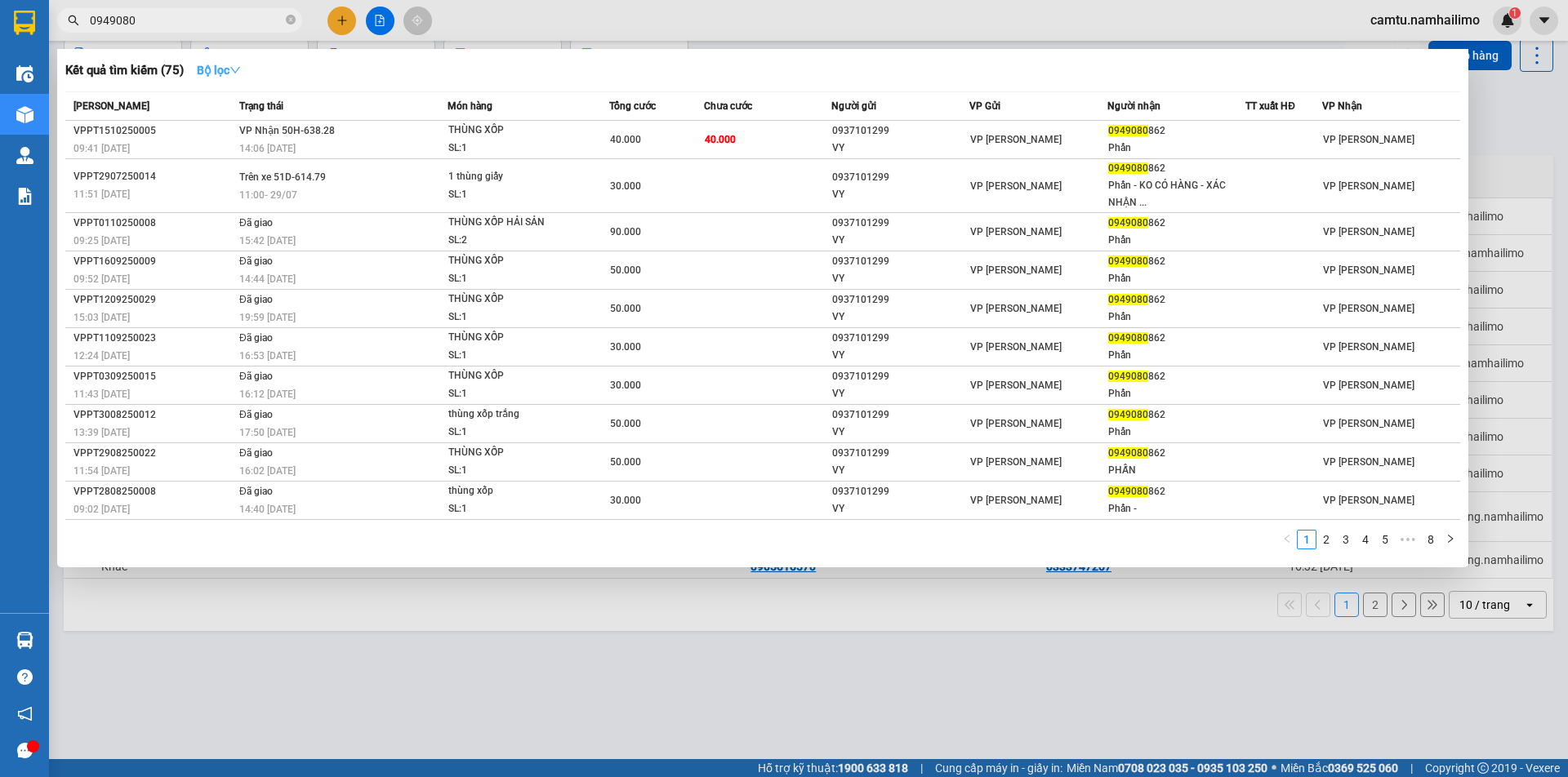
click at [237, 72] on icon "down" at bounding box center [235, 70] width 12 height 12
drag, startPoint x: 160, startPoint y: 24, endPoint x: 79, endPoint y: 31, distance: 81.3
click at [79, 31] on span "0949080" at bounding box center [179, 21] width 245 height 25
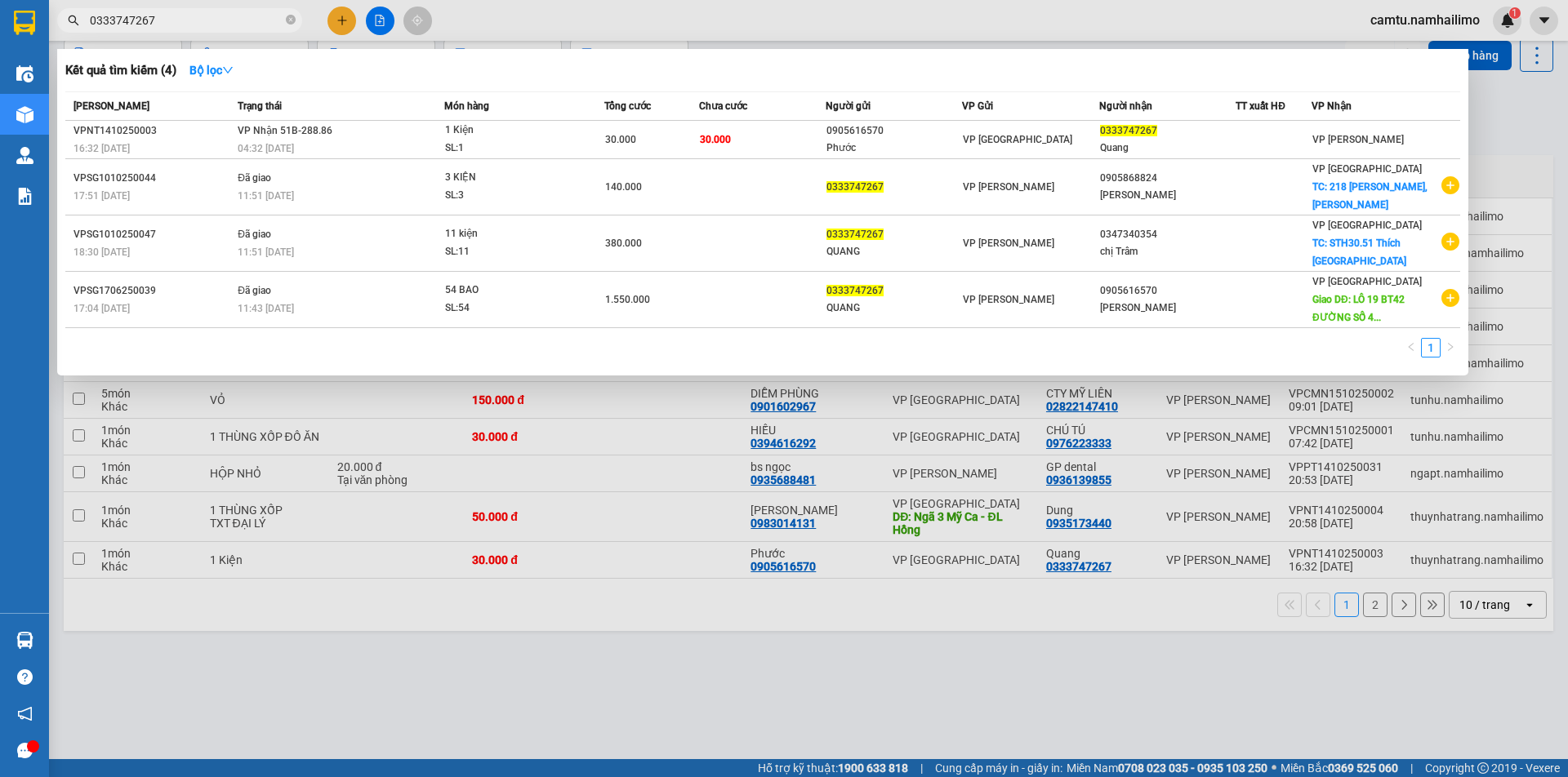
drag, startPoint x: 485, startPoint y: 727, endPoint x: 486, endPoint y: 713, distance: 14.0
click at [484, 727] on div at bounding box center [784, 388] width 1568 height 777
drag, startPoint x: 169, startPoint y: 26, endPoint x: 88, endPoint y: 4, distance: 83.9
click at [88, 7] on div "Kết quả tìm kiếm ( 4 ) Bộ lọc Mã ĐH Trạng thái Món hàng Tổng cước Chưa cước Ngư…" at bounding box center [159, 21] width 318 height 29
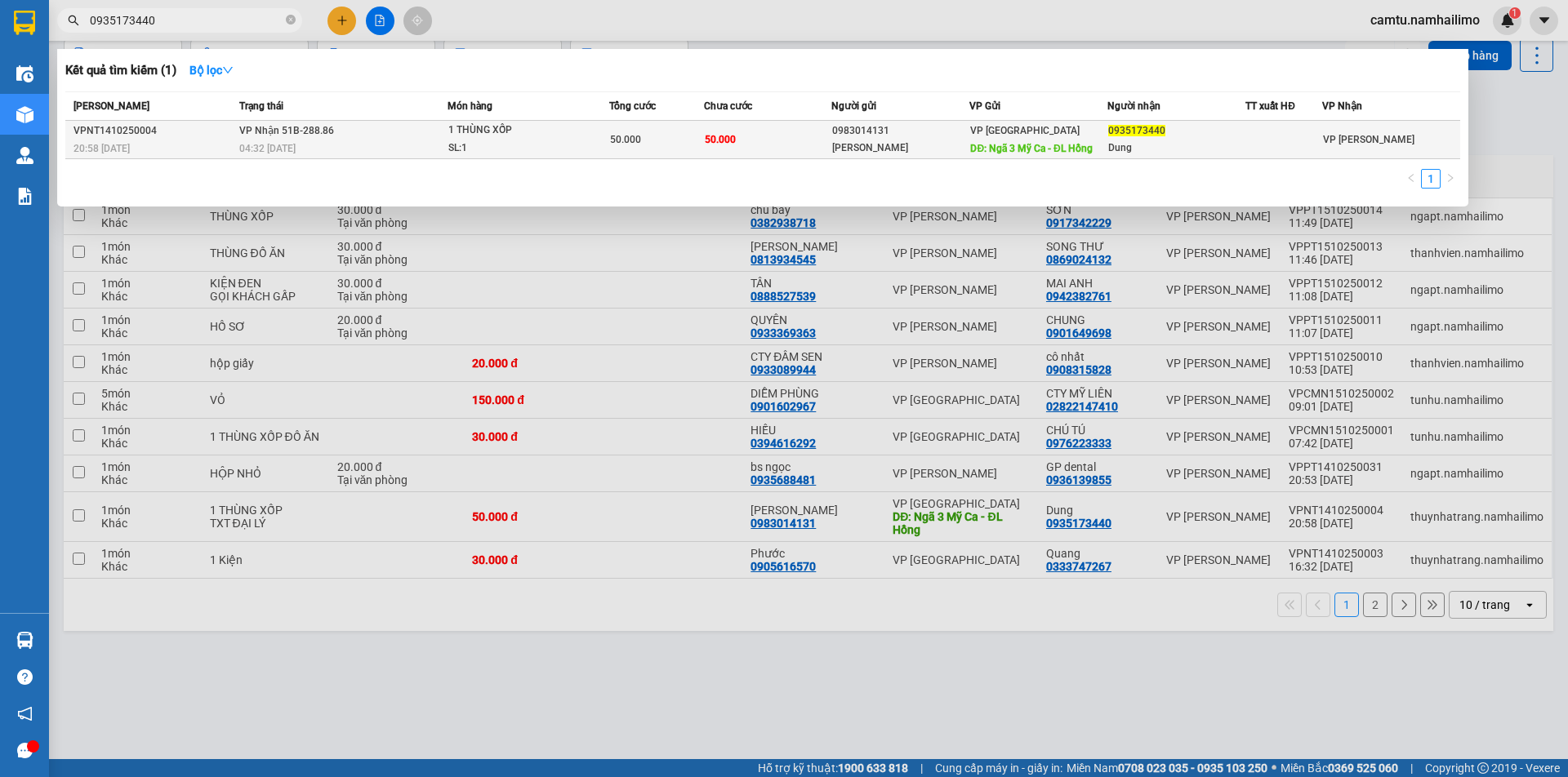
type input "0935173440"
click at [617, 149] on td "50.000" at bounding box center [657, 140] width 96 height 38
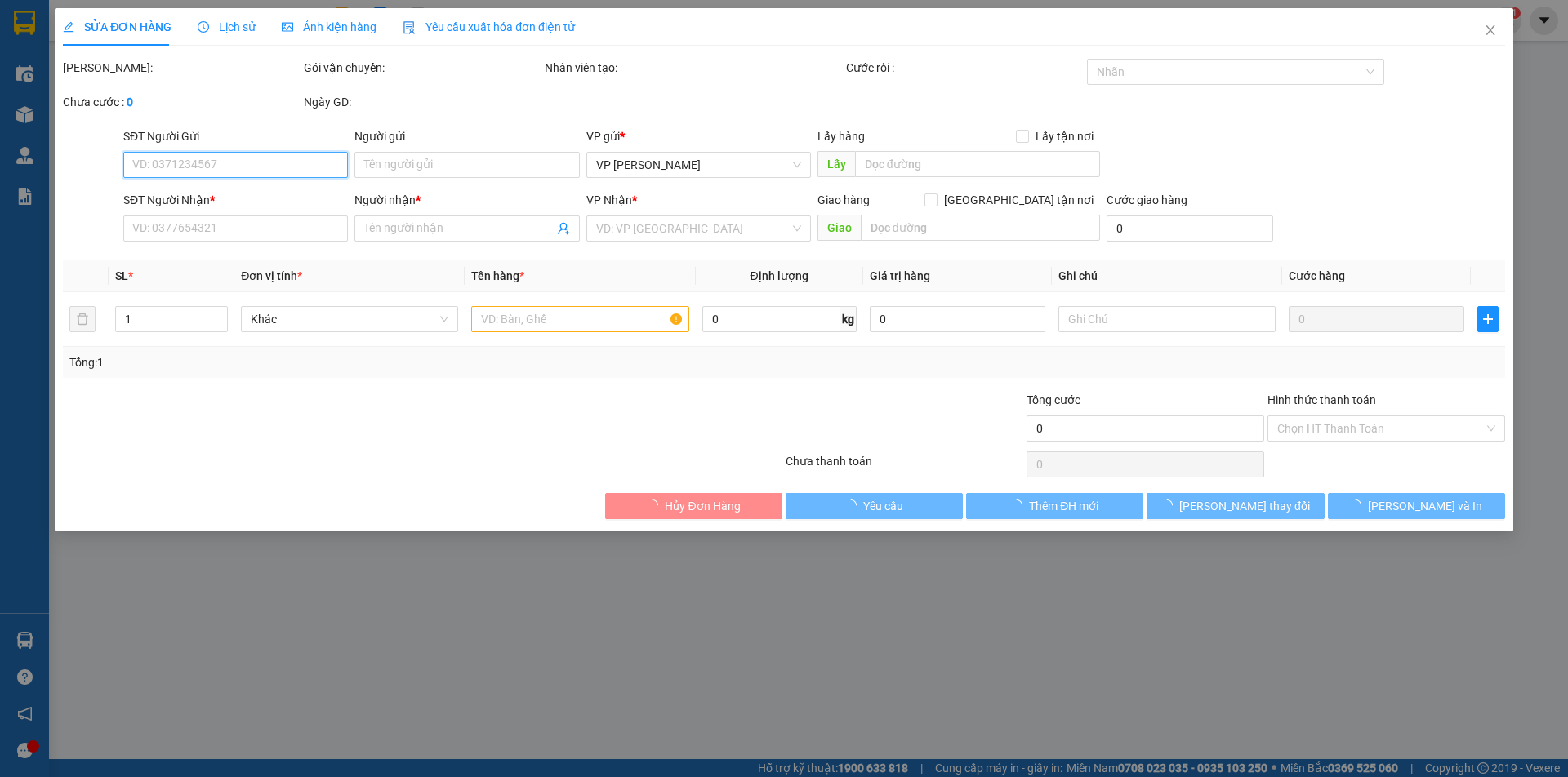
type input "0983014131"
type input "[PERSON_NAME]"
type input "Ngã 3 Mỹ Ca - ĐL Hồng"
type input "0935173440"
type input "Dung"
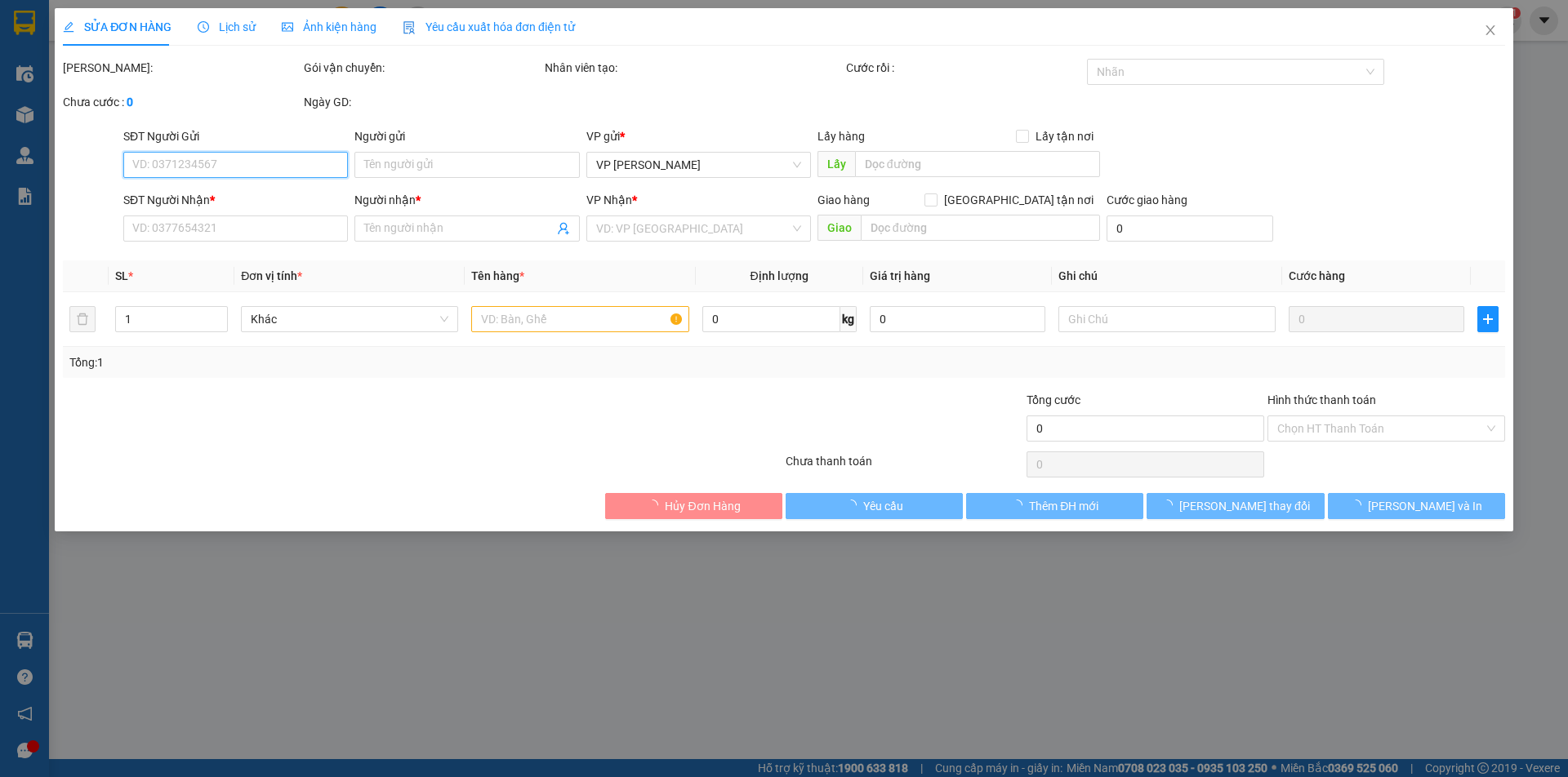
type input "50.000"
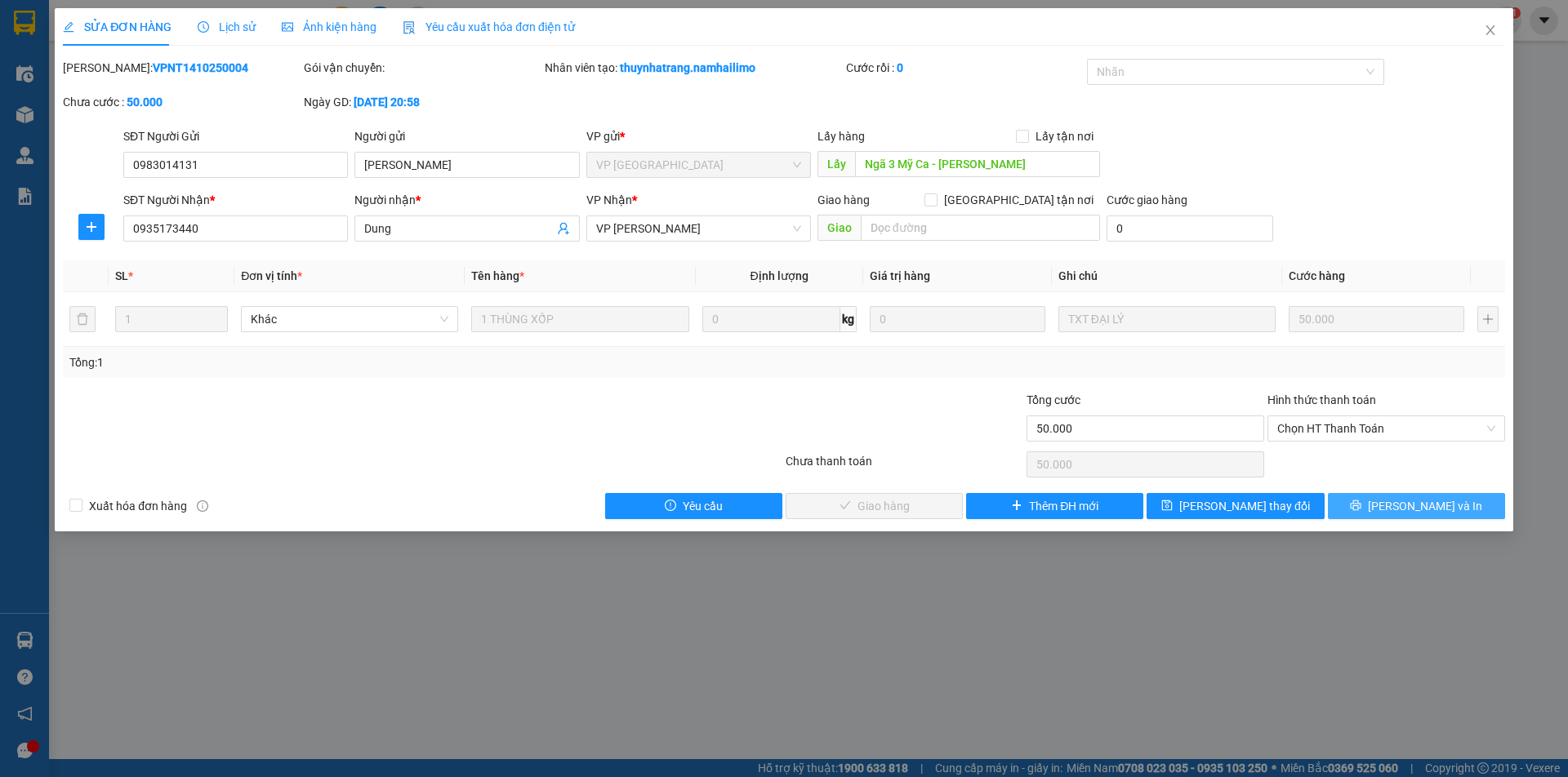
click at [1365, 515] on button "[PERSON_NAME] và In" at bounding box center [1417, 506] width 177 height 26
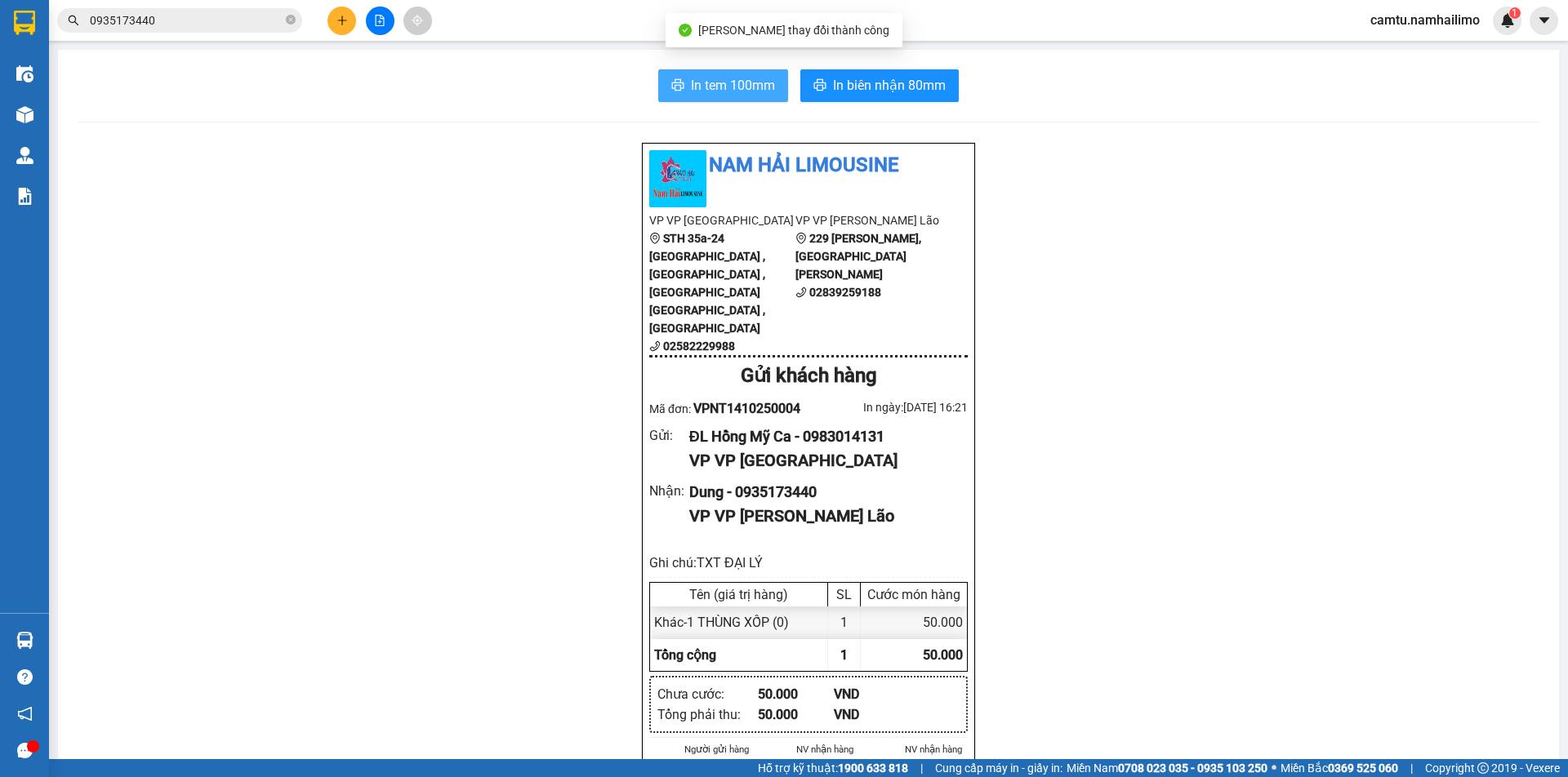
click at [725, 77] on span "In tem 100mm" at bounding box center [733, 85] width 84 height 21
click at [170, 28] on input "0935173440" at bounding box center [186, 21] width 193 height 18
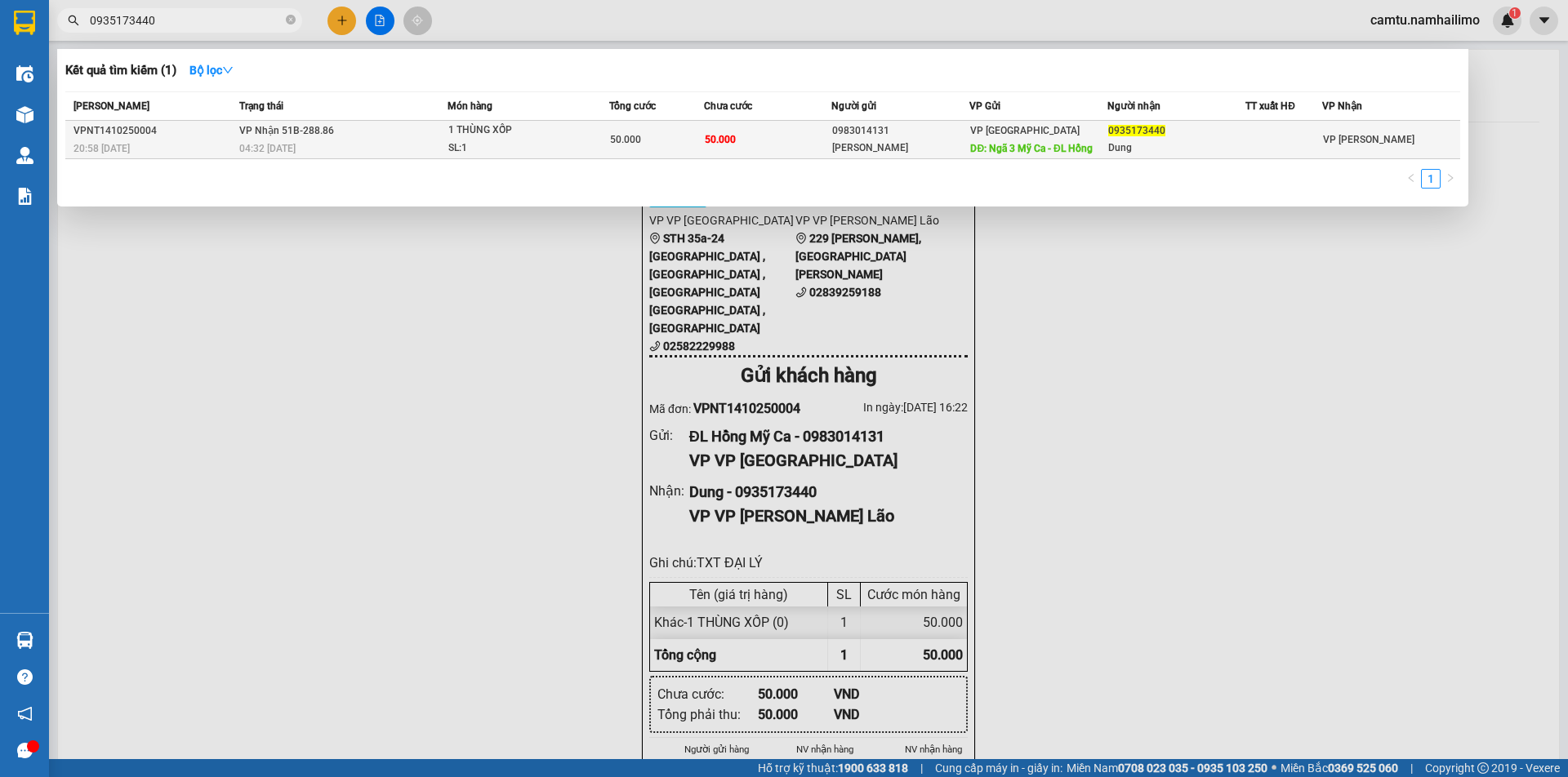
click at [606, 159] on td "1 THÙNG XỐP SL: 1" at bounding box center [528, 140] width 162 height 38
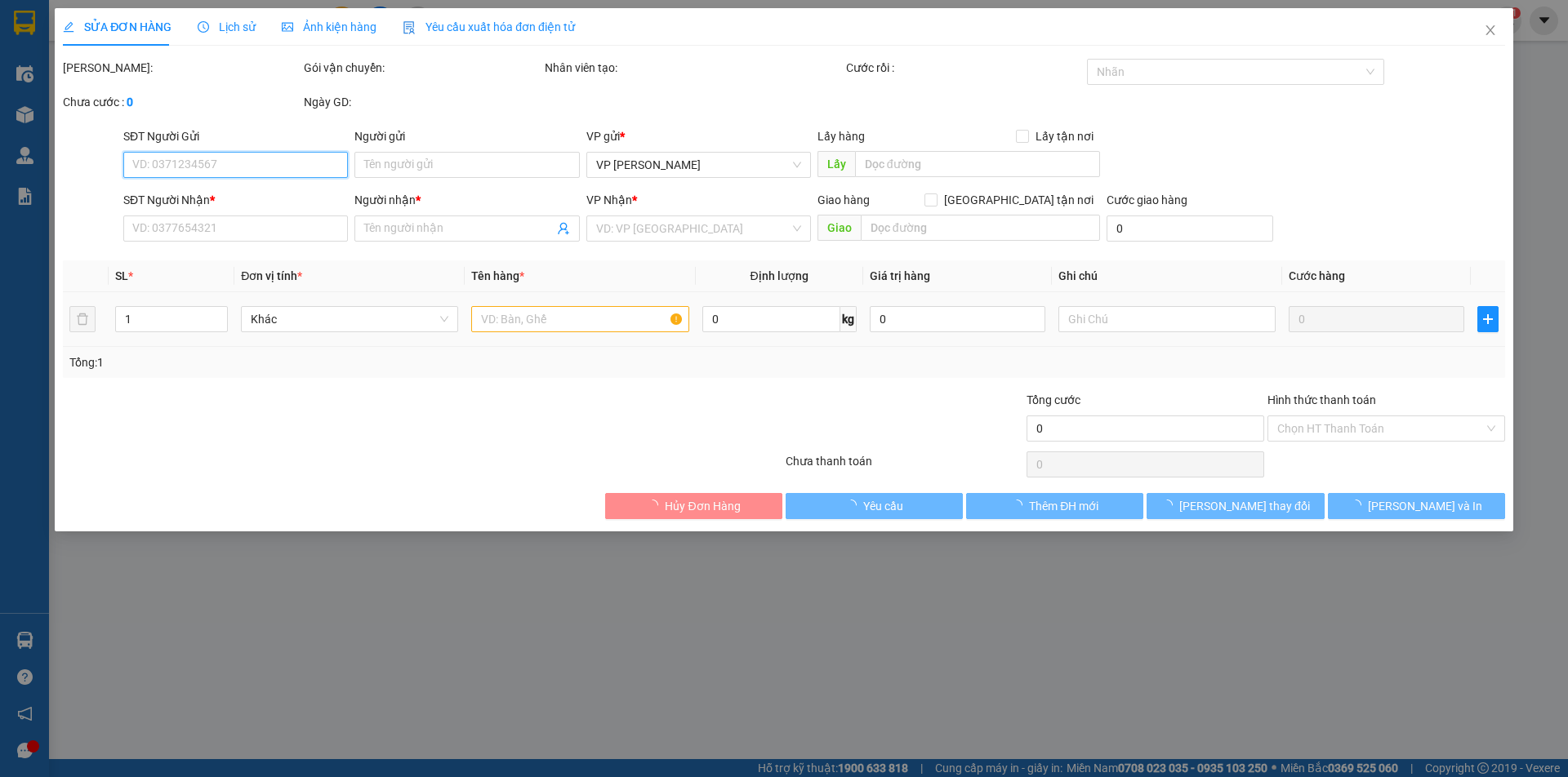
type input "0983014131"
type input "[PERSON_NAME]"
type input "Ngã 3 Mỹ Ca - ĐL Hồng"
type input "0935173440"
type input "Dung"
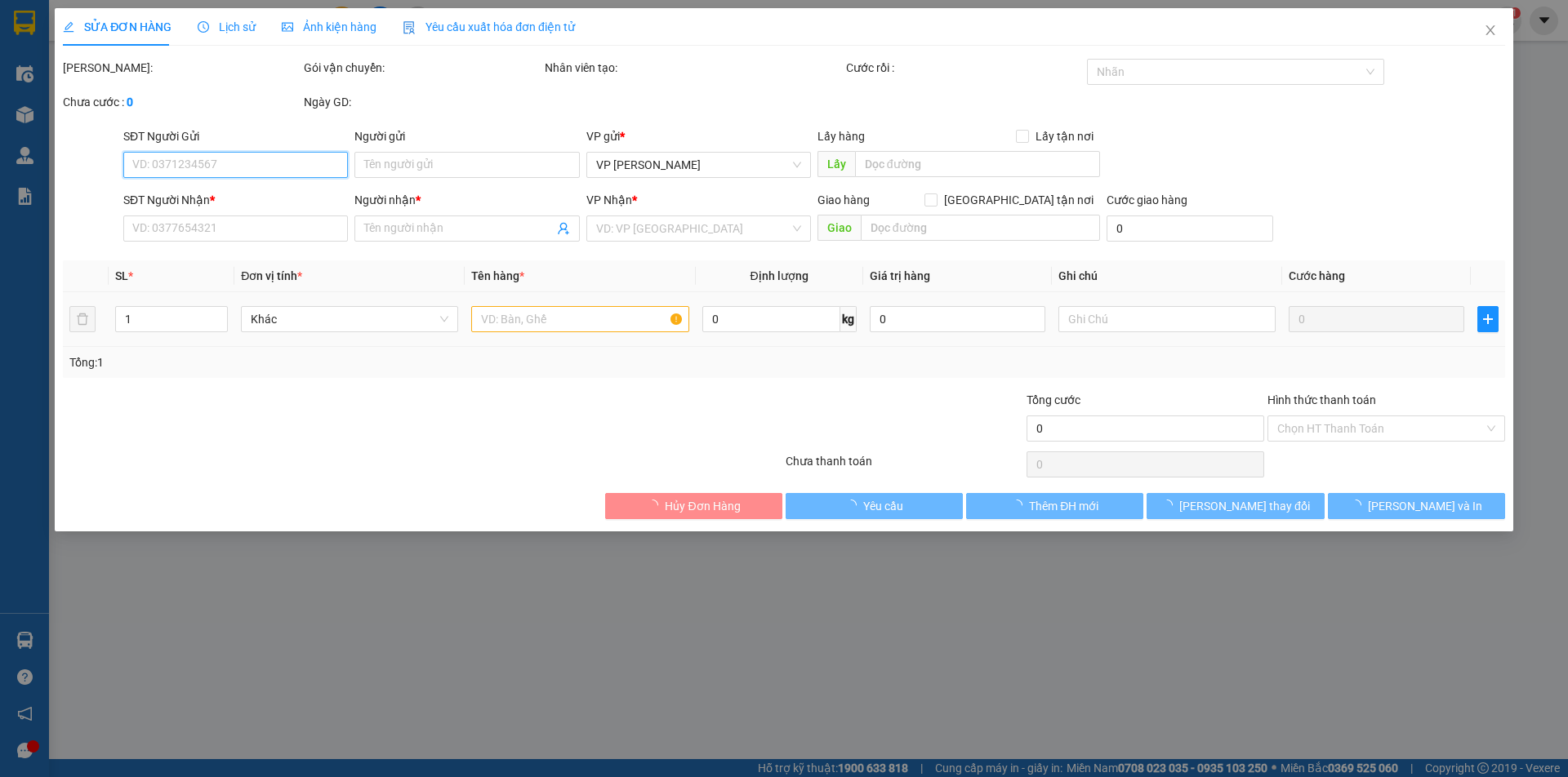
type input "50.000"
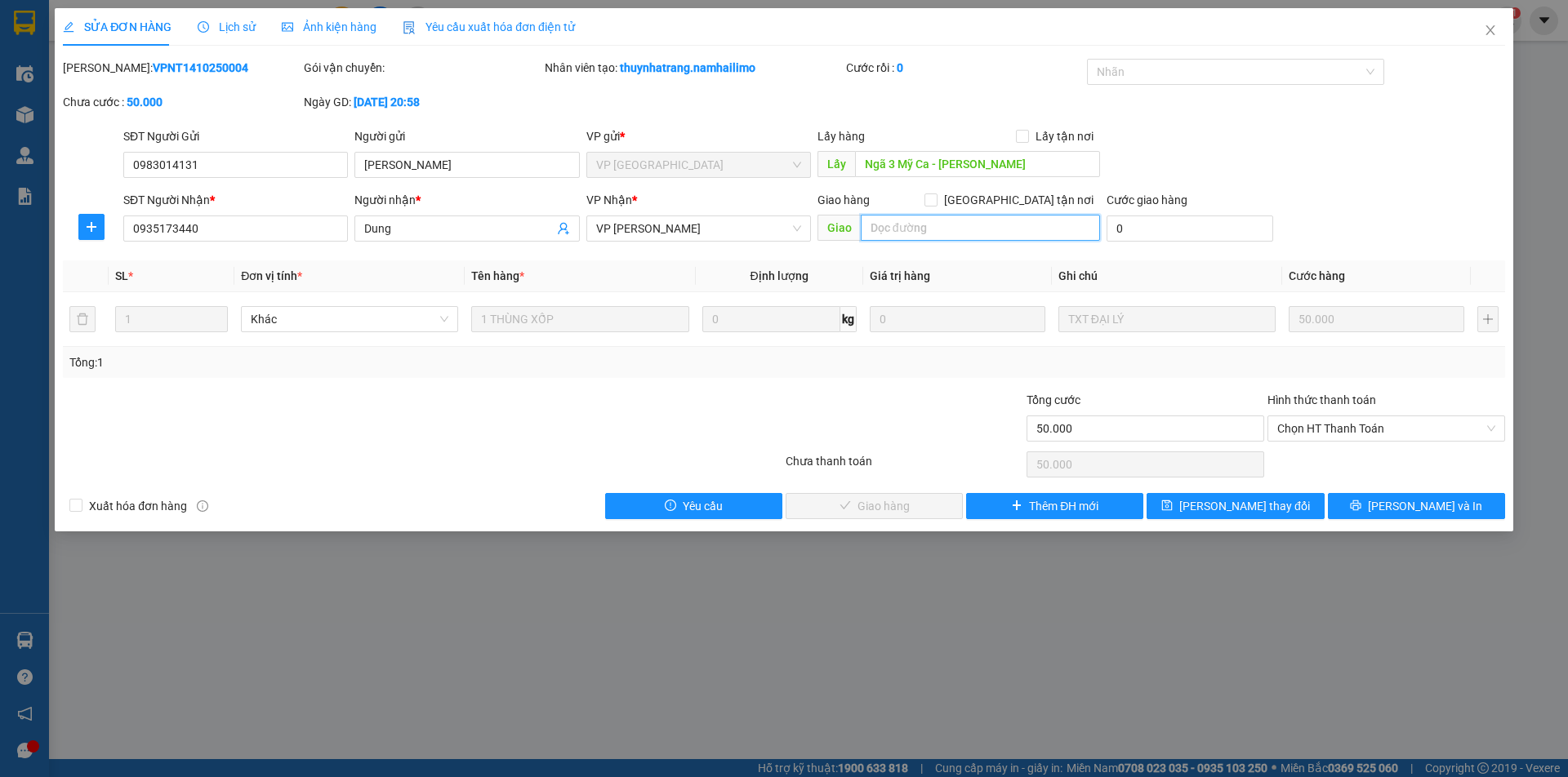
click at [904, 236] on input "text" at bounding box center [980, 228] width 239 height 26
type input "D"
type input "ĐÃ GIAO 16:24 - NGÀY 15/10"
click at [1222, 516] on button "[PERSON_NAME] thay đổi" at bounding box center [1235, 506] width 177 height 26
